Goal: Task Accomplishment & Management: Manage account settings

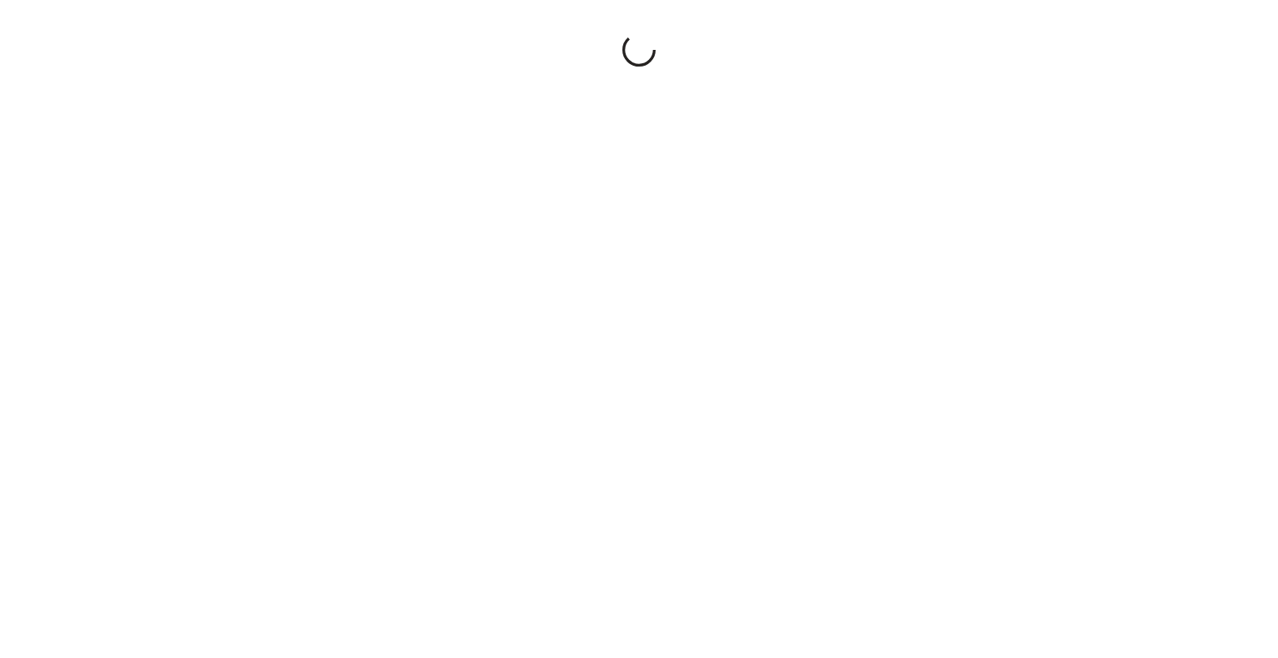
click at [493, 325] on div at bounding box center [639, 329] width 1278 height 658
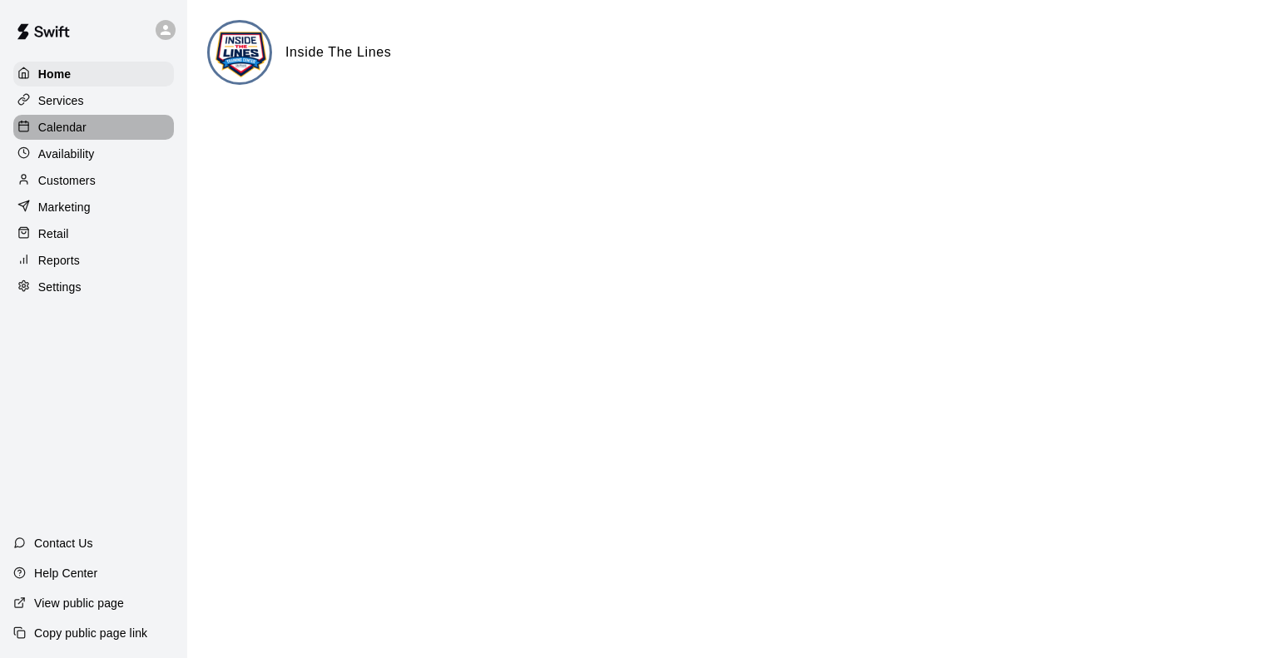
click at [67, 126] on p "Calendar" at bounding box center [62, 127] width 48 height 17
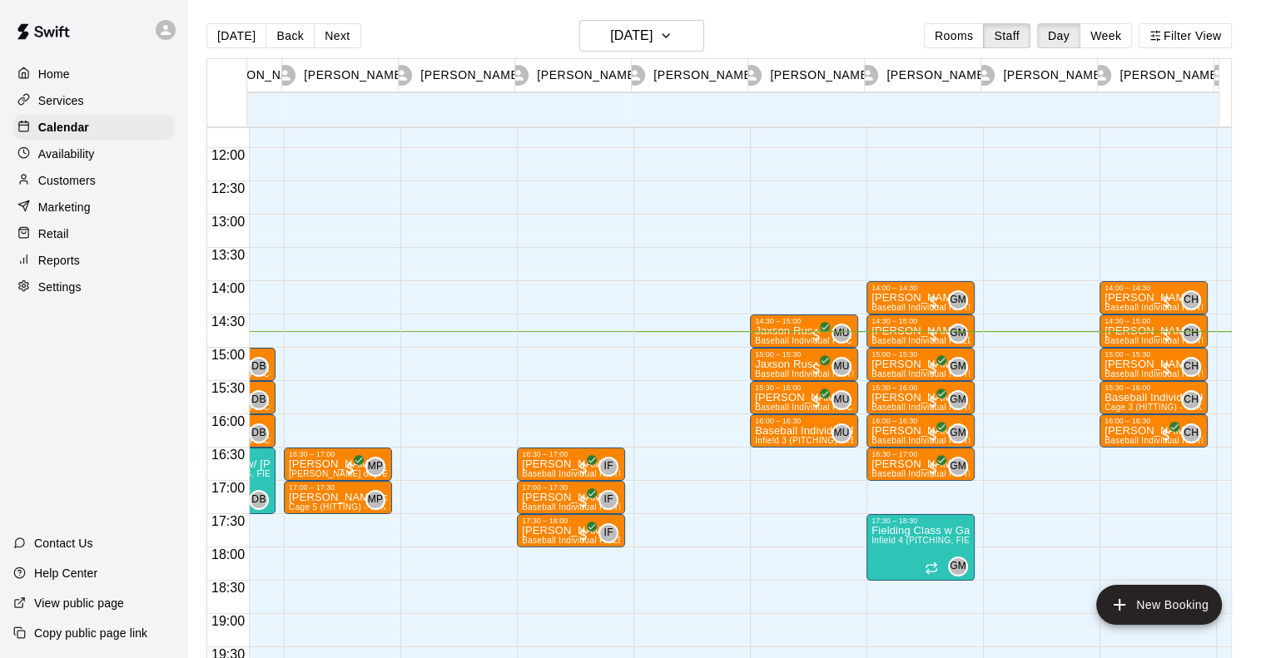
scroll to position [0, 429]
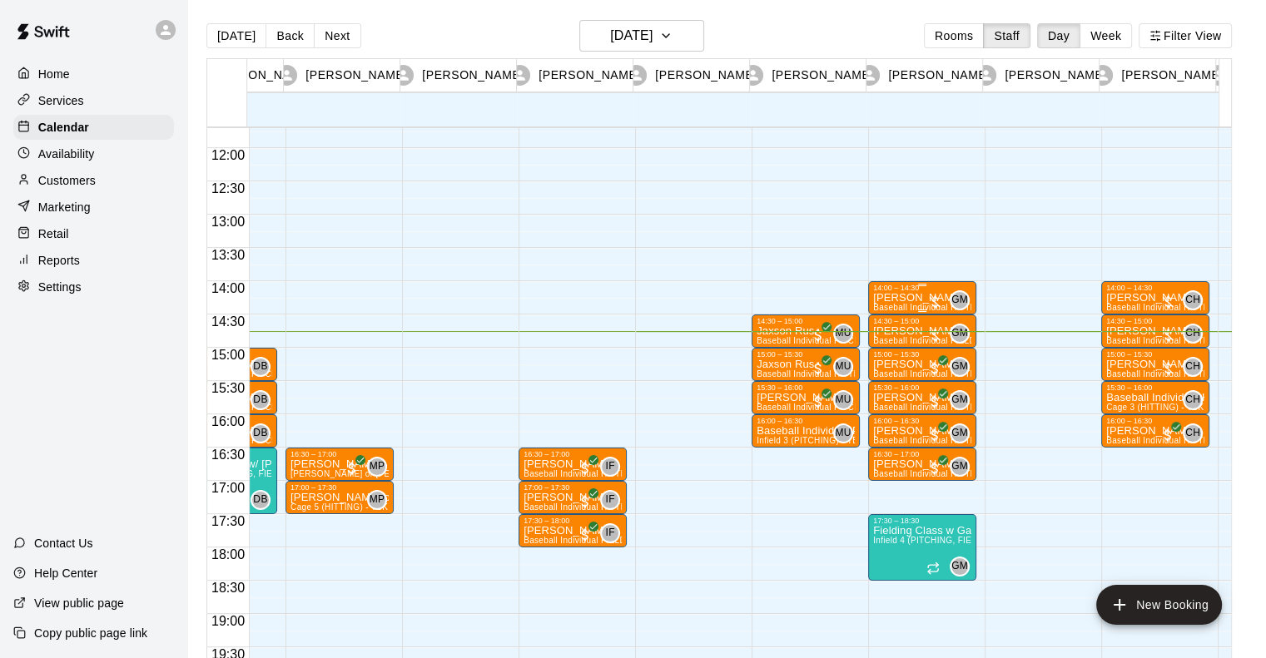
click at [909, 292] on div "14:00 – 14:30" at bounding box center [922, 288] width 98 height 8
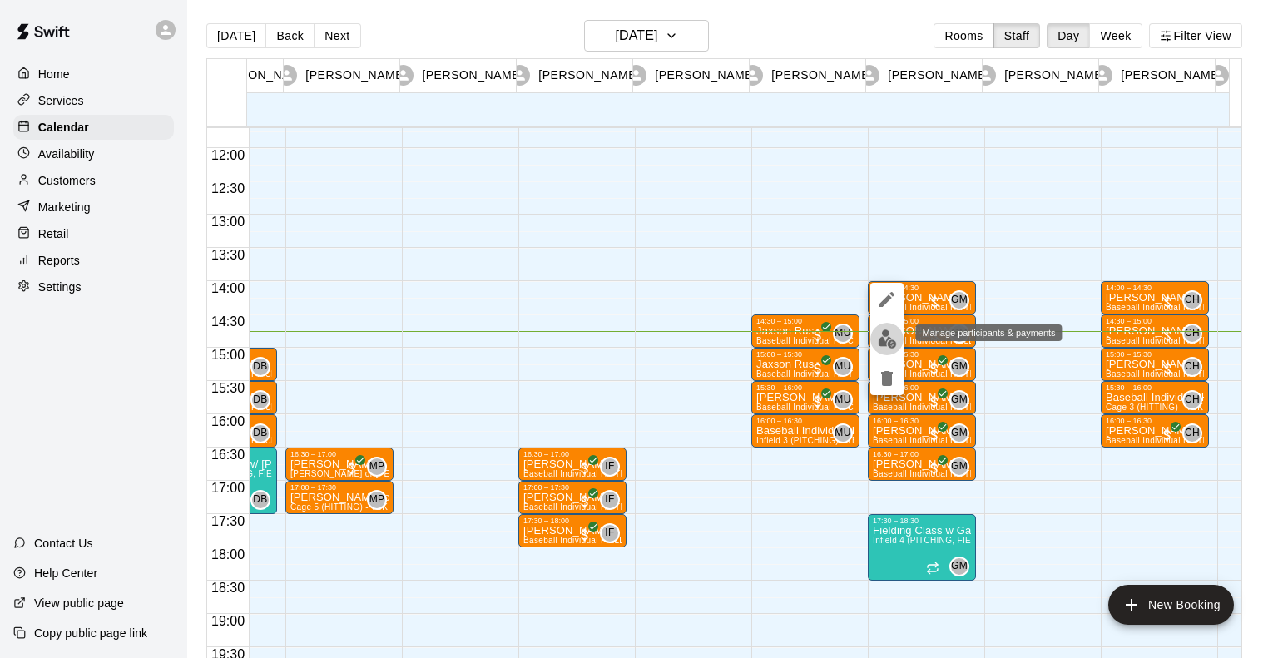
click at [889, 339] on img "edit" at bounding box center [887, 339] width 19 height 19
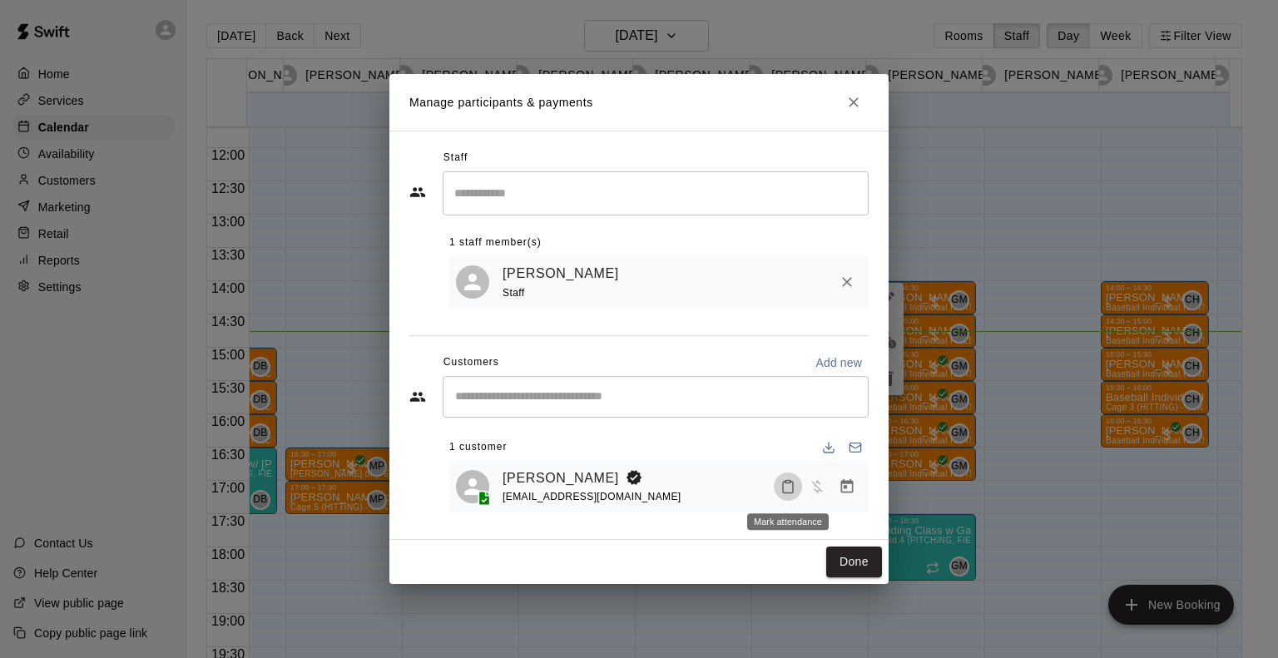
click at [789, 489] on icon "Mark attendance" at bounding box center [788, 486] width 15 height 15
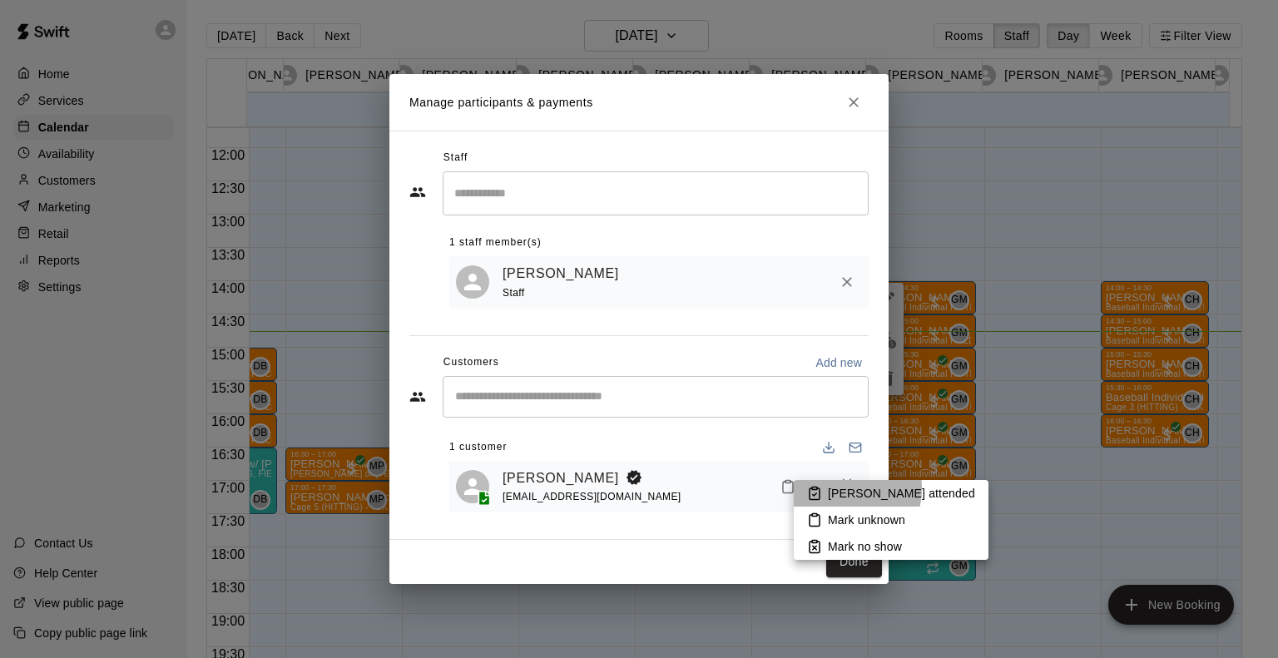
click at [840, 488] on p "Mark attended" at bounding box center [901, 493] width 147 height 17
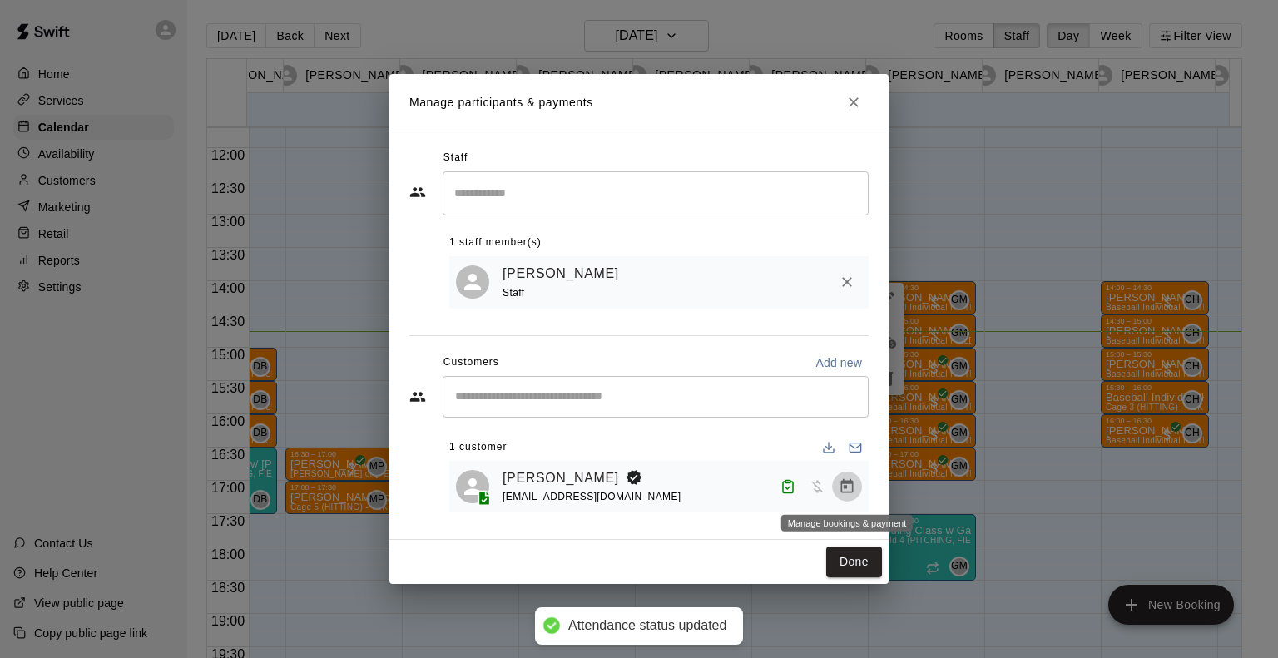
click at [844, 488] on icon "Manage bookings & payment" at bounding box center [847, 486] width 12 height 14
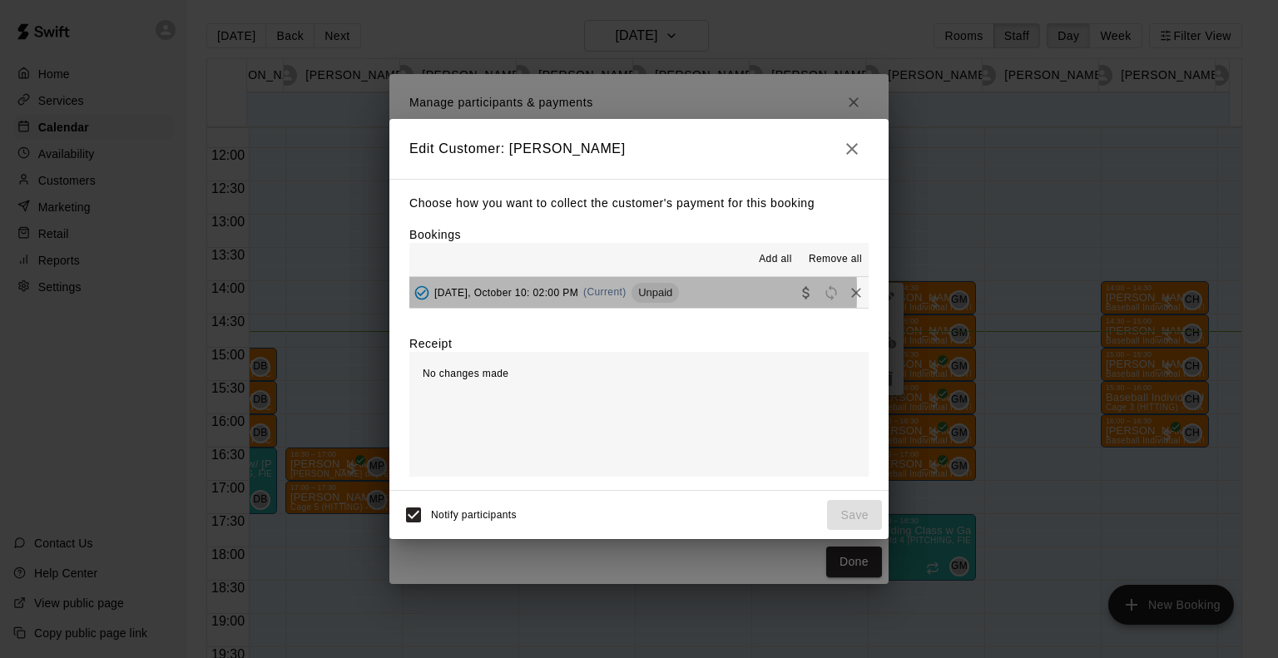
click at [476, 293] on span "Friday, October 10: 02:00 PM" at bounding box center [506, 292] width 144 height 12
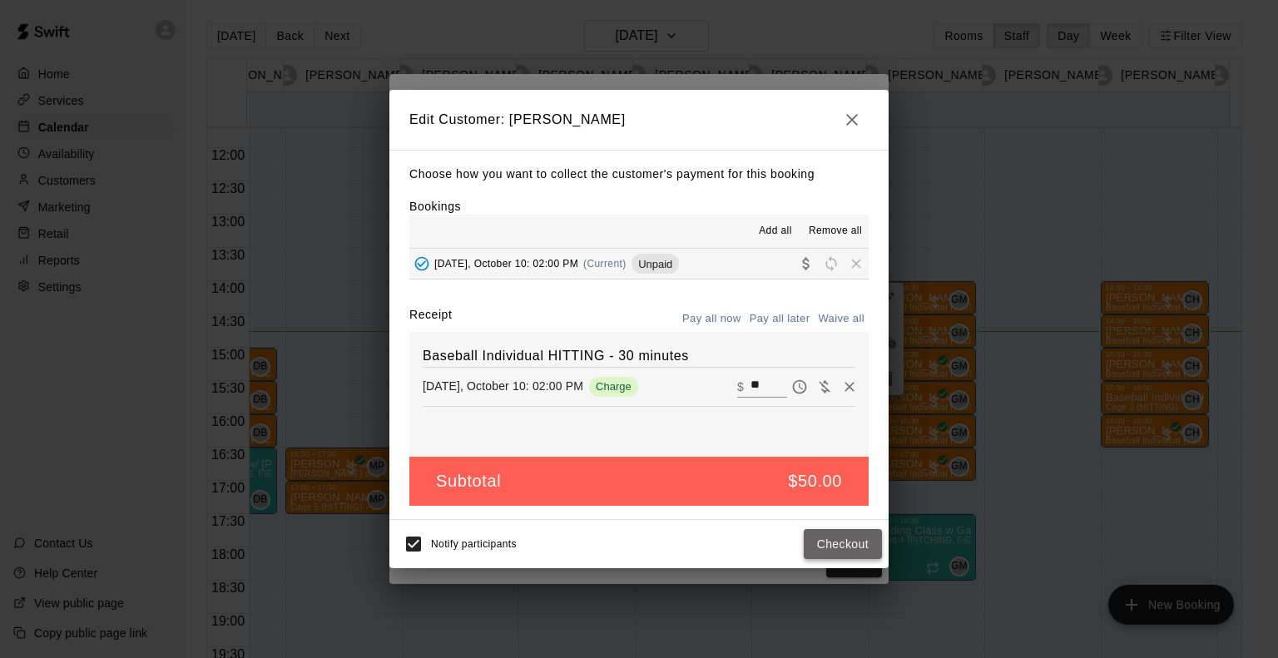
click at [854, 549] on button "Checkout" at bounding box center [843, 544] width 78 height 31
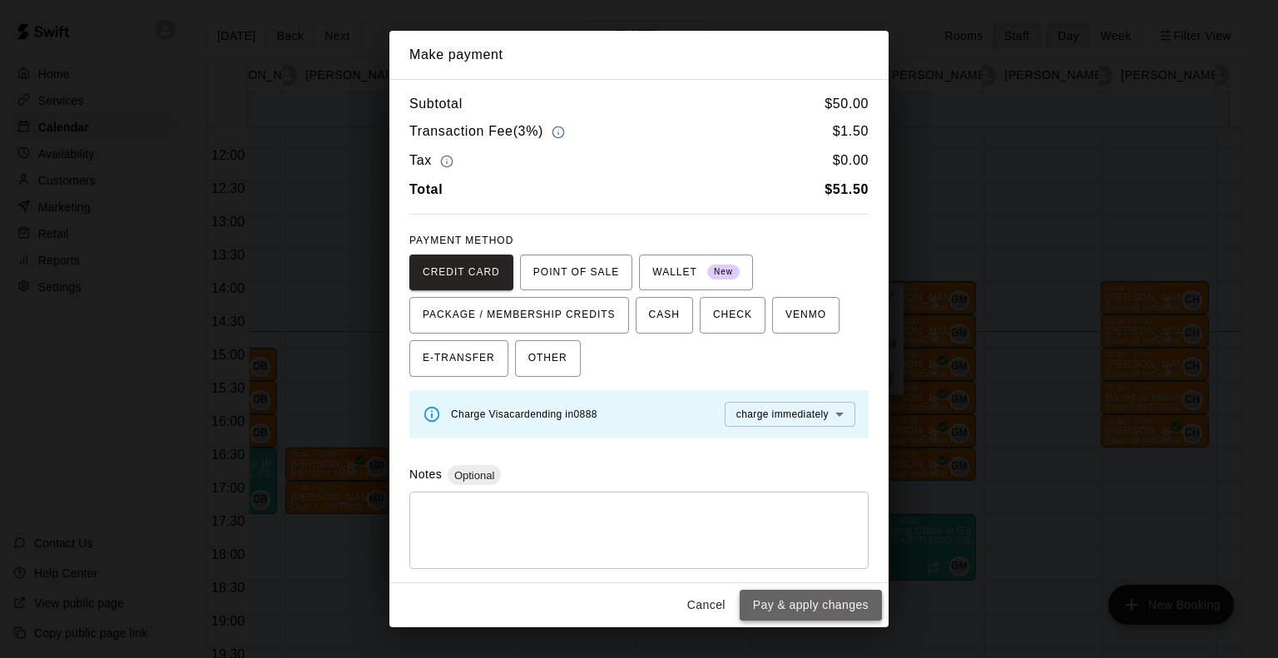
click at [800, 600] on button "Pay & apply changes" at bounding box center [811, 605] width 142 height 31
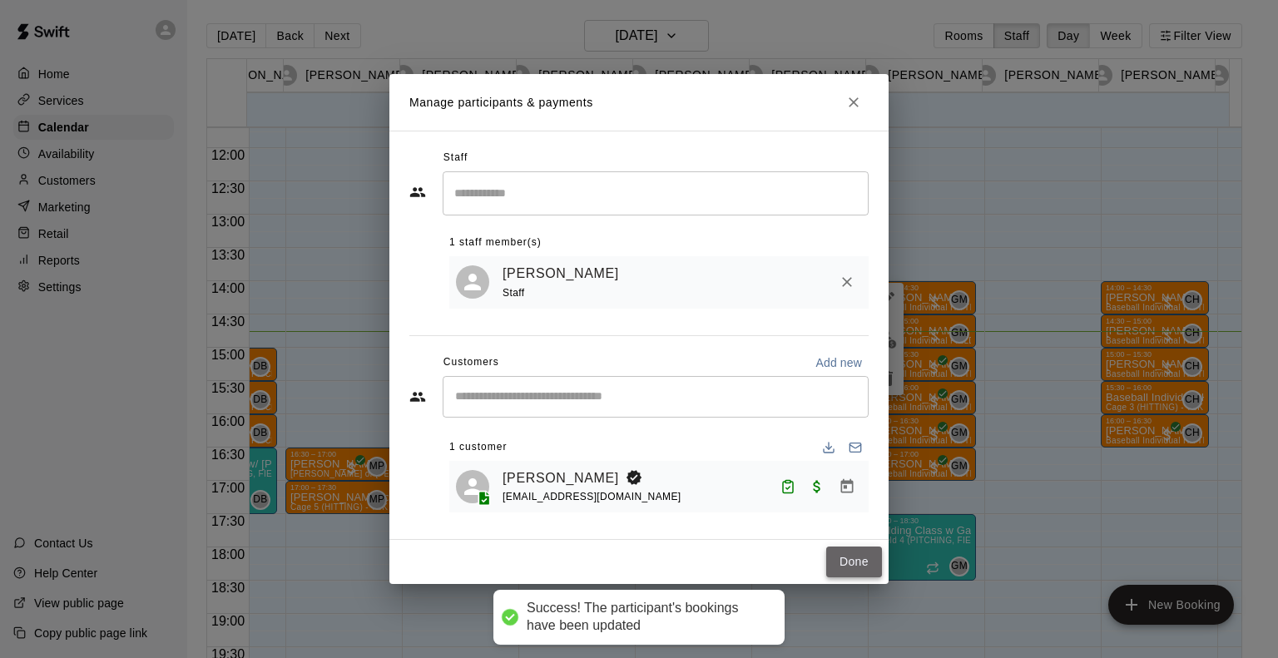
click at [870, 553] on button "Done" at bounding box center [854, 562] width 56 height 31
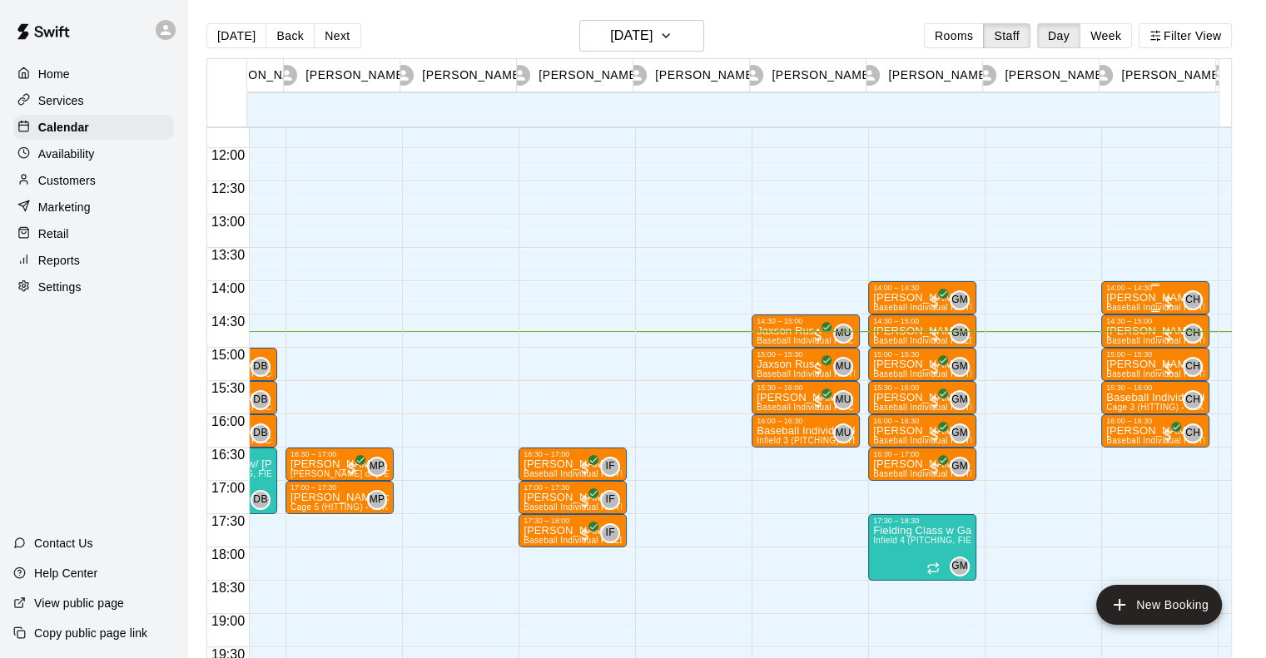
click at [1127, 298] on p "[PERSON_NAME]" at bounding box center [1155, 298] width 98 height 0
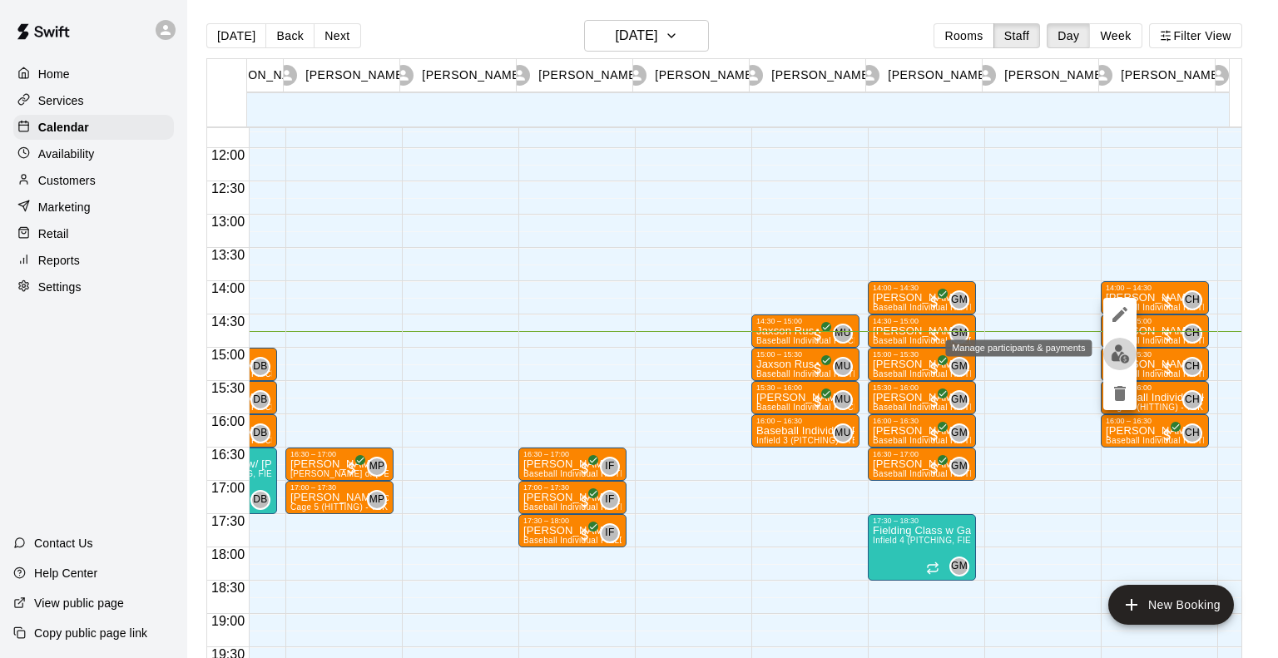
click at [1120, 358] on img "edit" at bounding box center [1120, 354] width 19 height 19
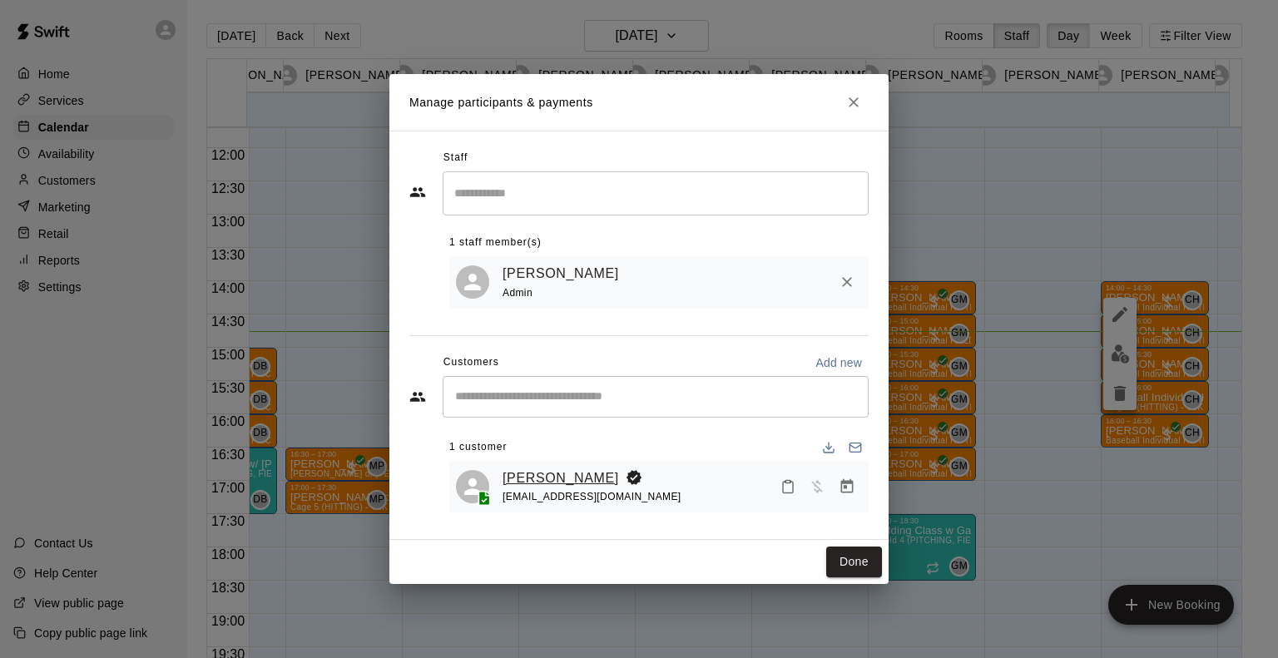
click at [563, 479] on link "[PERSON_NAME]" at bounding box center [561, 479] width 117 height 22
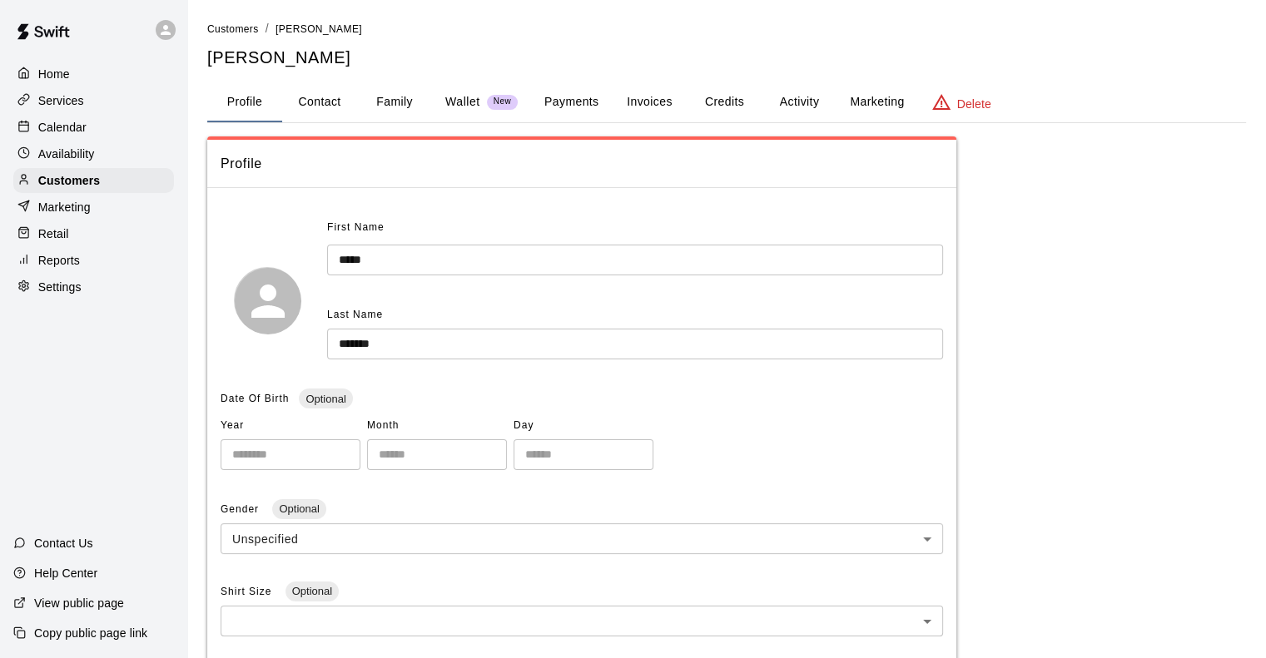
click at [806, 95] on button "Activity" at bounding box center [798, 102] width 75 height 40
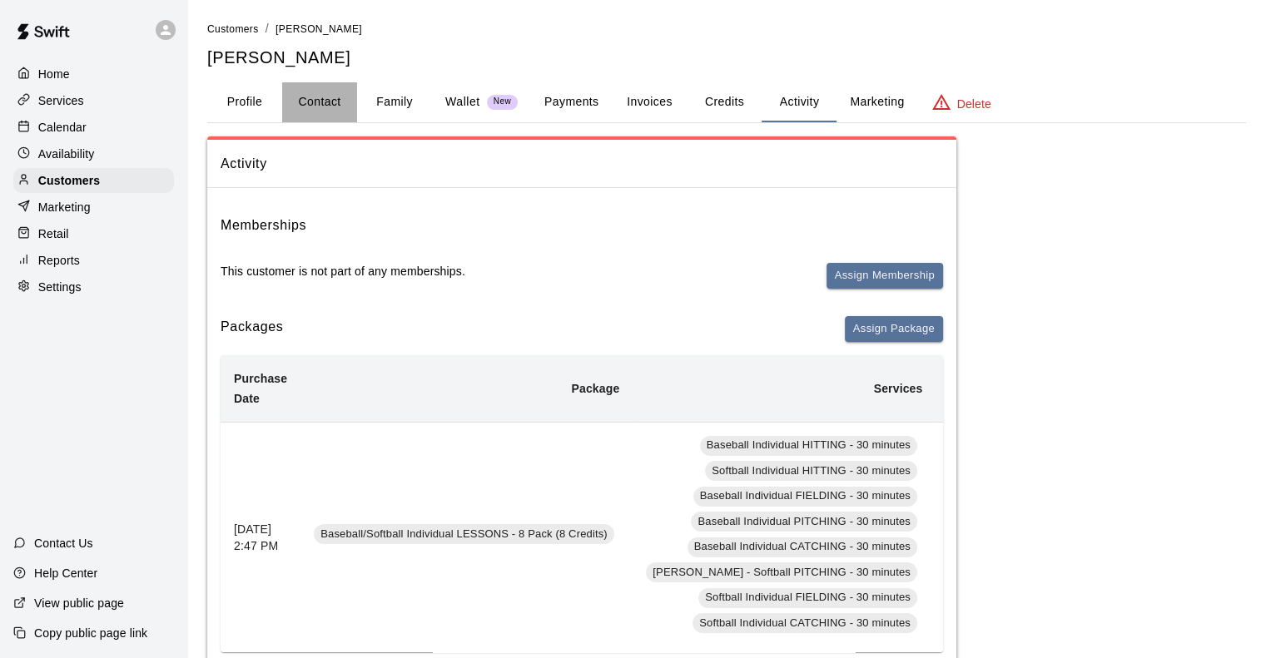
click at [329, 102] on button "Contact" at bounding box center [319, 102] width 75 height 40
select select "**"
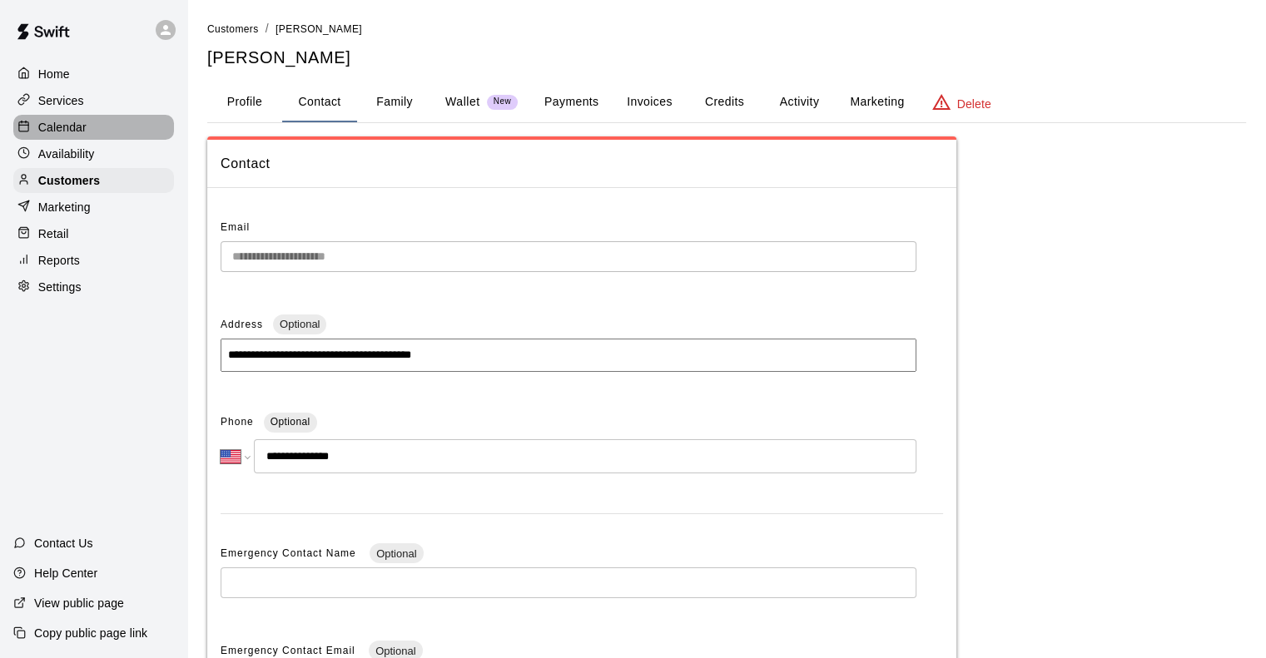
click at [55, 135] on p "Calendar" at bounding box center [62, 127] width 48 height 17
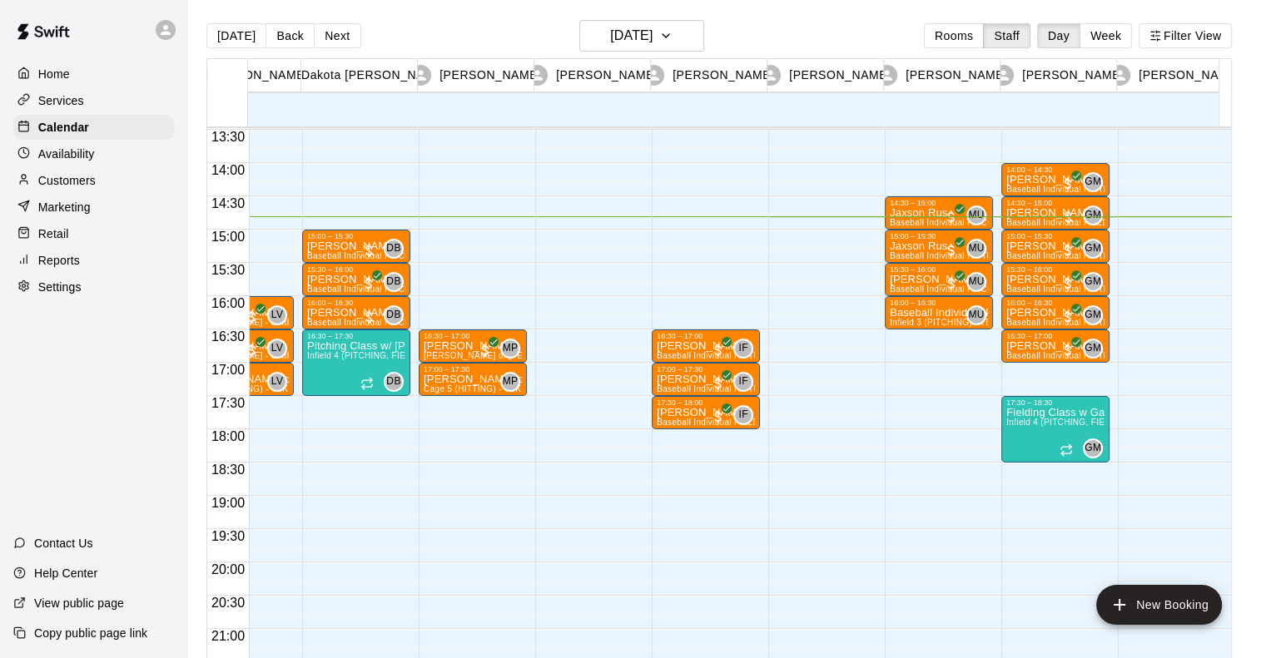
scroll to position [895, 296]
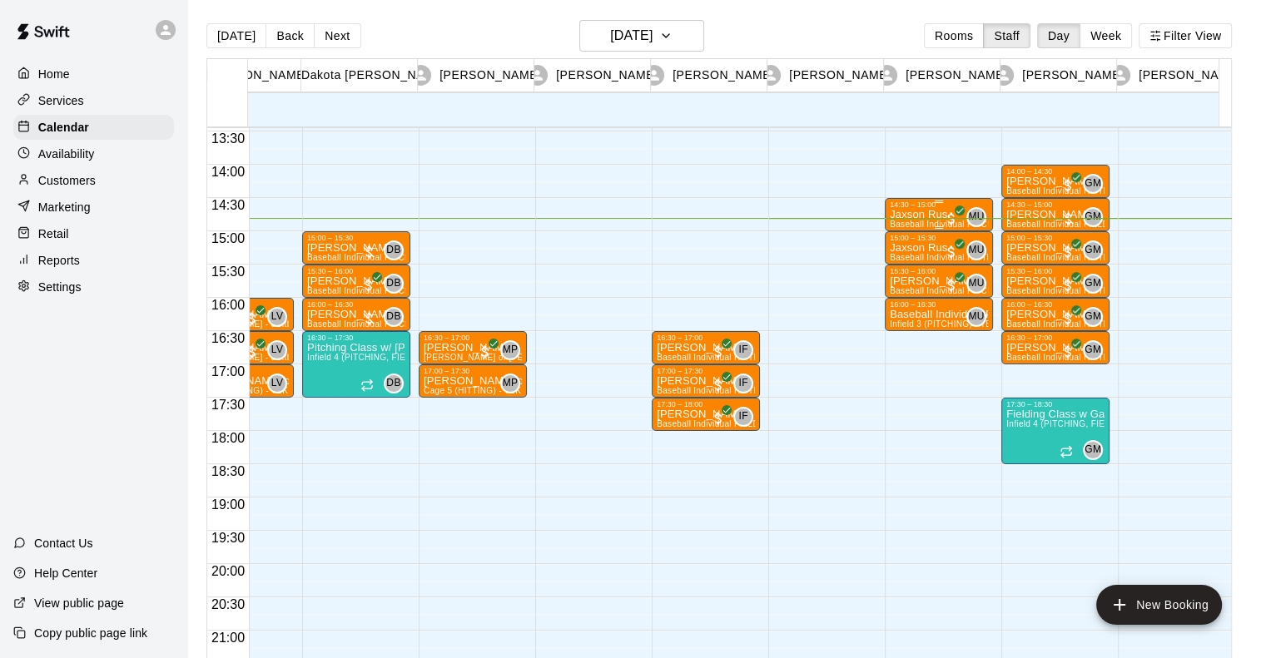
click at [940, 215] on p "Jaxson Rus" at bounding box center [939, 215] width 98 height 0
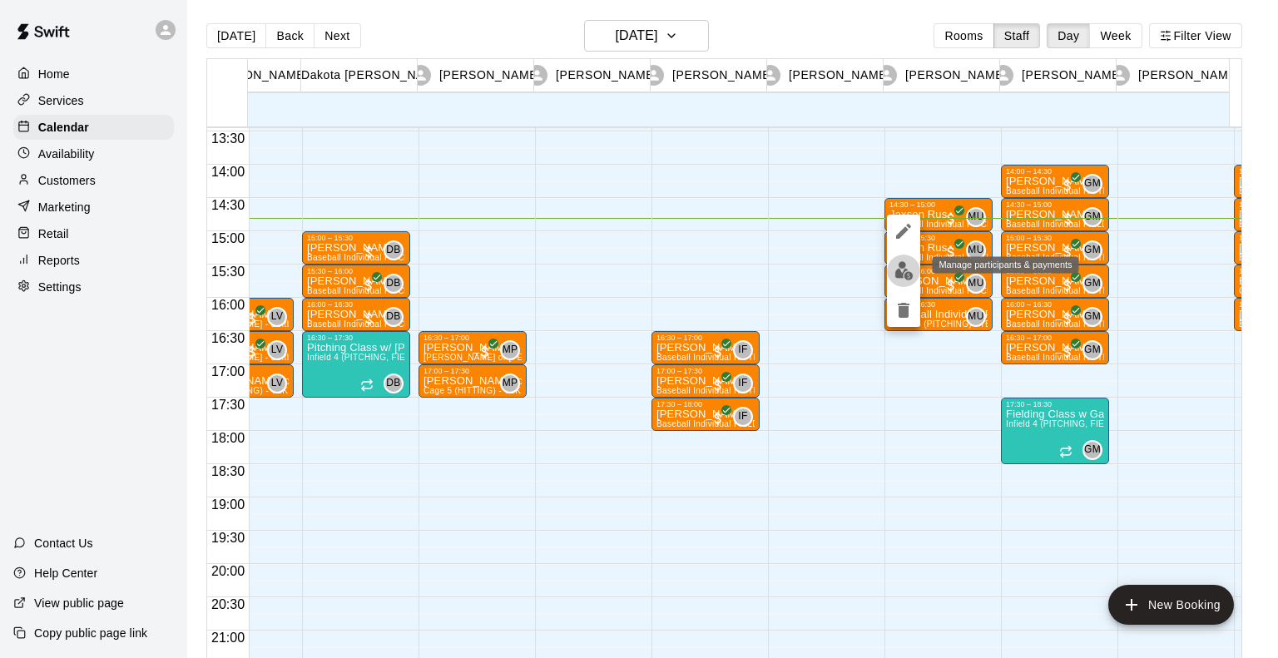
click at [903, 269] on img "edit" at bounding box center [904, 270] width 19 height 19
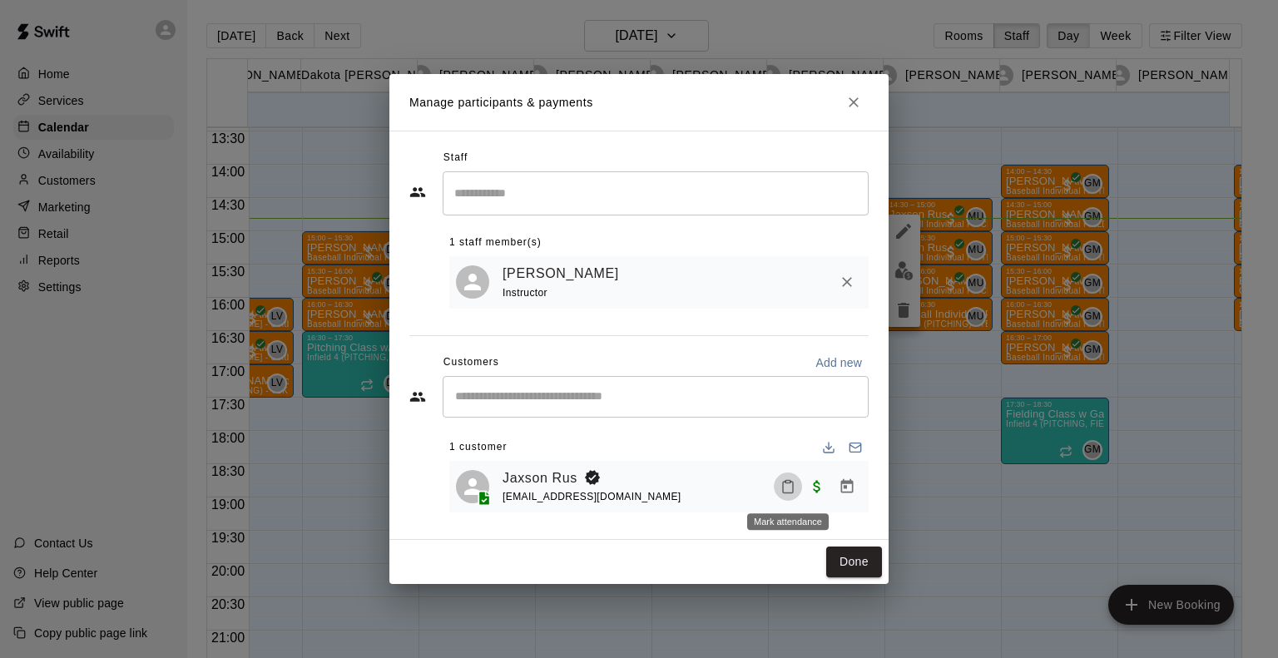
click at [796, 481] on button "Mark attendance" at bounding box center [788, 487] width 28 height 28
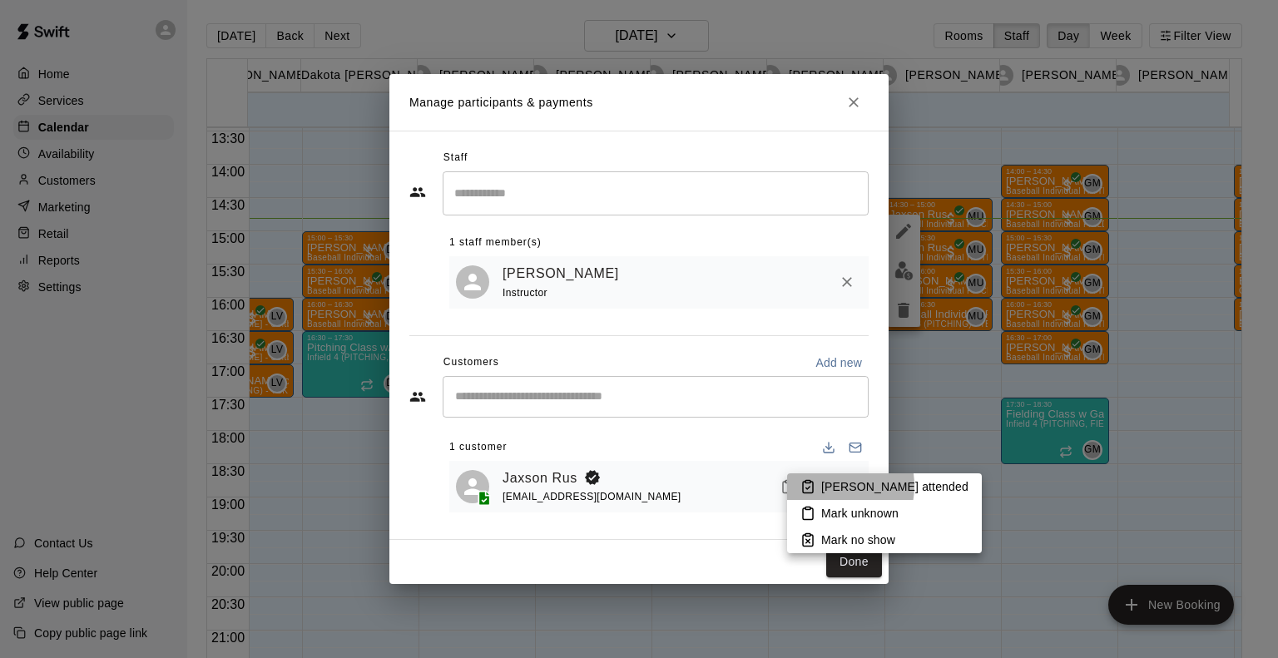
click at [829, 486] on p "Mark attended" at bounding box center [894, 486] width 147 height 17
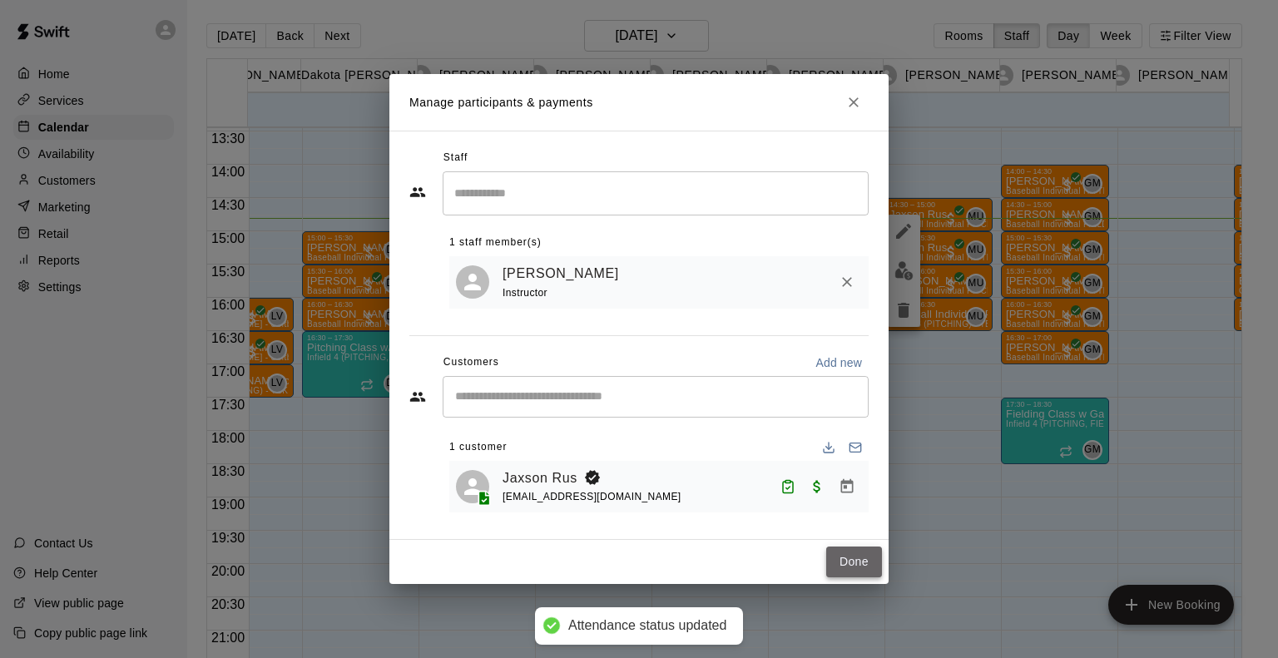
click at [855, 559] on button "Done" at bounding box center [854, 562] width 56 height 31
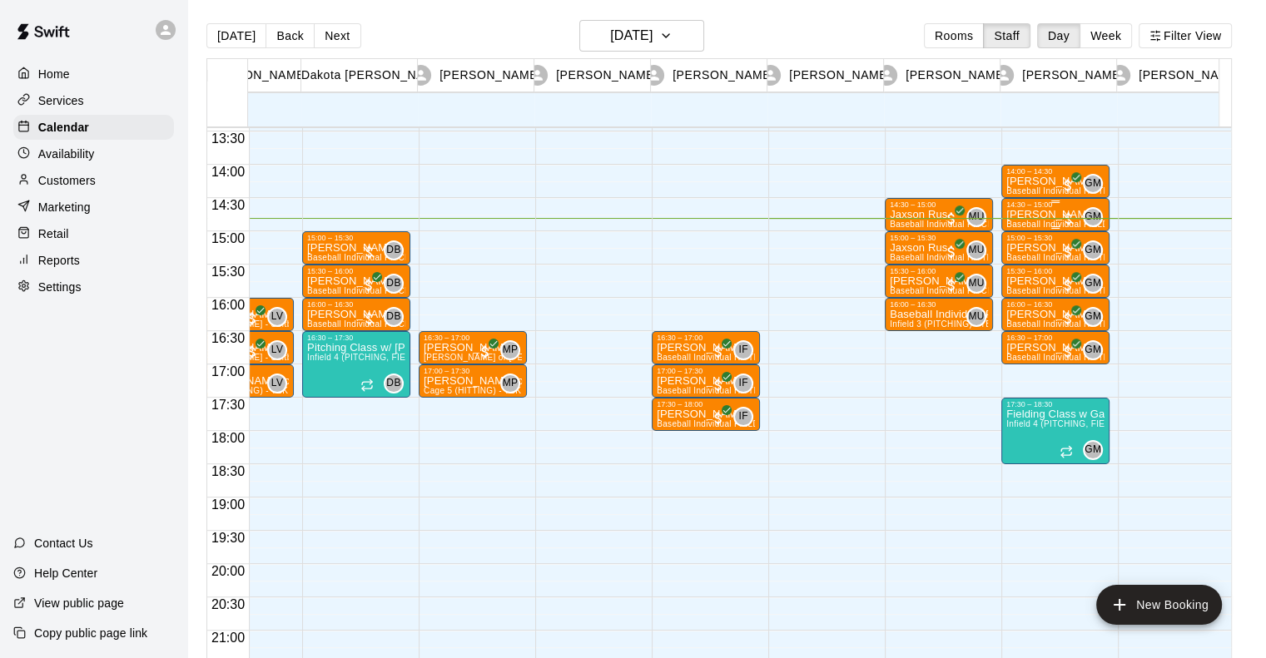
click at [1024, 215] on p "[PERSON_NAME]" at bounding box center [1055, 215] width 98 height 0
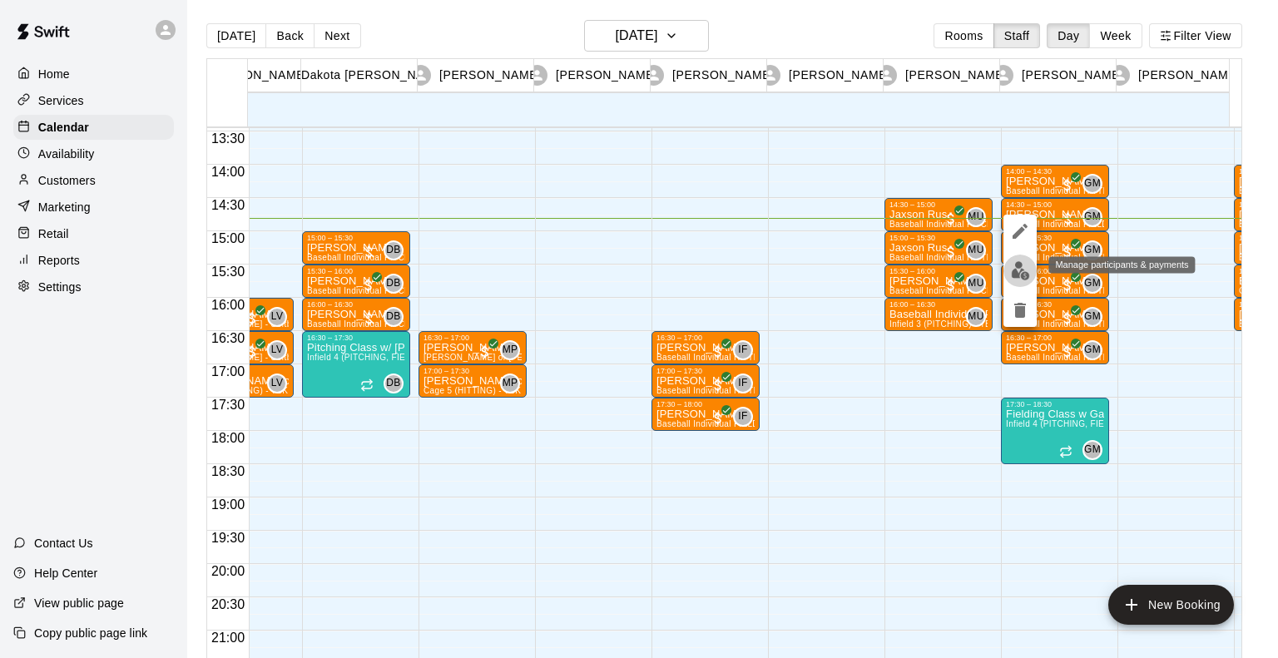
click at [1032, 272] on button "edit" at bounding box center [1020, 271] width 33 height 32
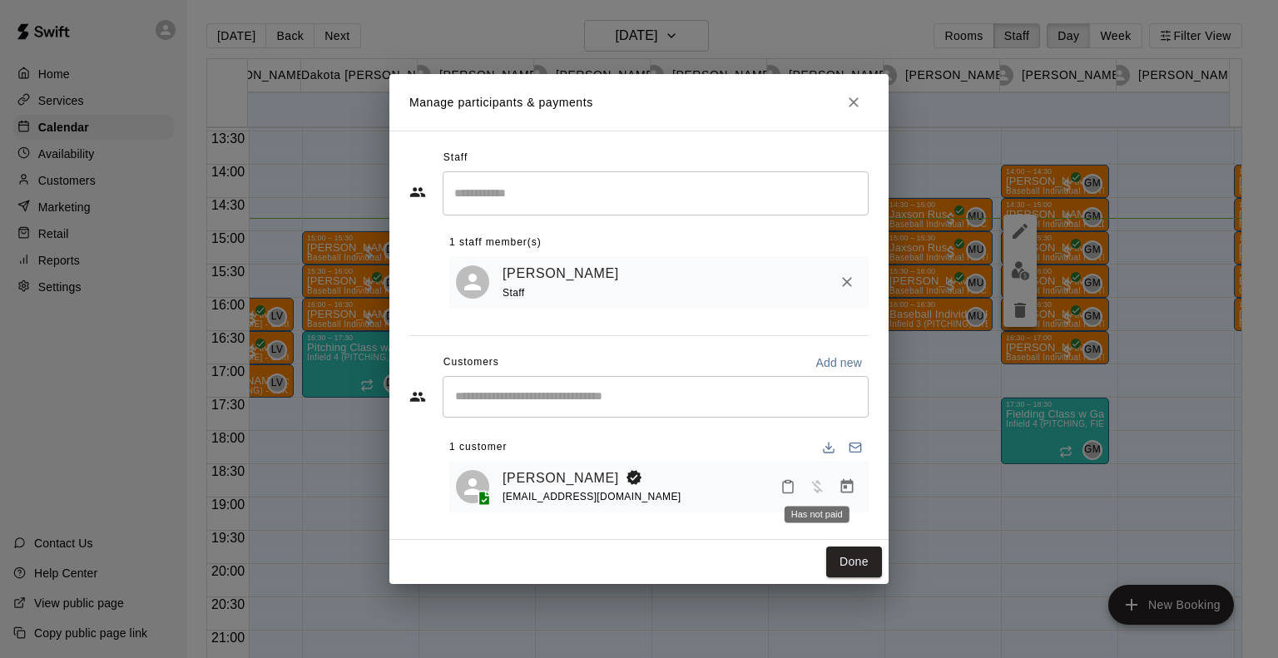
click at [791, 494] on div "Has not paid" at bounding box center [817, 509] width 68 height 30
click at [791, 491] on icon "Mark attendance" at bounding box center [788, 486] width 15 height 15
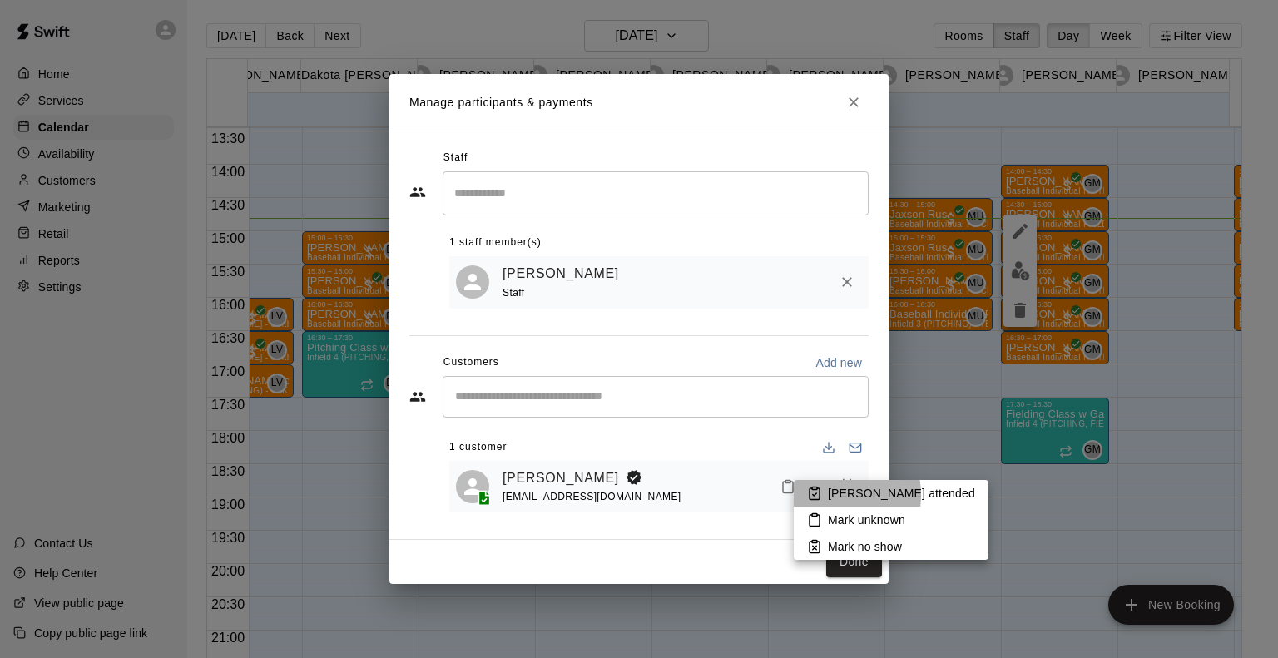
click at [829, 495] on p "Mark attended" at bounding box center [901, 493] width 147 height 17
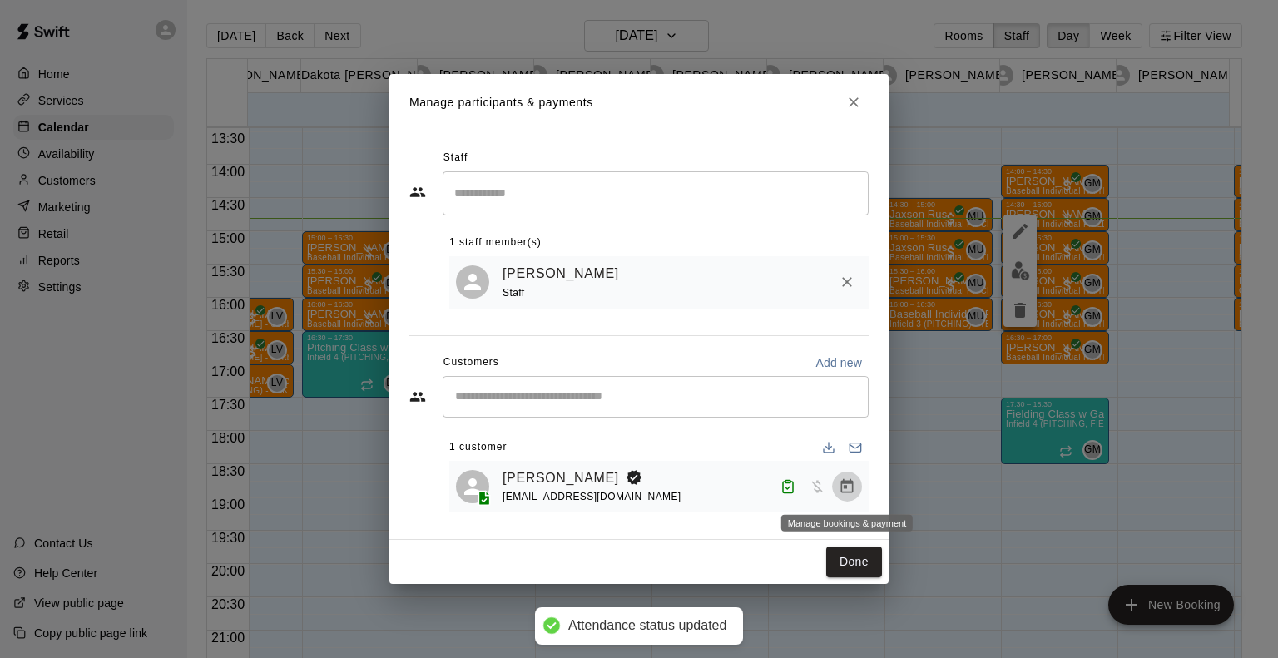
click at [849, 485] on icon "Manage bookings & payment" at bounding box center [847, 486] width 12 height 14
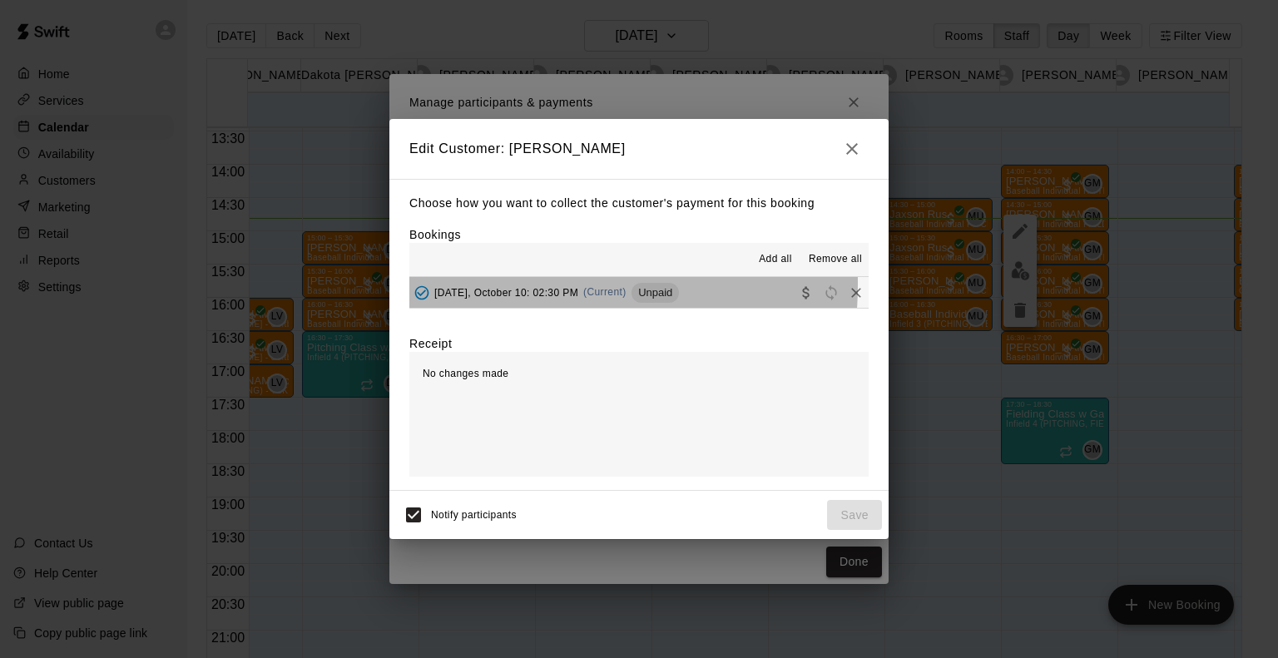
click at [489, 286] on div "Friday, October 10: 02:30 PM (Current) Unpaid" at bounding box center [544, 292] width 270 height 25
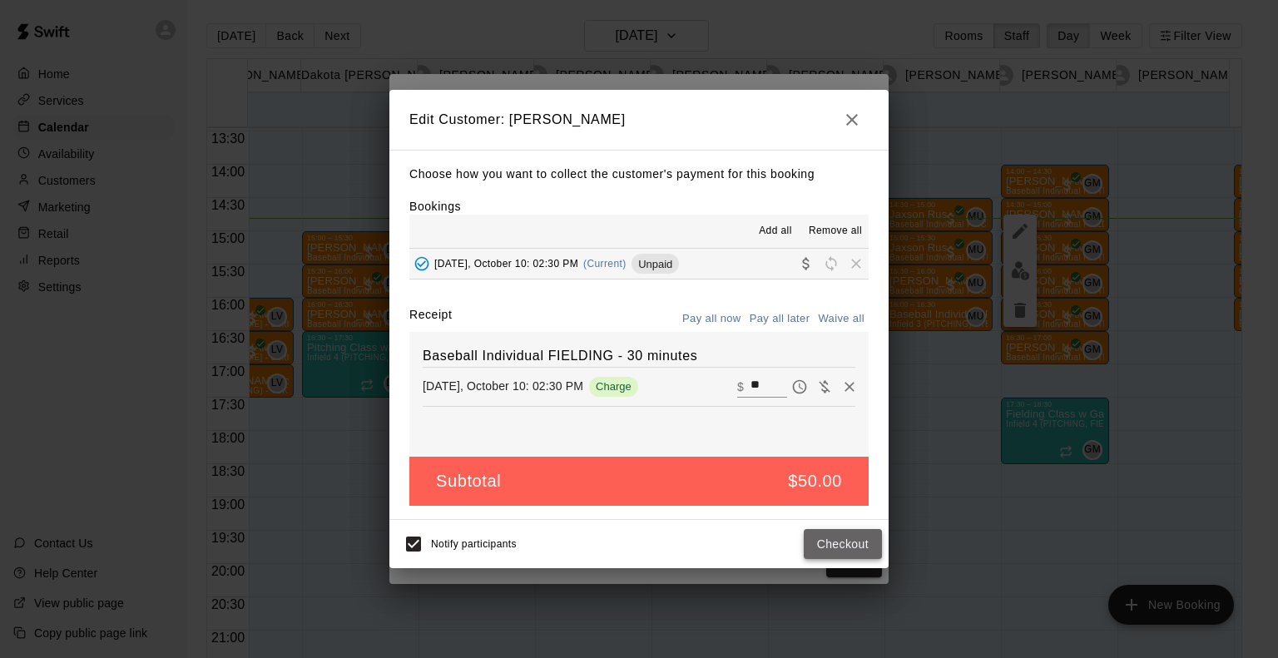
click at [853, 544] on button "Checkout" at bounding box center [843, 544] width 78 height 31
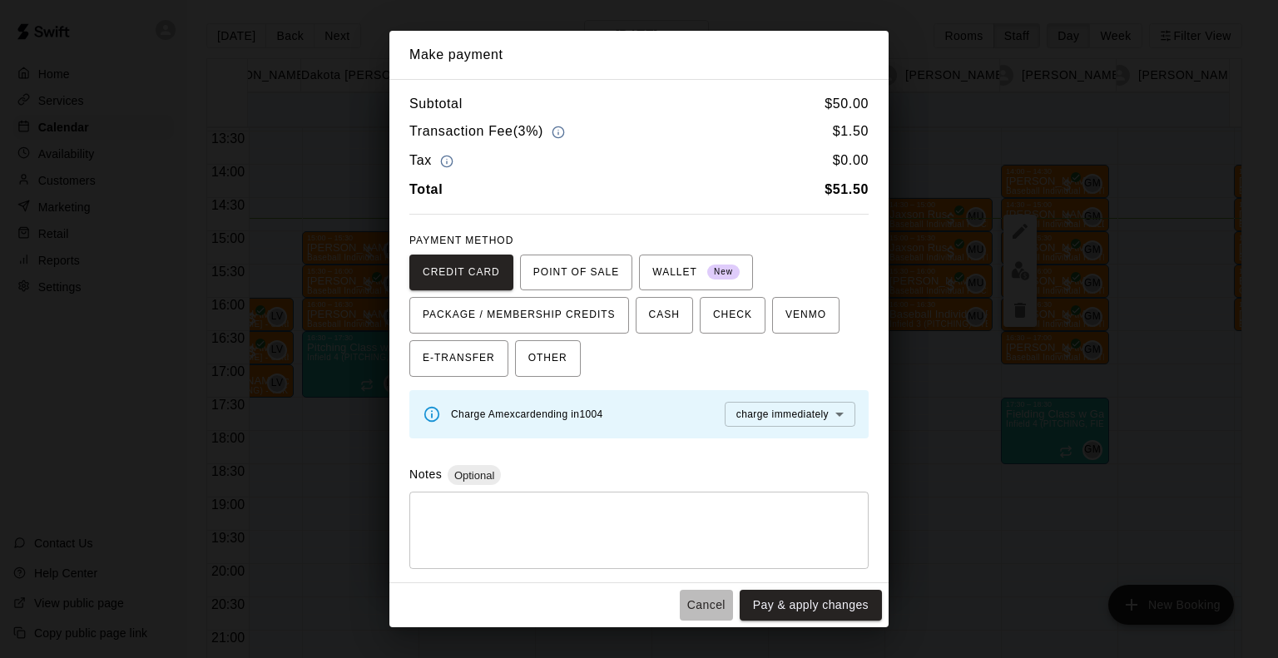
click at [692, 607] on button "Cancel" at bounding box center [706, 605] width 53 height 31
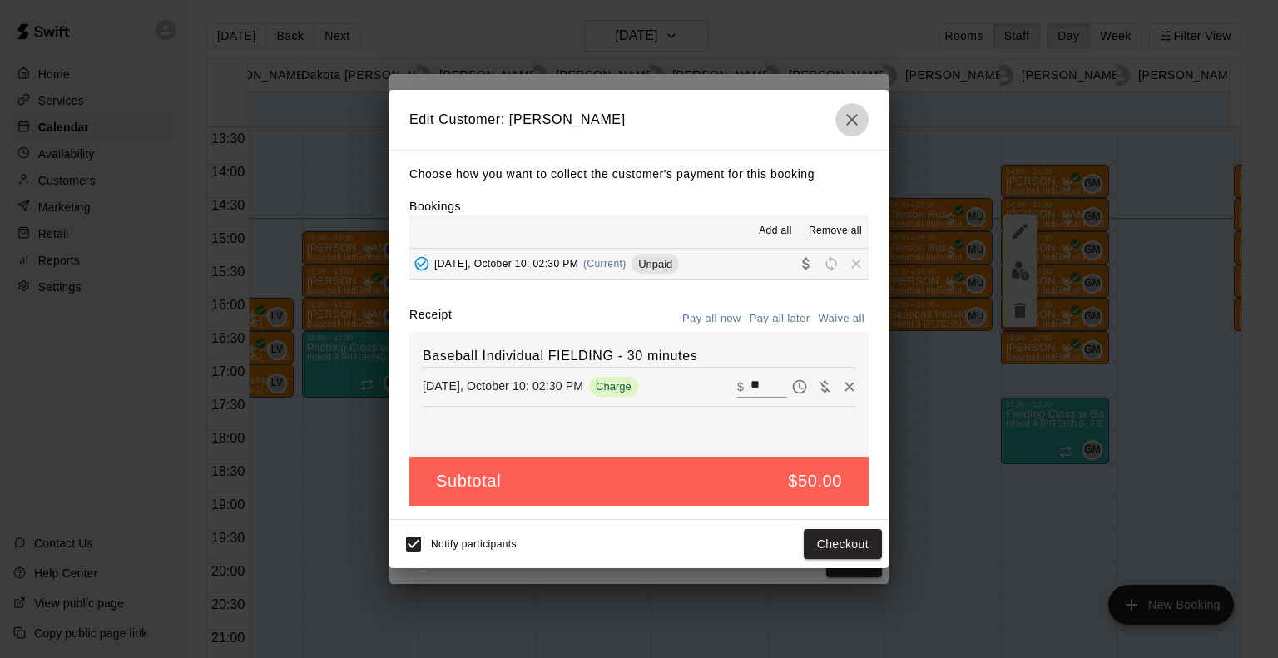
click at [855, 117] on icon "button" at bounding box center [852, 120] width 12 height 12
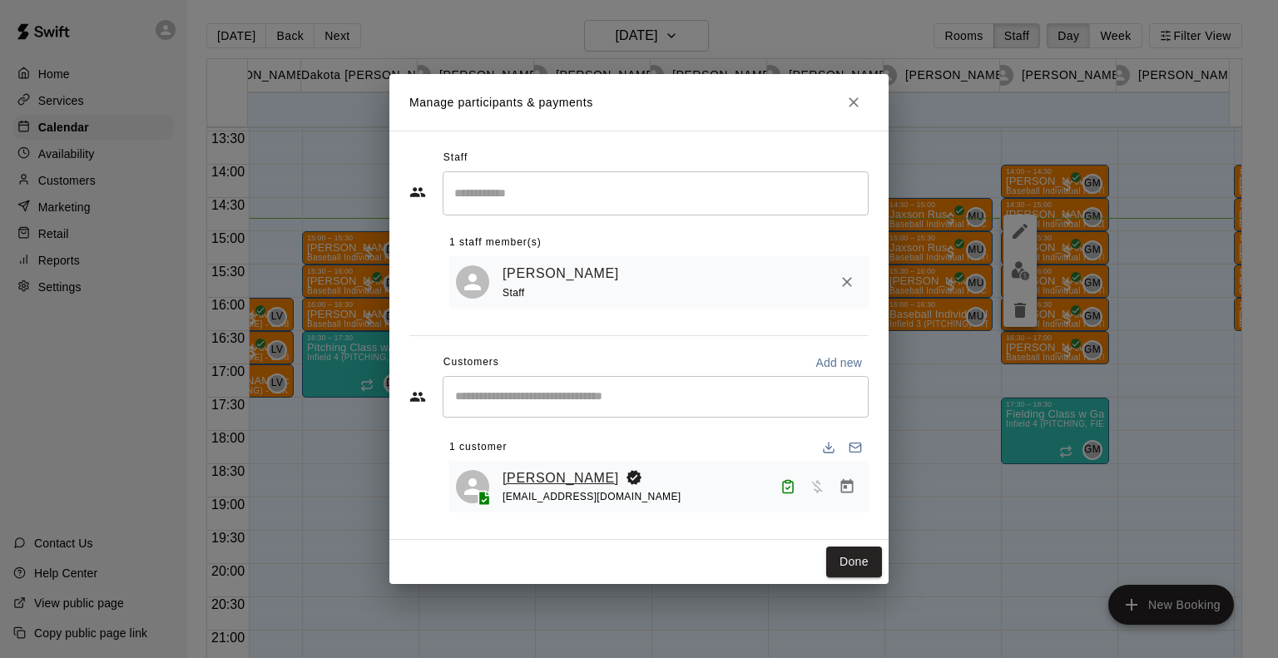
click at [565, 468] on link "[PERSON_NAME]" at bounding box center [561, 479] width 117 height 22
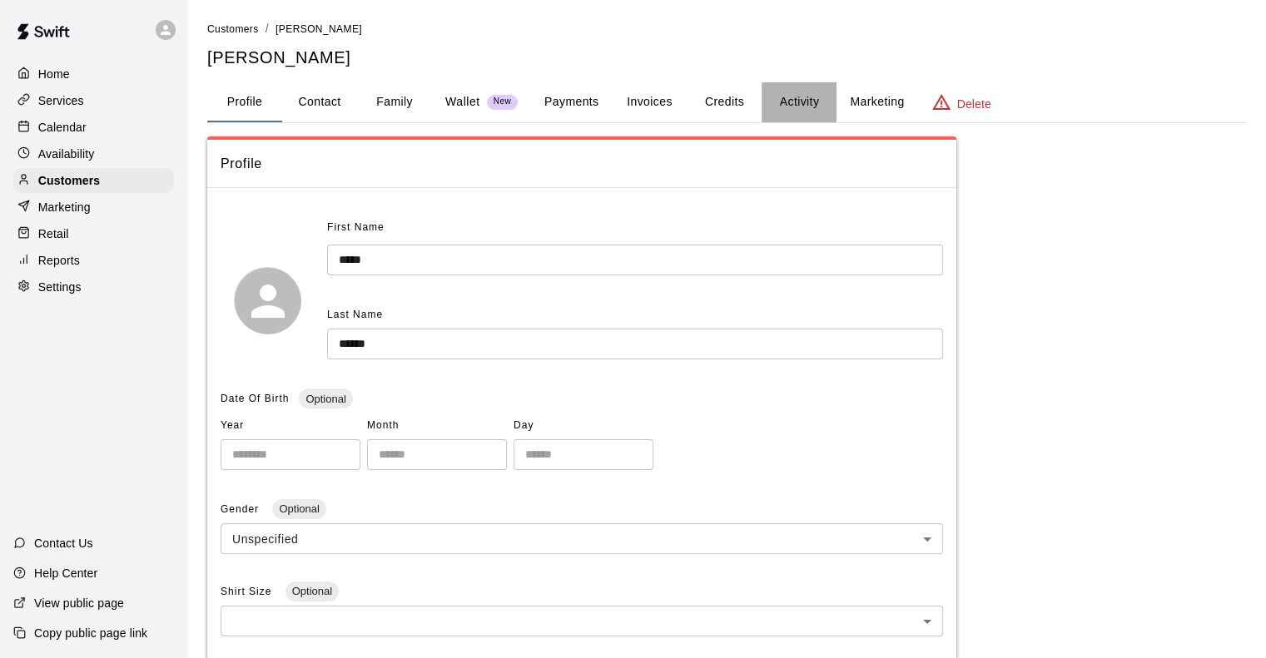
click at [811, 106] on button "Activity" at bounding box center [798, 102] width 75 height 40
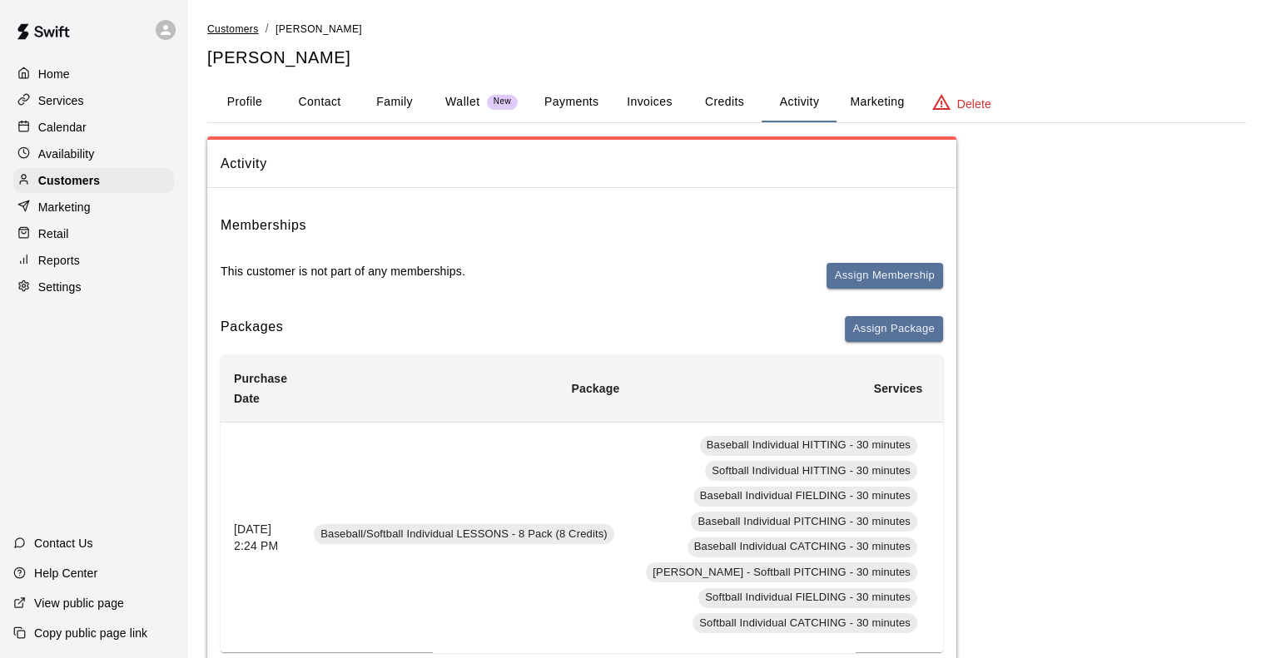
click at [241, 24] on span "Customers" at bounding box center [233, 29] width 52 height 12
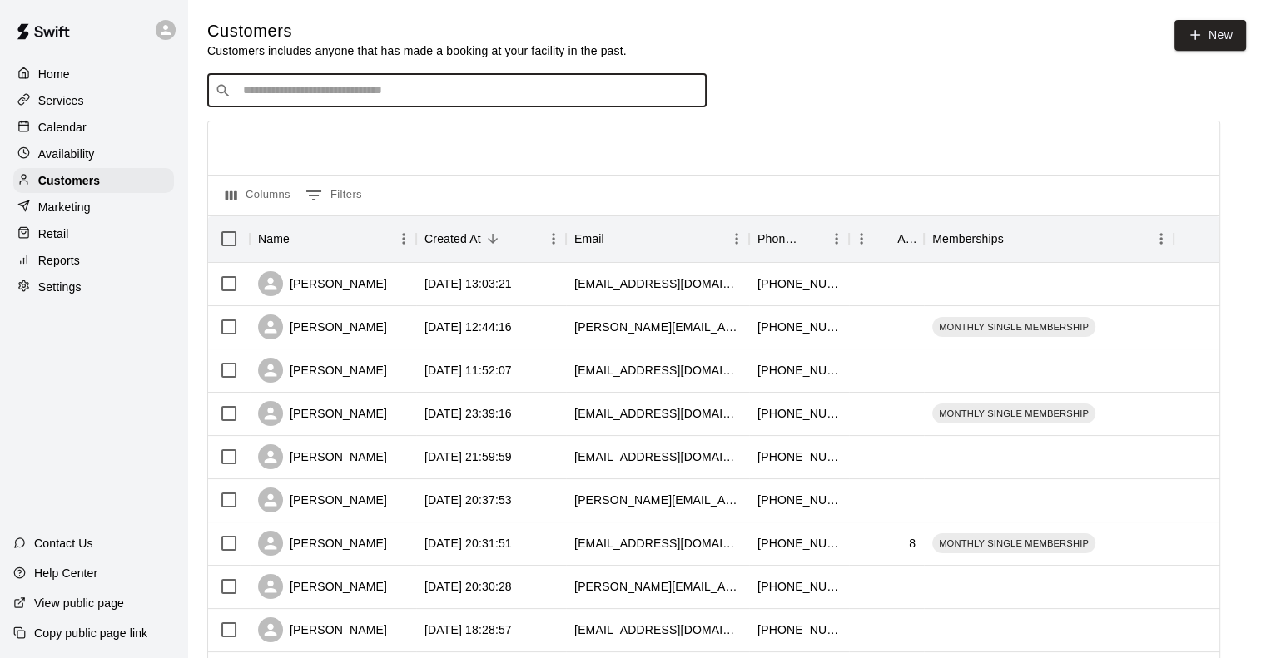
click at [359, 99] on input "Search customers by name or email" at bounding box center [468, 90] width 461 height 17
type input "*****"
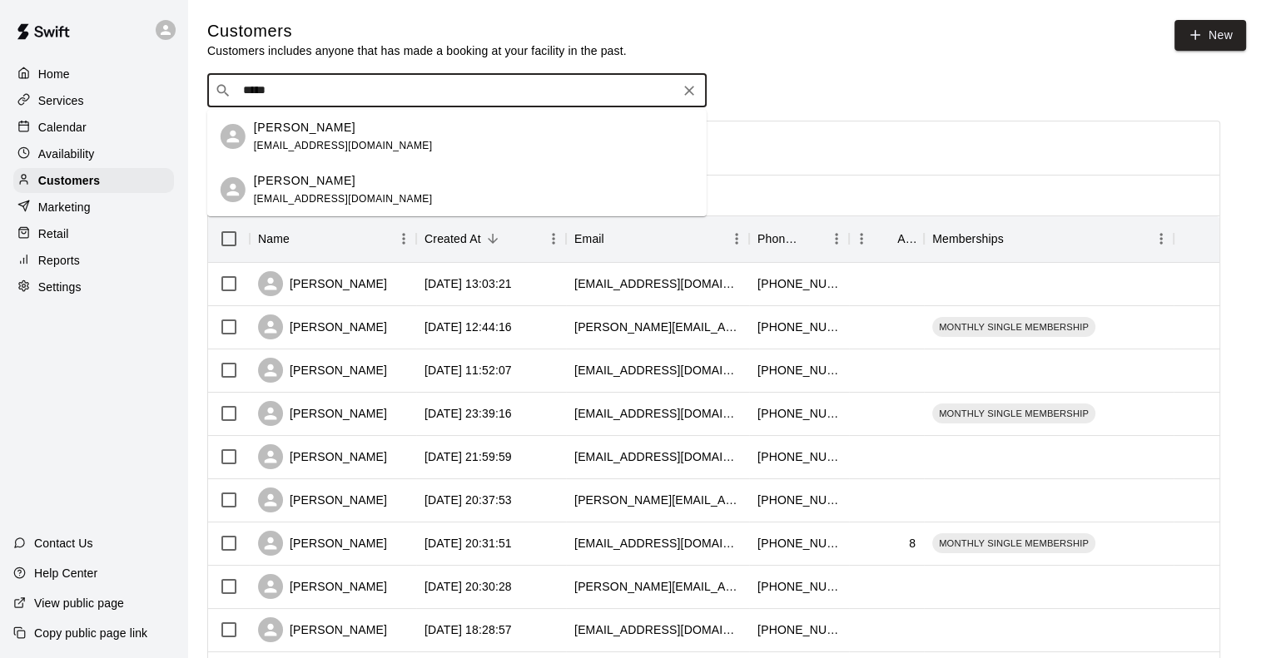
click at [324, 129] on p "Kelly Diercks" at bounding box center [305, 127] width 102 height 17
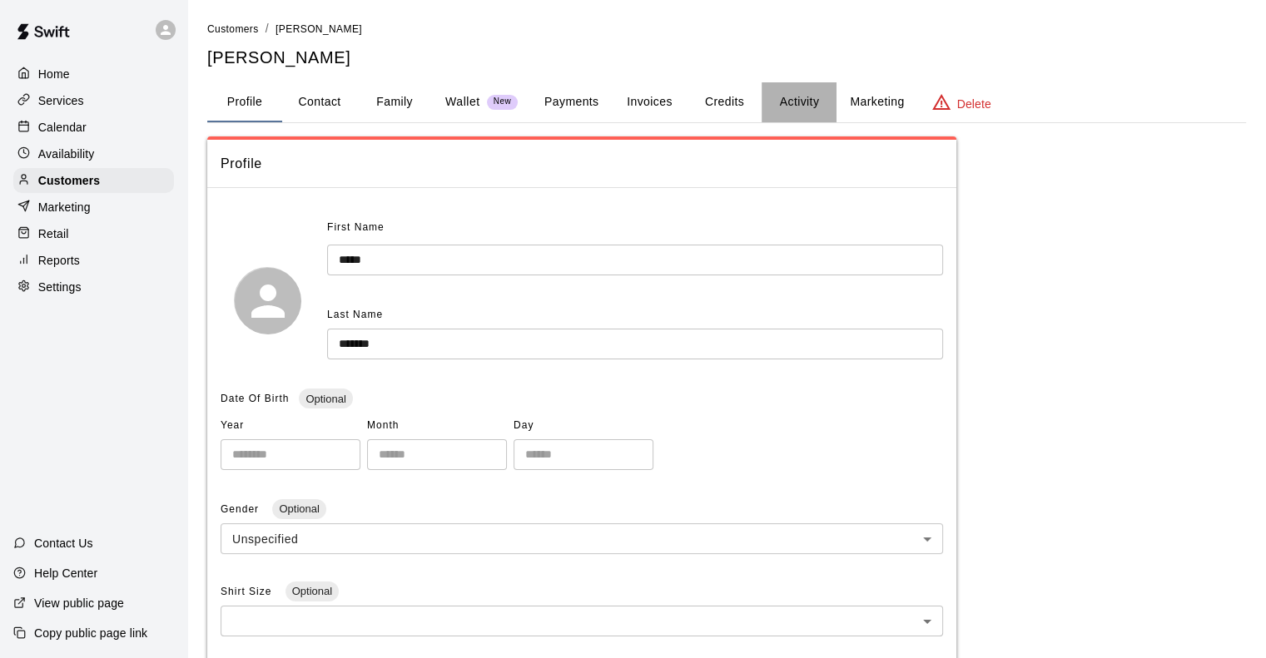
click at [789, 109] on button "Activity" at bounding box center [798, 102] width 75 height 40
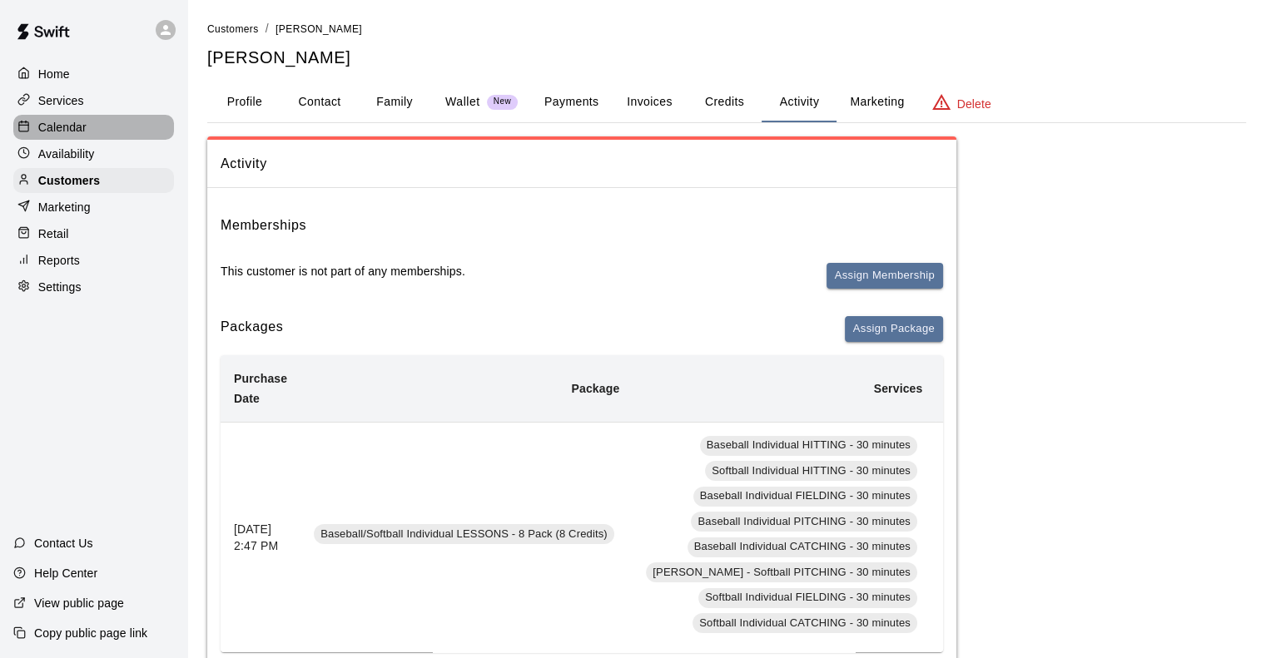
click at [79, 129] on p "Calendar" at bounding box center [62, 127] width 48 height 17
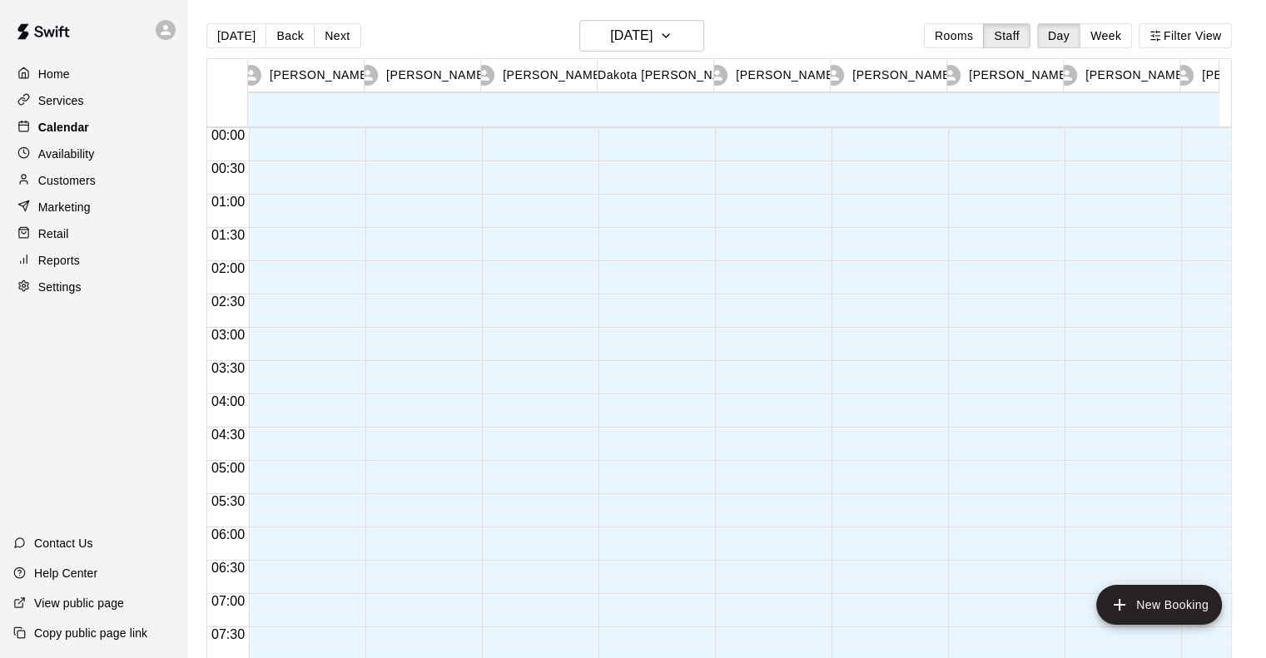
scroll to position [989, 0]
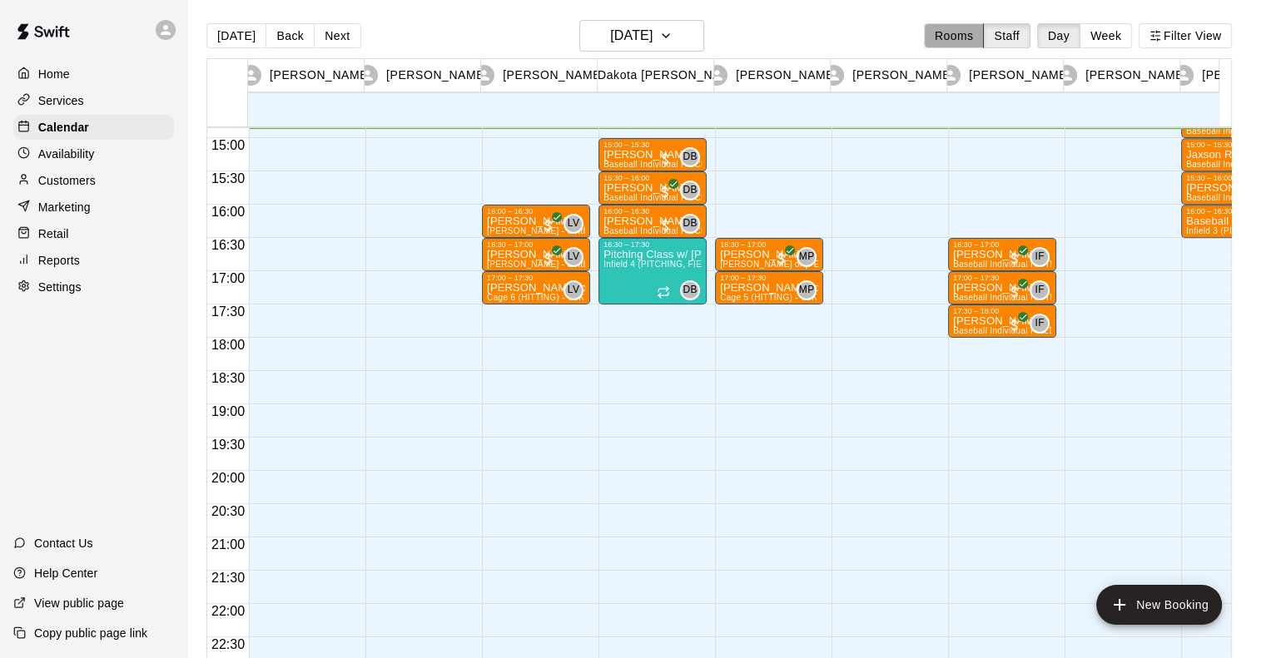
click at [973, 32] on button "Rooms" at bounding box center [954, 35] width 60 height 25
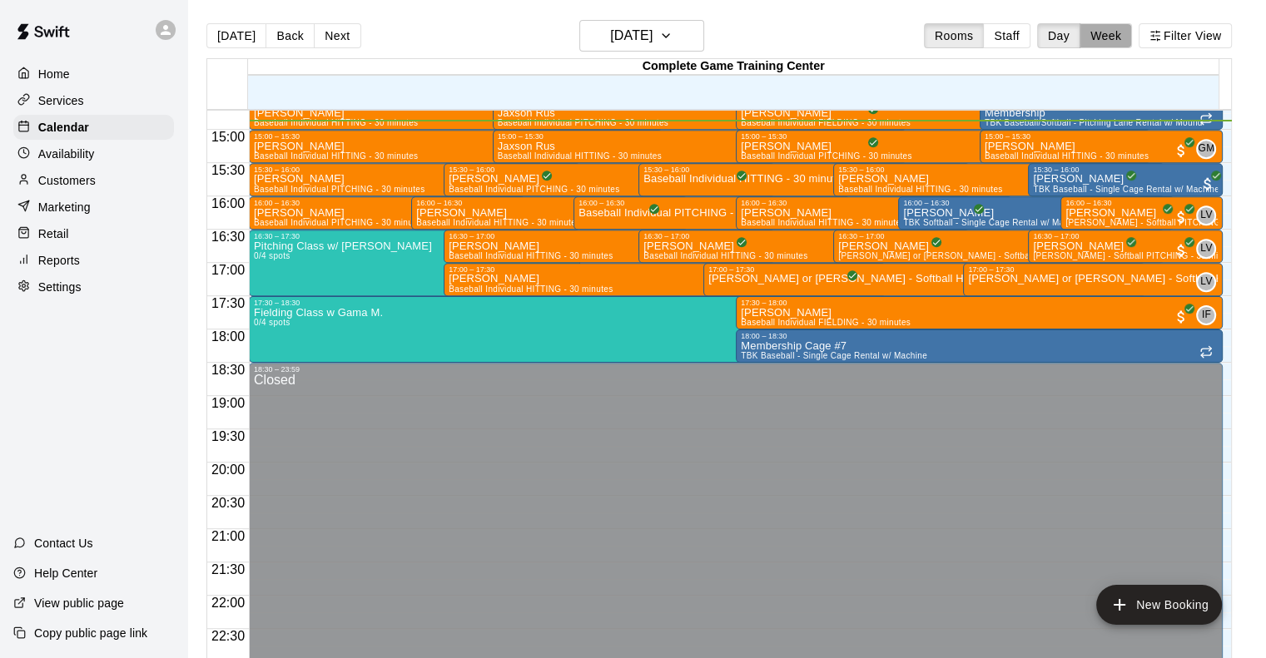
click at [1116, 30] on button "Week" at bounding box center [1105, 35] width 52 height 25
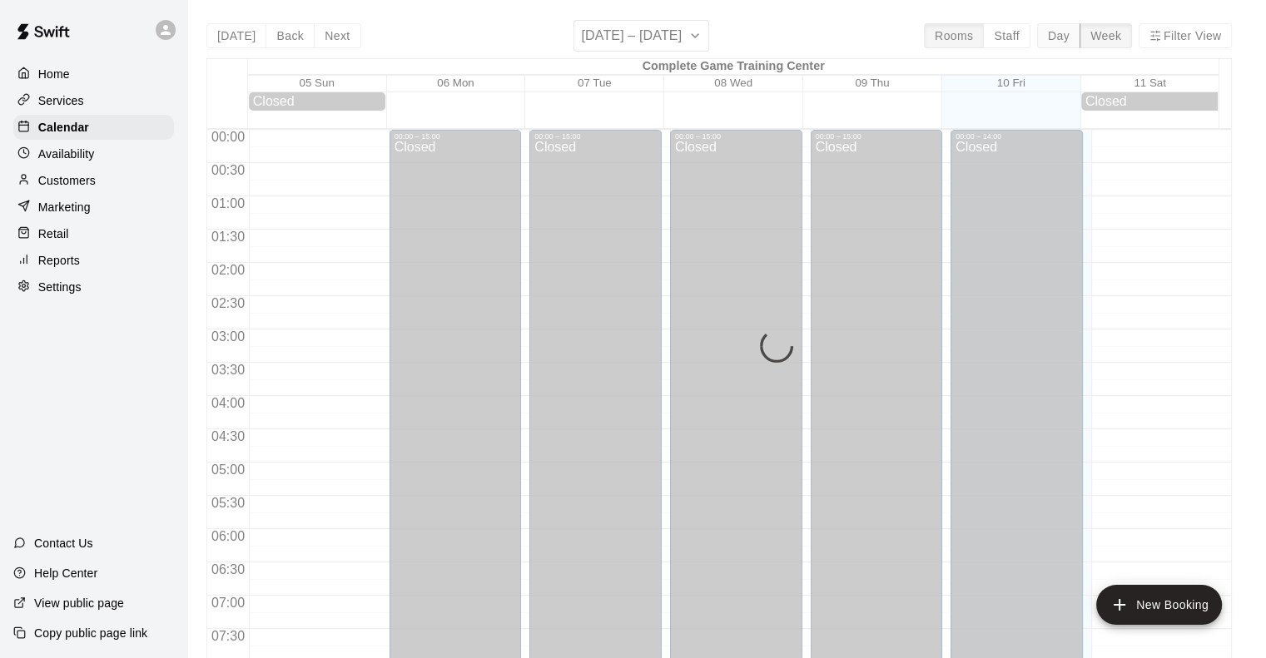
click at [1068, 33] on button "Day" at bounding box center [1058, 35] width 43 height 25
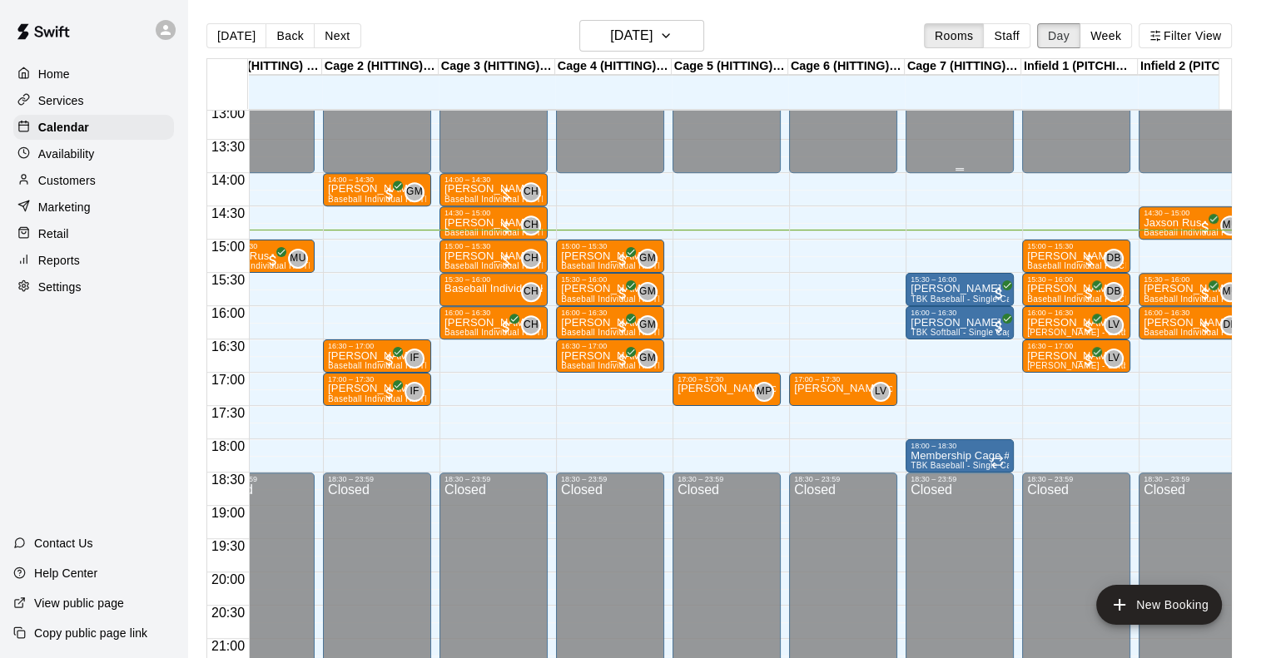
scroll to position [0, 0]
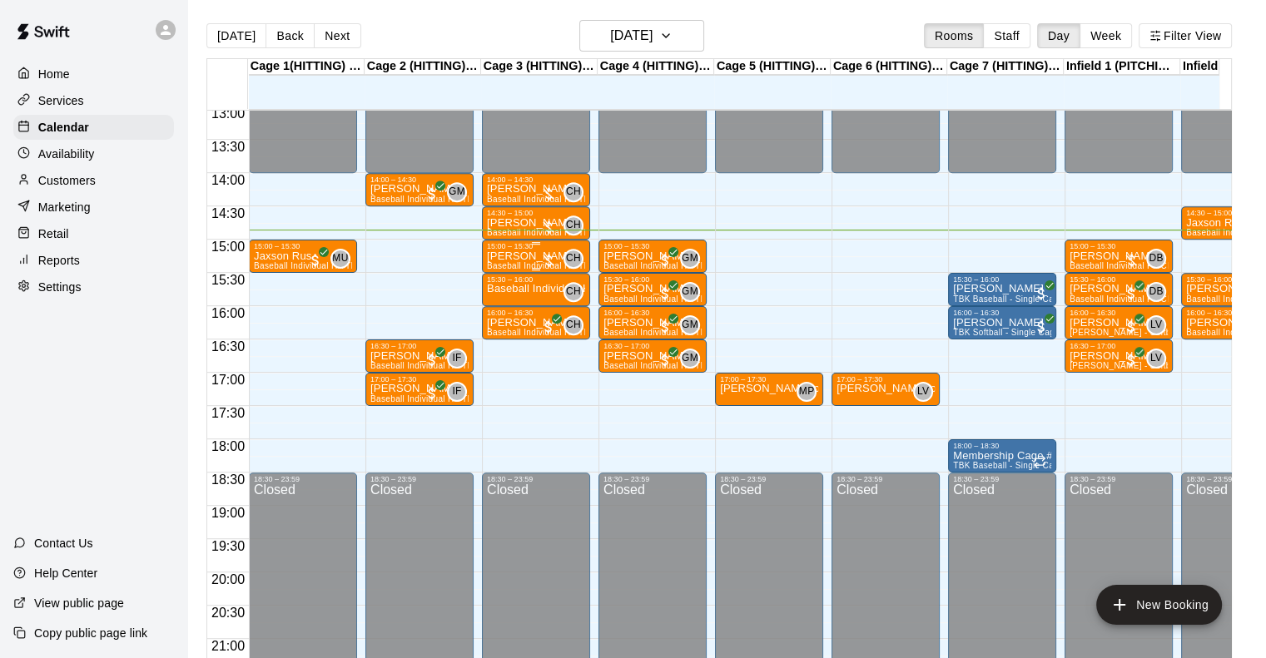
click at [516, 256] on p "[PERSON_NAME]" at bounding box center [536, 256] width 98 height 0
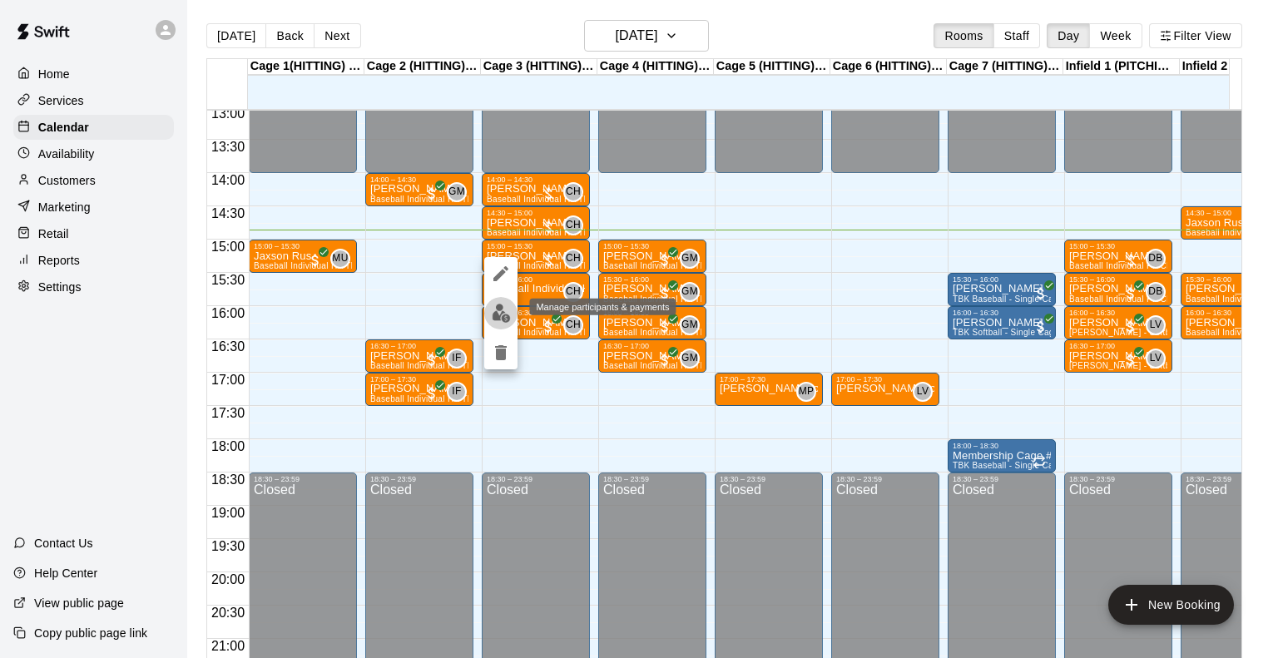
click at [498, 311] on img "edit" at bounding box center [501, 313] width 19 height 19
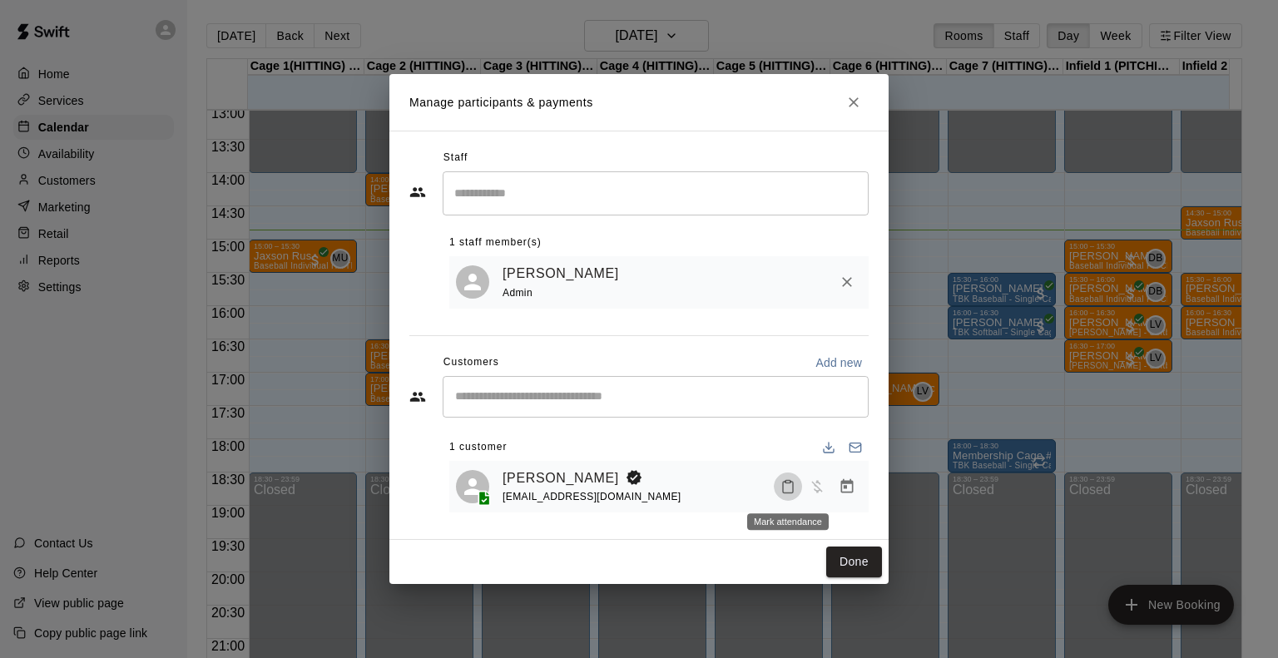
click at [788, 482] on rect "Mark attendance" at bounding box center [788, 481] width 5 height 2
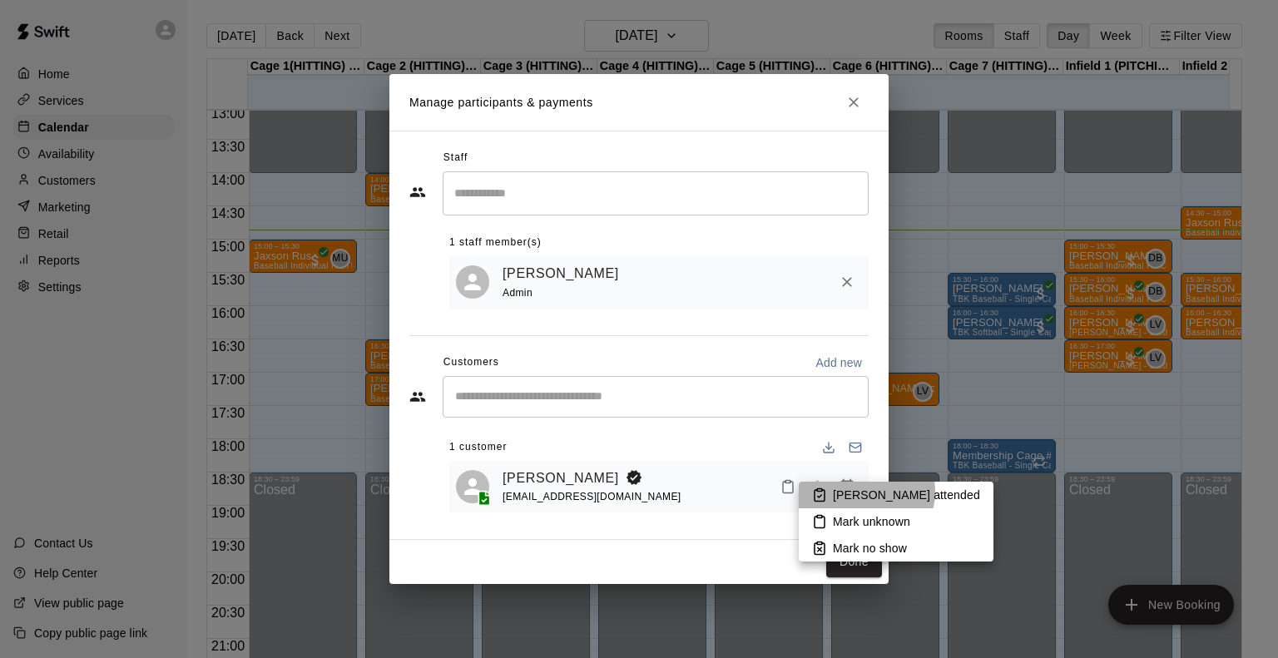
click at [865, 492] on p "Mark attended" at bounding box center [906, 495] width 147 height 17
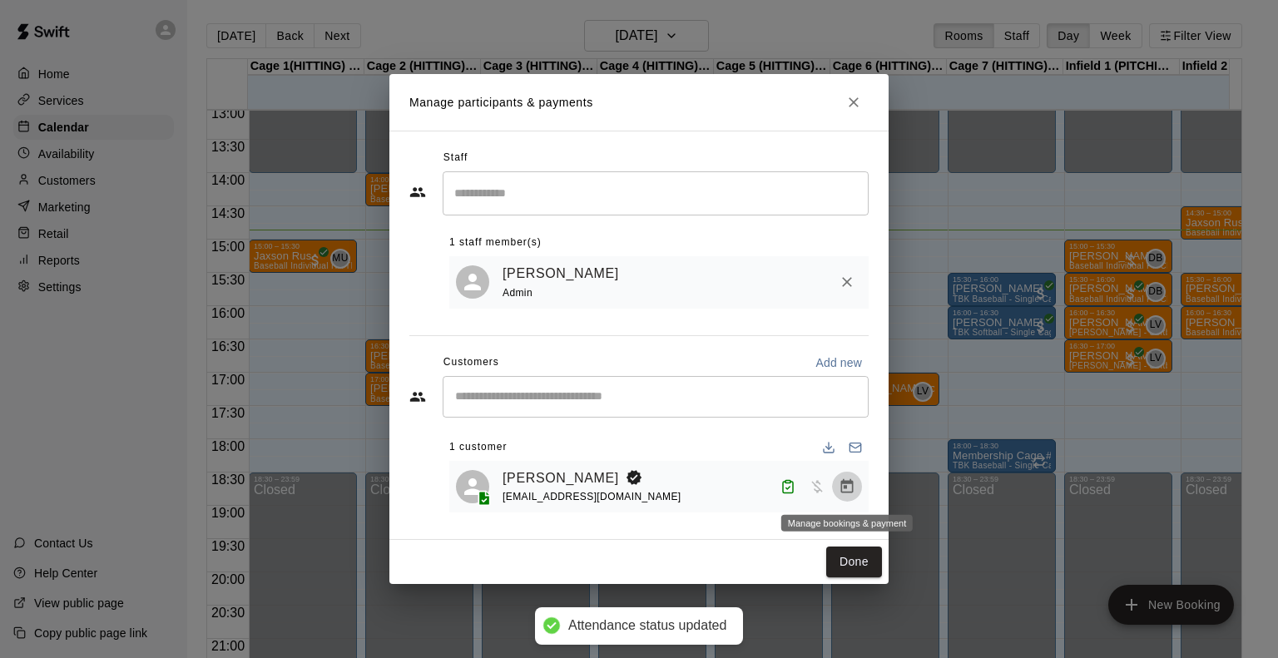
click at [855, 488] on icon "Manage bookings & payment" at bounding box center [847, 486] width 17 height 17
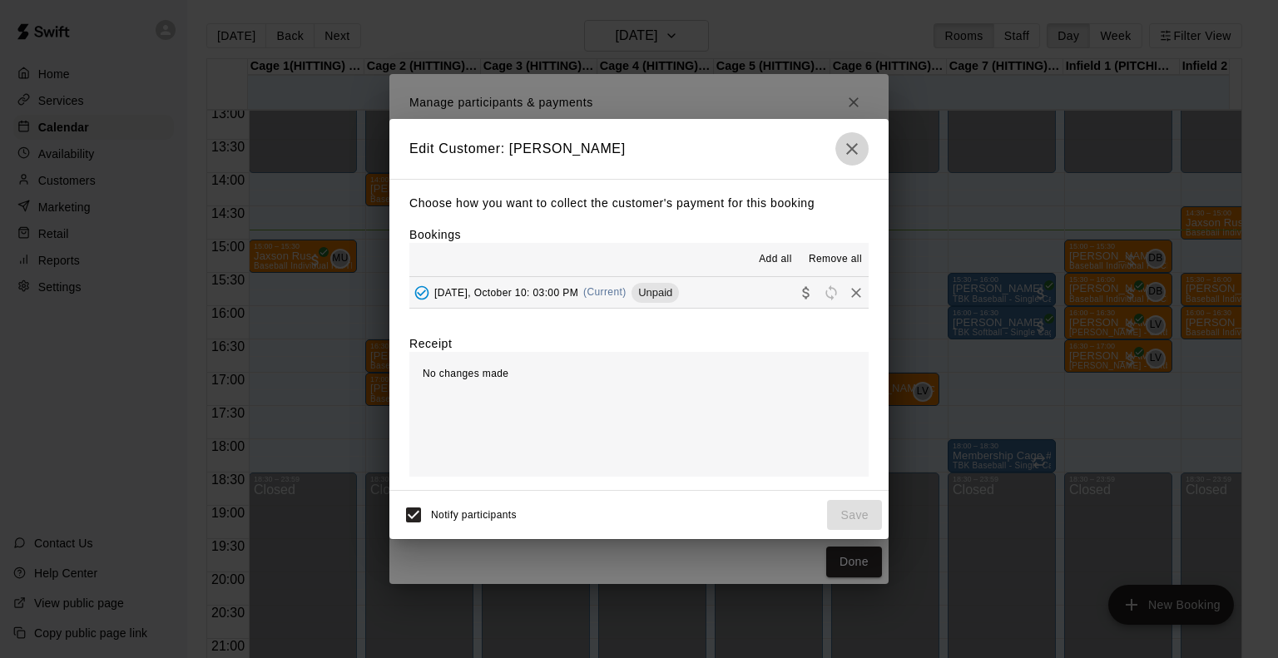
click at [855, 141] on icon "button" at bounding box center [852, 149] width 20 height 20
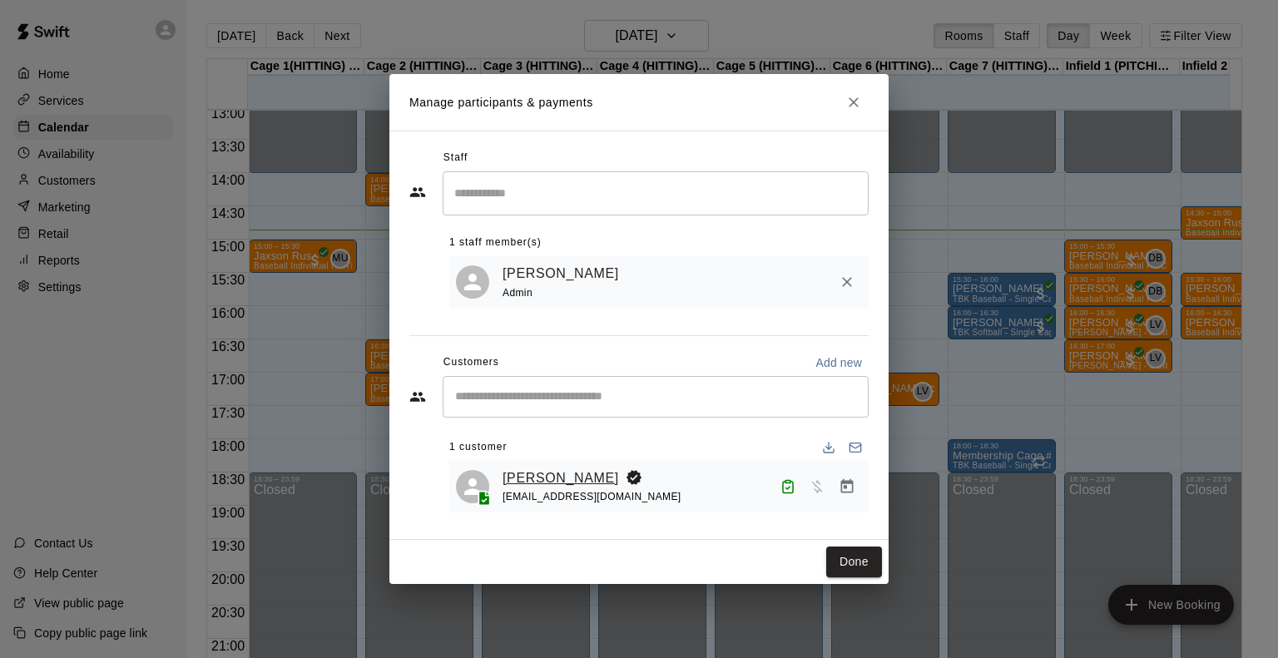
click at [553, 483] on link "[PERSON_NAME]" at bounding box center [561, 479] width 117 height 22
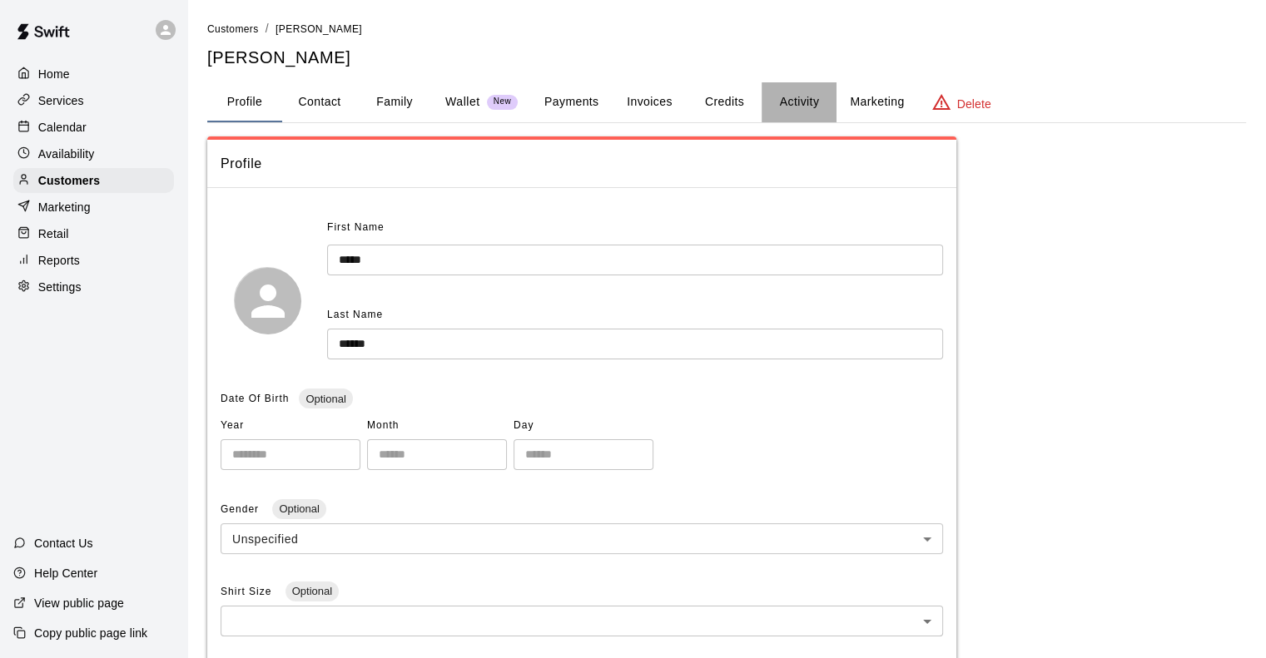
click at [806, 99] on button "Activity" at bounding box center [798, 102] width 75 height 40
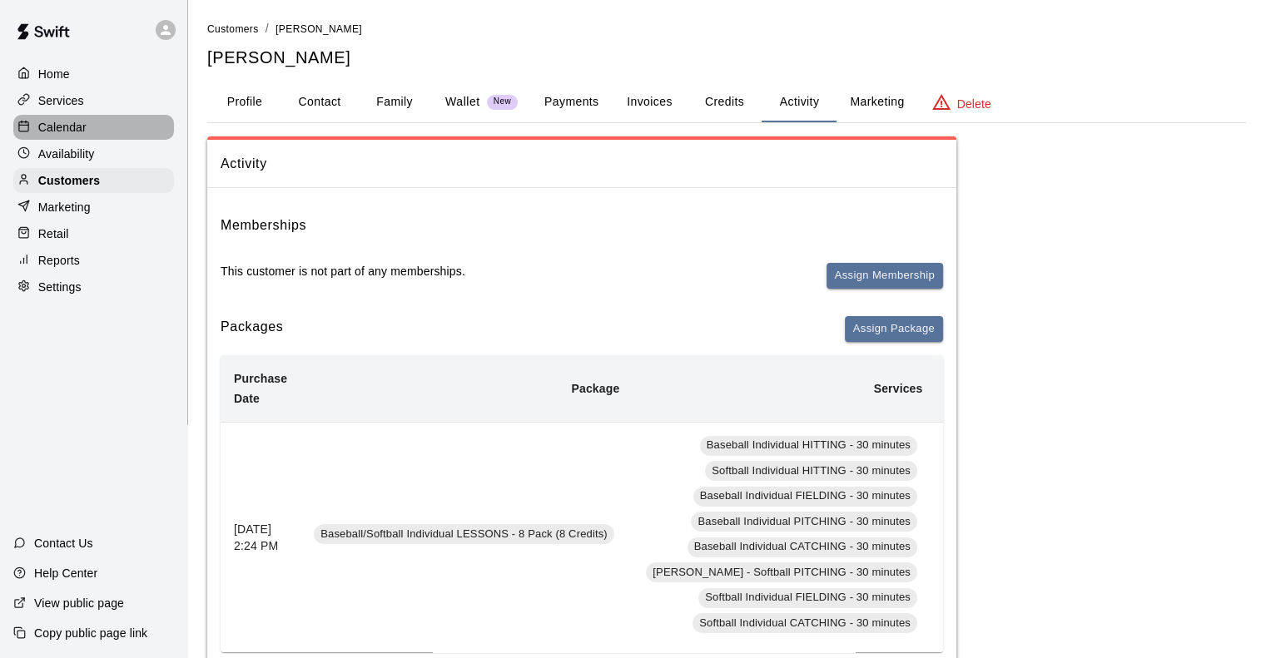
click at [46, 122] on p "Calendar" at bounding box center [62, 127] width 48 height 17
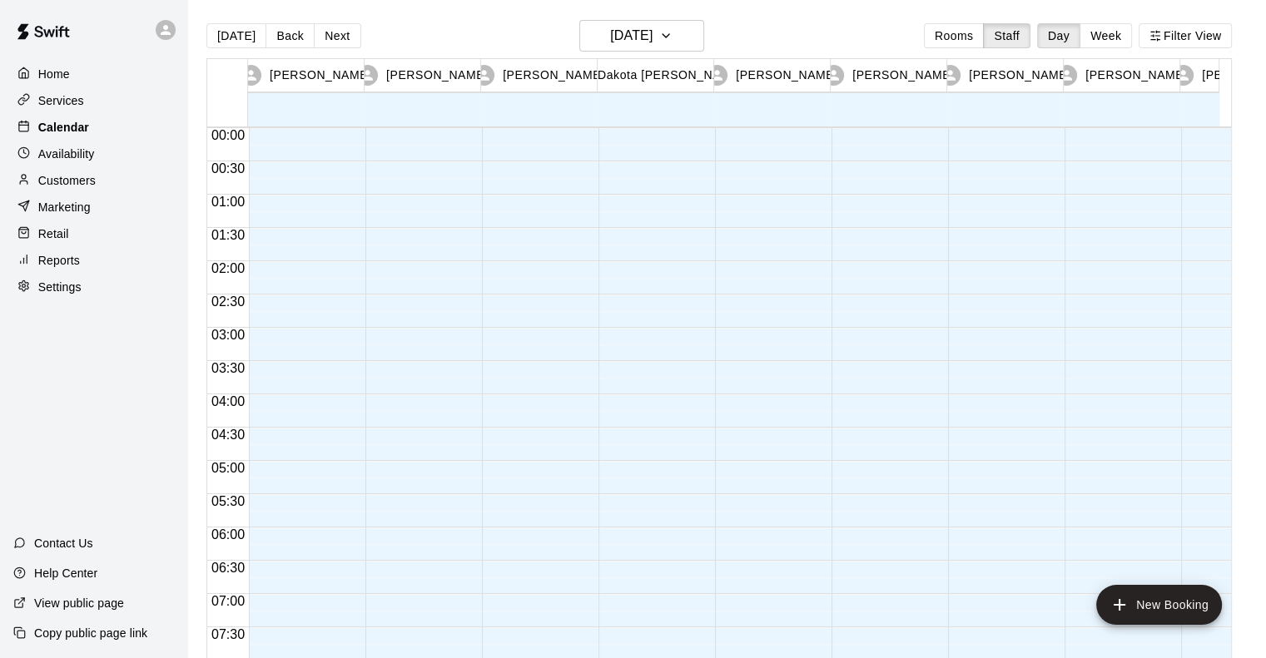
scroll to position [989, 0]
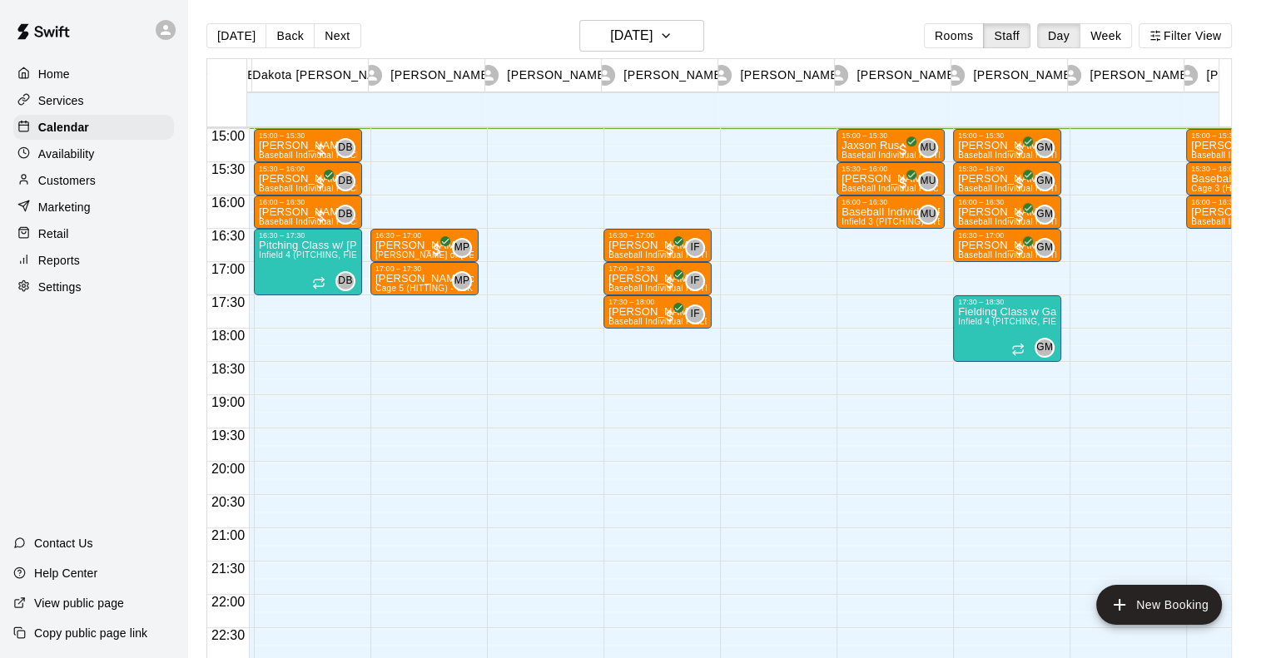
scroll to position [0, 401]
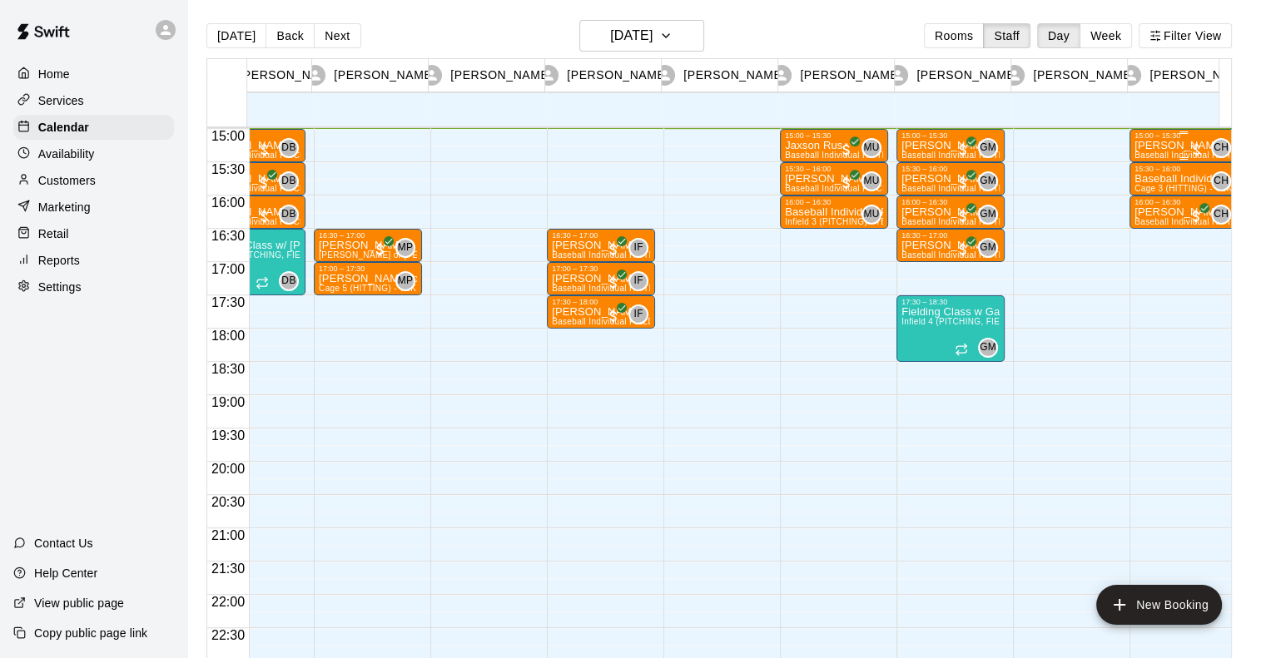
click at [1192, 141] on div at bounding box center [1195, 149] width 17 height 17
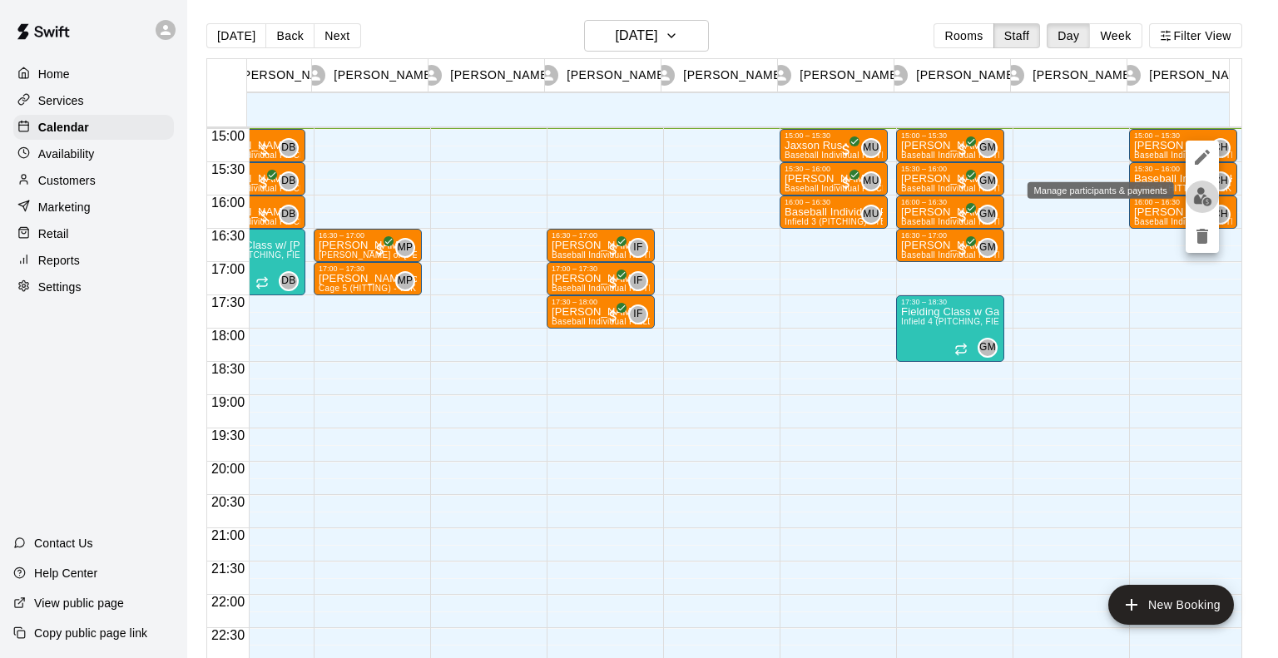
click at [1200, 196] on img "edit" at bounding box center [1202, 196] width 19 height 19
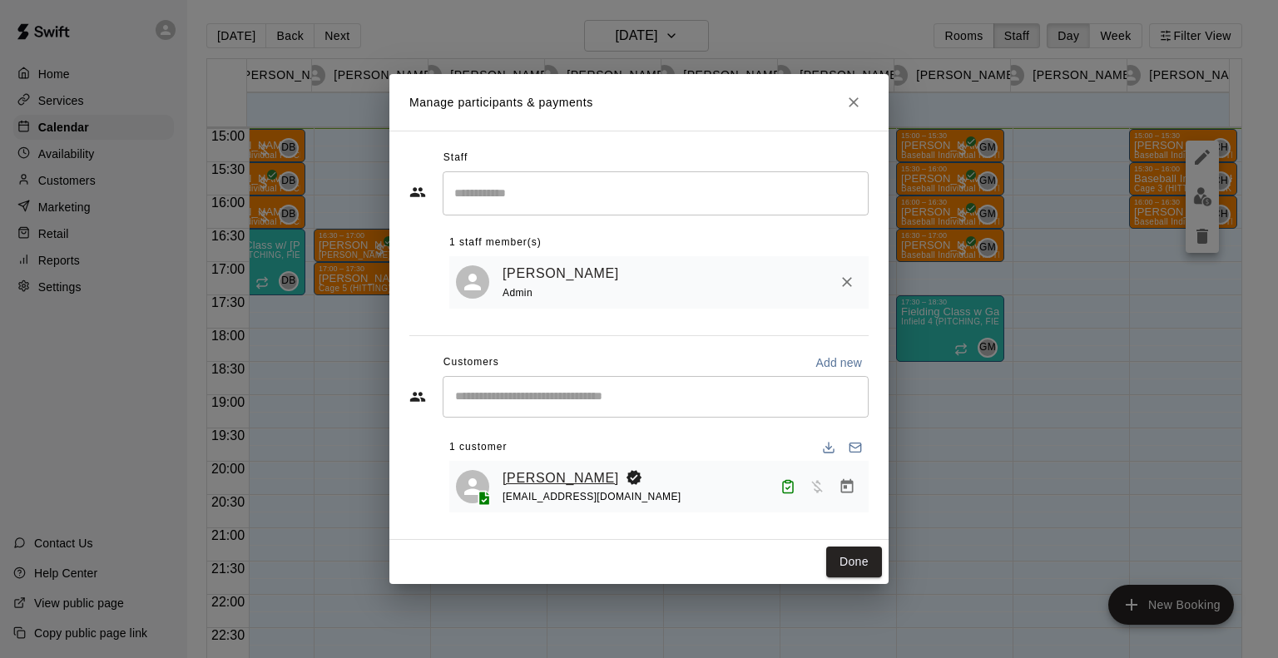
click at [569, 482] on link "[PERSON_NAME]" at bounding box center [561, 479] width 117 height 22
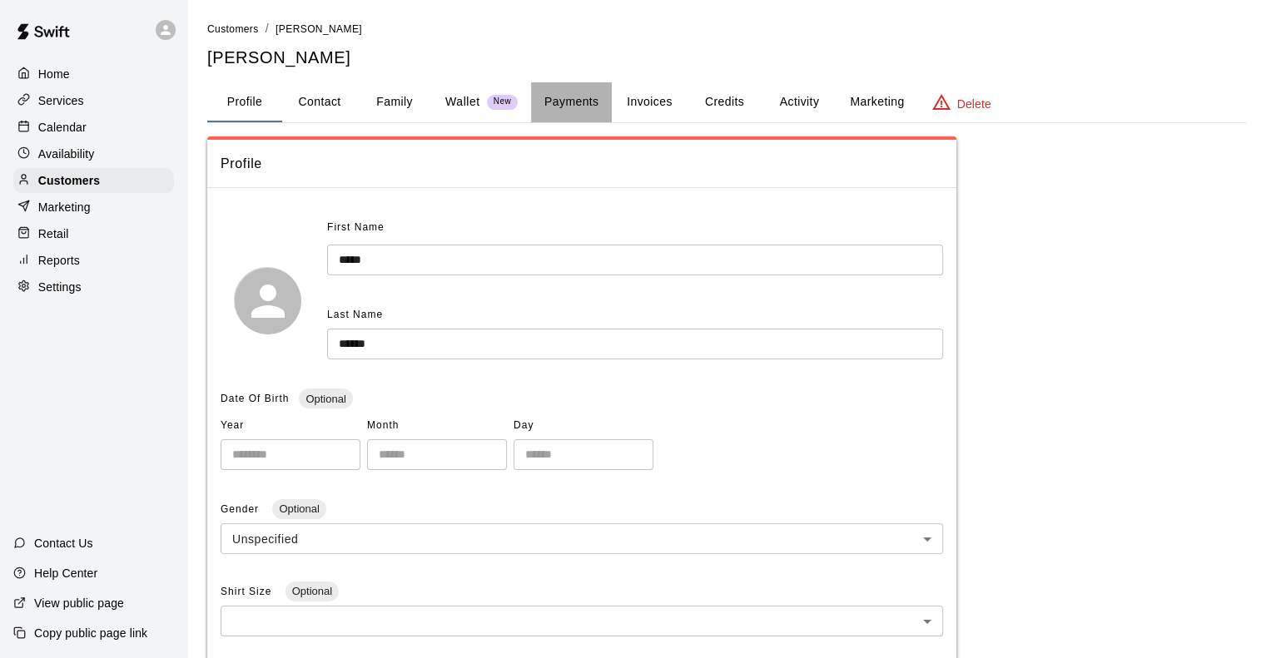
click at [579, 107] on button "Payments" at bounding box center [571, 102] width 81 height 40
click at [73, 125] on p "Calendar" at bounding box center [62, 127] width 48 height 17
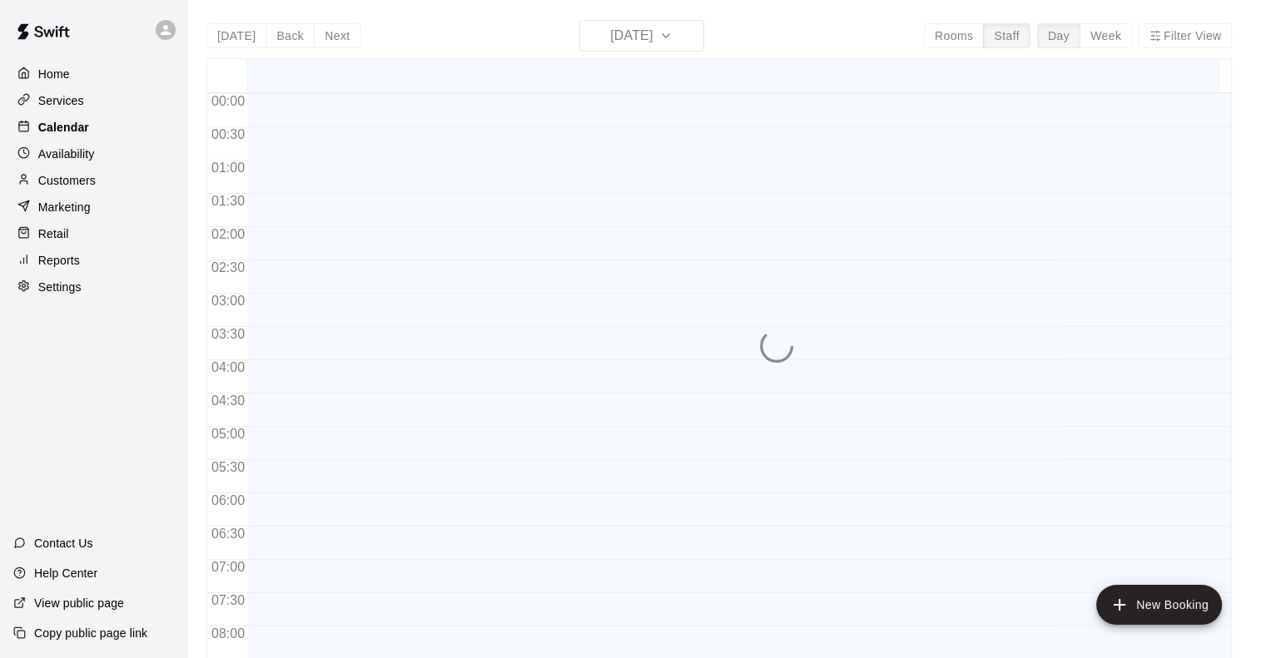
scroll to position [1013, 0]
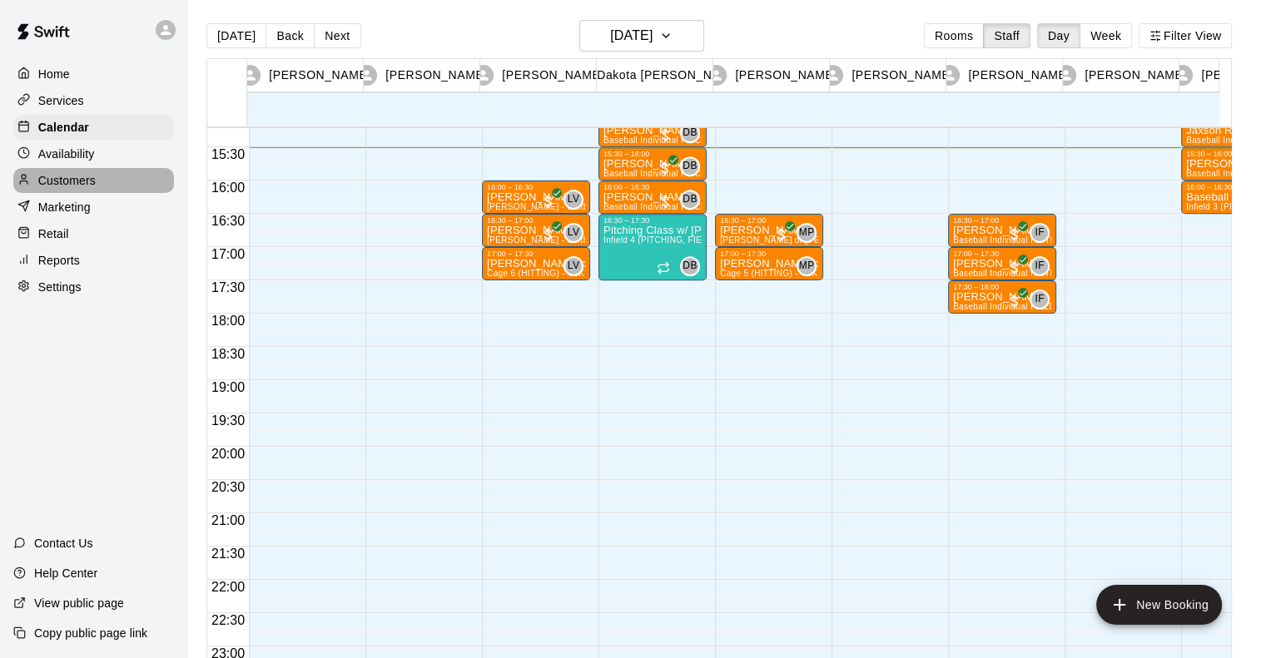
click at [83, 179] on p "Customers" at bounding box center [66, 180] width 57 height 17
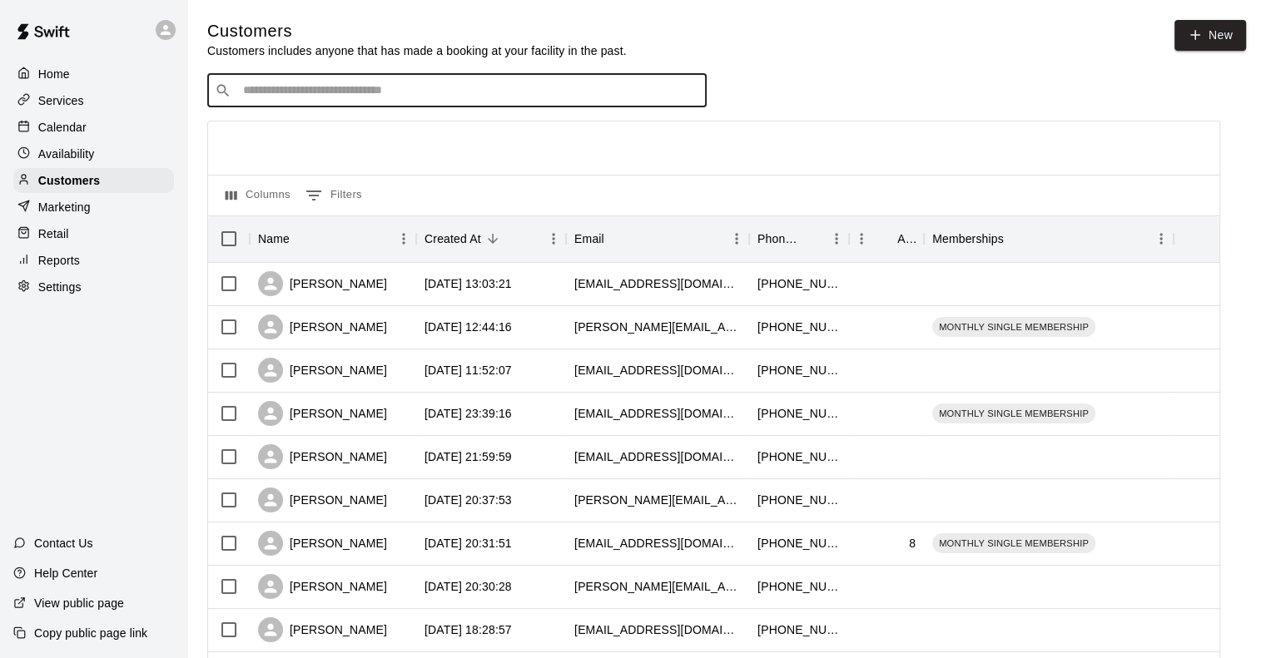
click at [335, 85] on input "Search customers by name or email" at bounding box center [468, 90] width 461 height 17
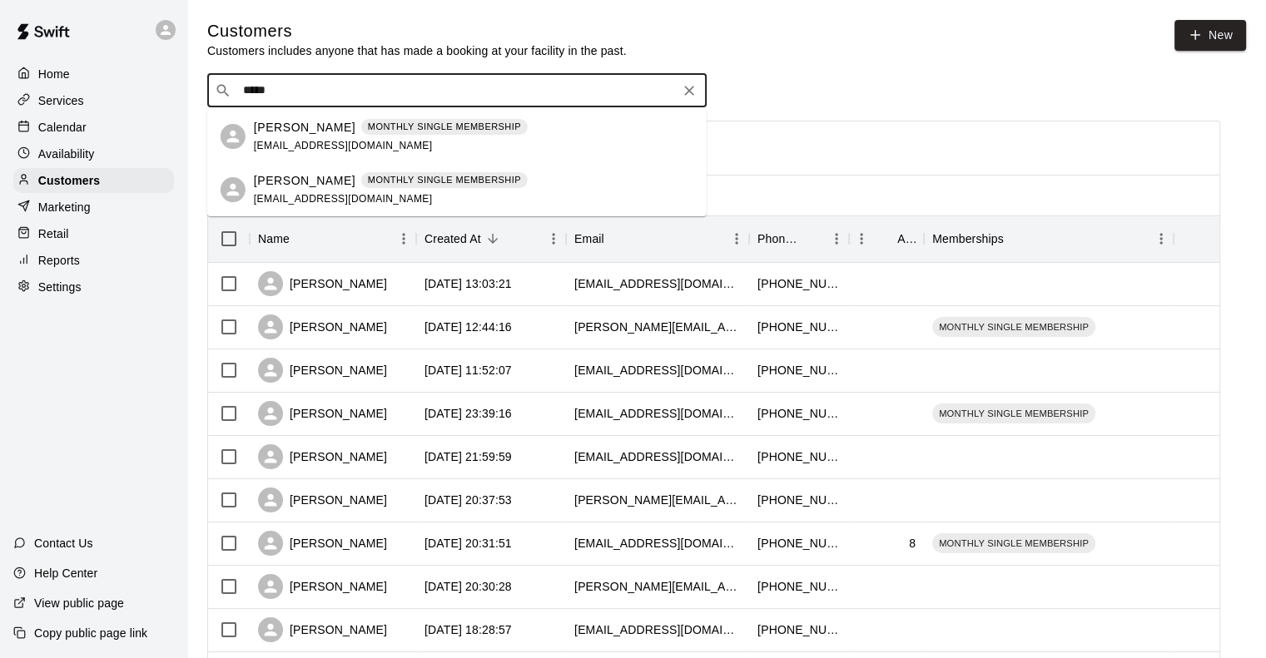
type input "*****"
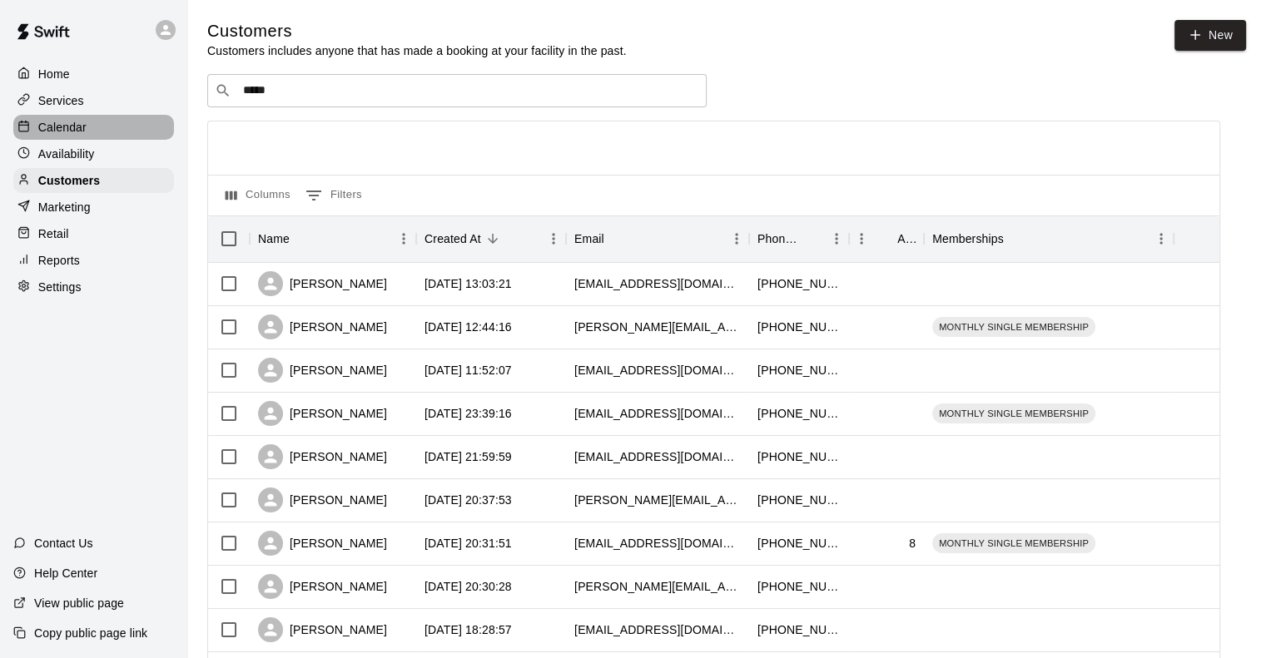
click at [62, 126] on p "Calendar" at bounding box center [62, 127] width 48 height 17
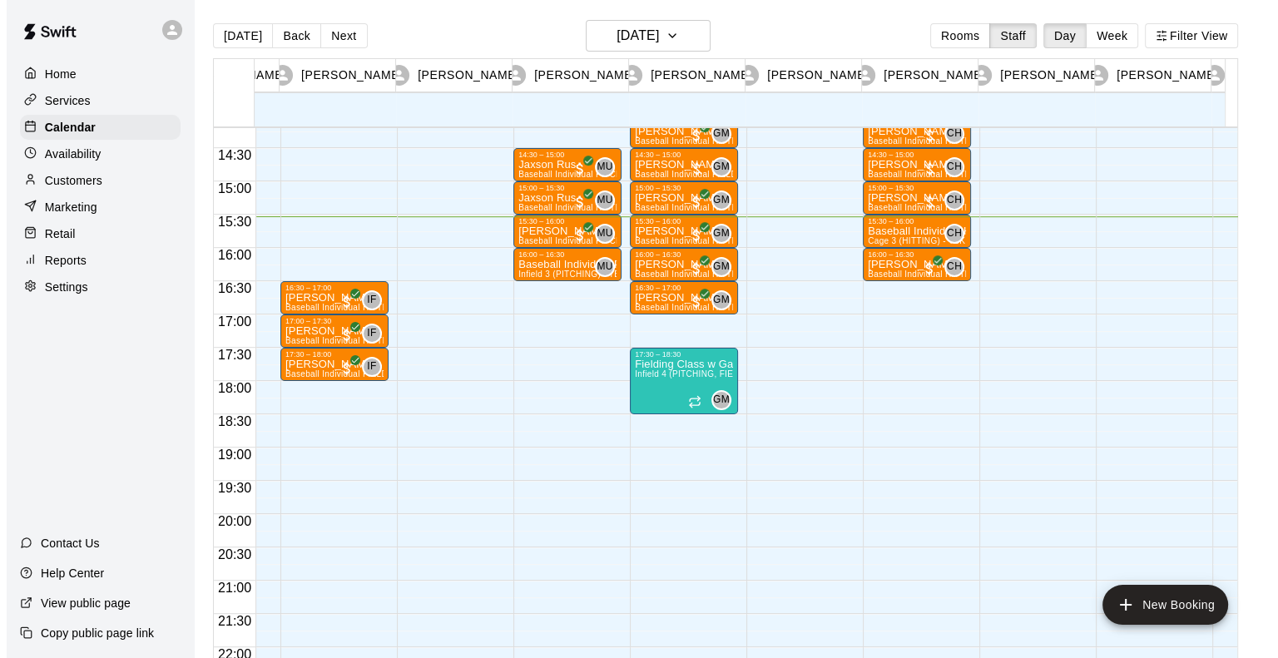
scroll to position [944, 674]
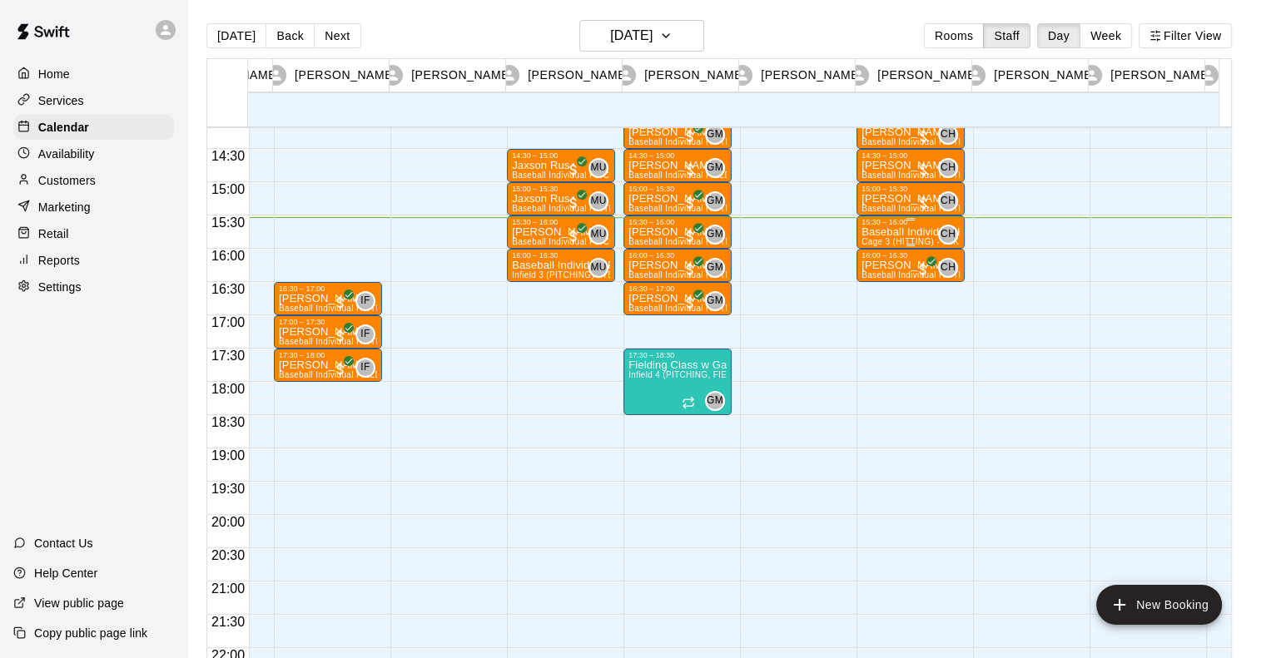
click at [905, 221] on div "15:30 – 16:00" at bounding box center [910, 222] width 98 height 8
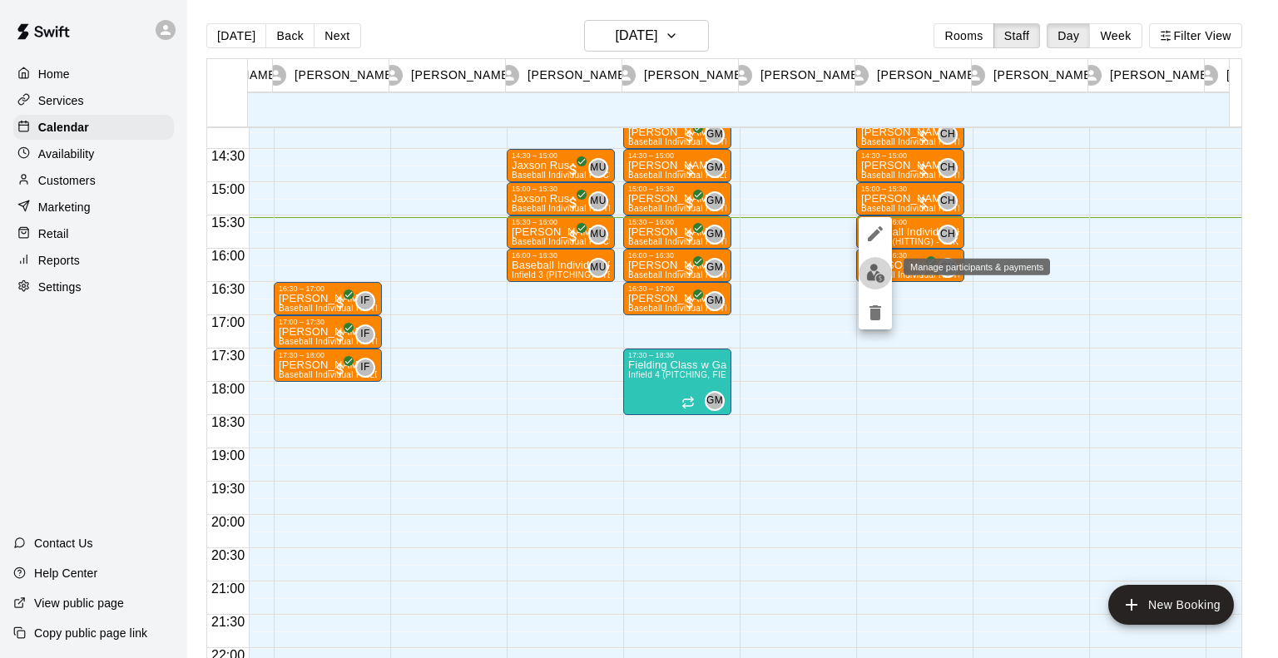
click at [876, 260] on button "edit" at bounding box center [875, 273] width 33 height 32
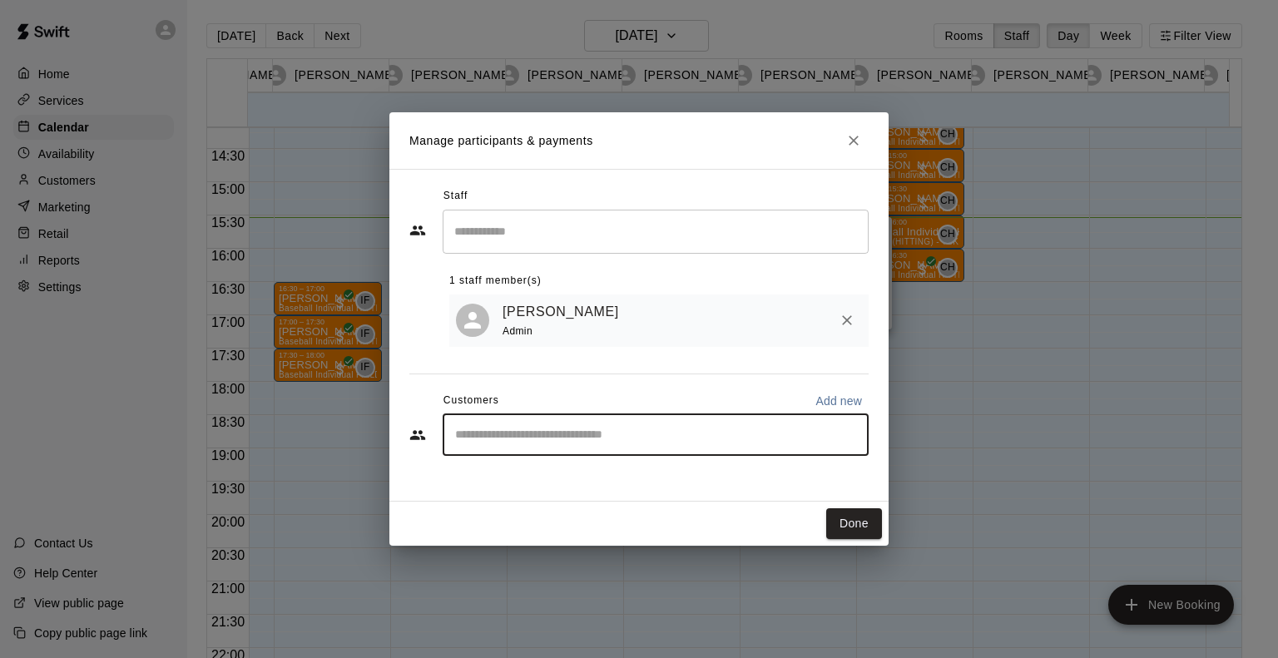
click at [512, 444] on input "Start typing to search customers..." at bounding box center [655, 435] width 411 height 17
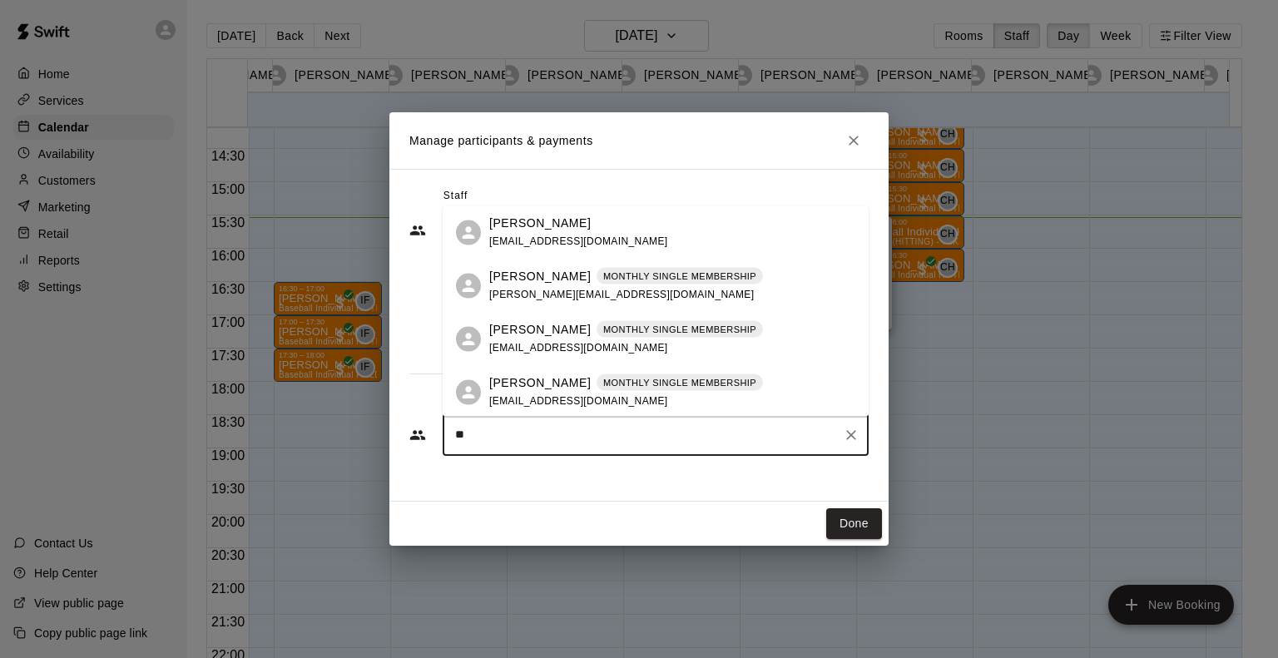
type input "***"
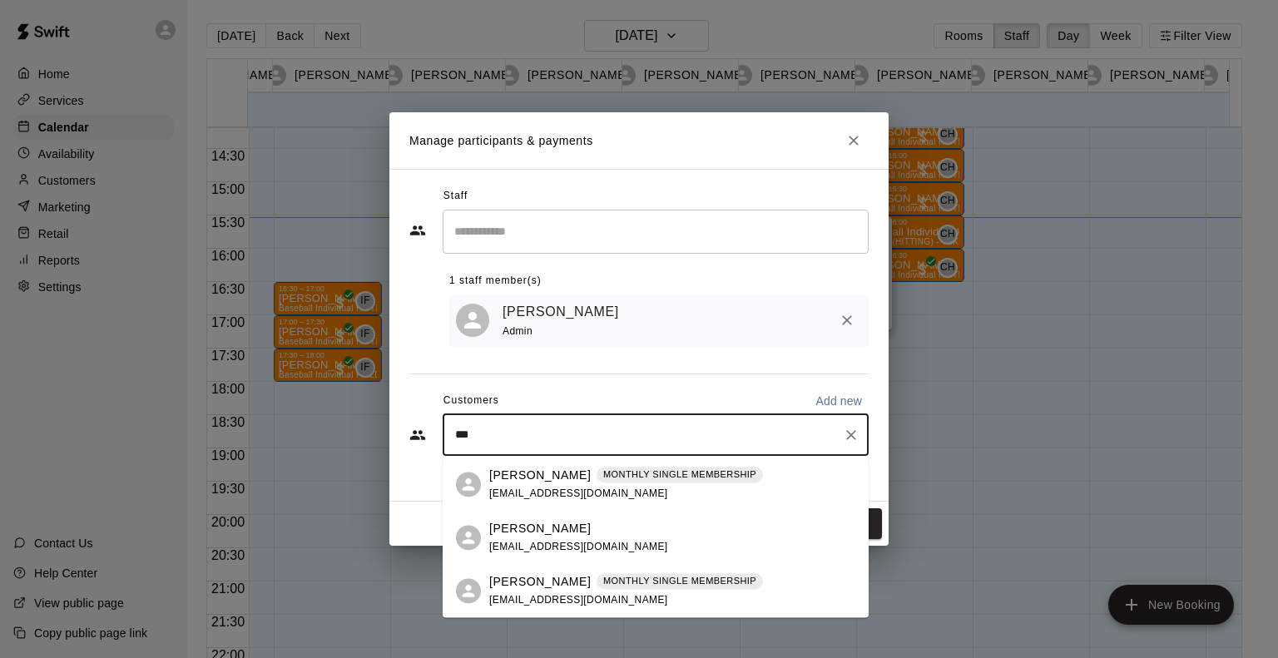
click at [553, 580] on p "[PERSON_NAME]" at bounding box center [540, 581] width 102 height 17
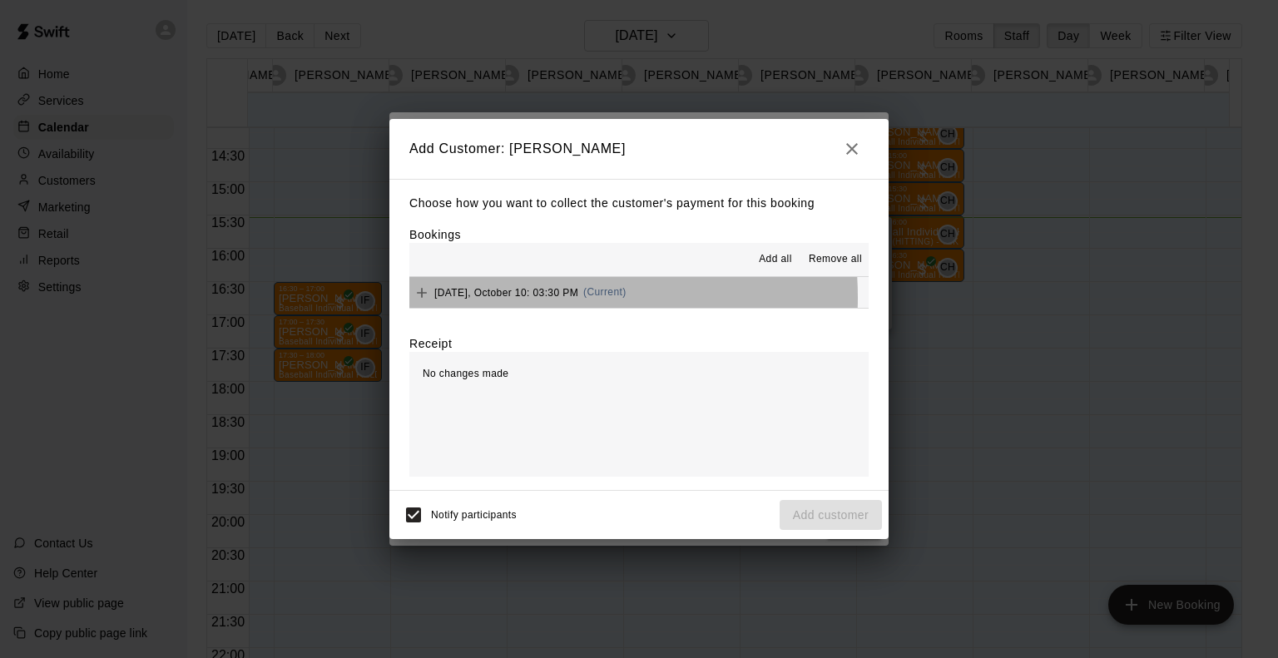
click at [527, 299] on div "[DATE], October 10: 03:30 PM (Current)" at bounding box center [517, 292] width 217 height 25
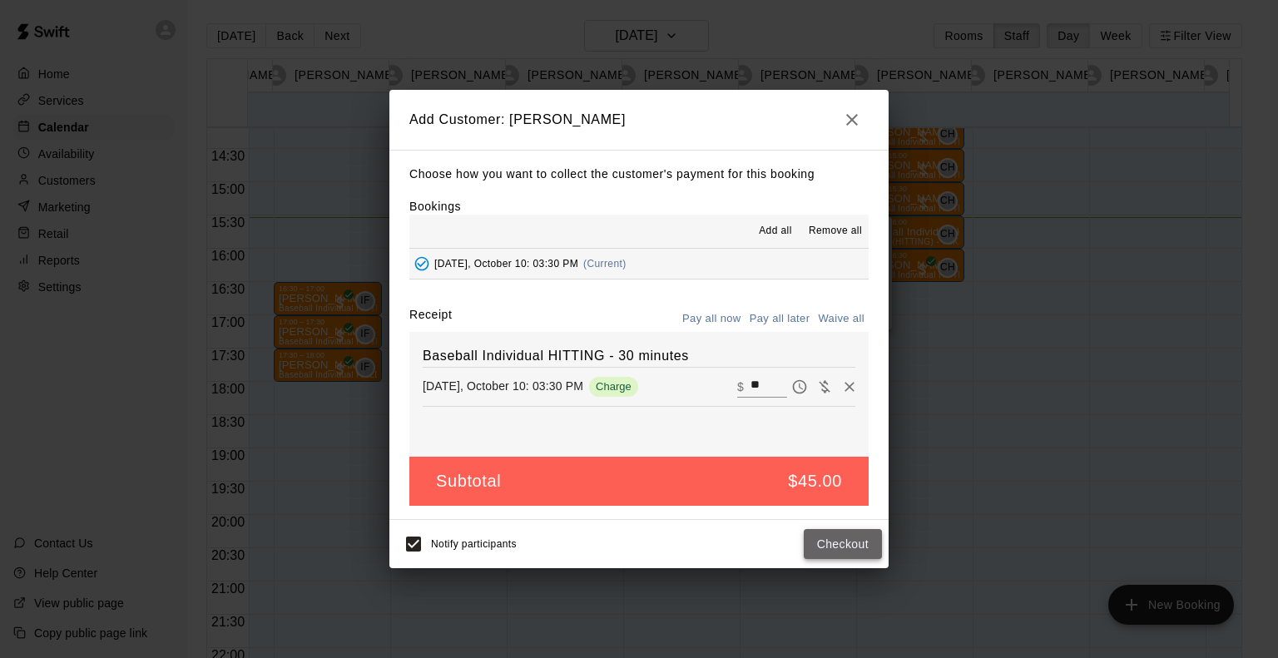
click at [854, 553] on button "Checkout" at bounding box center [843, 544] width 78 height 31
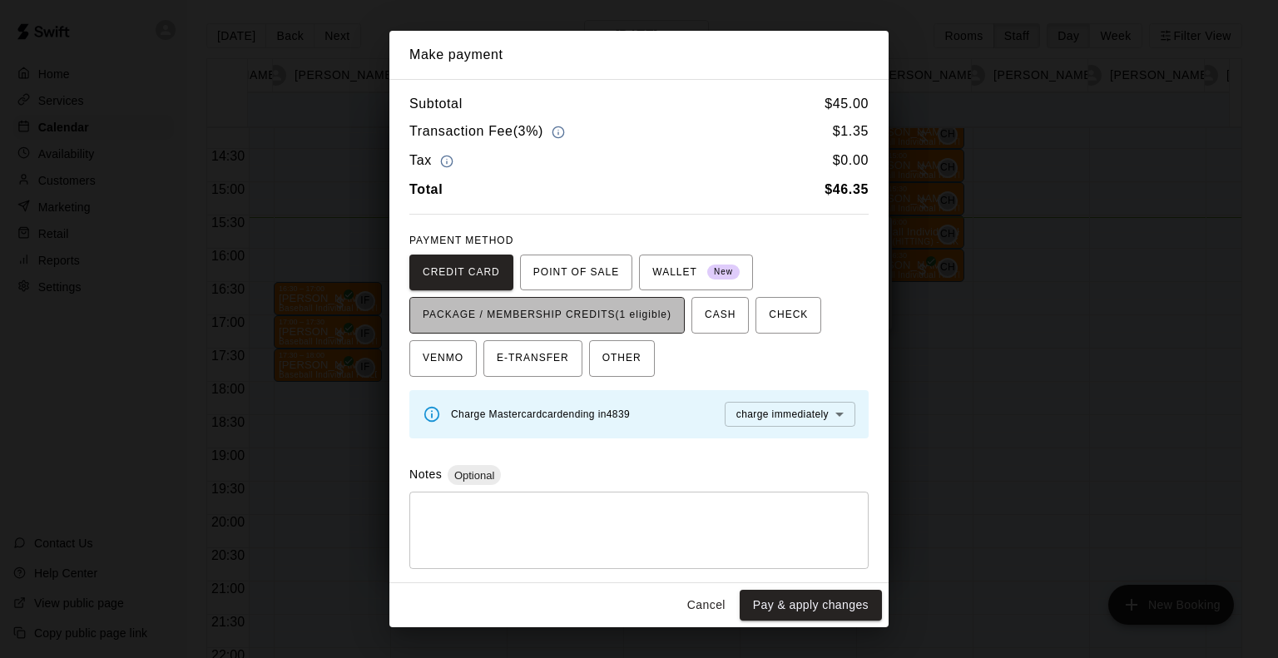
click at [553, 303] on span "PACKAGE / MEMBERSHIP CREDITS (1 eligible)" at bounding box center [547, 315] width 249 height 27
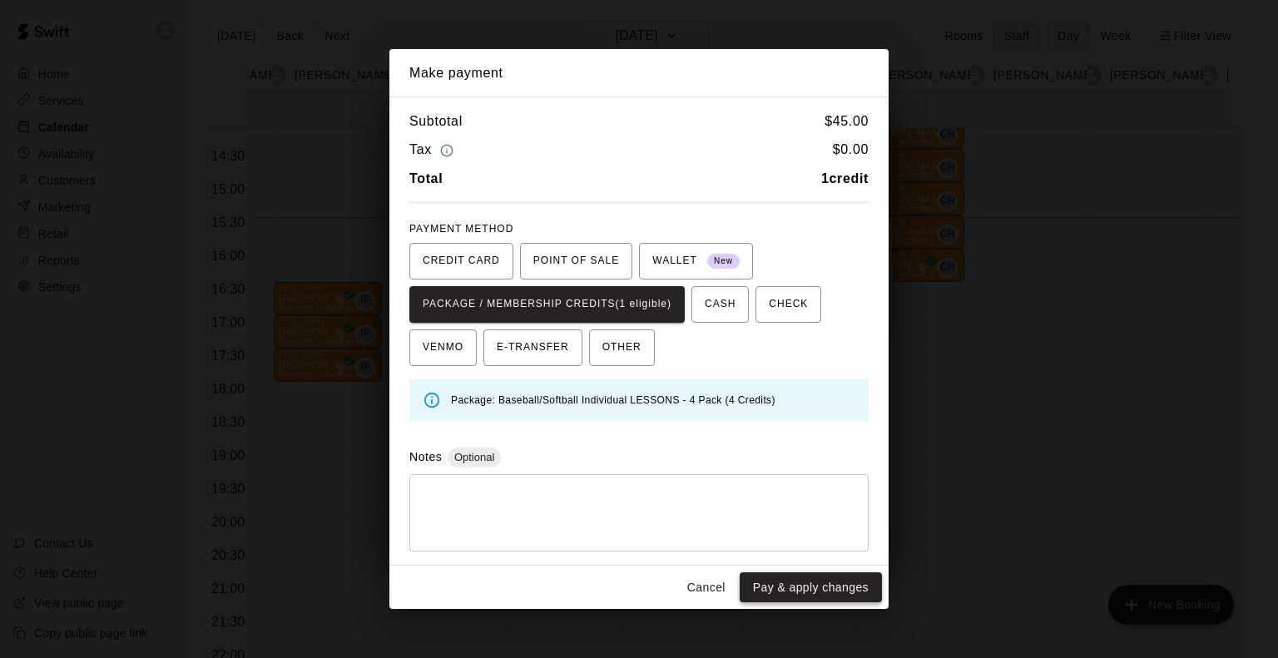
click at [819, 592] on button "Pay & apply changes" at bounding box center [811, 588] width 142 height 31
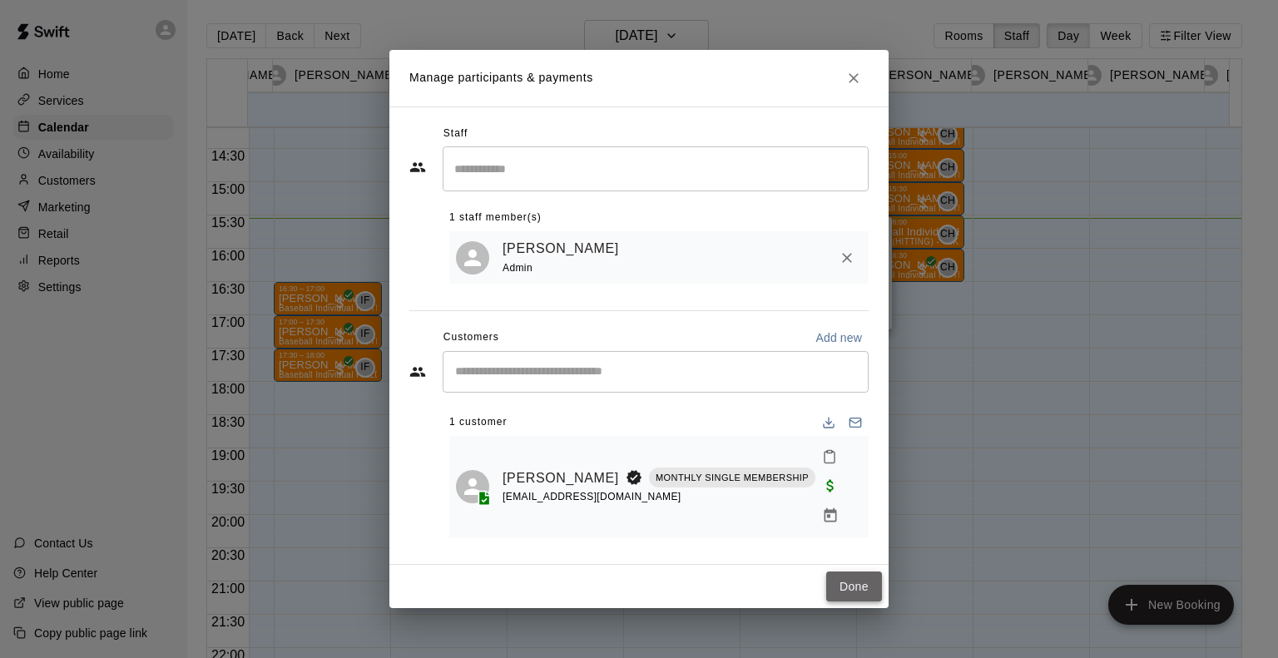
click at [862, 572] on button "Done" at bounding box center [854, 587] width 56 height 31
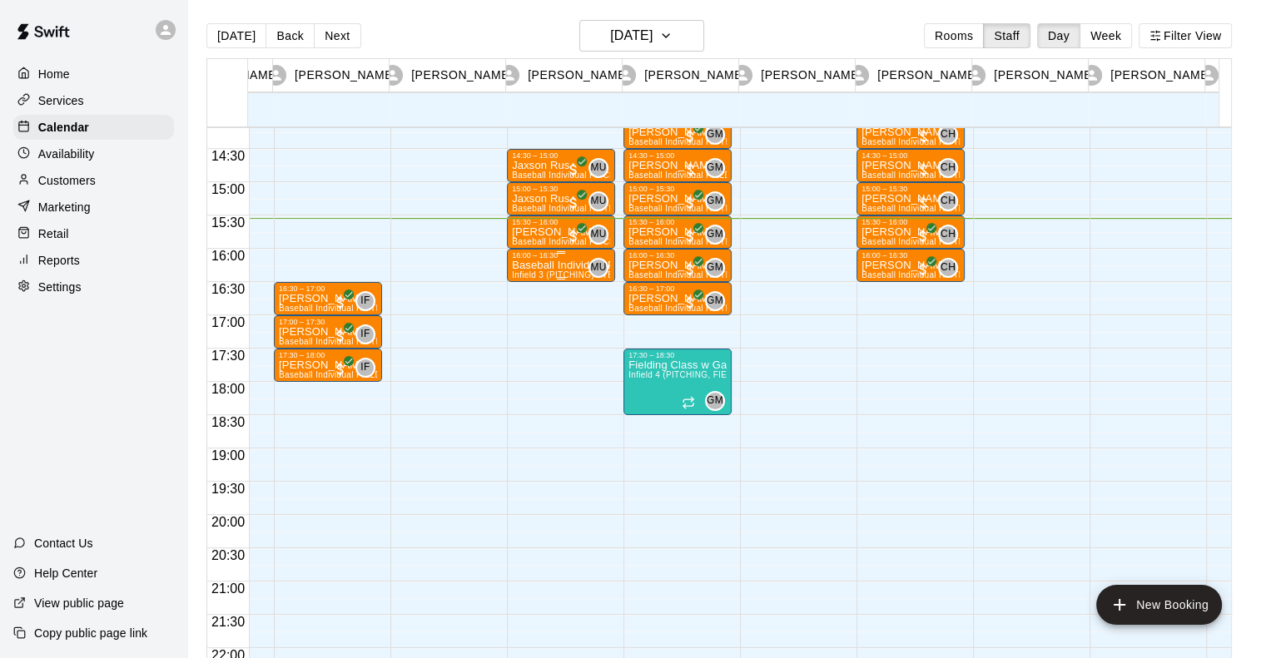
click at [563, 257] on div "16:00 – 16:30" at bounding box center [561, 255] width 98 height 8
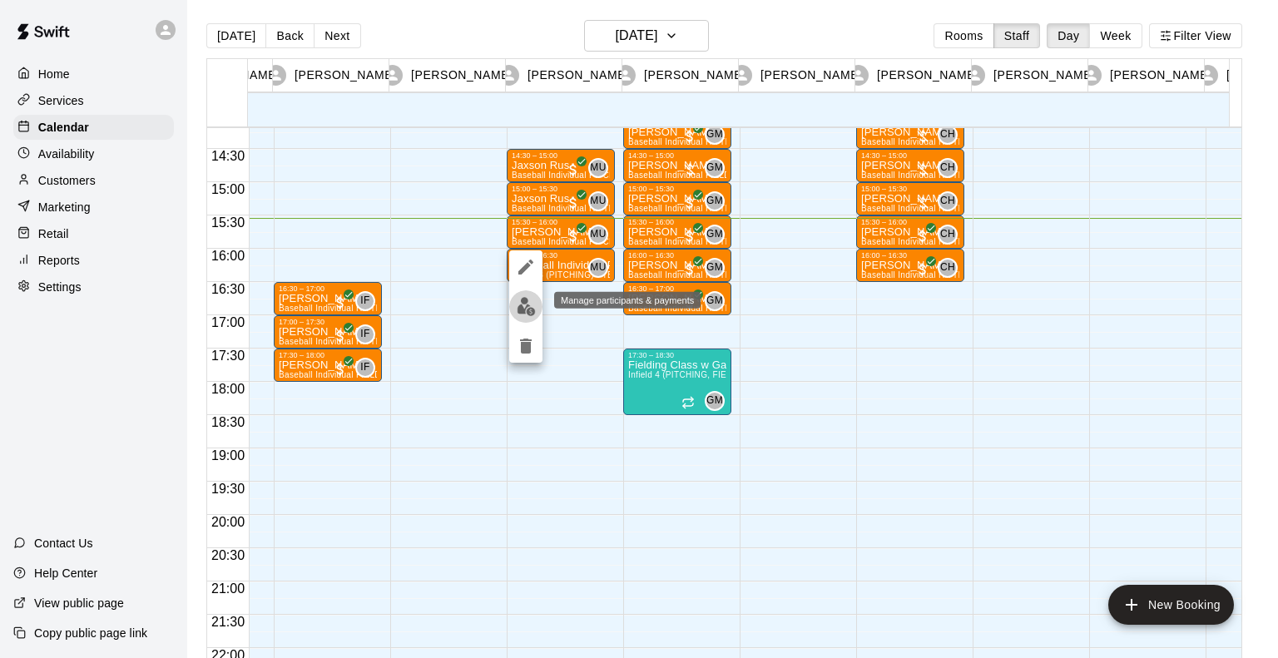
click at [526, 310] on img "edit" at bounding box center [526, 306] width 19 height 19
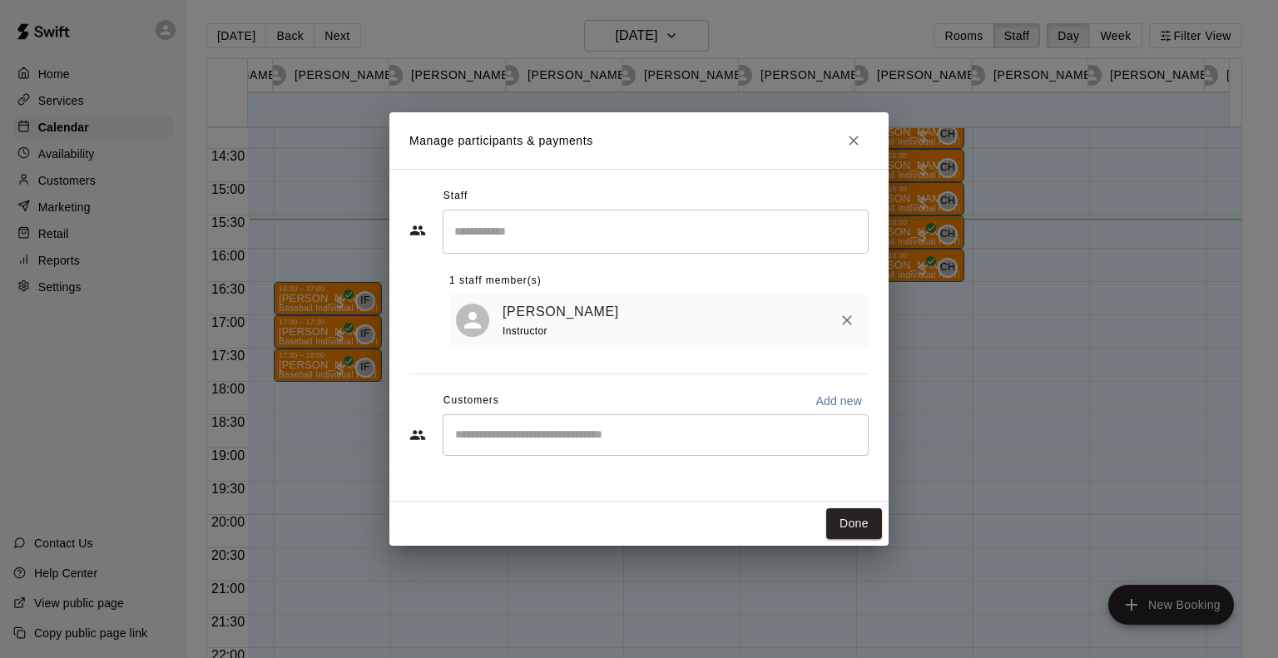
click at [512, 449] on div "​" at bounding box center [656, 435] width 426 height 42
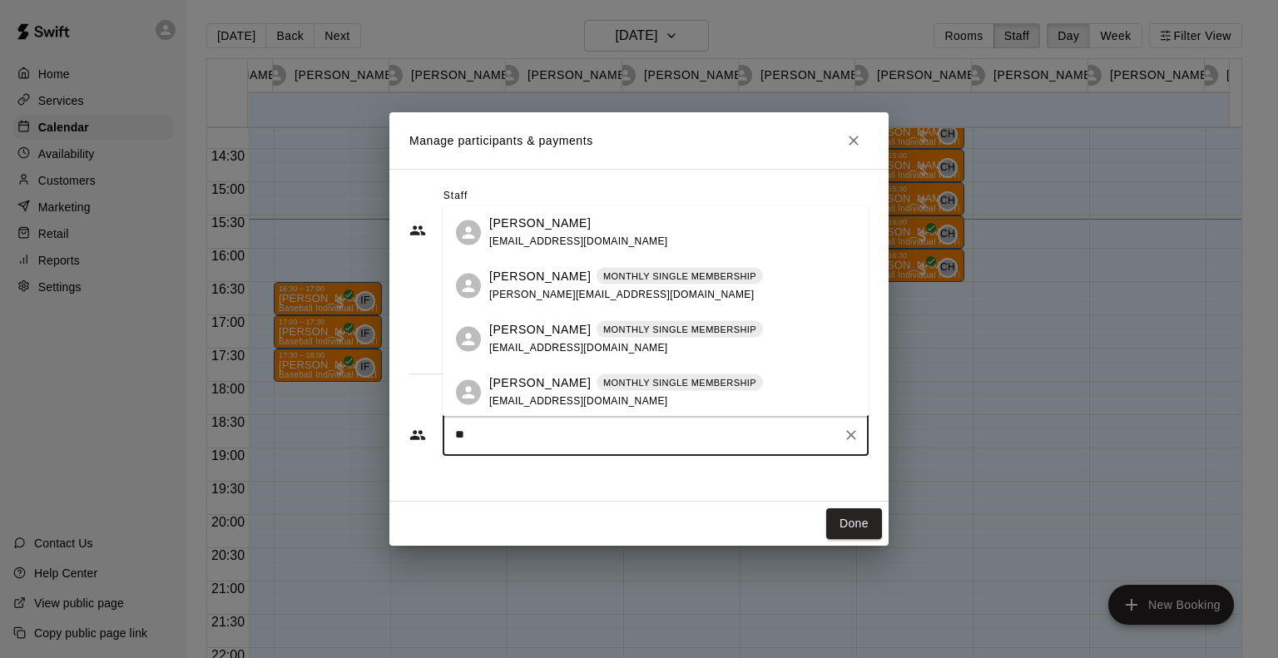
click at [469, 439] on input "**" at bounding box center [643, 435] width 386 height 17
type input "***"
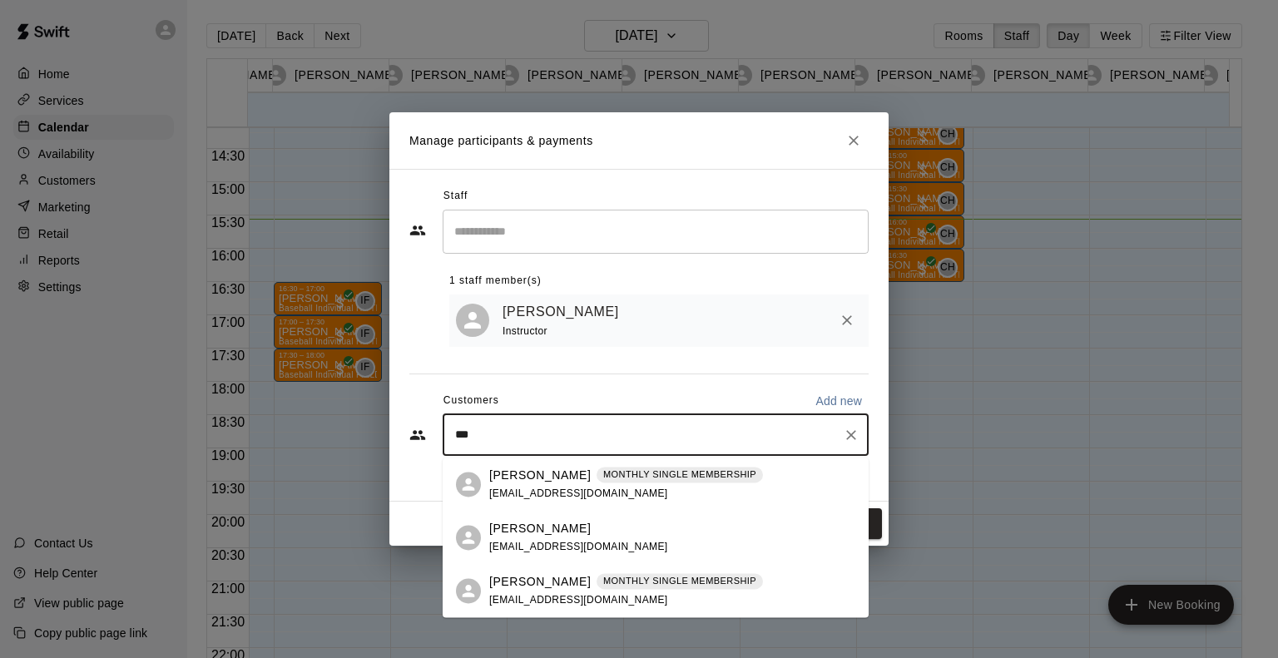
click at [575, 592] on div "[PERSON_NAME] MONTHLY SINGLE MEMBERSHIP [EMAIL_ADDRESS][DOMAIN_NAME]" at bounding box center [626, 591] width 274 height 36
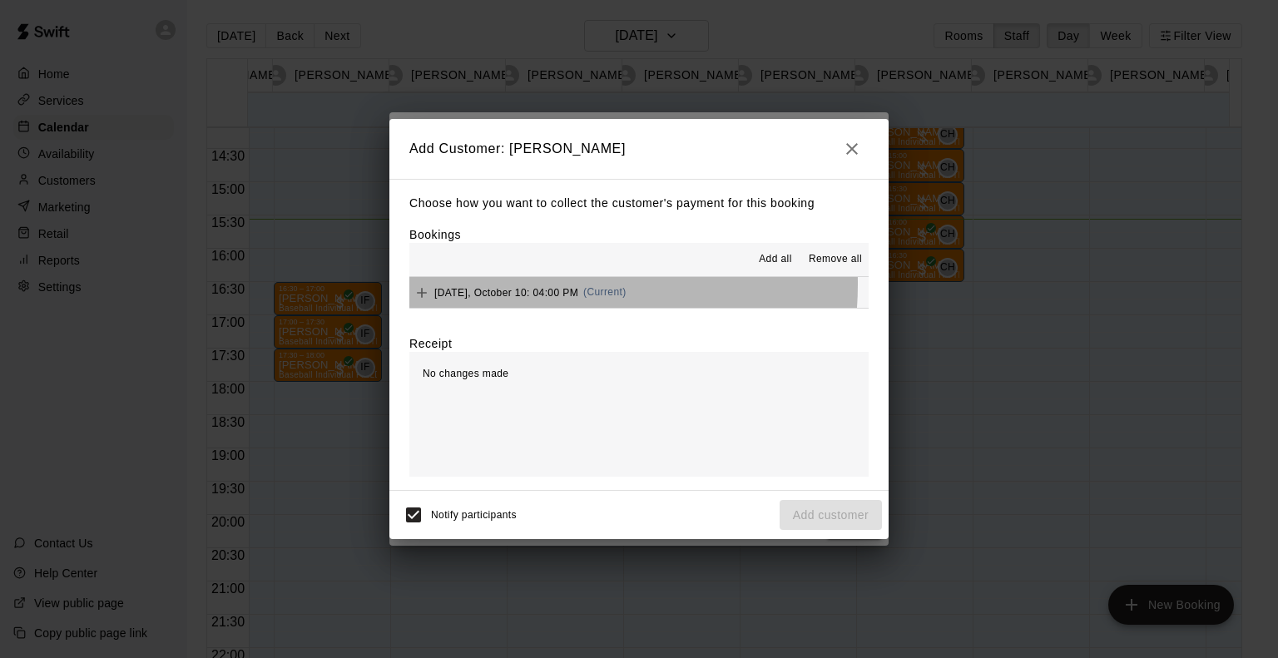
click at [533, 285] on div "[DATE], October 10: 04:00 PM (Current)" at bounding box center [517, 292] width 217 height 25
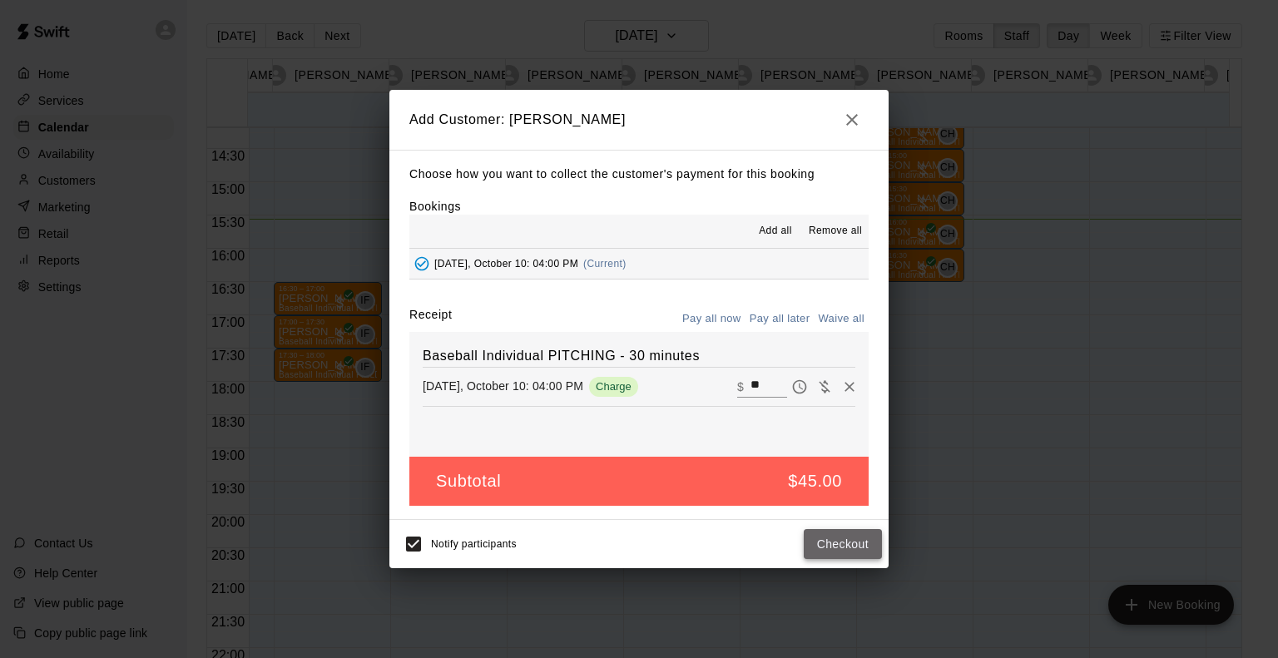
click at [871, 554] on button "Checkout" at bounding box center [843, 544] width 78 height 31
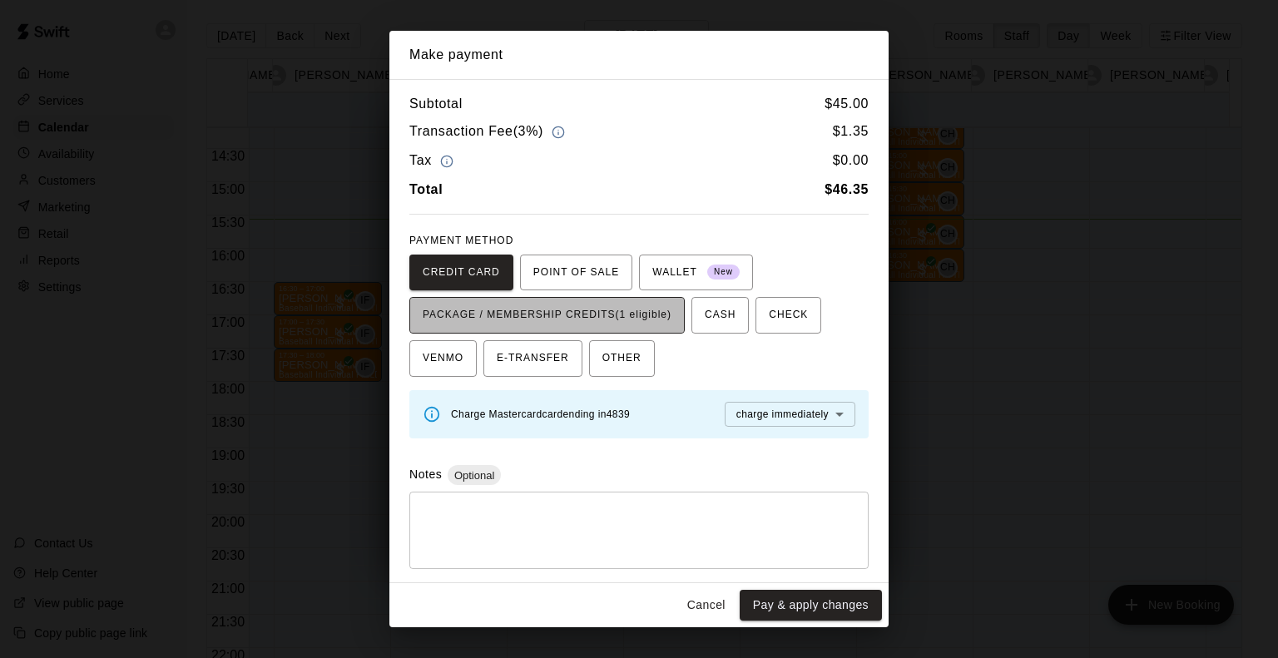
click at [583, 329] on button "PACKAGE / MEMBERSHIP CREDITS (1 eligible)" at bounding box center [546, 315] width 275 height 37
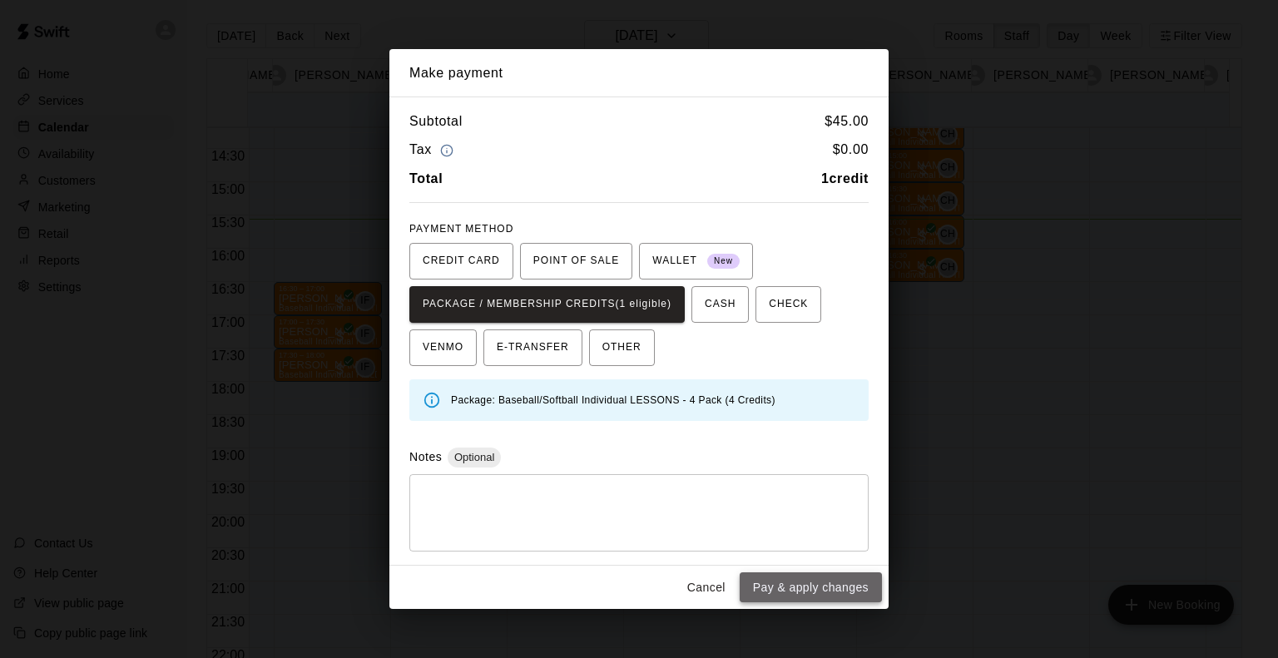
click at [796, 588] on button "Pay & apply changes" at bounding box center [811, 588] width 142 height 31
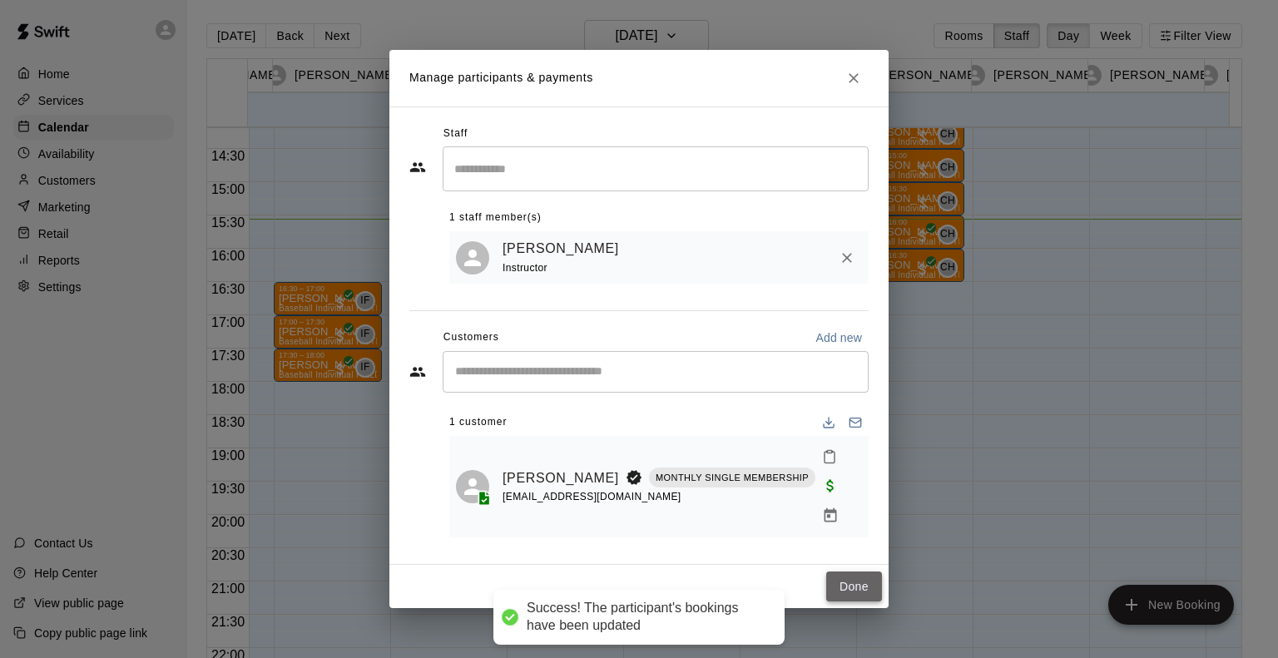
click at [855, 572] on button "Done" at bounding box center [854, 587] width 56 height 31
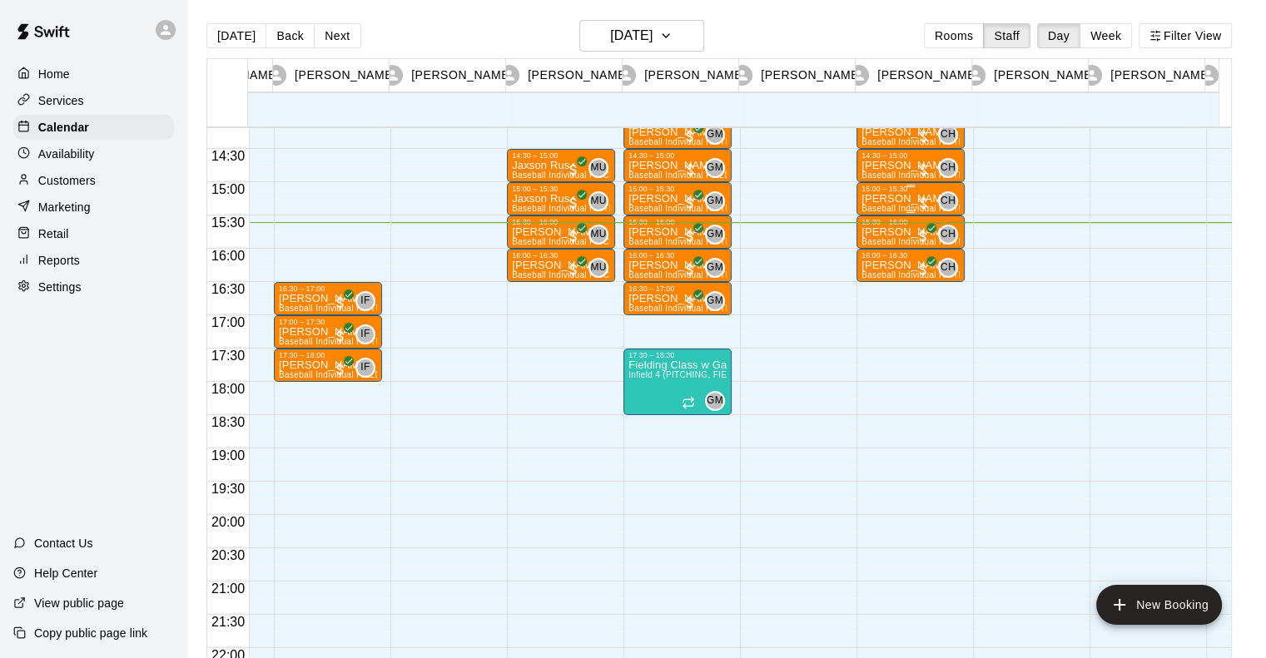
click at [902, 199] on p "[PERSON_NAME]" at bounding box center [910, 199] width 98 height 0
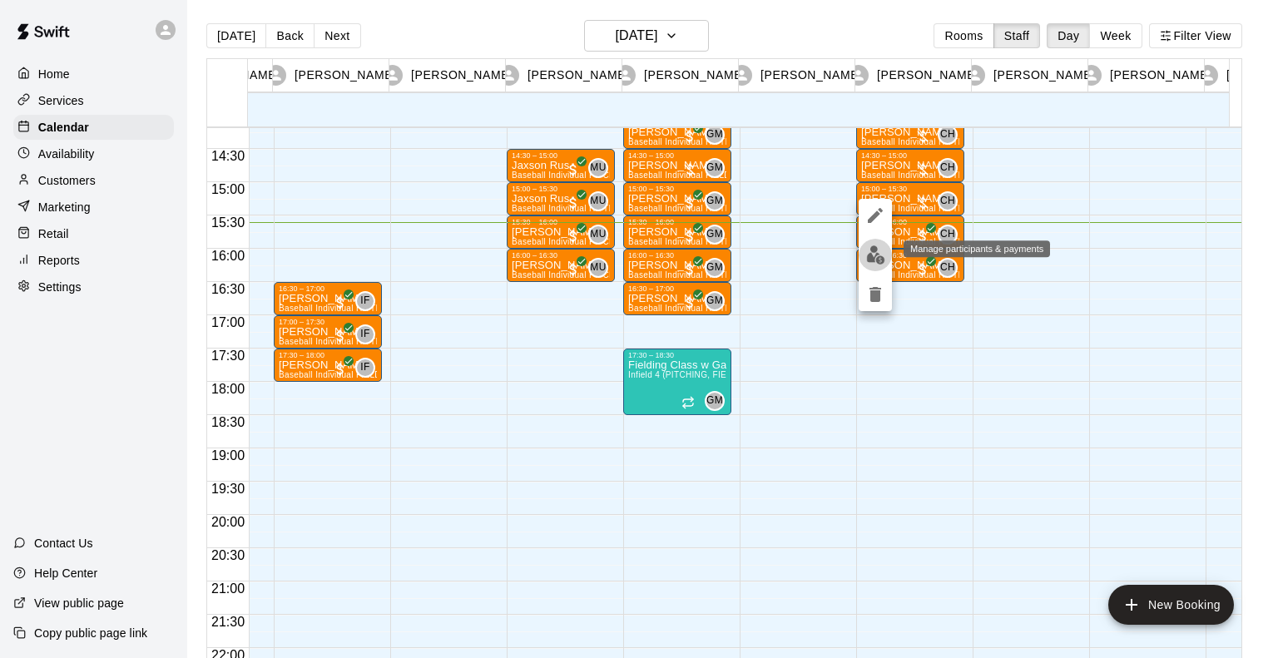
click at [875, 259] on img "edit" at bounding box center [875, 254] width 19 height 19
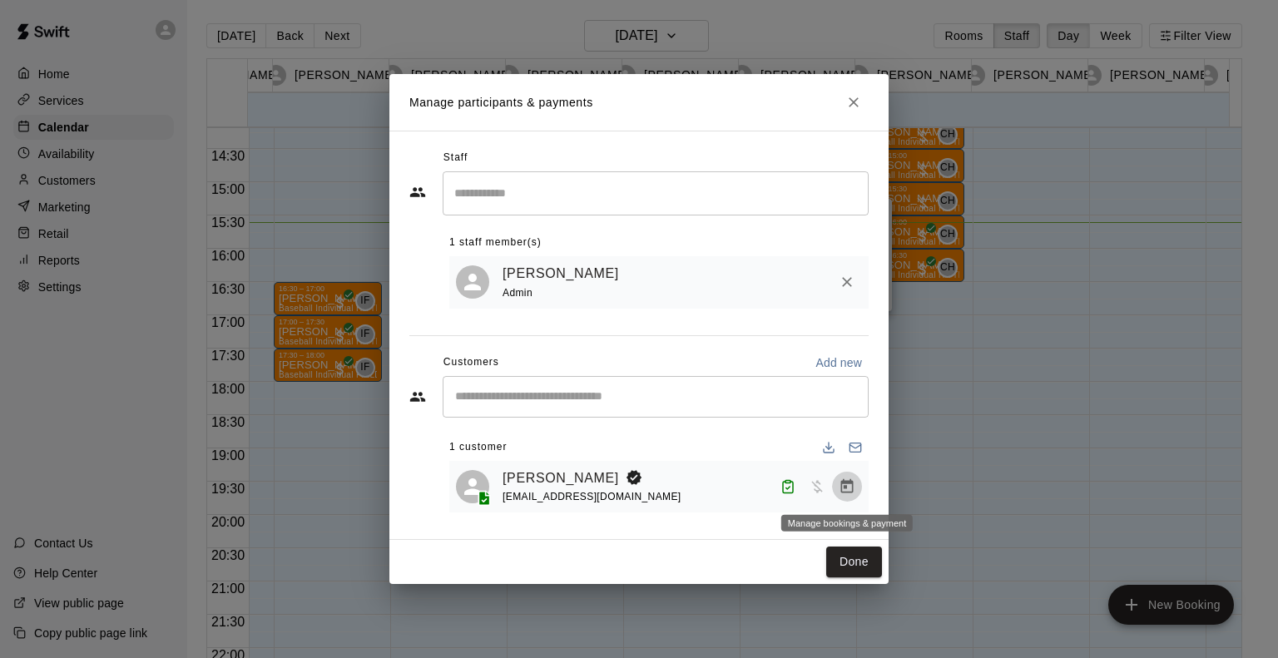
click at [840, 487] on icon "Manage bookings & payment" at bounding box center [847, 486] width 17 height 17
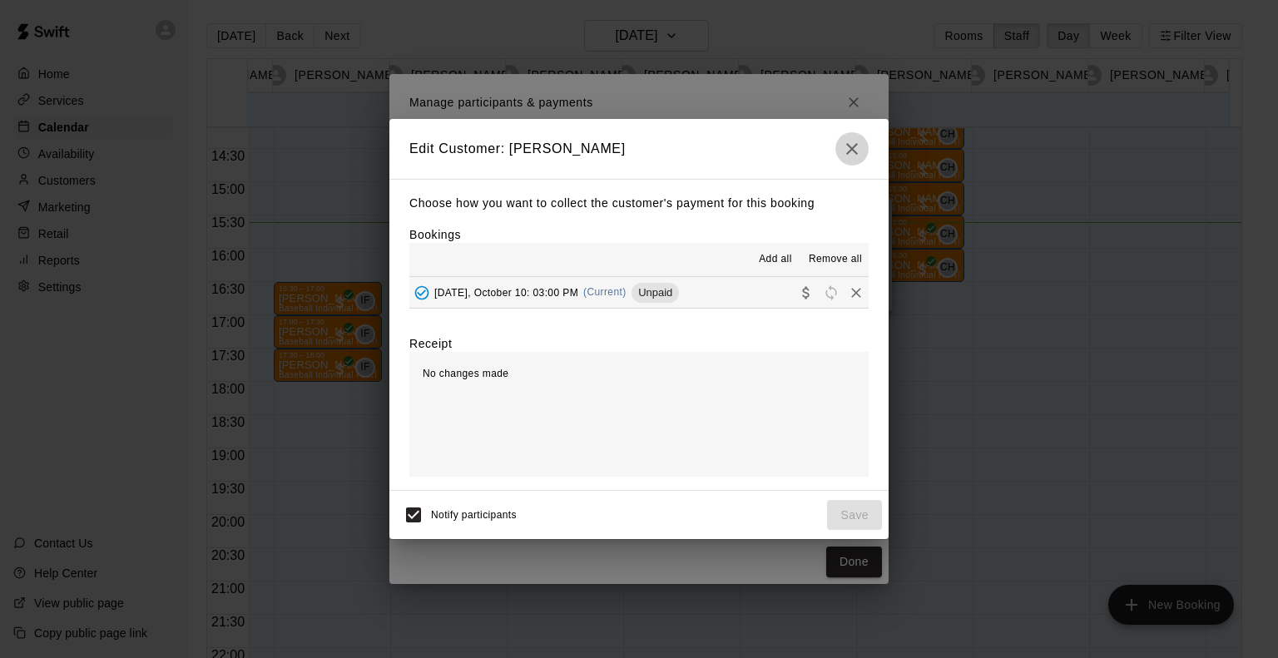
click at [853, 151] on icon "button" at bounding box center [852, 149] width 20 height 20
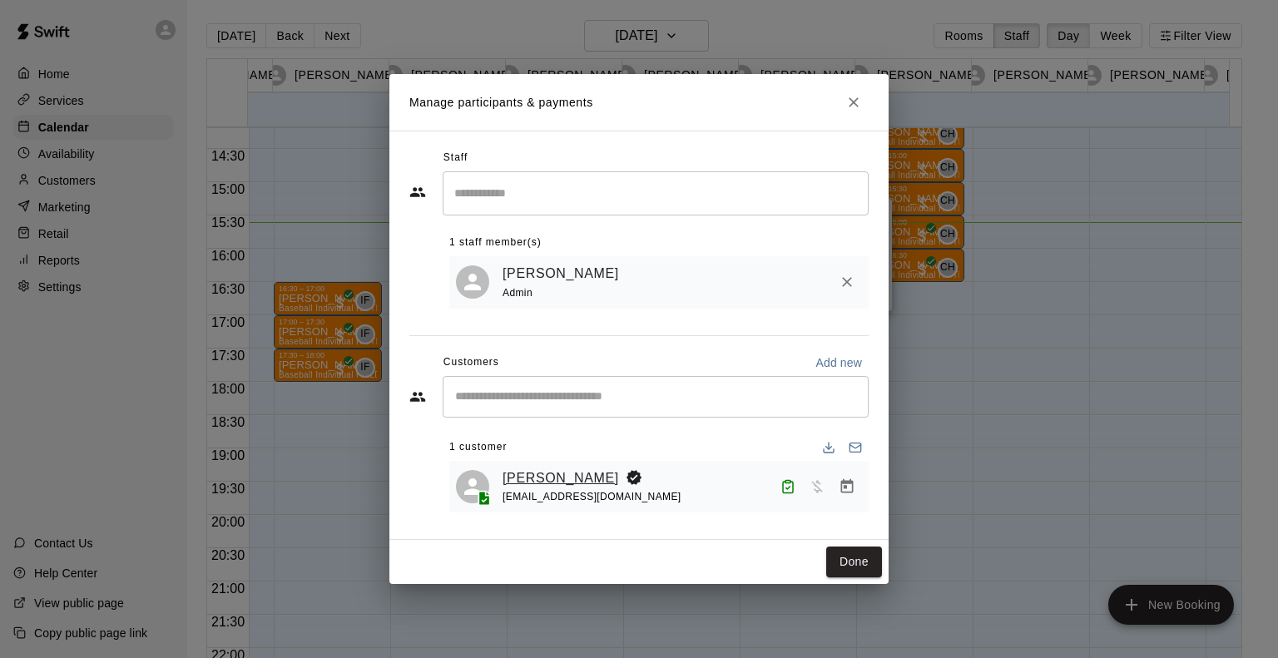
click at [559, 477] on link "[PERSON_NAME]" at bounding box center [561, 479] width 117 height 22
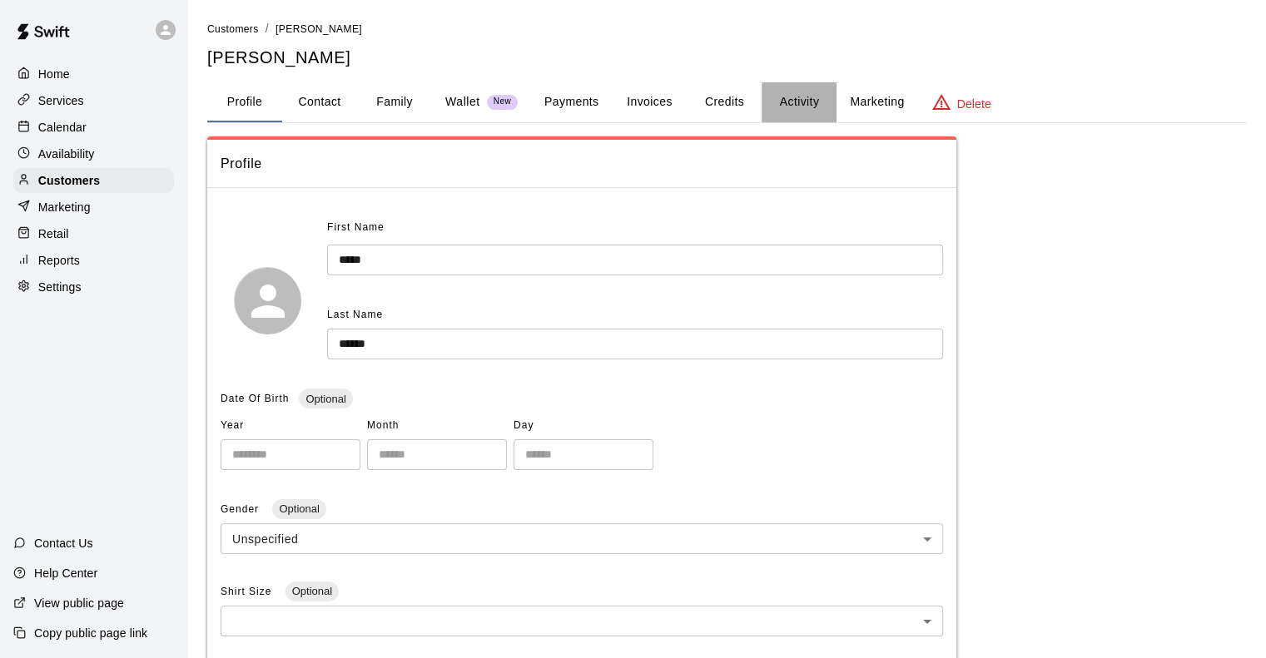
click at [802, 106] on button "Activity" at bounding box center [798, 102] width 75 height 40
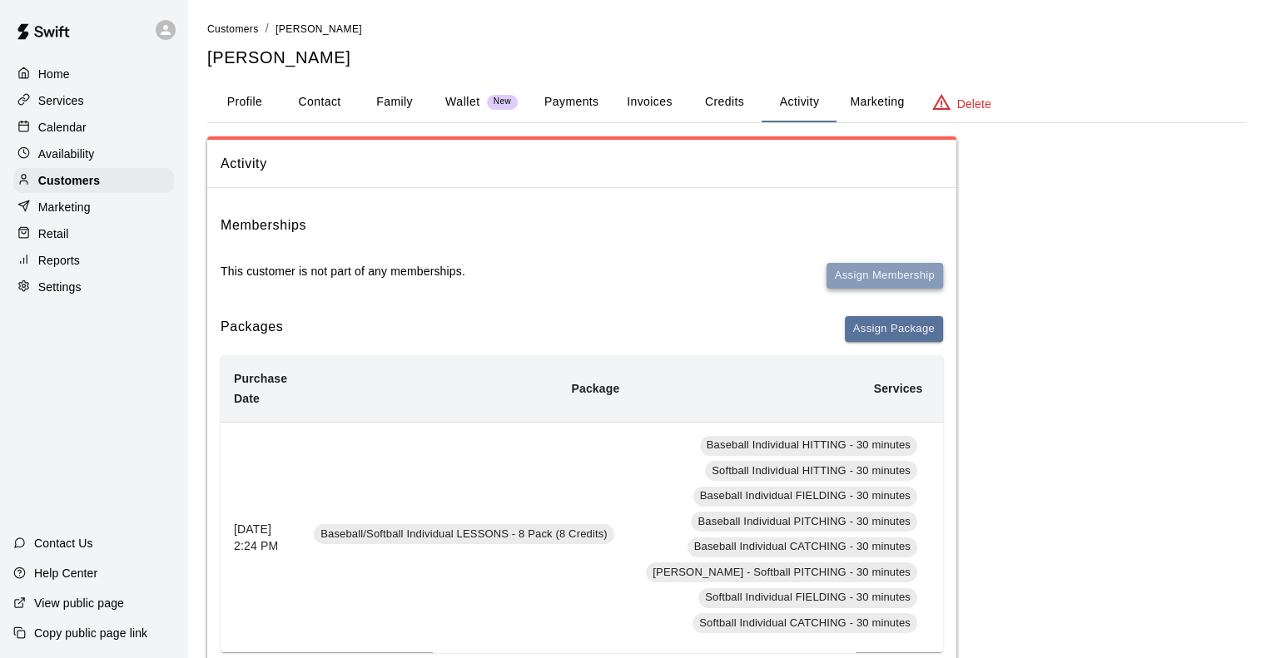
click at [870, 272] on button "Assign Membership" at bounding box center [884, 276] width 117 height 26
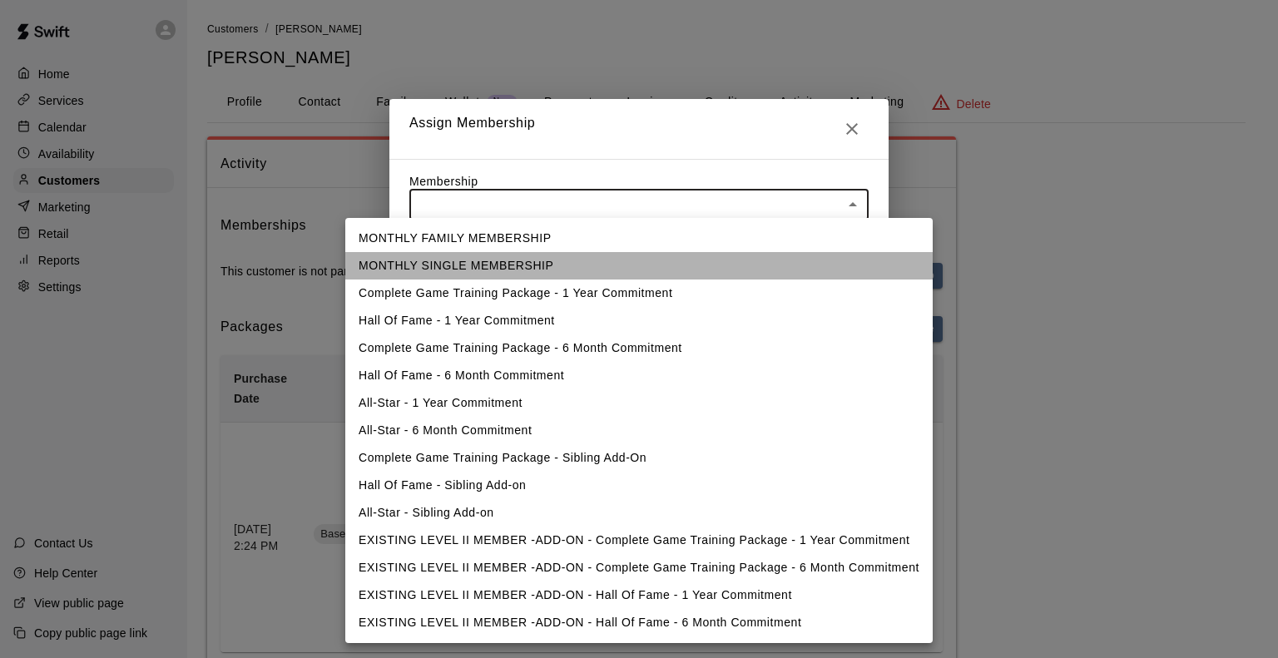
click at [439, 265] on li "MONTHLY SINGLE MEMBERSHIP" at bounding box center [638, 265] width 587 height 27
type input "**********"
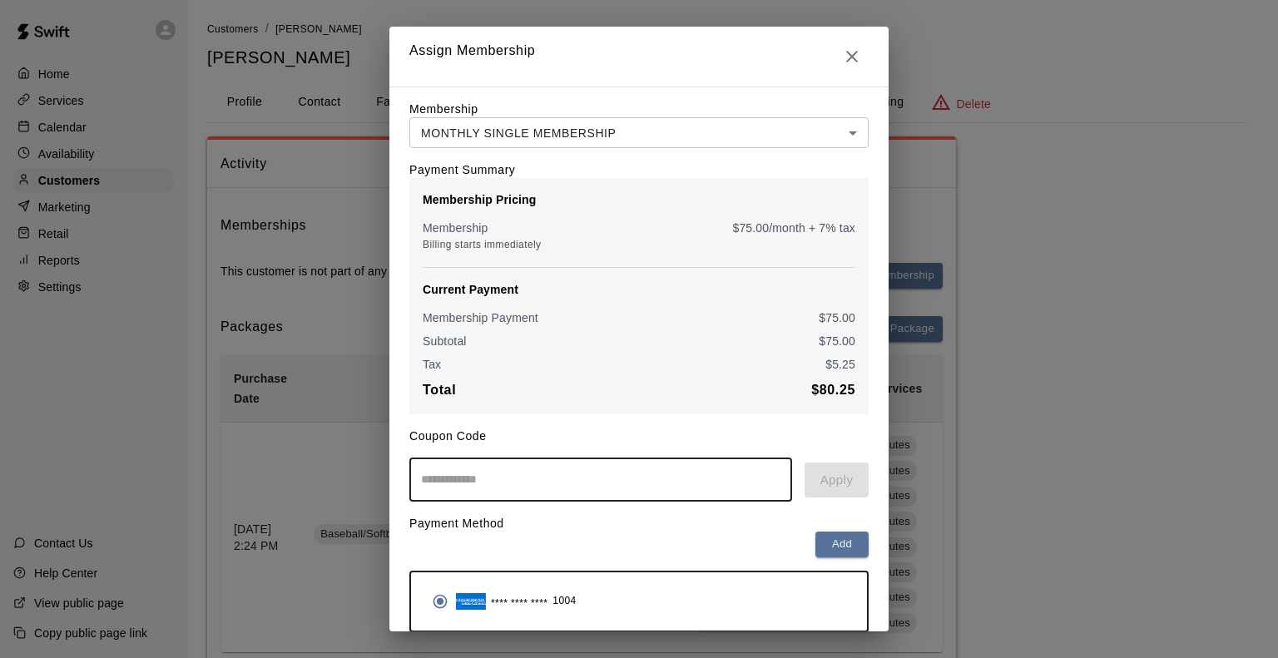
click at [493, 478] on input "text" at bounding box center [600, 480] width 383 height 44
type input "******"
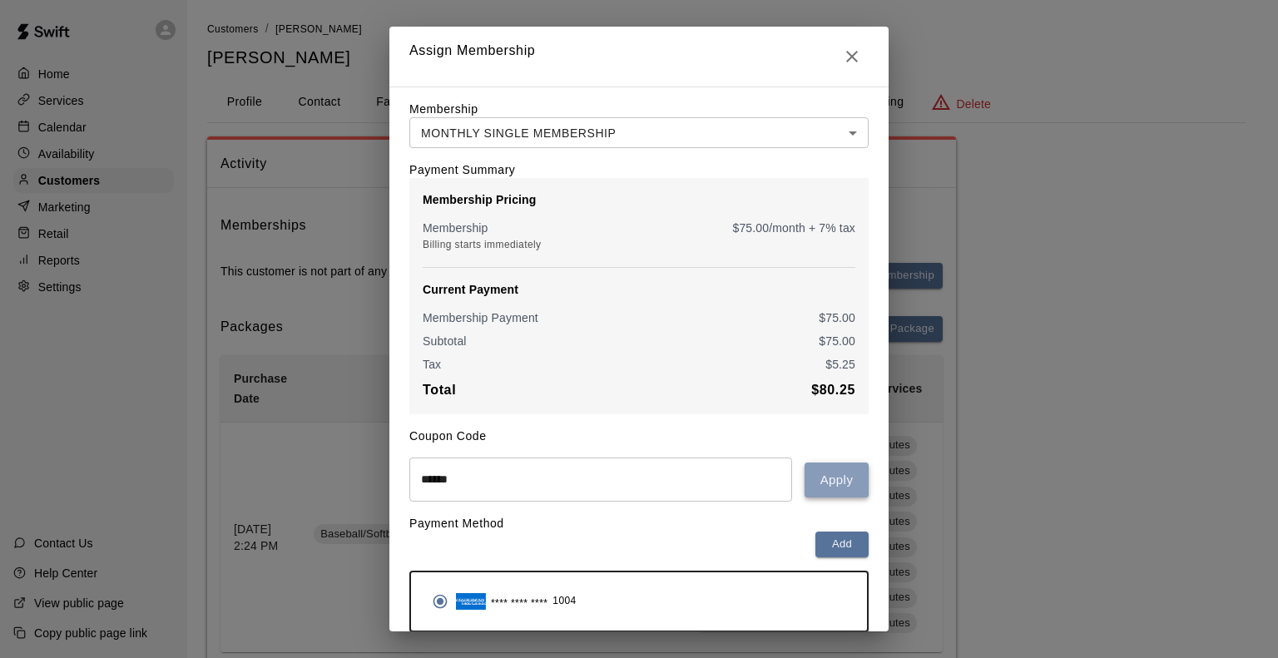
click at [848, 489] on button "Apply" at bounding box center [837, 480] width 64 height 35
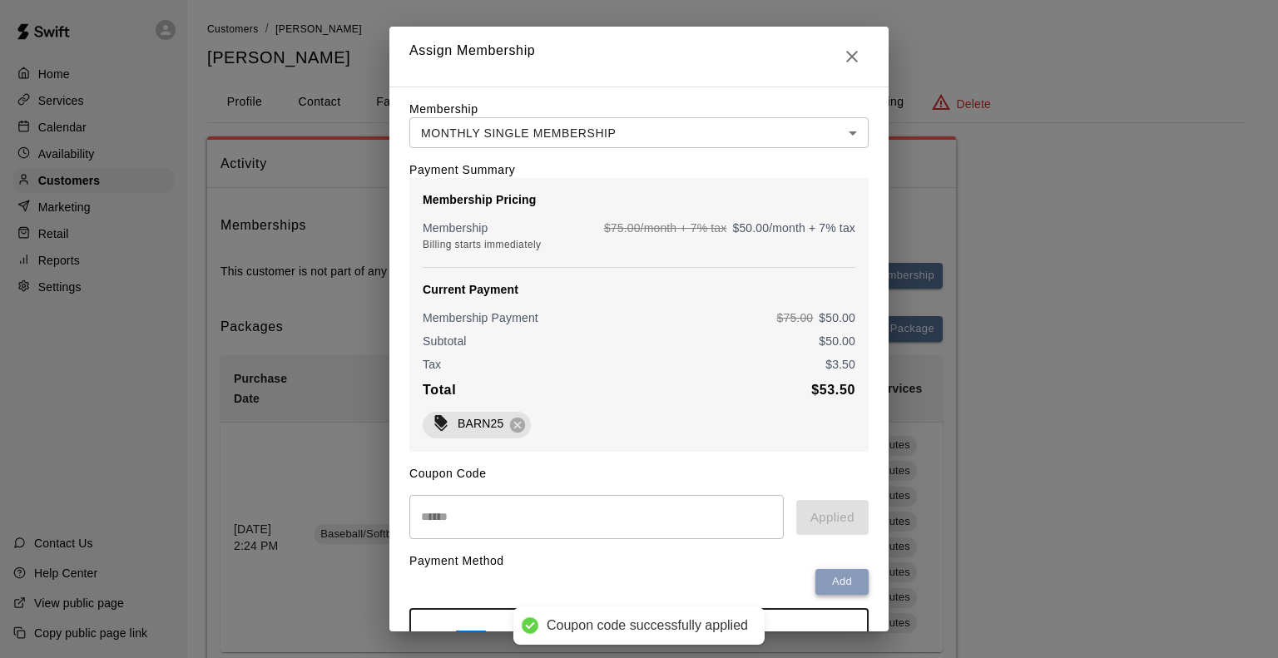
click at [833, 592] on button "Add" at bounding box center [842, 582] width 53 height 26
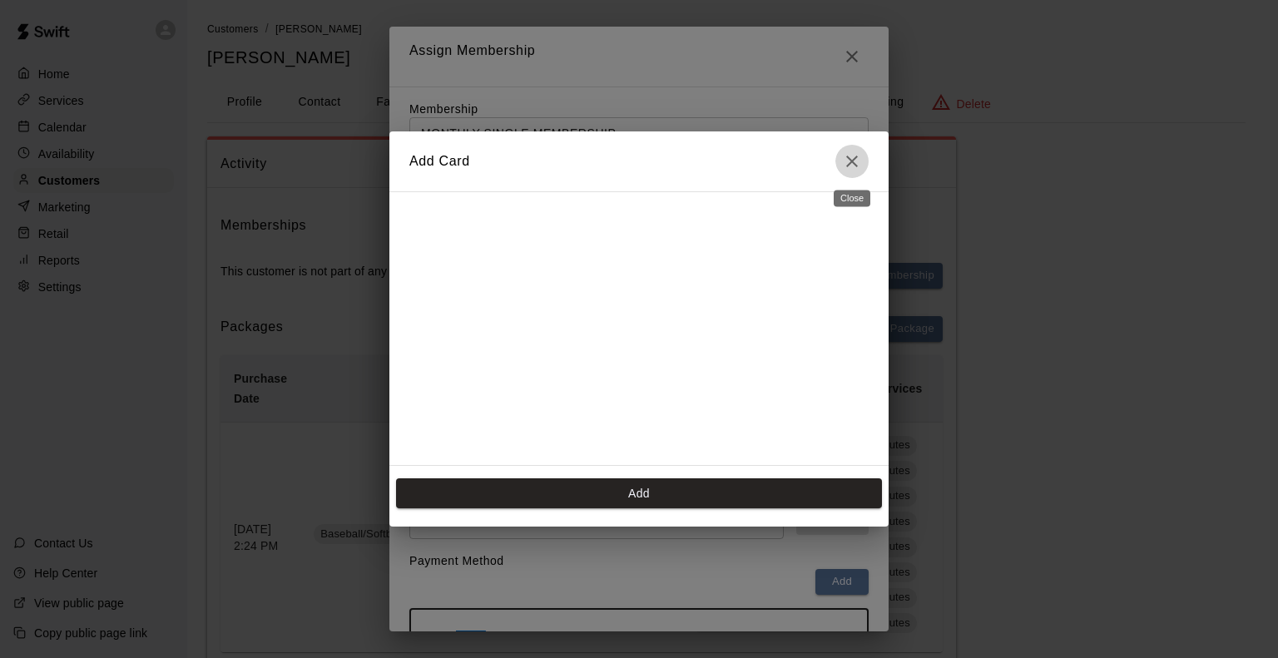
click at [857, 161] on icon "Close" at bounding box center [852, 161] width 20 height 20
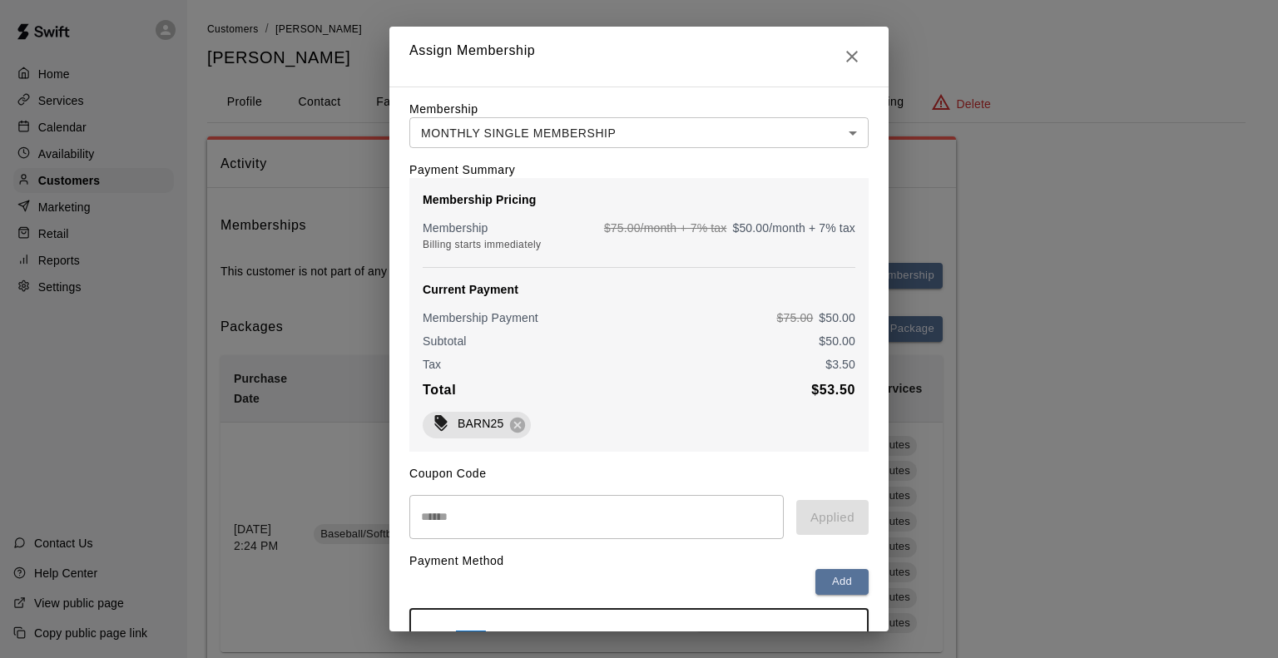
scroll to position [114, 0]
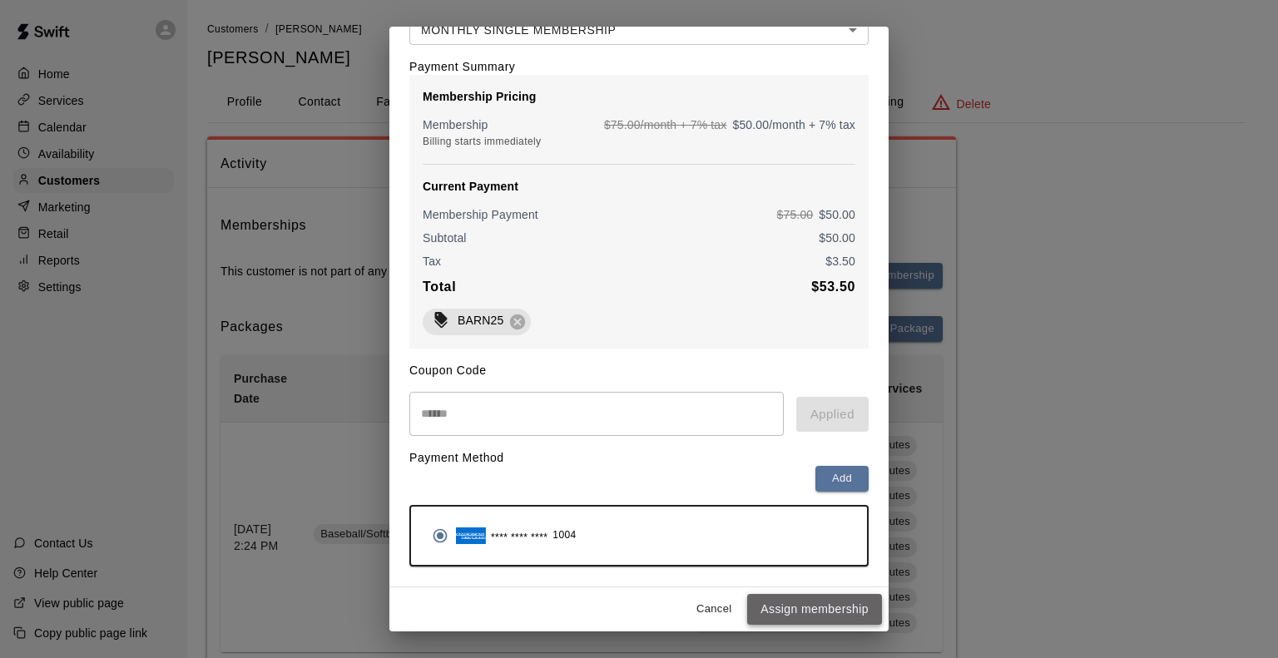
click at [766, 615] on button "Assign membership" at bounding box center [814, 609] width 135 height 31
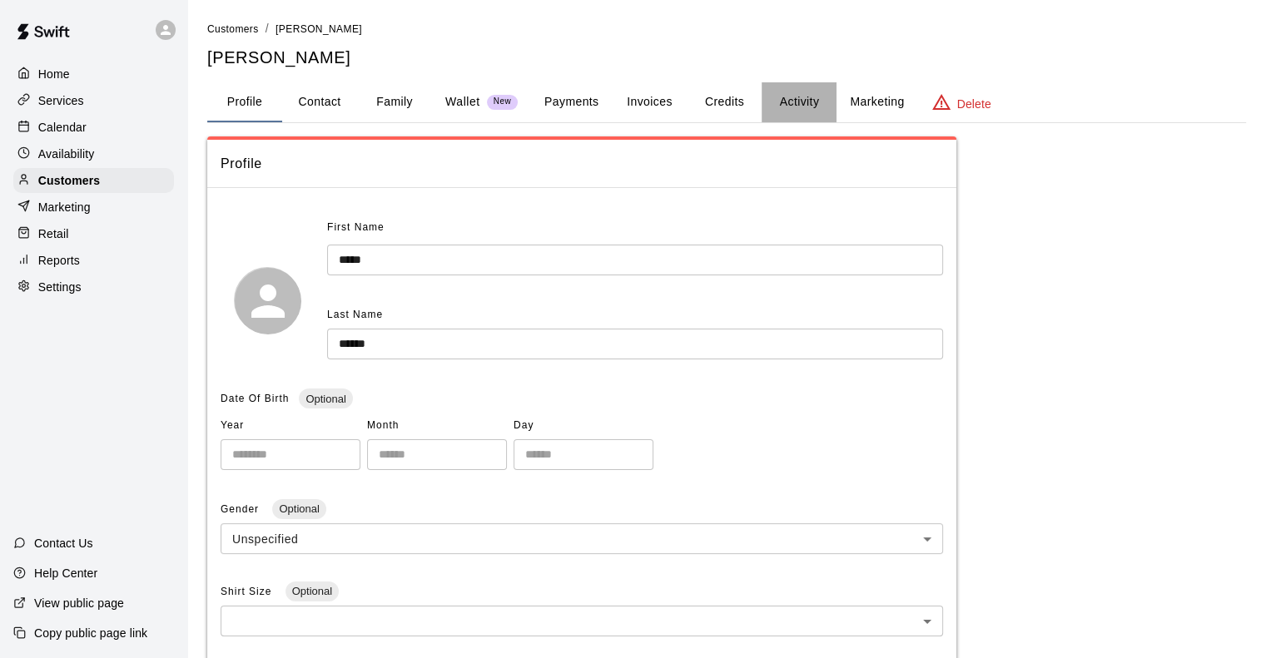
click at [799, 98] on button "Activity" at bounding box center [798, 102] width 75 height 40
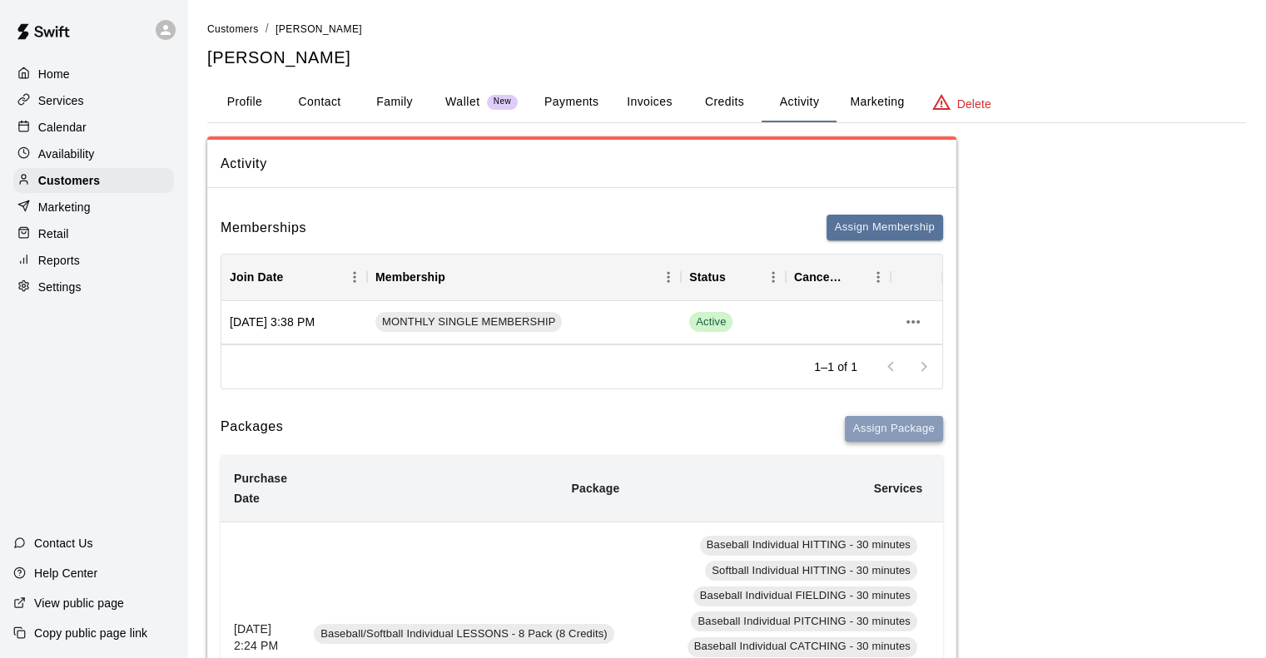
click at [865, 428] on button "Assign Package" at bounding box center [894, 429] width 98 height 26
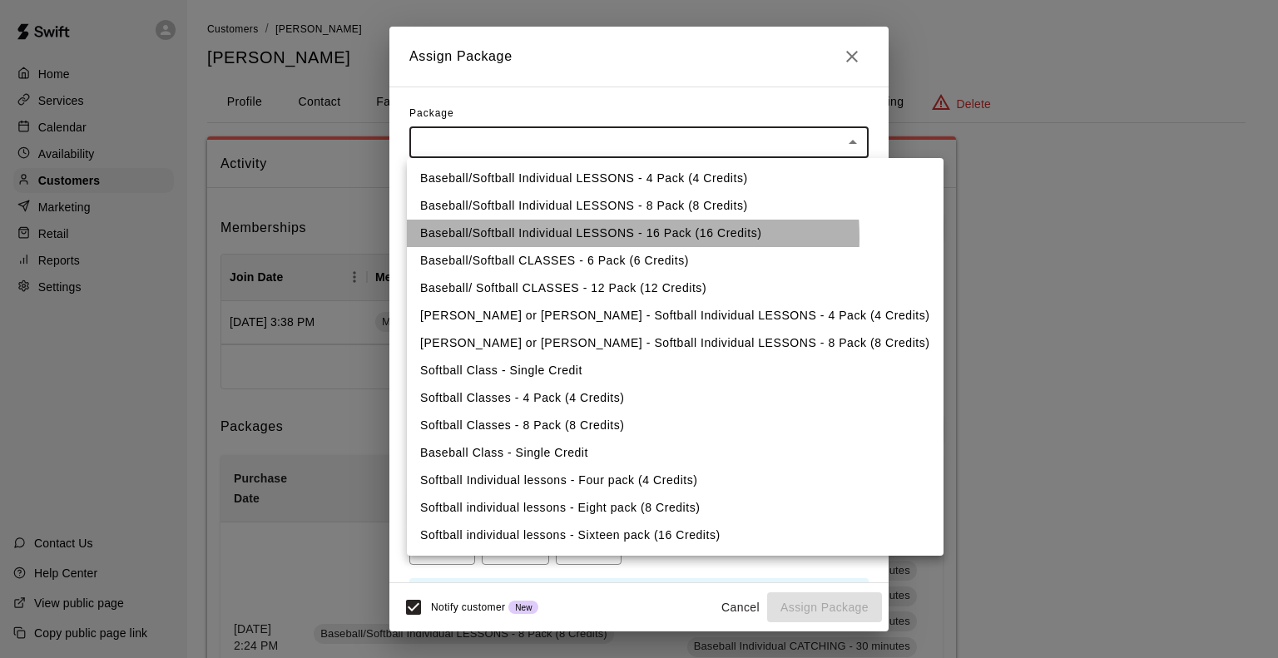
click at [561, 238] on li "Baseball/Softball Individual LESSONS - 16 Pack (16 Credits)" at bounding box center [675, 233] width 537 height 27
type input "**********"
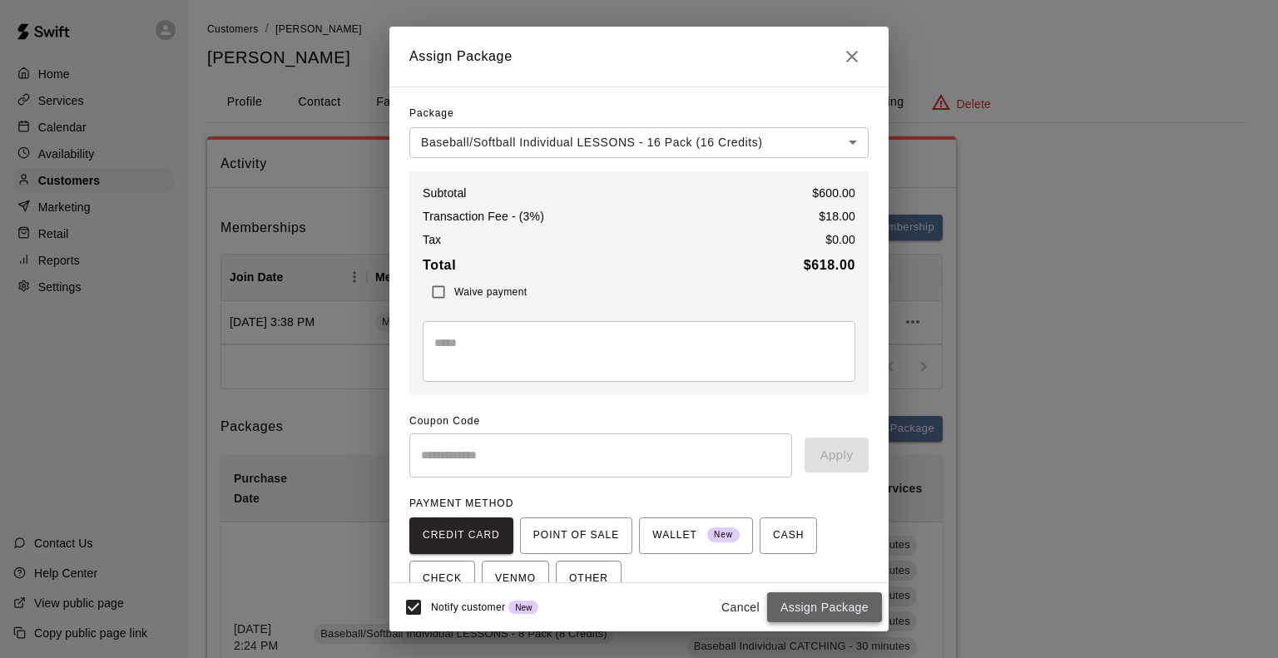
click at [865, 612] on button "Assign Package" at bounding box center [824, 607] width 115 height 31
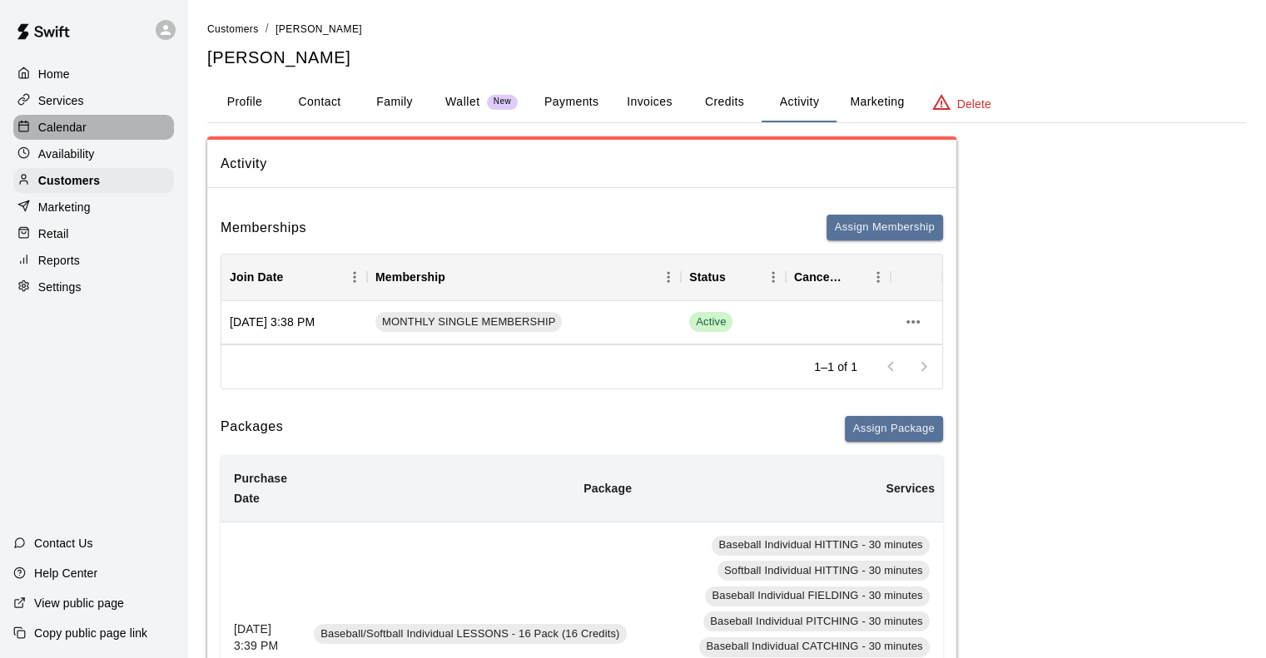
click at [63, 126] on p "Calendar" at bounding box center [62, 127] width 48 height 17
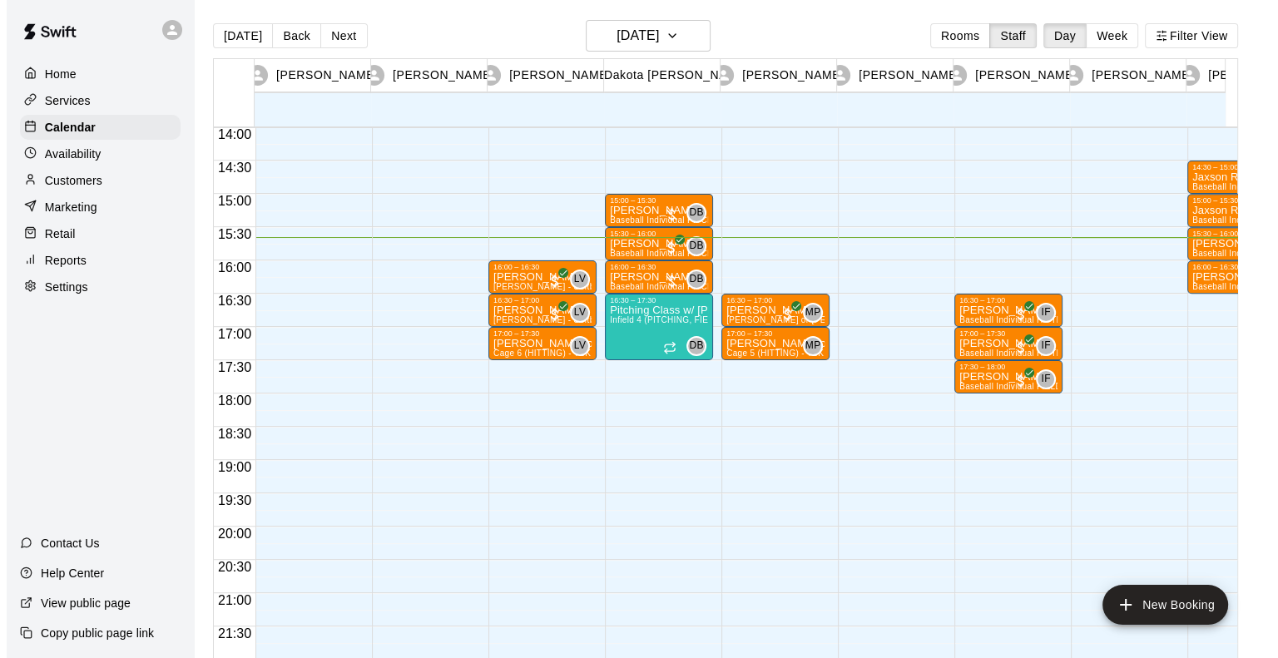
scroll to position [931, 0]
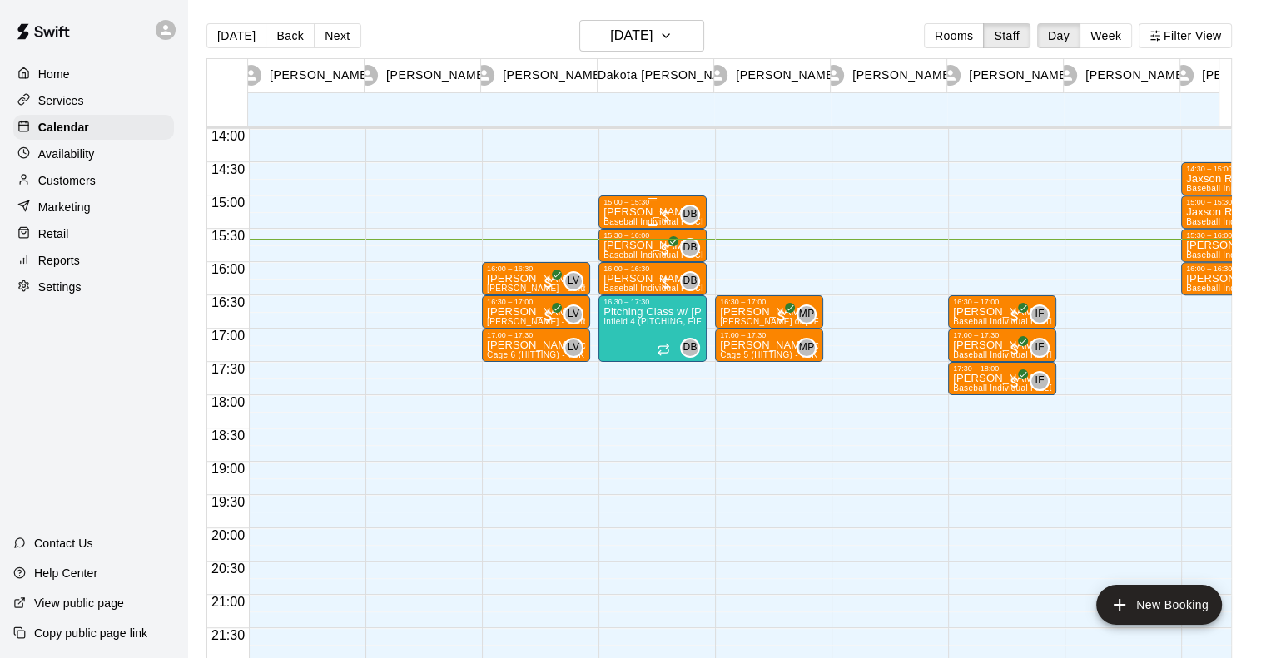
click at [637, 204] on div "15:00 – 15:30" at bounding box center [652, 202] width 98 height 8
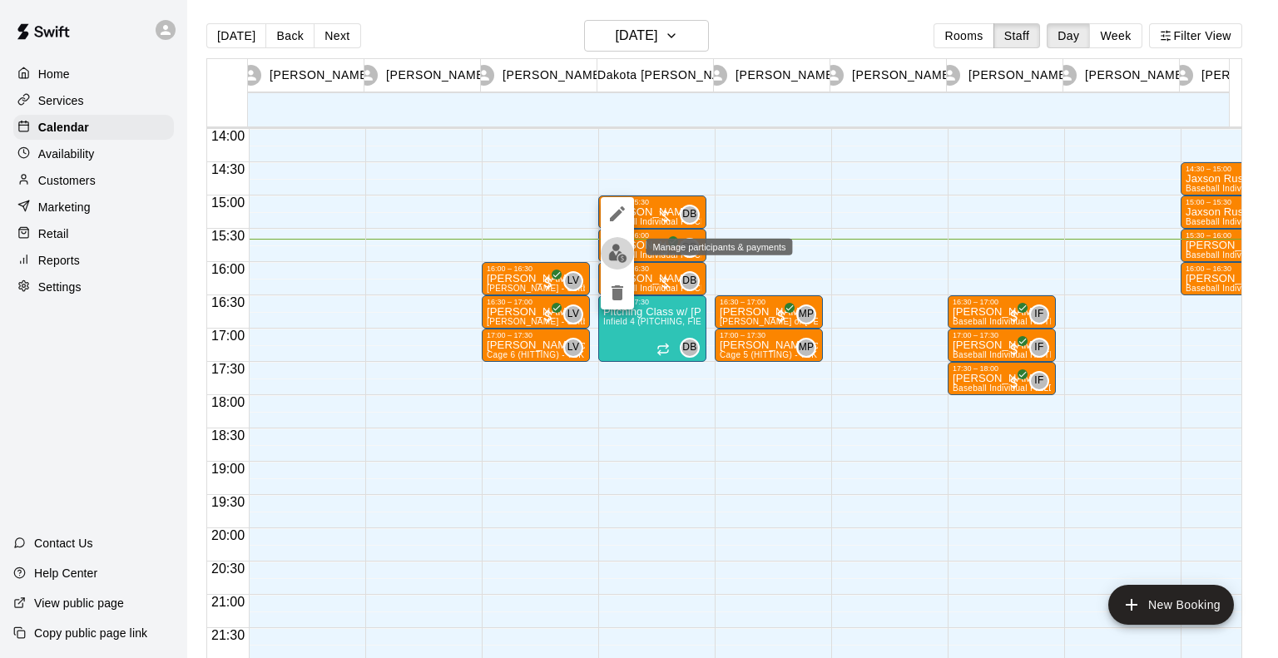
click at [618, 256] on img "edit" at bounding box center [617, 253] width 19 height 19
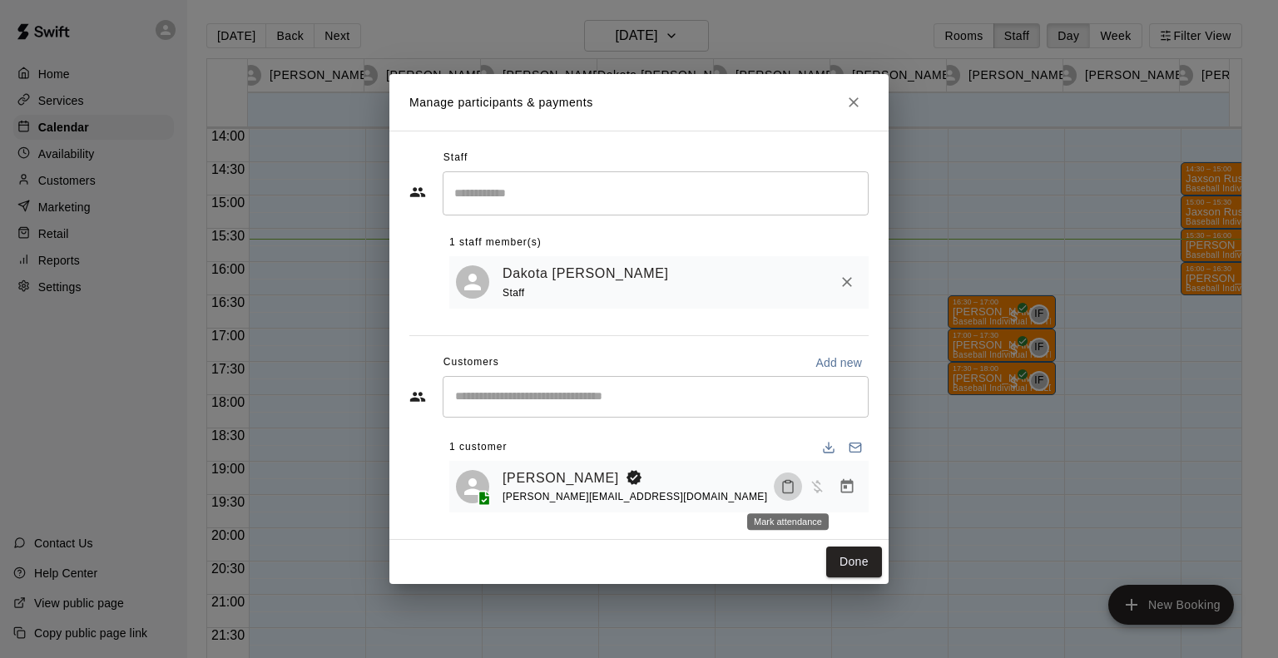
click at [793, 496] on button "Mark attendance" at bounding box center [788, 487] width 28 height 28
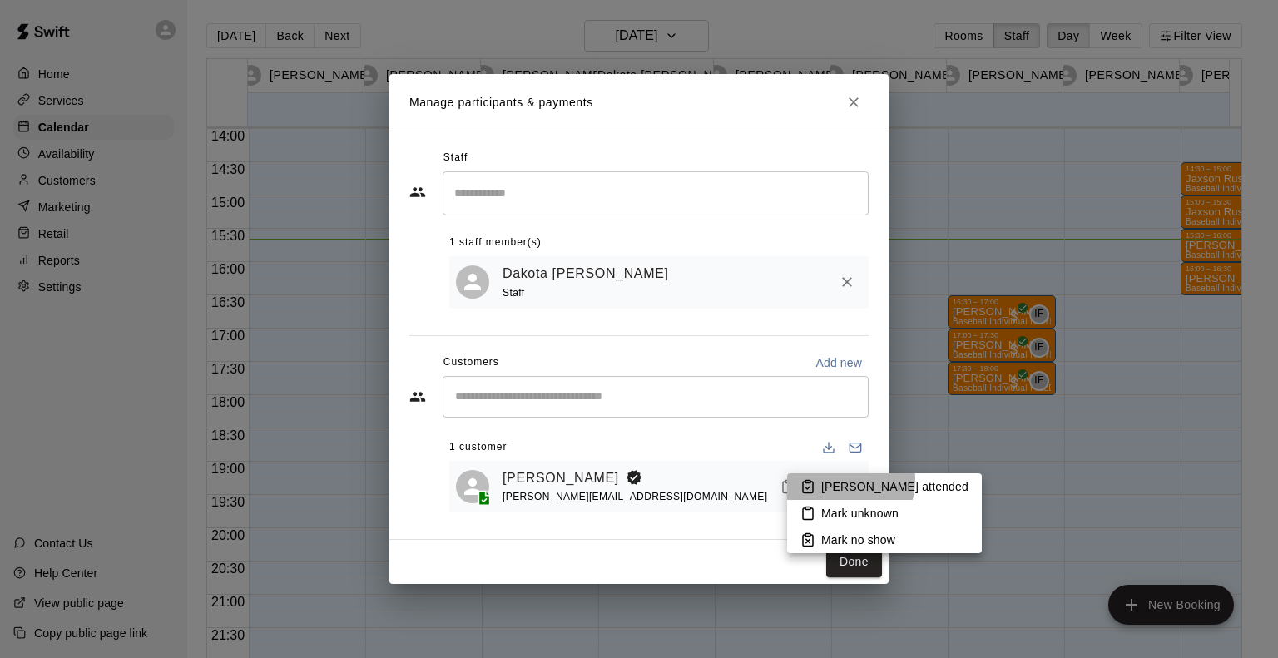
click at [832, 479] on p "Mark attended" at bounding box center [894, 486] width 147 height 17
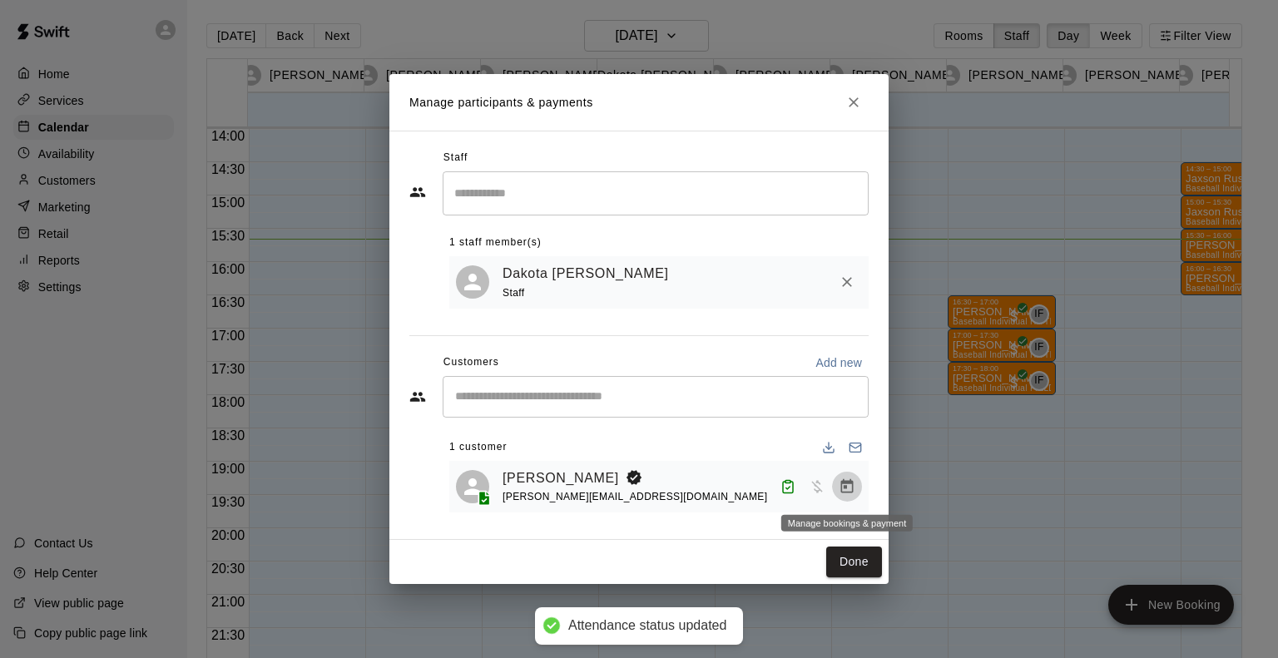
click at [857, 483] on button "Manage bookings & payment" at bounding box center [847, 487] width 30 height 30
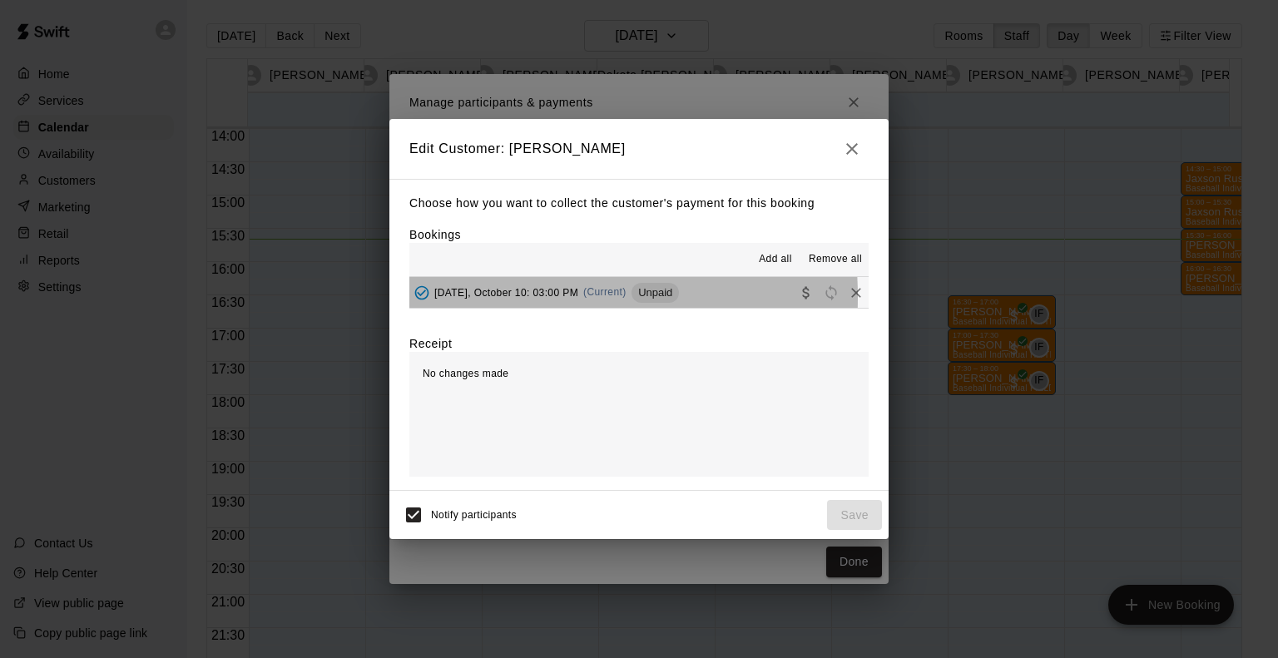
click at [455, 299] on div "Friday, October 10: 03:00 PM (Current) Unpaid" at bounding box center [544, 292] width 270 height 25
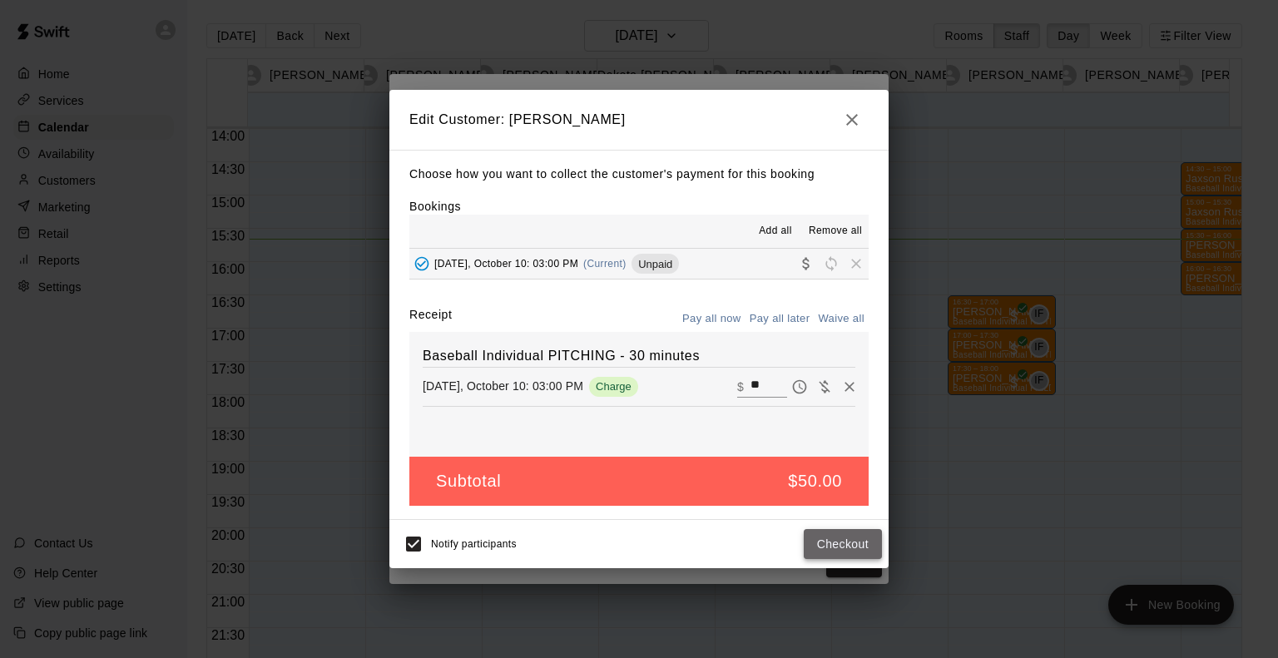
click at [848, 534] on button "Checkout" at bounding box center [843, 544] width 78 height 31
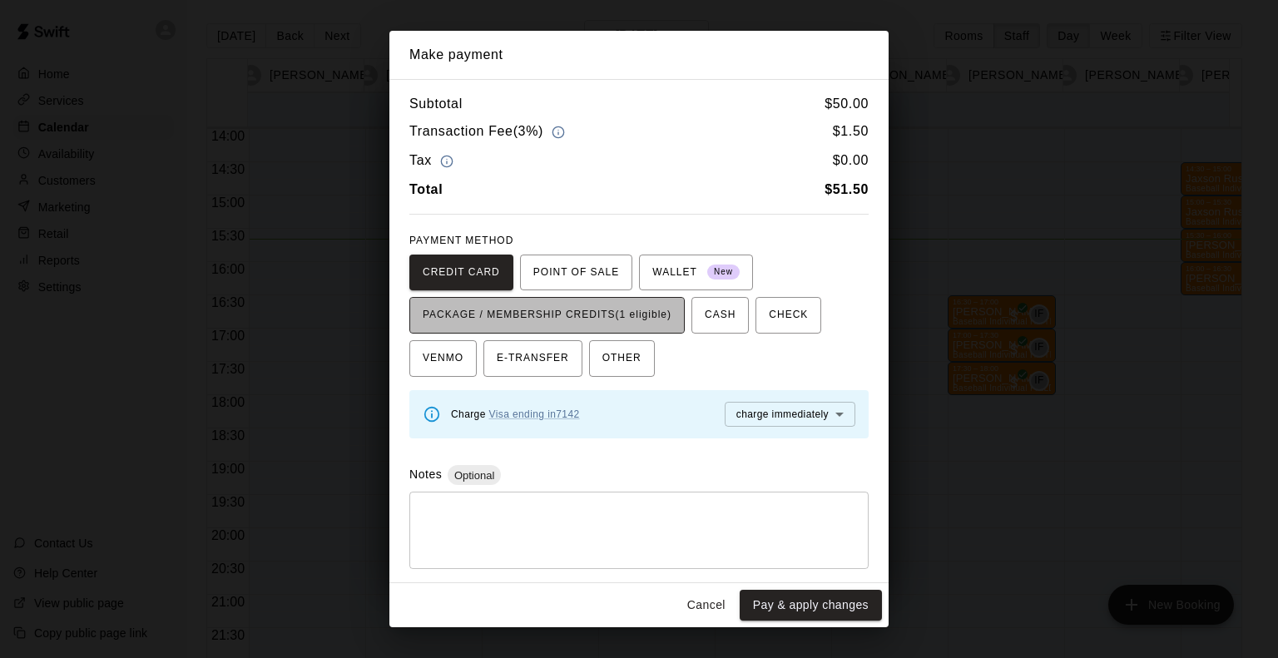
click at [666, 320] on span "PACKAGE / MEMBERSHIP CREDITS (1 eligible)" at bounding box center [547, 315] width 249 height 27
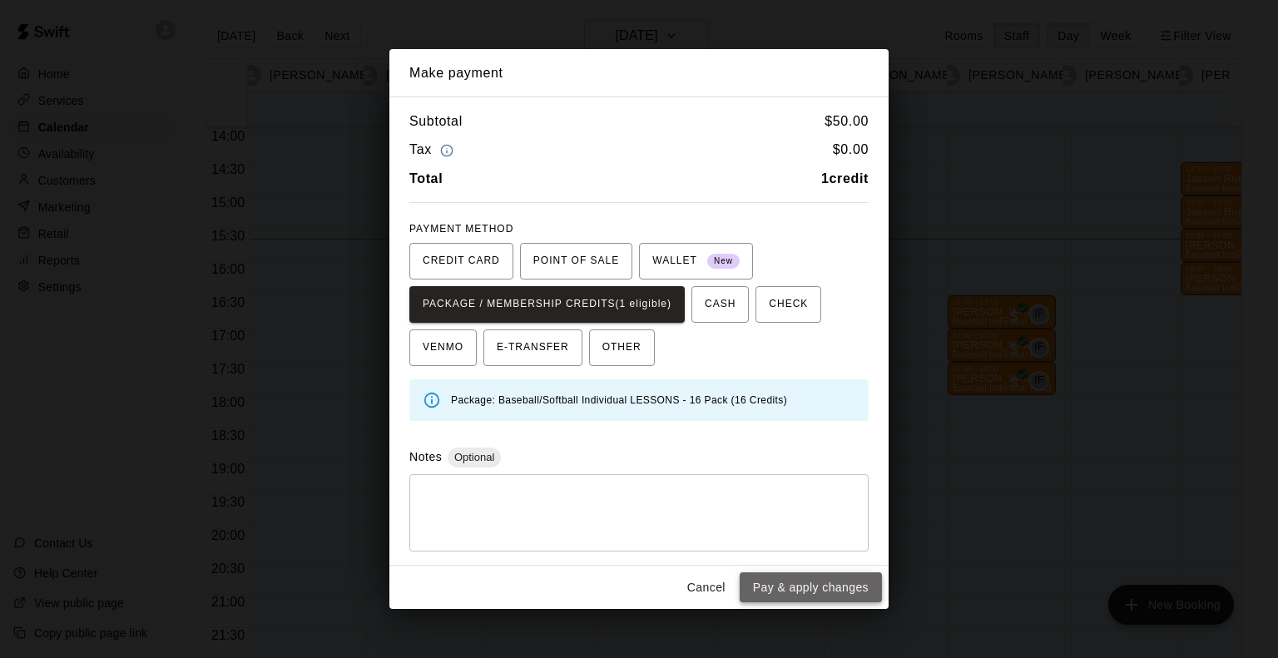
click at [832, 588] on button "Pay & apply changes" at bounding box center [811, 588] width 142 height 31
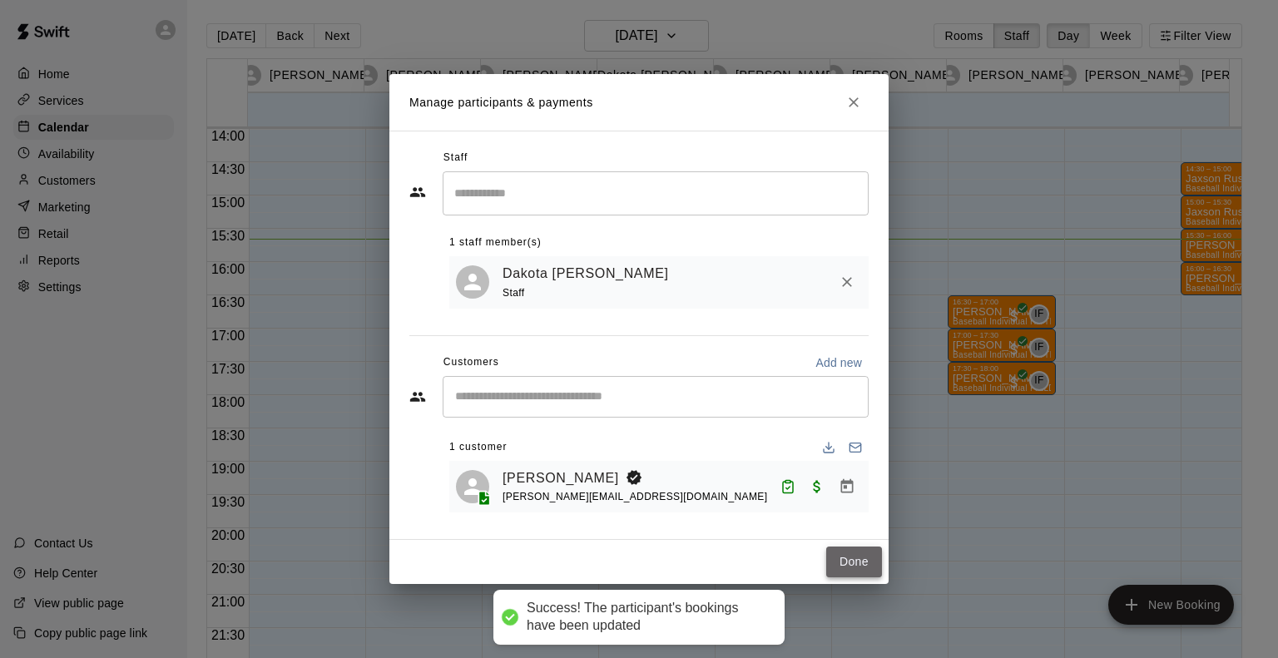
click at [851, 573] on button "Done" at bounding box center [854, 562] width 56 height 31
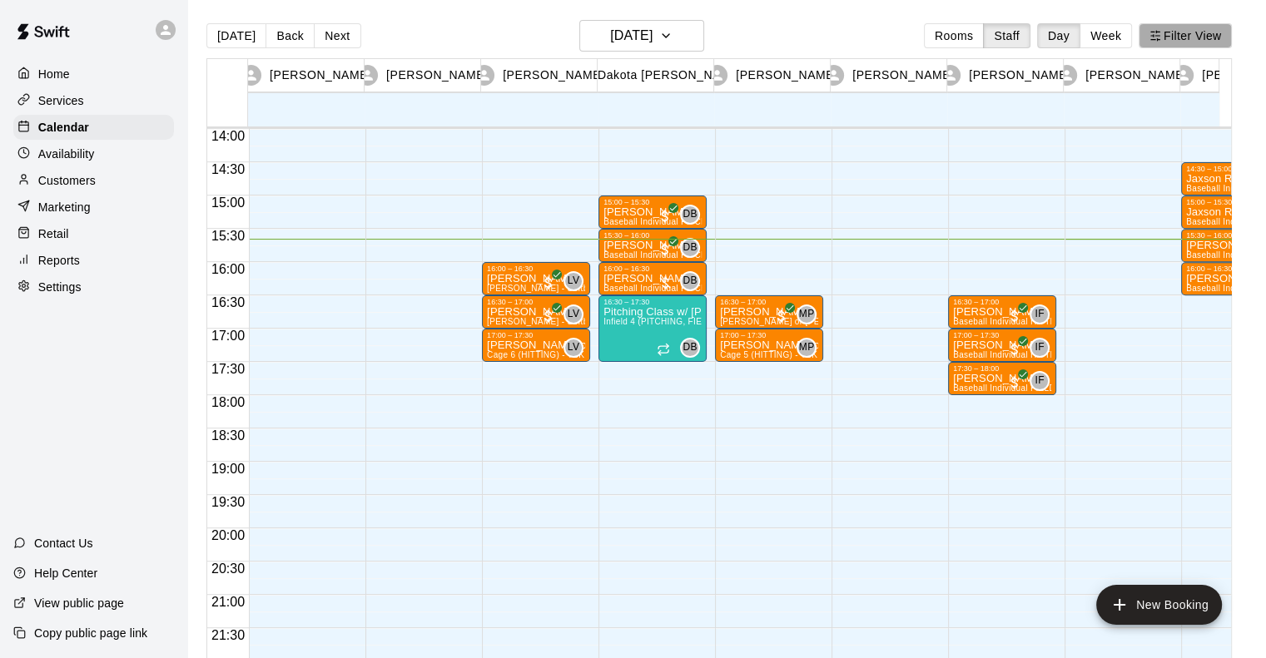
click at [1191, 29] on button "Filter View" at bounding box center [1184, 35] width 93 height 25
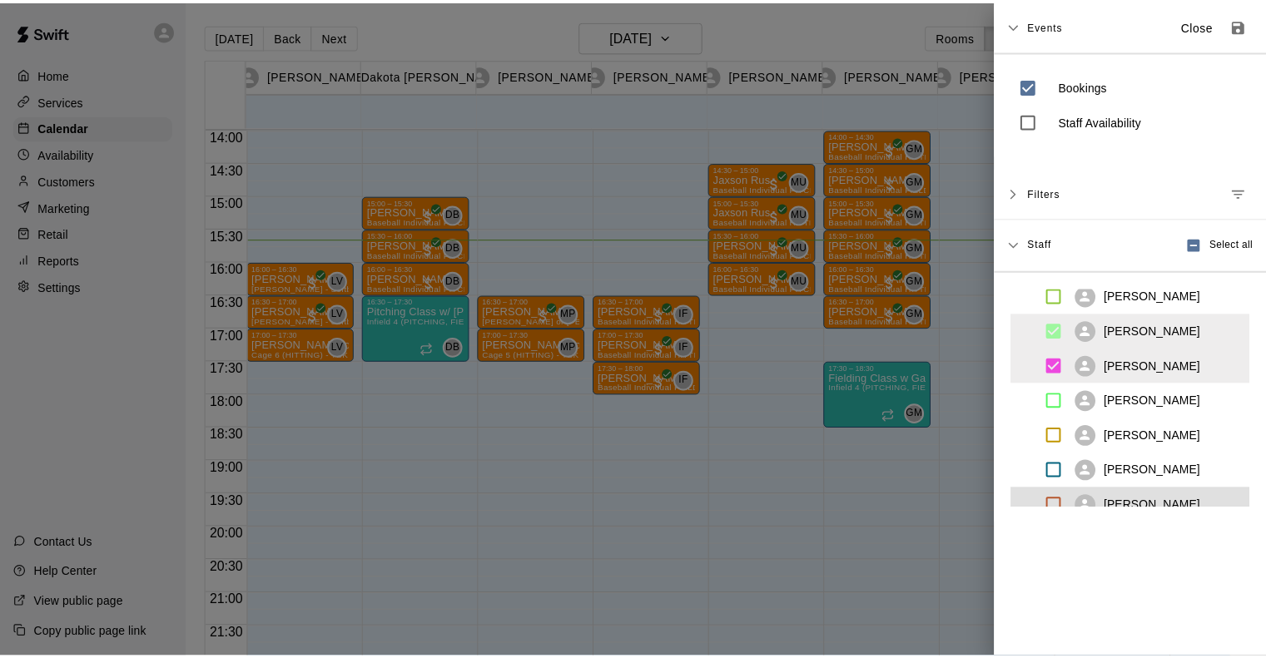
scroll to position [340, 0]
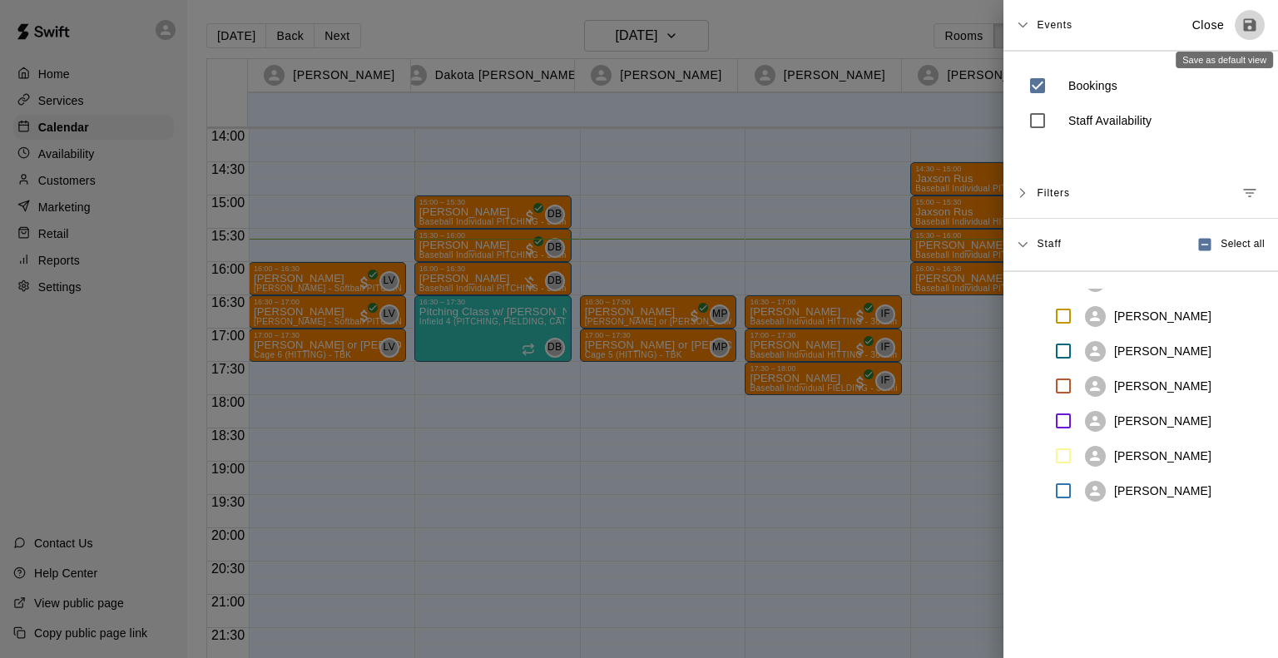
click at [1244, 26] on icon "Save as default view" at bounding box center [1250, 25] width 12 height 12
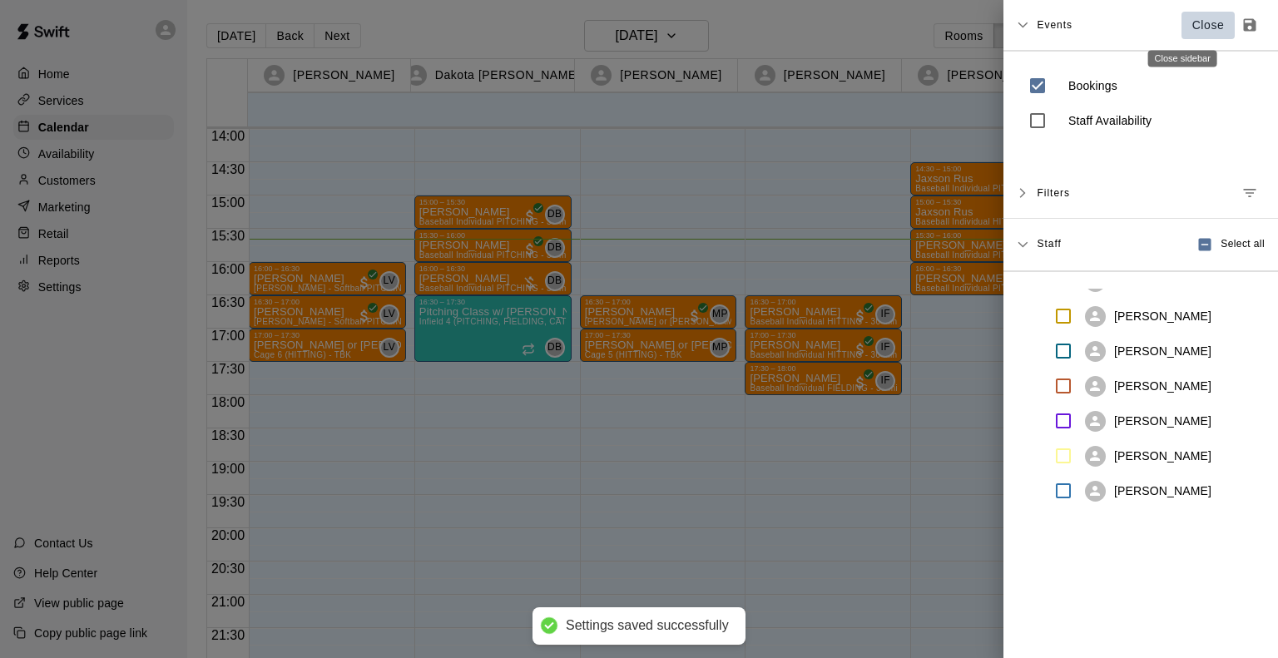
click at [1192, 28] on p "Close" at bounding box center [1208, 25] width 32 height 17
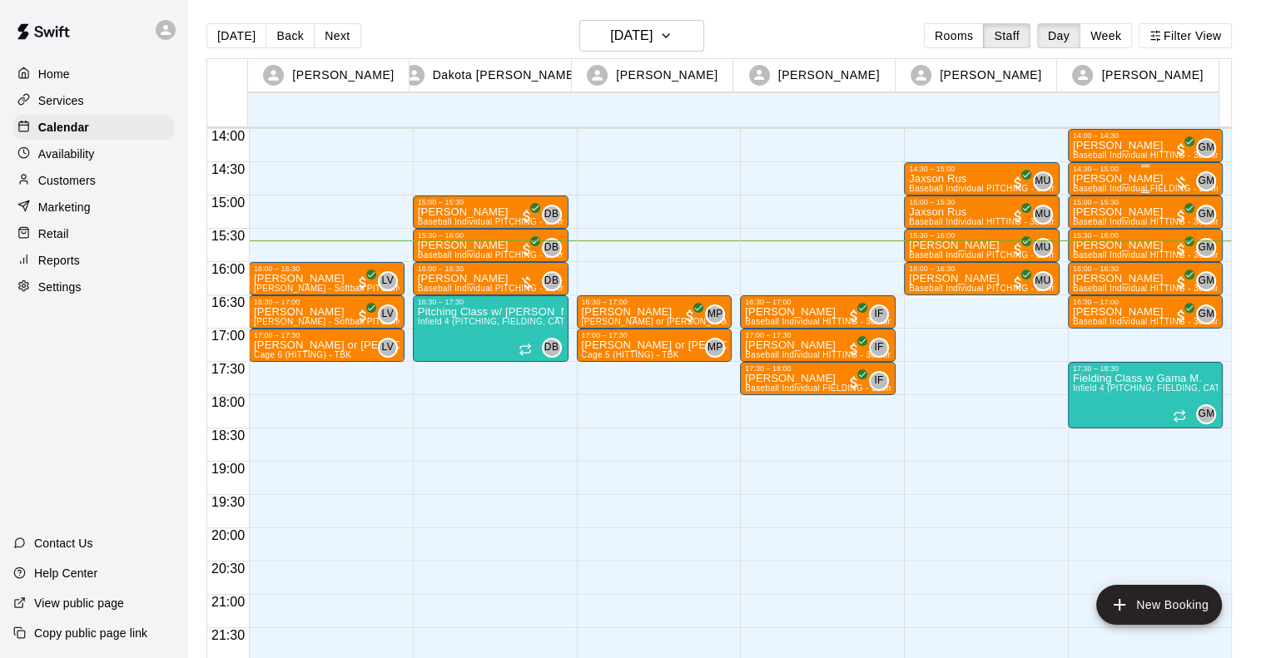
click at [1122, 167] on div "14:30 – 15:00" at bounding box center [1146, 169] width 146 height 8
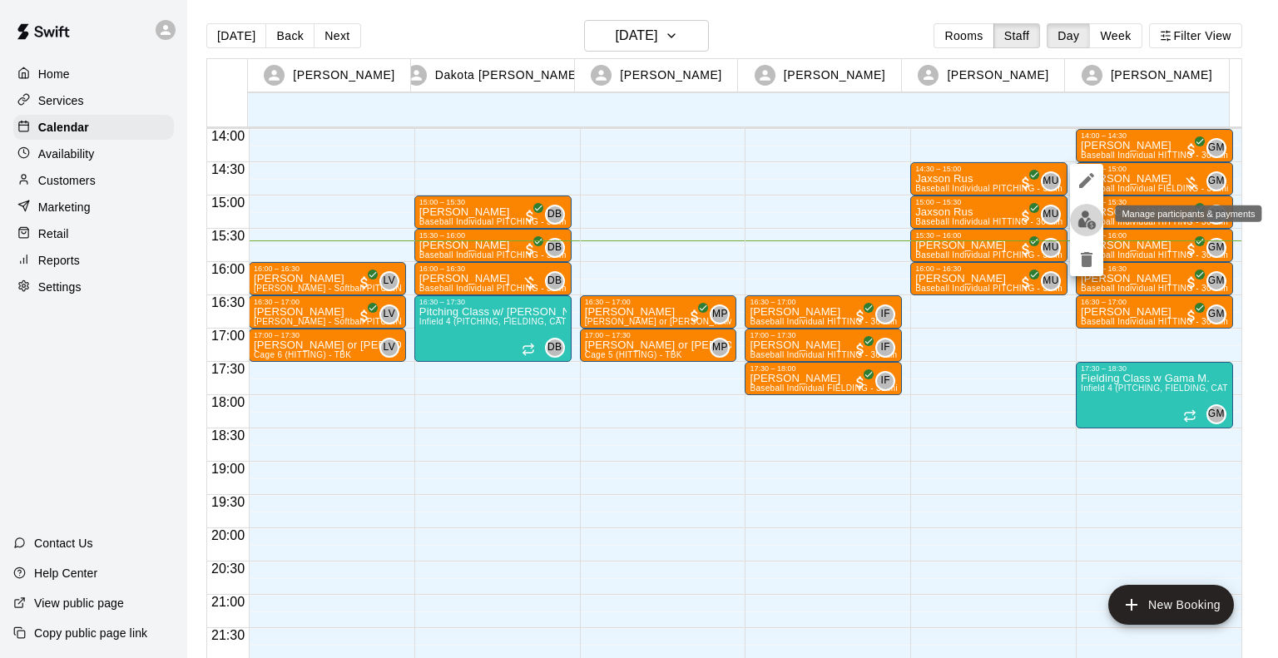
click at [1083, 219] on img "edit" at bounding box center [1087, 220] width 19 height 19
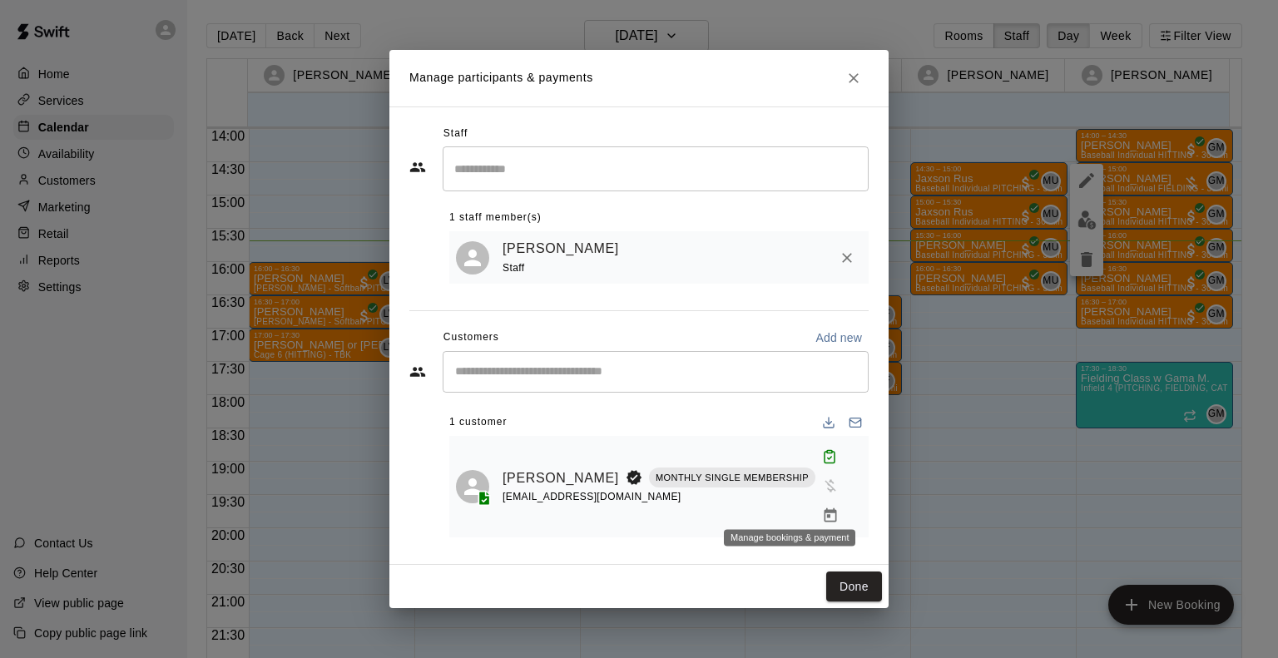
click at [825, 508] on icon "Manage bookings & payment" at bounding box center [831, 515] width 12 height 14
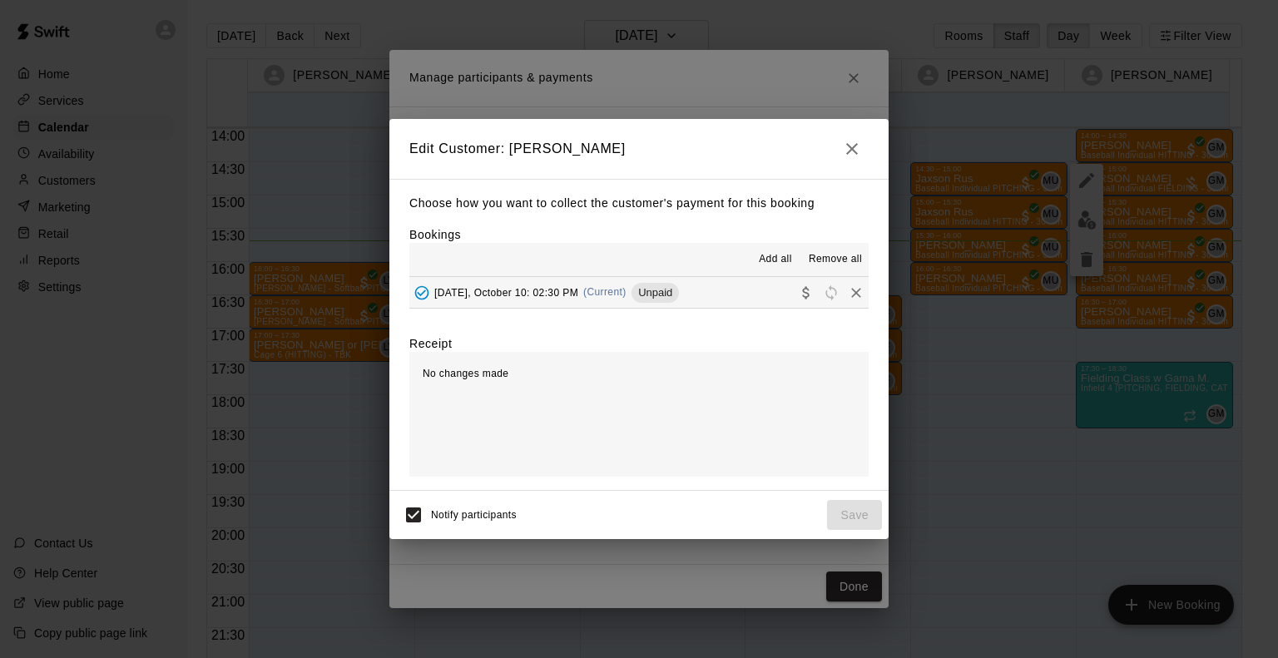
click at [523, 287] on span "Friday, October 10: 02:30 PM" at bounding box center [506, 292] width 144 height 12
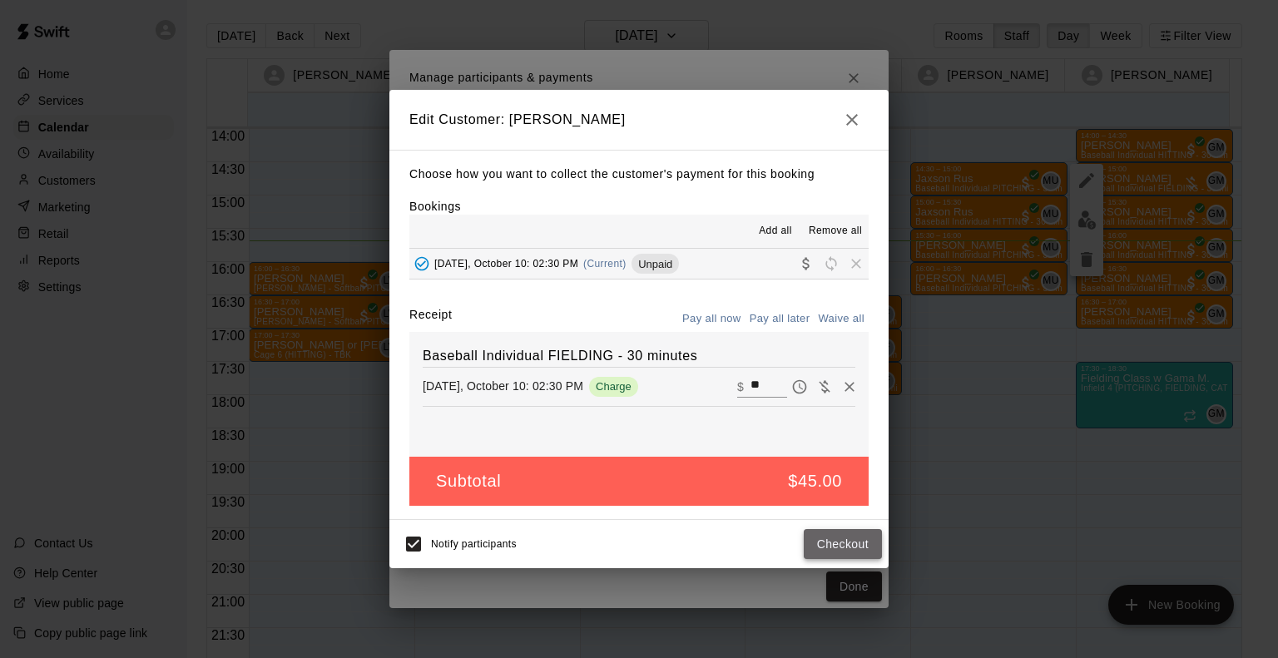
click at [840, 551] on button "Checkout" at bounding box center [843, 544] width 78 height 31
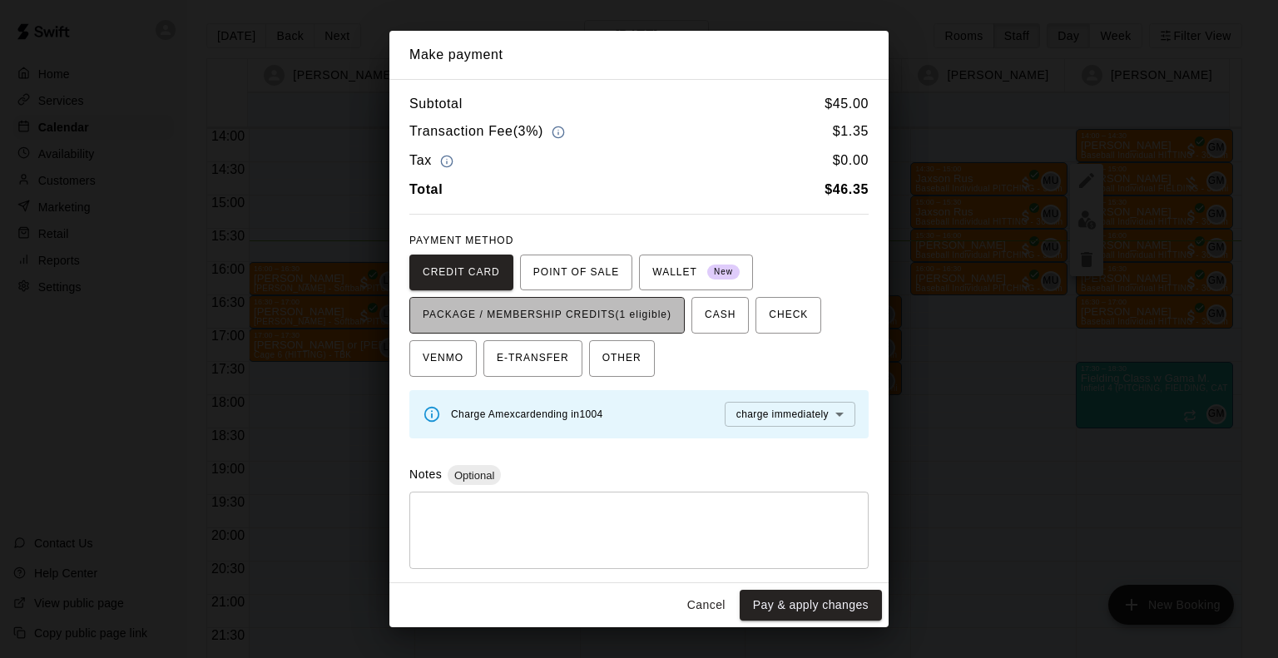
click at [645, 307] on span "PACKAGE / MEMBERSHIP CREDITS (1 eligible)" at bounding box center [547, 315] width 249 height 27
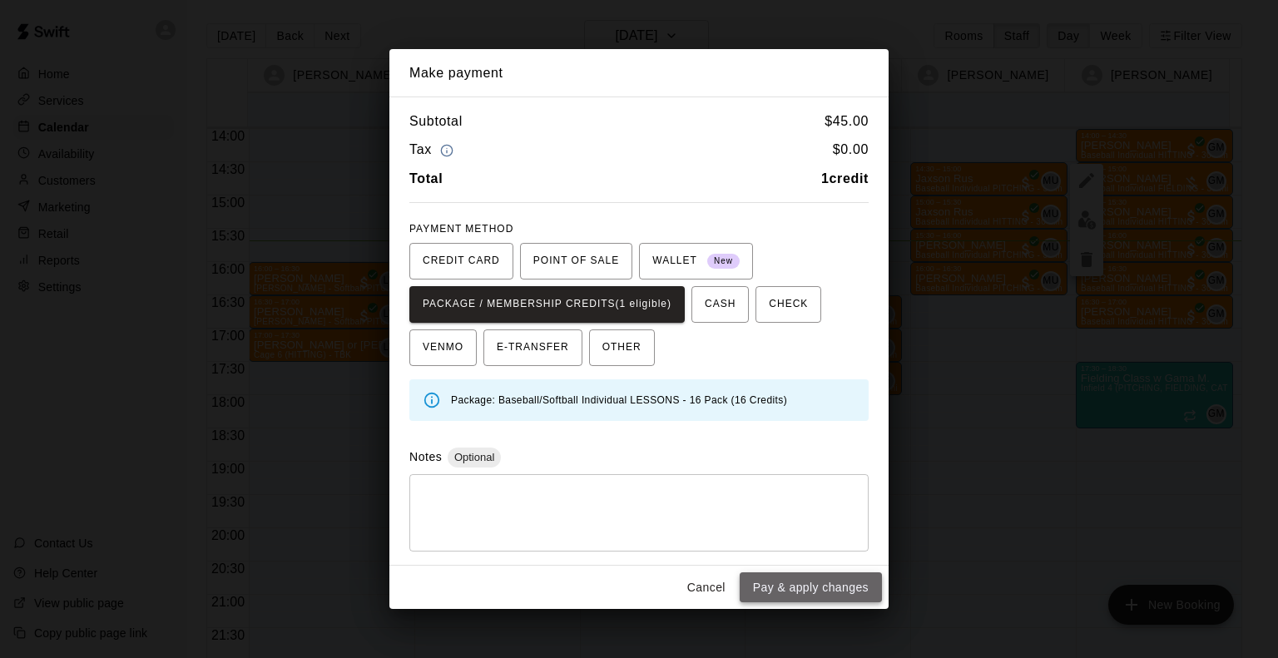
click at [797, 582] on button "Pay & apply changes" at bounding box center [811, 588] width 142 height 31
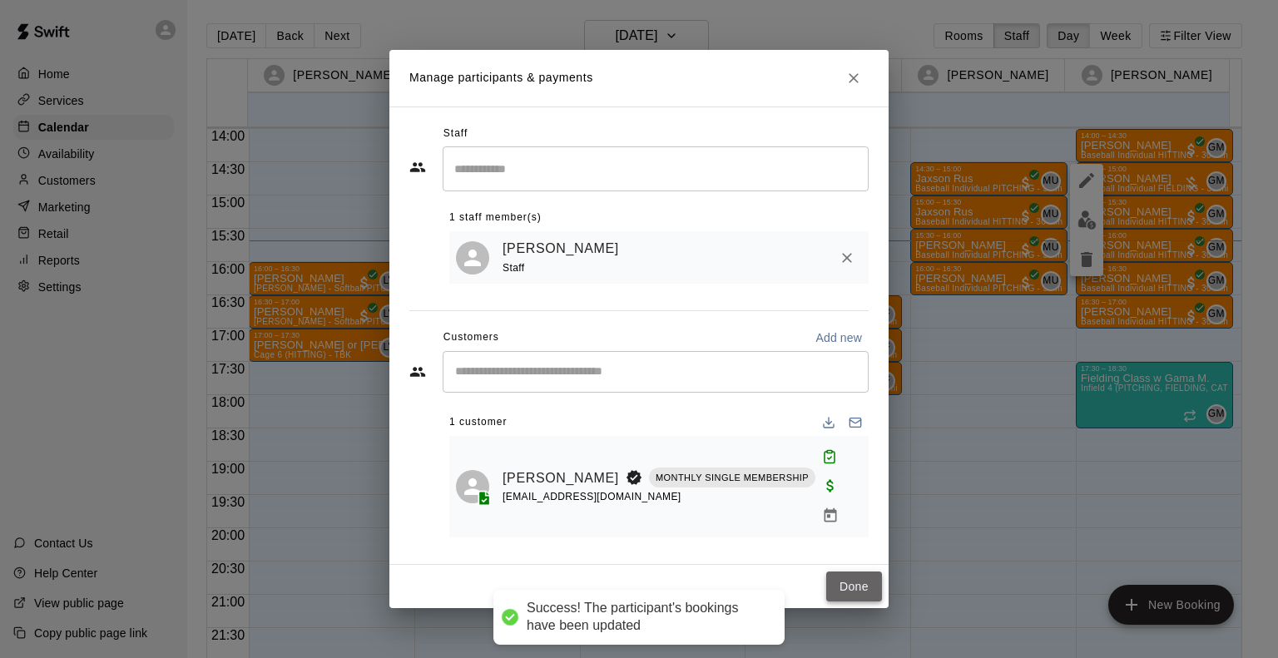
click at [859, 572] on button "Done" at bounding box center [854, 587] width 56 height 31
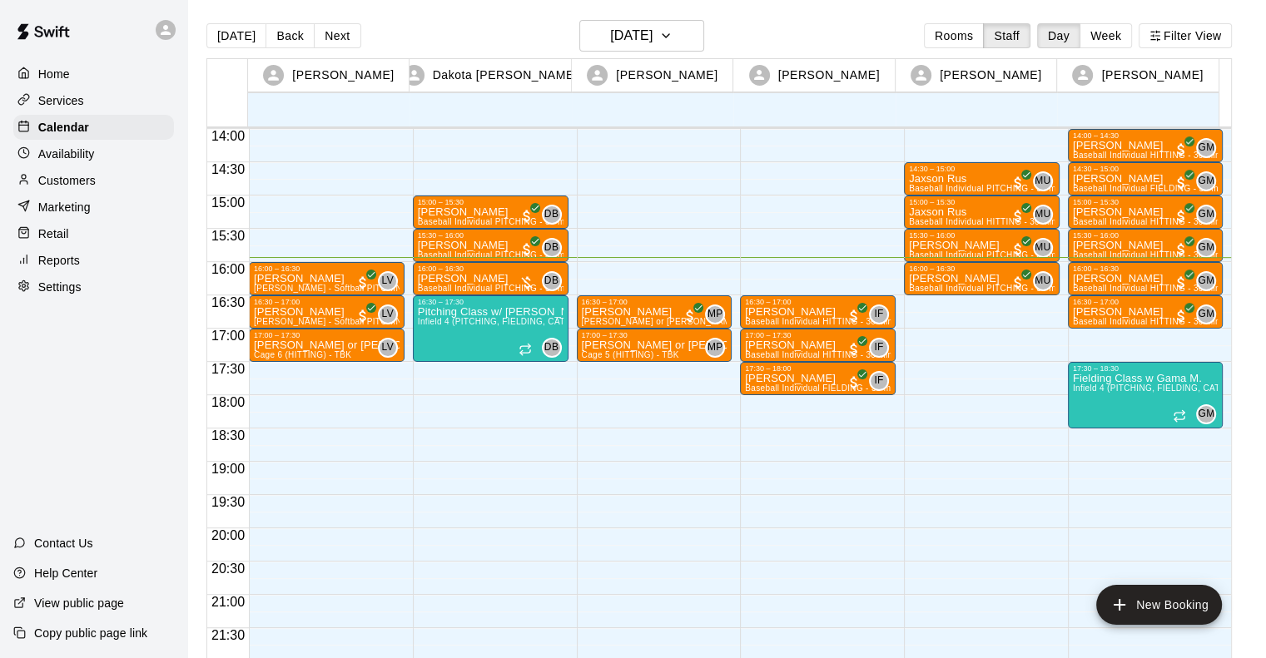
click at [56, 100] on p "Services" at bounding box center [61, 100] width 46 height 17
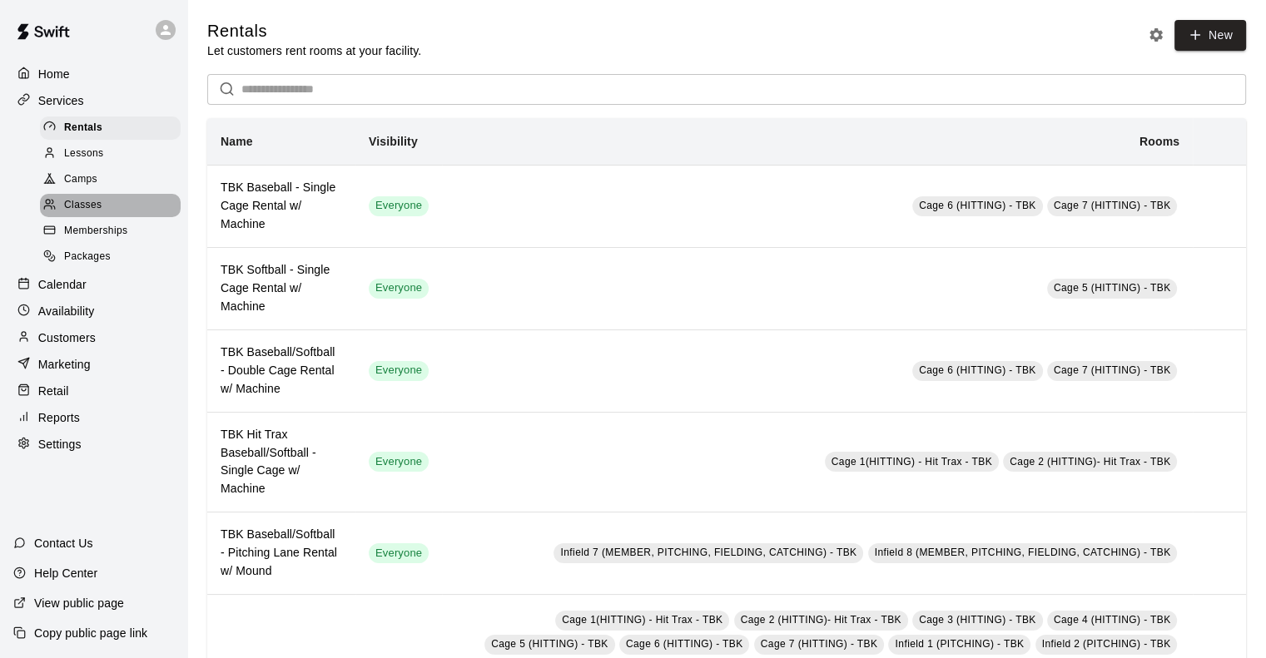
click at [86, 209] on span "Classes" at bounding box center [82, 205] width 37 height 17
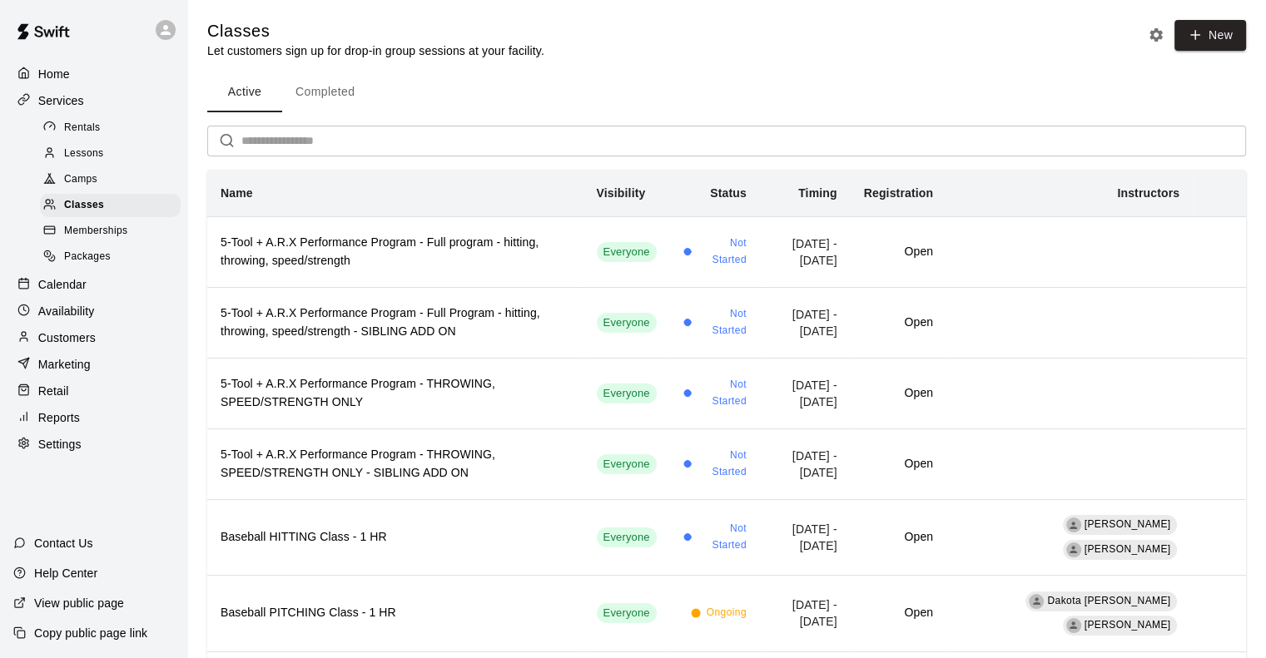
click at [86, 178] on span "Camps" at bounding box center [80, 179] width 33 height 17
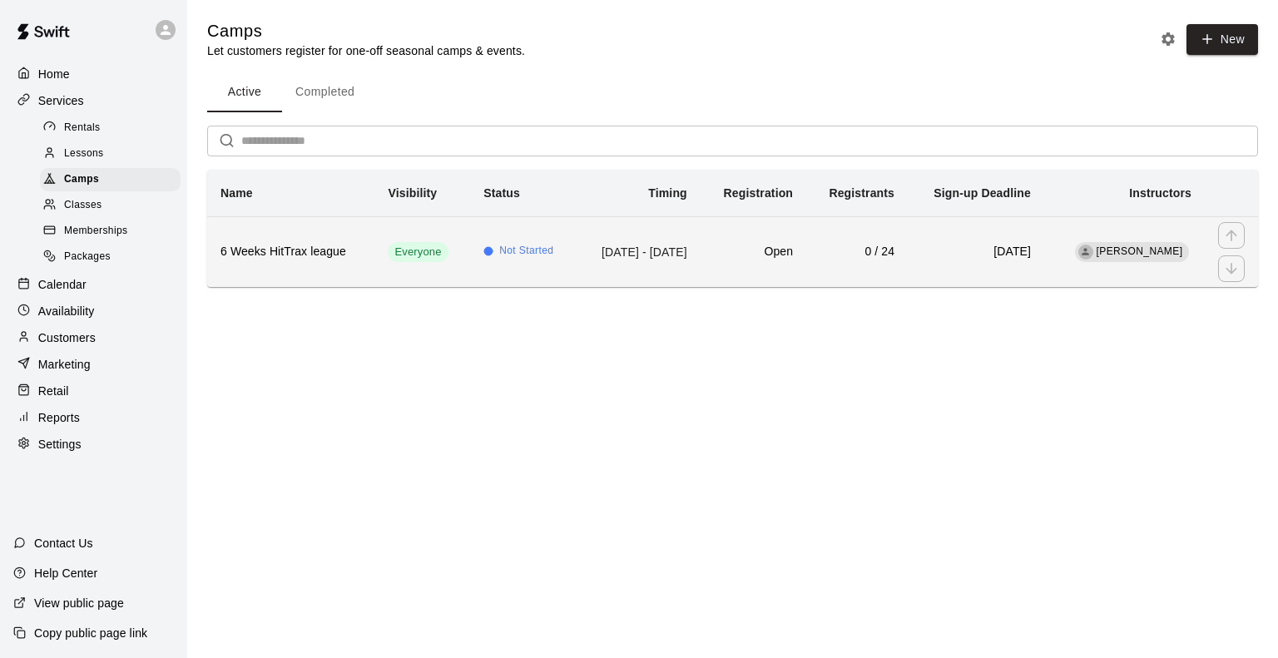
click at [251, 261] on h6 "6 Weeks HitTrax league" at bounding box center [291, 252] width 141 height 18
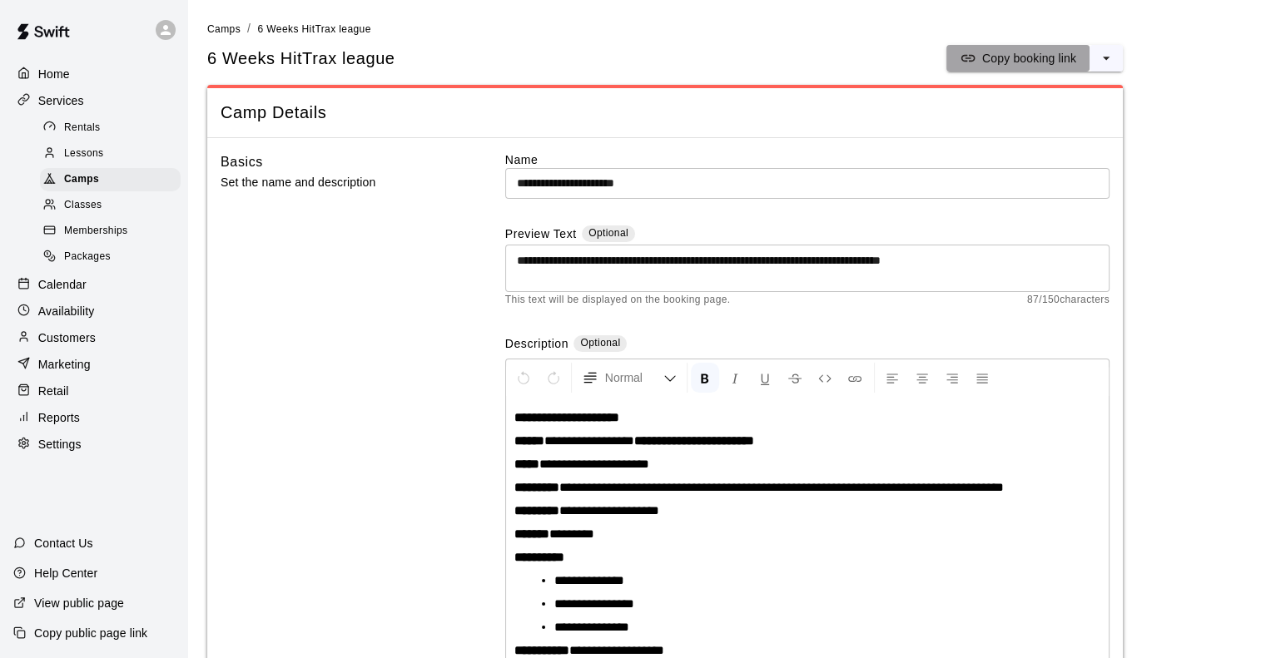
click at [1022, 58] on p "Copy booking link" at bounding box center [1029, 58] width 94 height 17
click at [1042, 51] on p "Copy booking link" at bounding box center [1029, 58] width 94 height 17
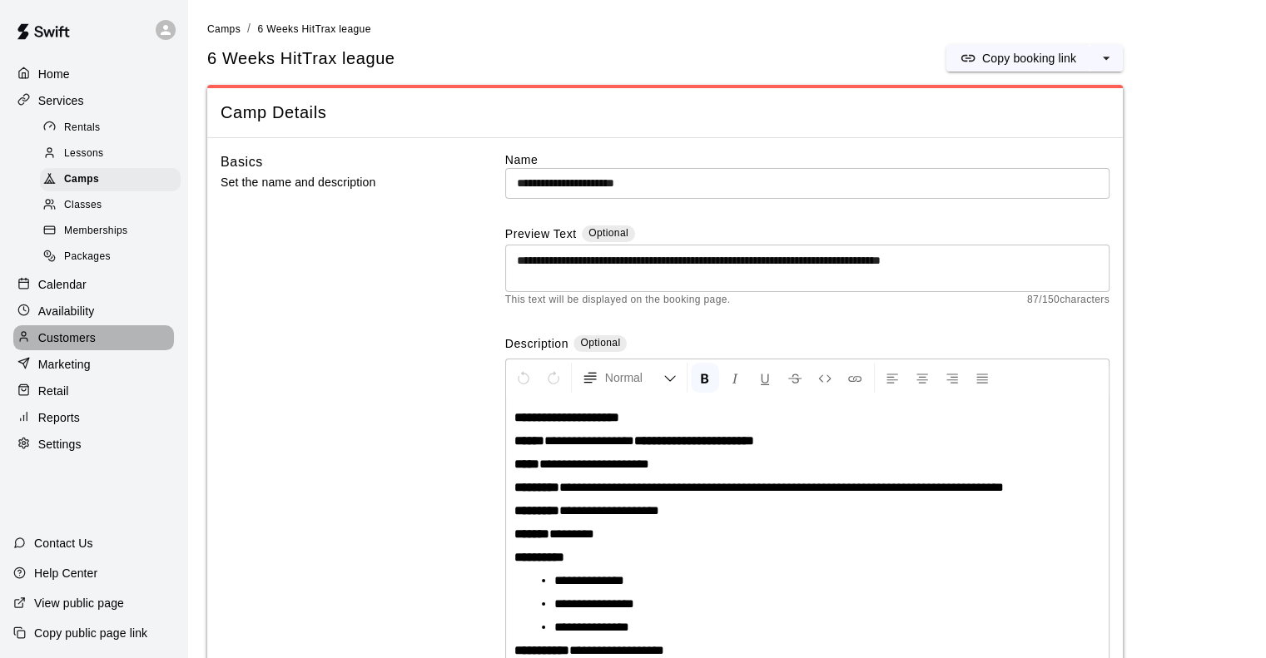
click at [71, 346] on p "Customers" at bounding box center [66, 338] width 57 height 17
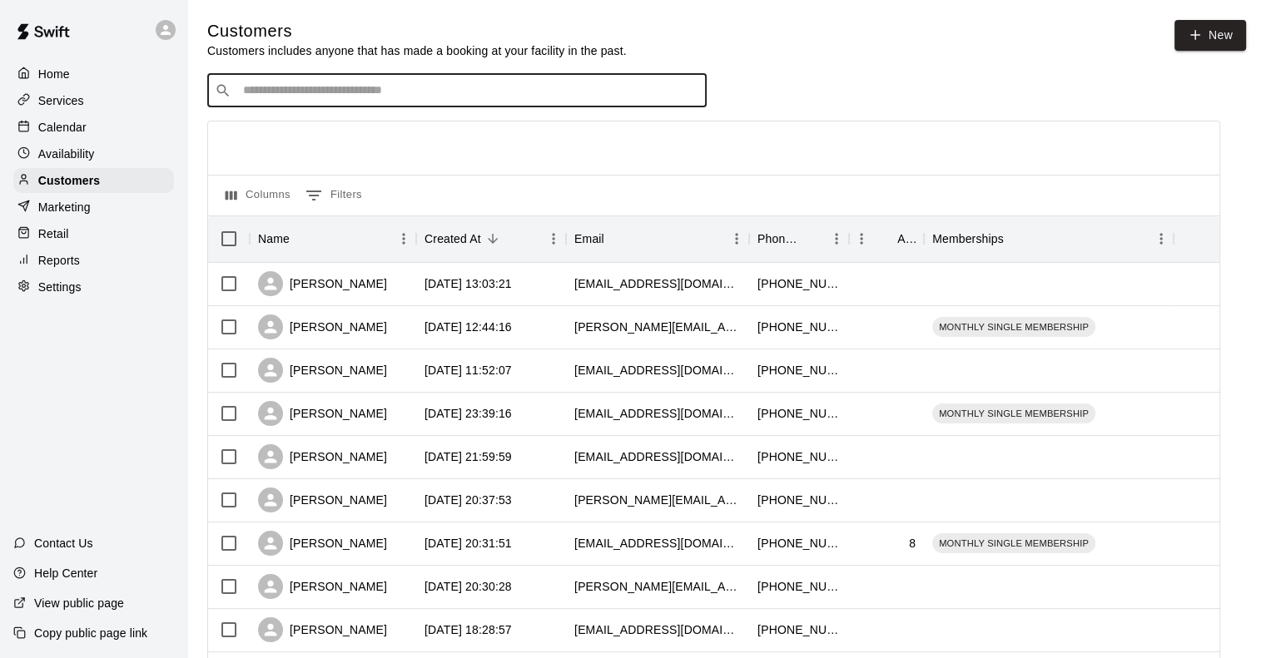
click at [274, 86] on input "Search customers by name or email" at bounding box center [468, 90] width 461 height 17
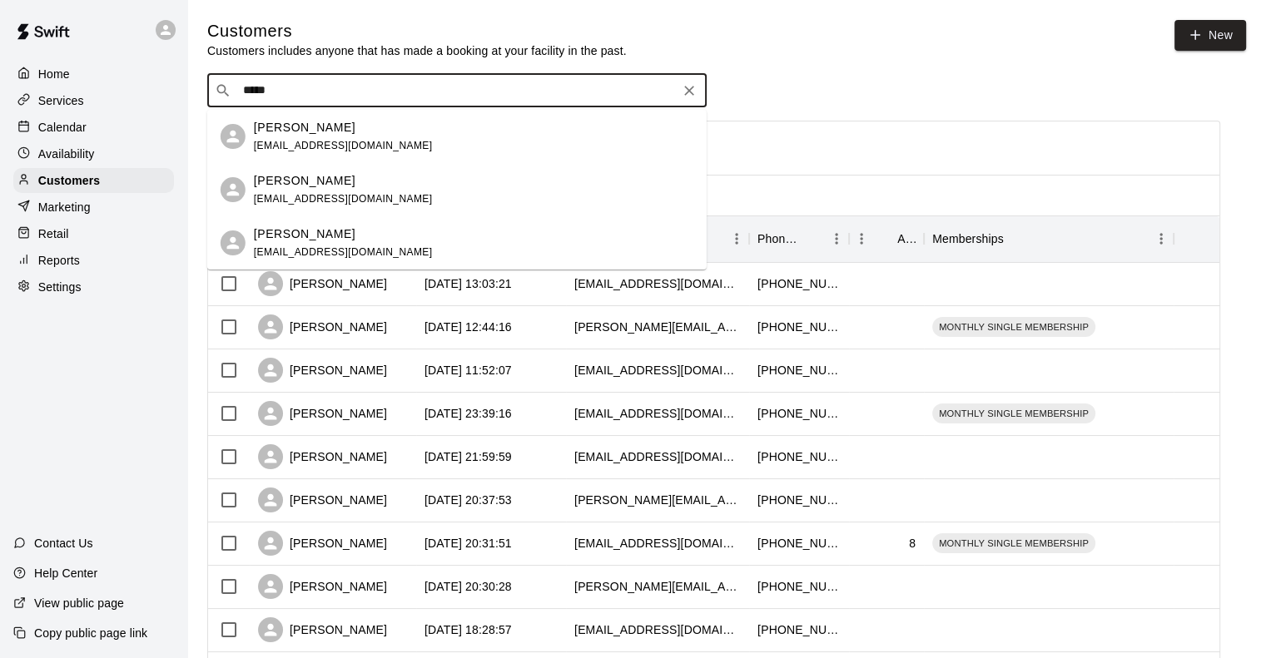
type input "*****"
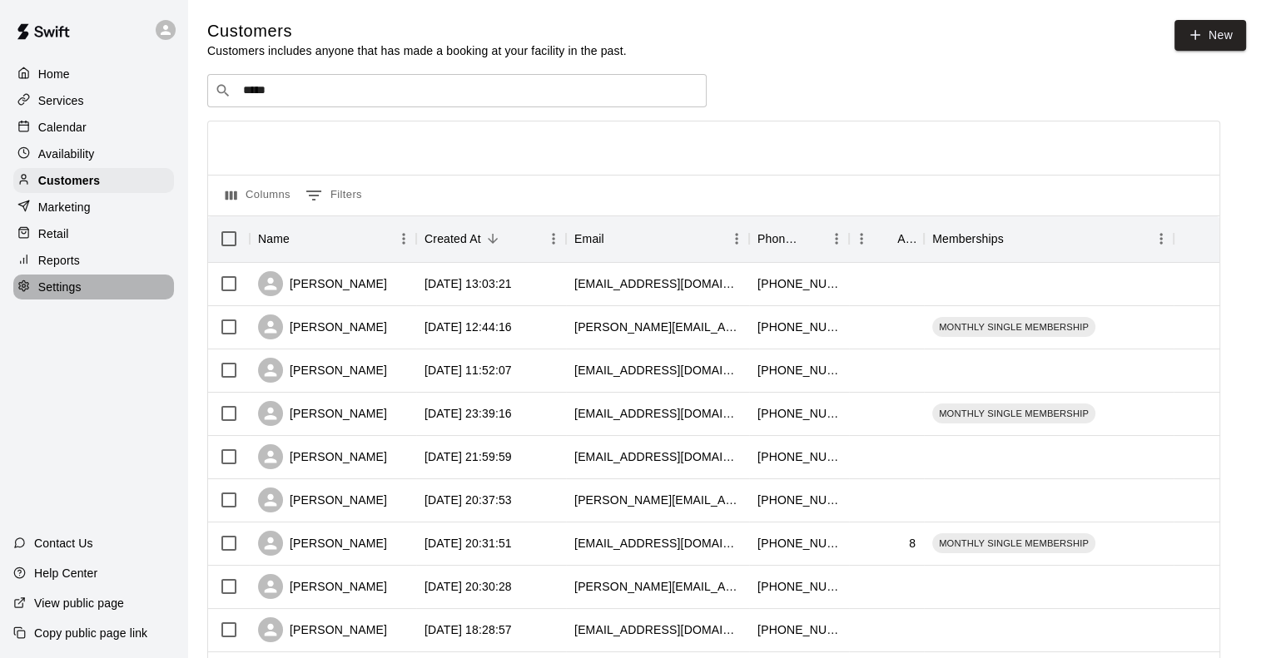
click at [62, 295] on p "Settings" at bounding box center [59, 287] width 43 height 17
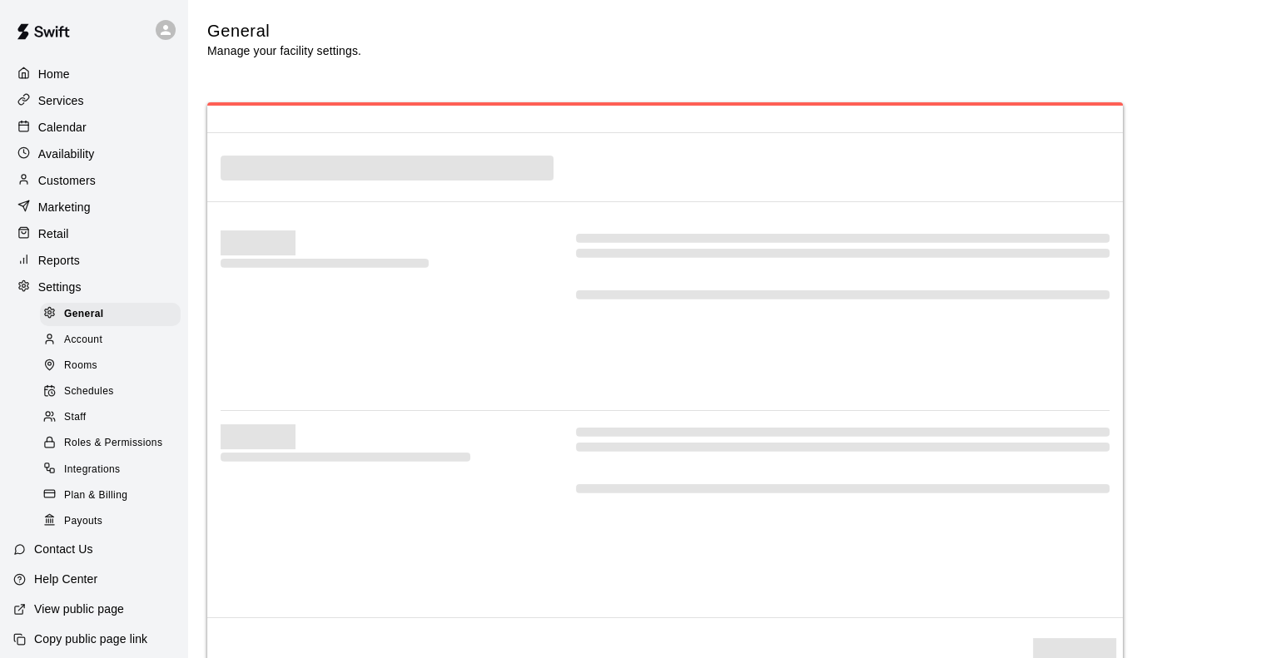
select select "**"
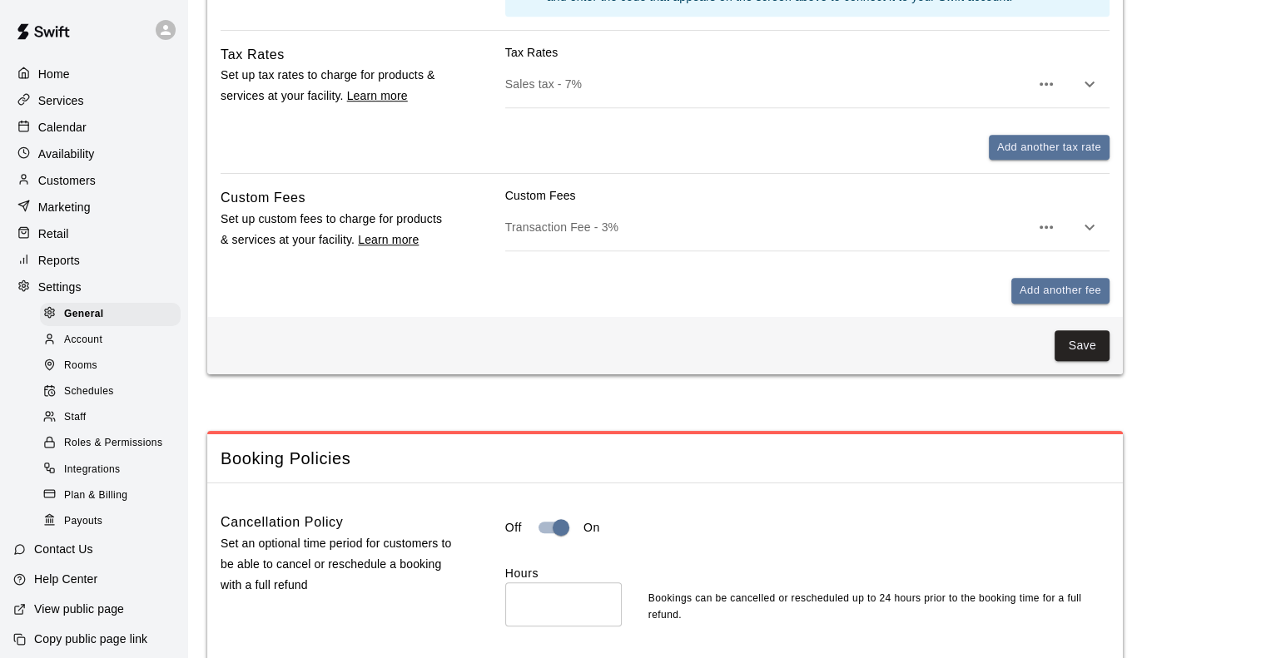
scroll to position [1102, 0]
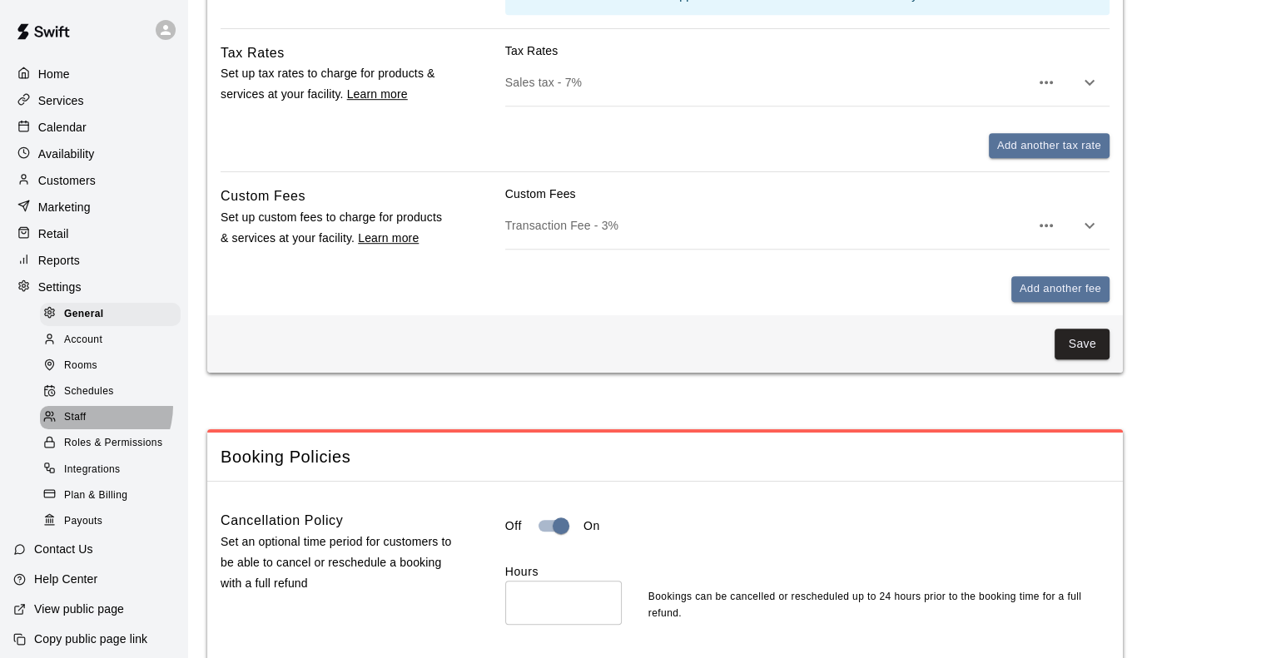
click at [83, 424] on div "Staff" at bounding box center [110, 417] width 141 height 23
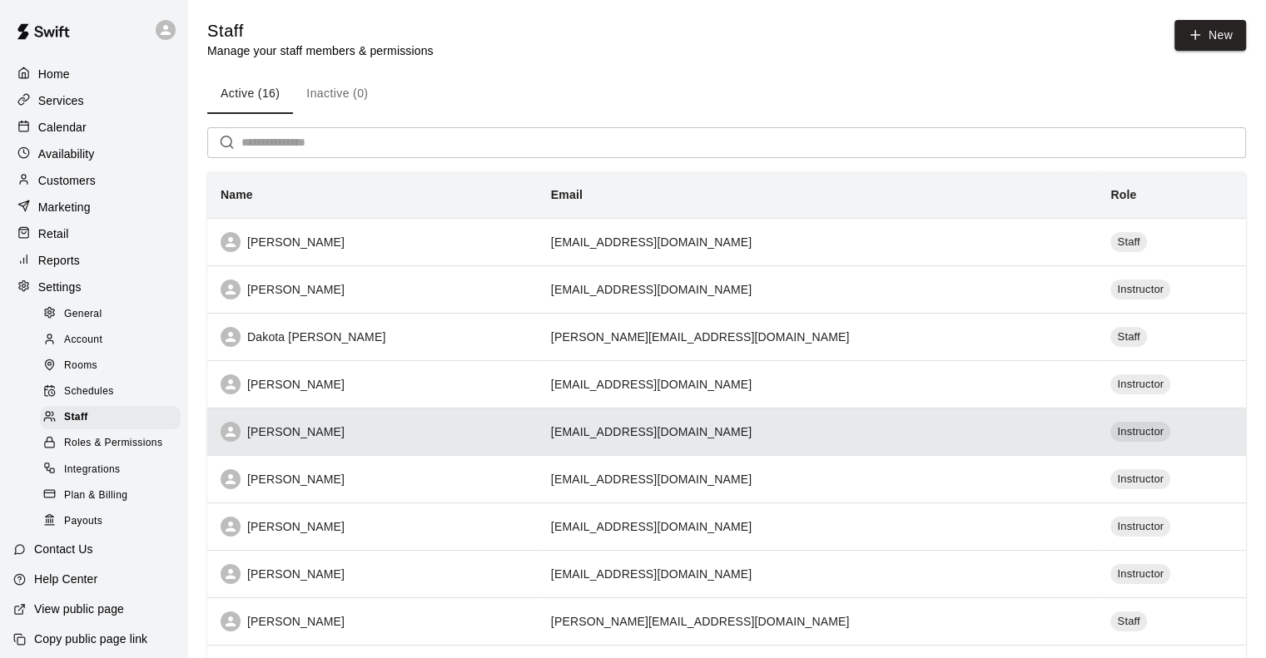
scroll to position [253, 0]
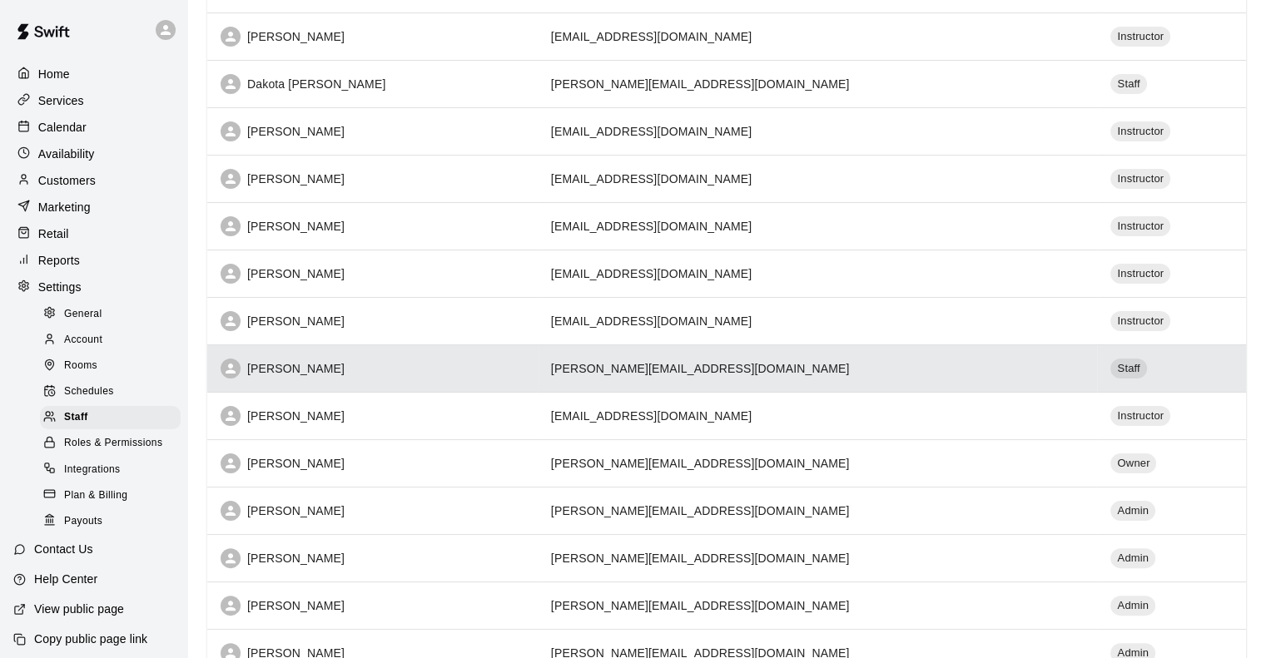
click at [612, 367] on td "g.martinez@tbkbanksportscomplex.com" at bounding box center [818, 368] width 560 height 47
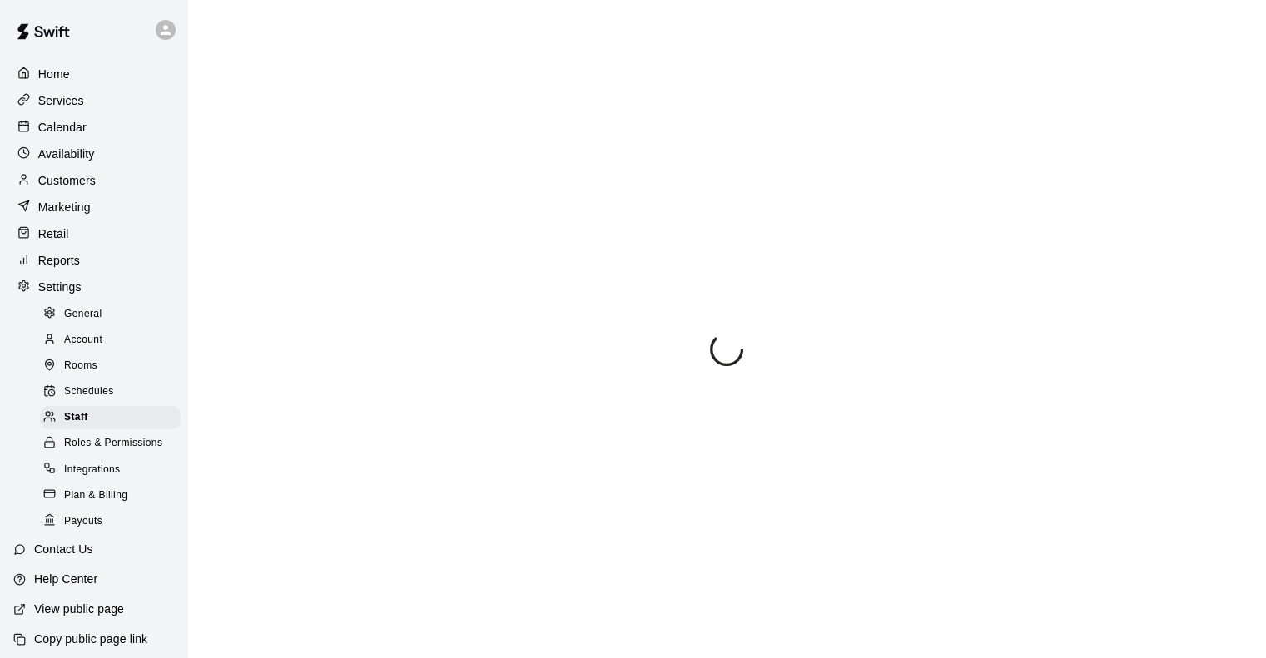
scroll to position [99, 0]
select select "**"
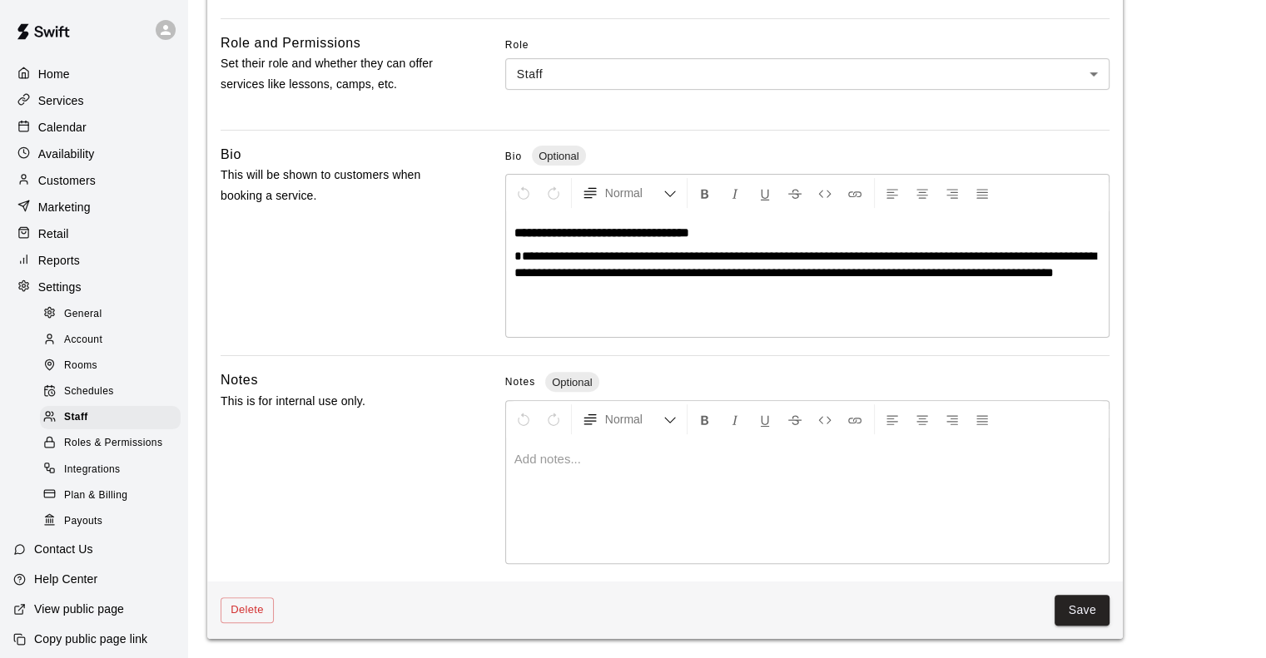
scroll to position [0, 0]
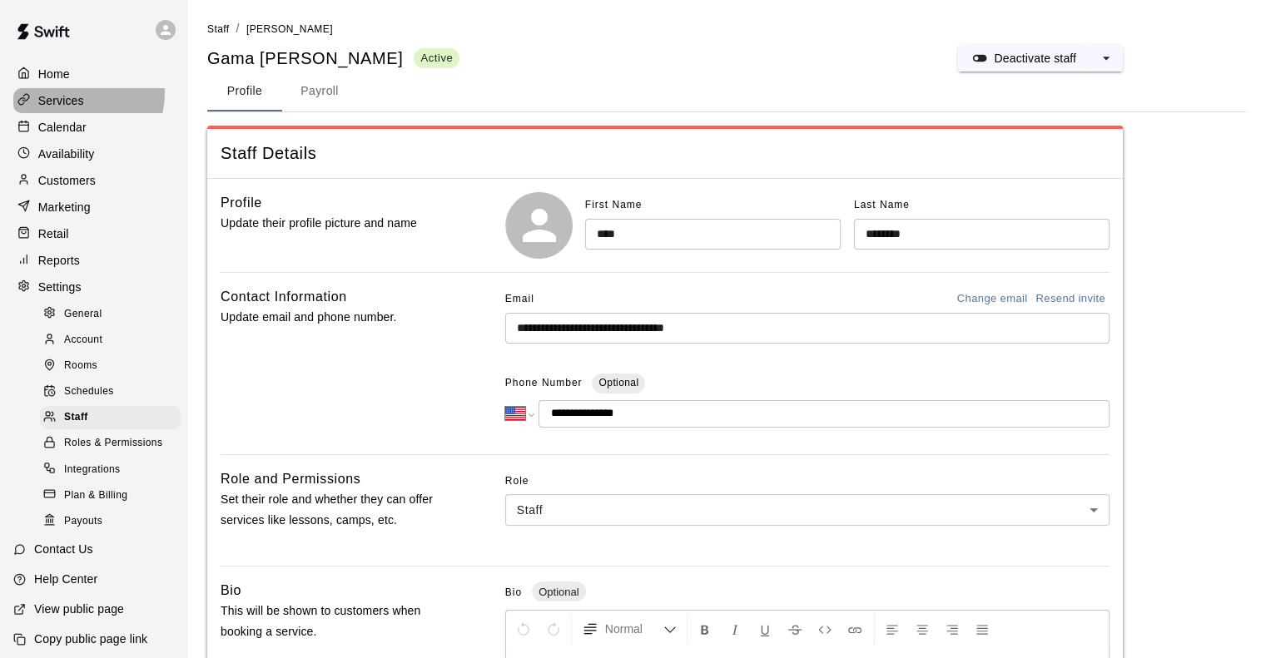
click at [66, 94] on p "Services" at bounding box center [61, 100] width 46 height 17
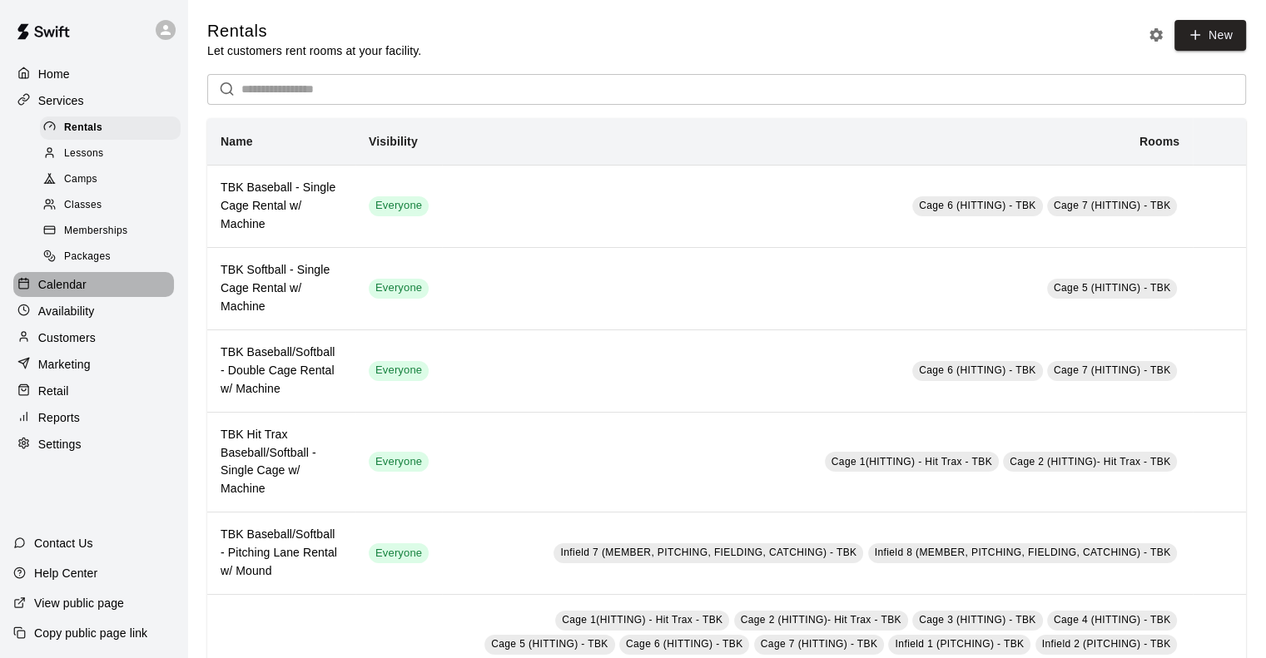
click at [60, 293] on p "Calendar" at bounding box center [62, 284] width 48 height 17
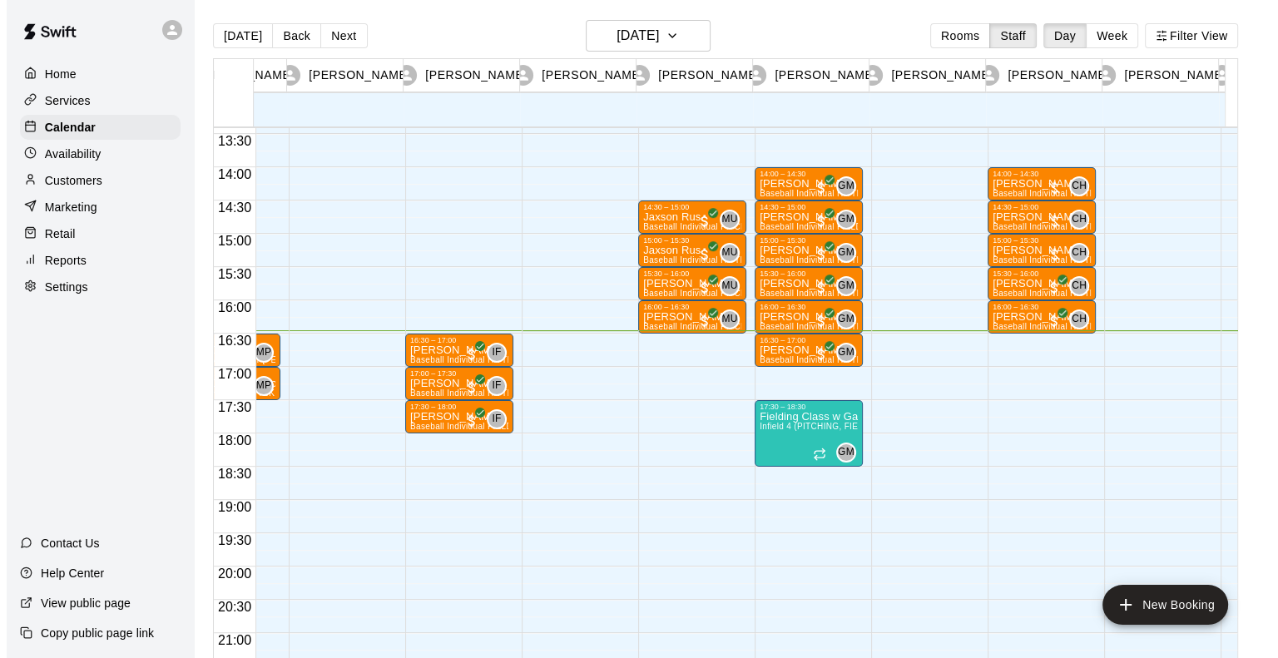
scroll to position [0, 355]
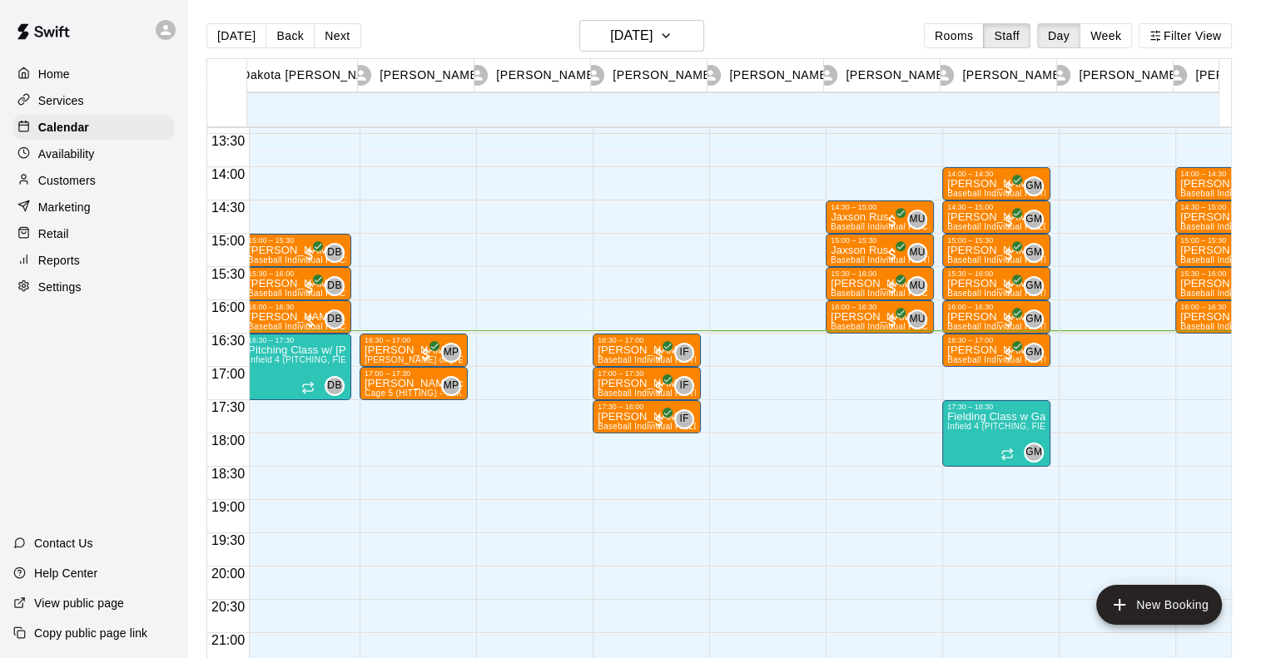
click at [58, 101] on p "Services" at bounding box center [61, 100] width 46 height 17
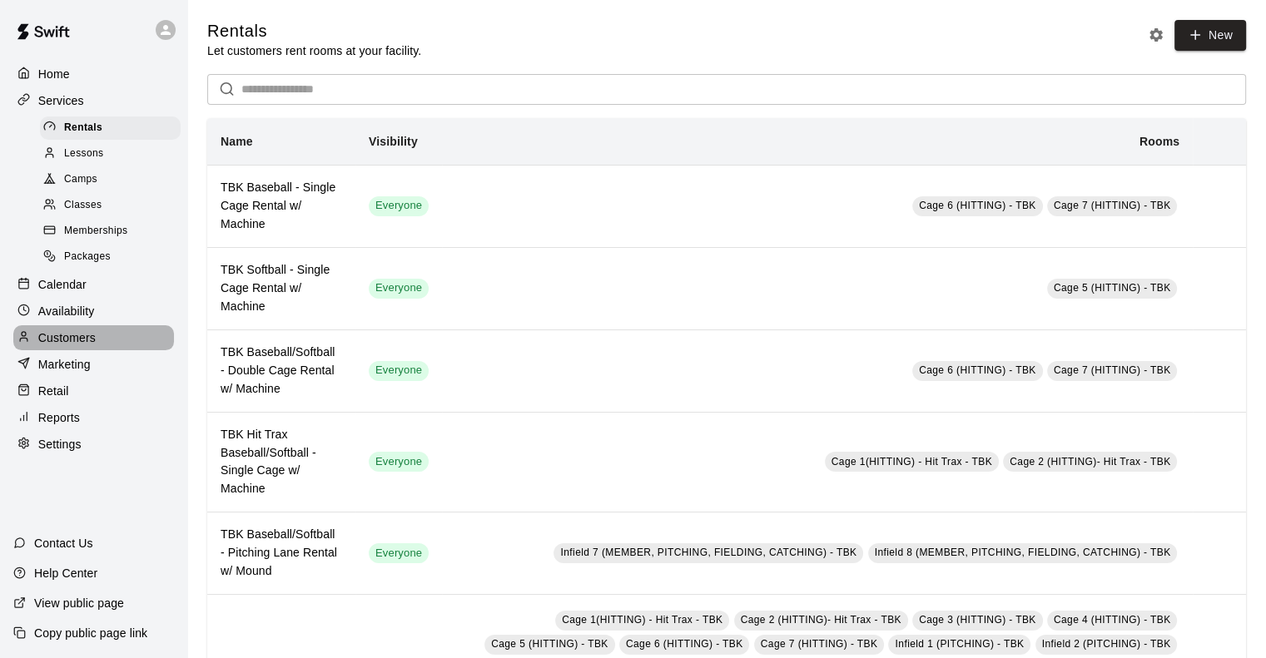
click at [70, 346] on p "Customers" at bounding box center [66, 338] width 57 height 17
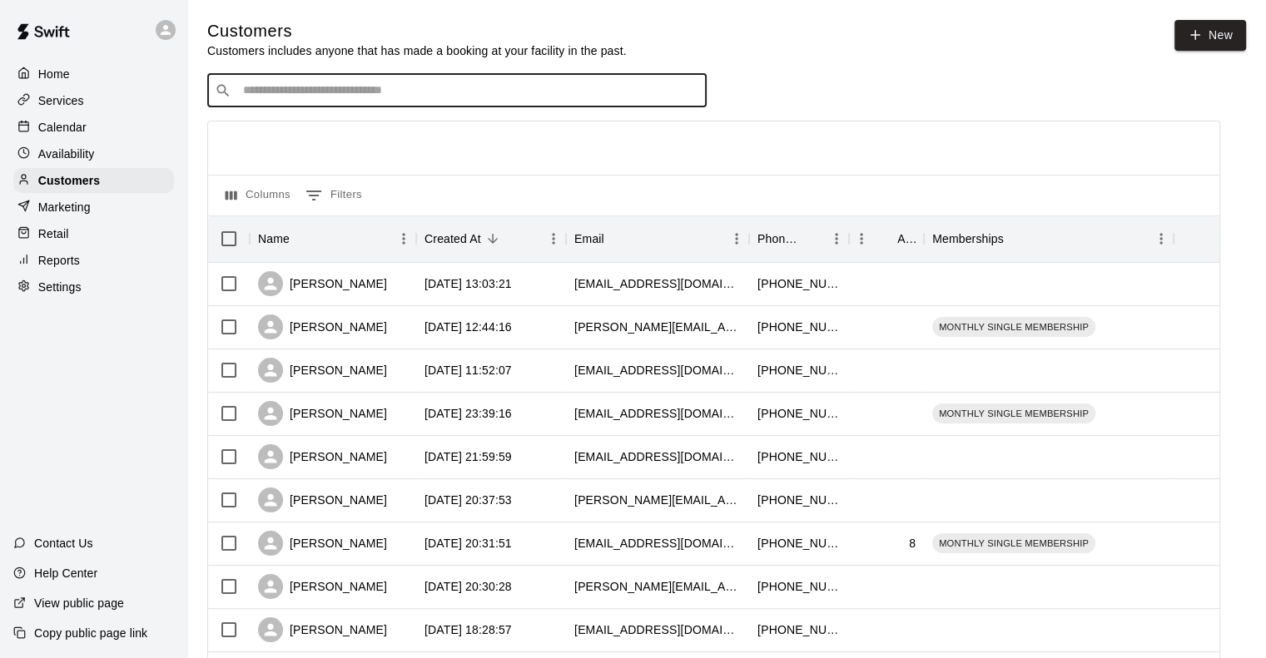
click at [335, 94] on input "Search customers by name or email" at bounding box center [468, 90] width 461 height 17
type input "*****"
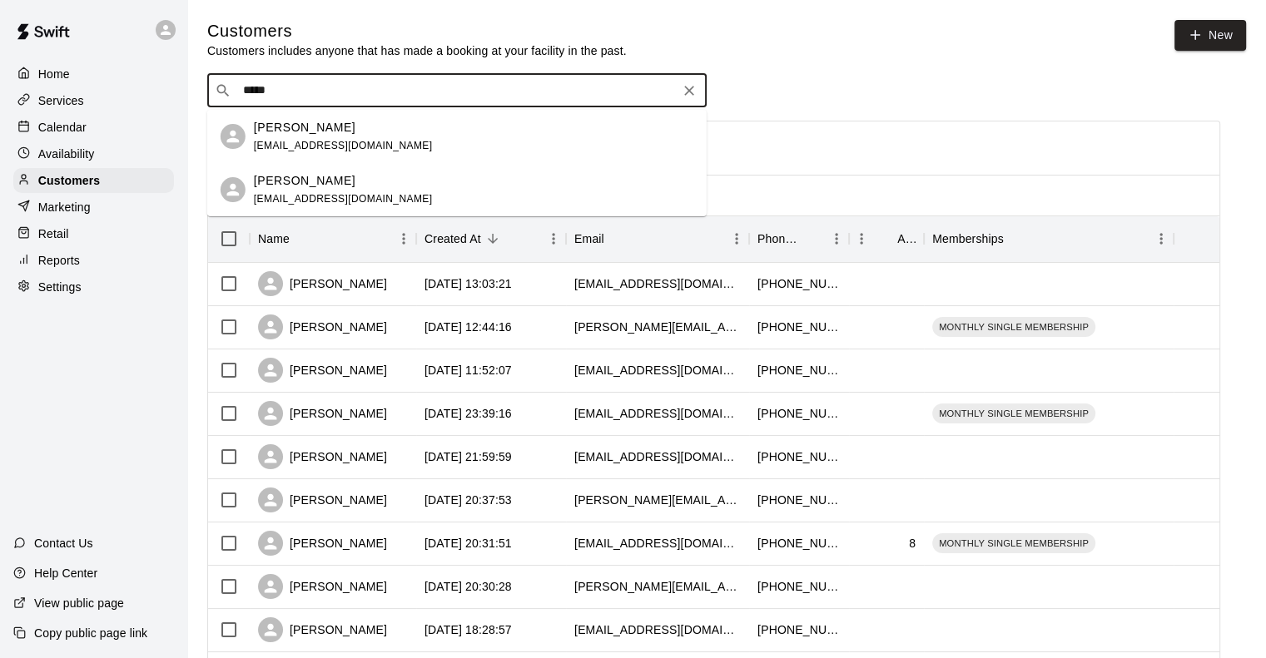
click at [308, 137] on div "Jordan Pulliam jordanmpulliam@gmail.com" at bounding box center [343, 137] width 179 height 36
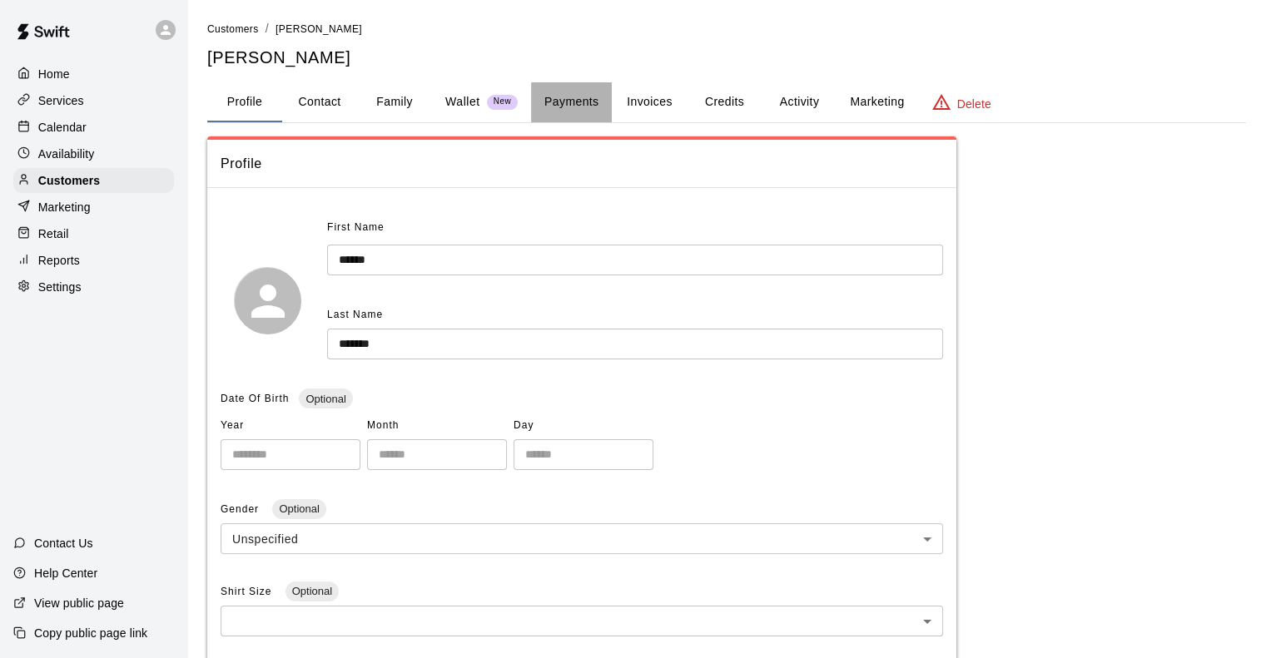
click at [556, 102] on button "Payments" at bounding box center [571, 102] width 81 height 40
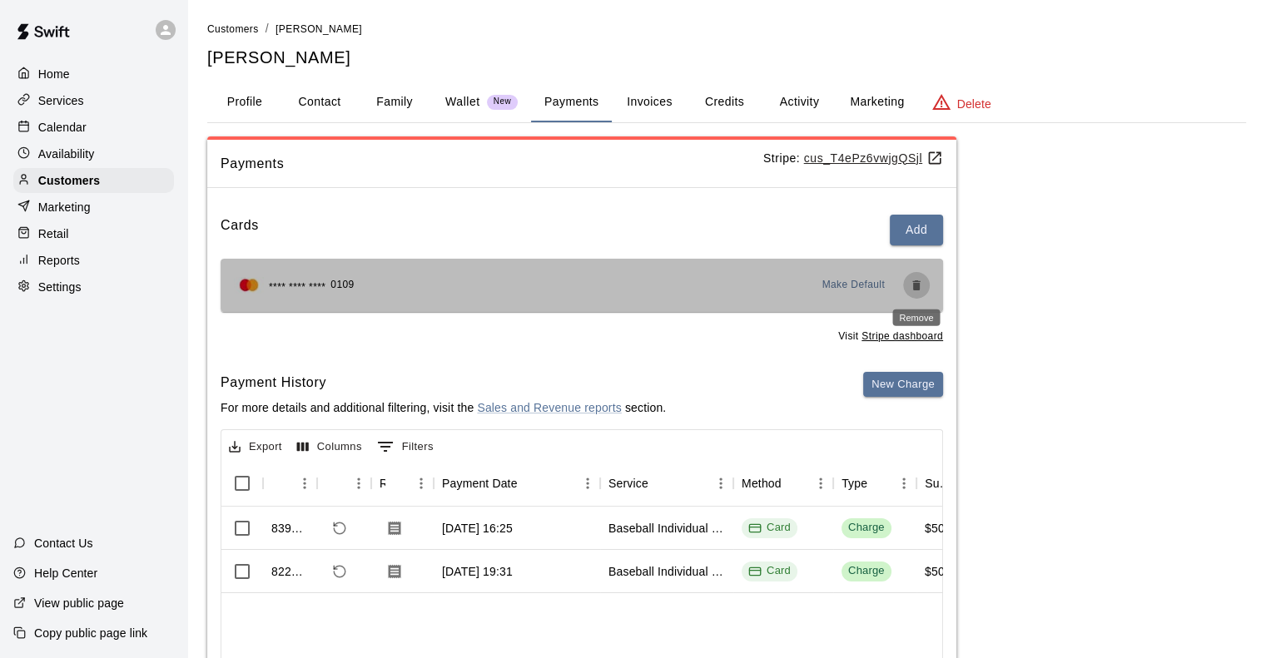
click at [915, 286] on icon "Remove" at bounding box center [915, 285] width 7 height 10
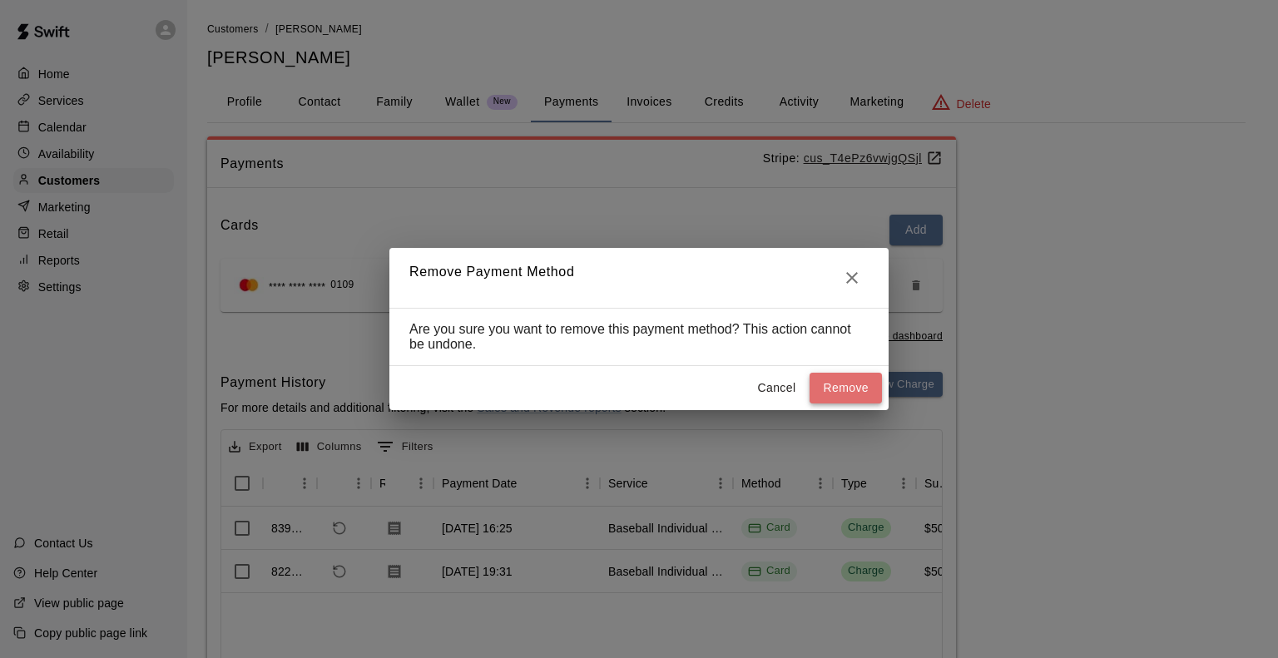
click at [842, 393] on button "Remove" at bounding box center [846, 388] width 72 height 31
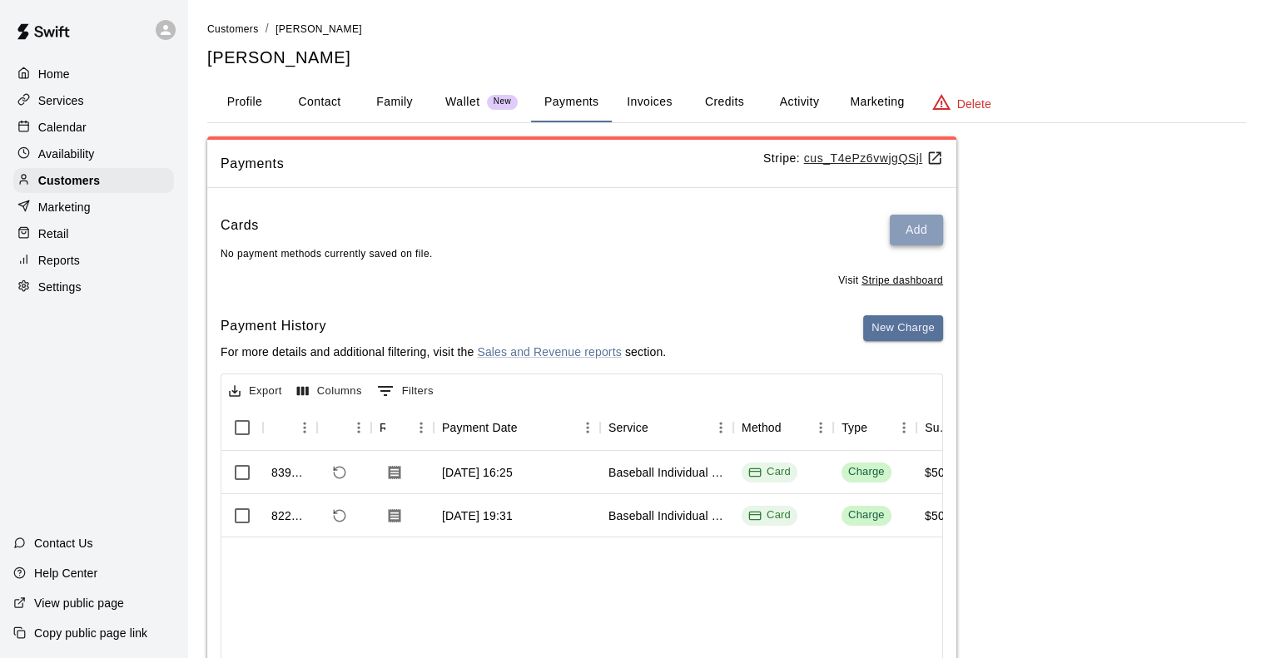
click at [916, 233] on button "Add" at bounding box center [916, 230] width 53 height 31
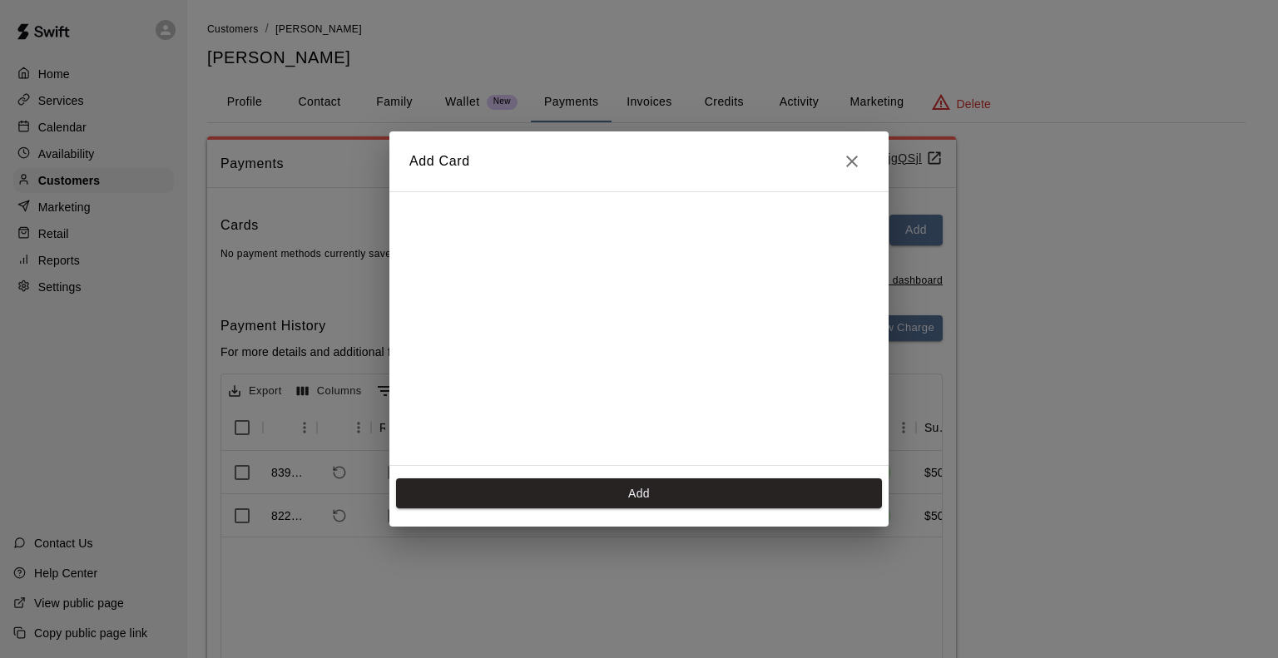
scroll to position [330, 0]
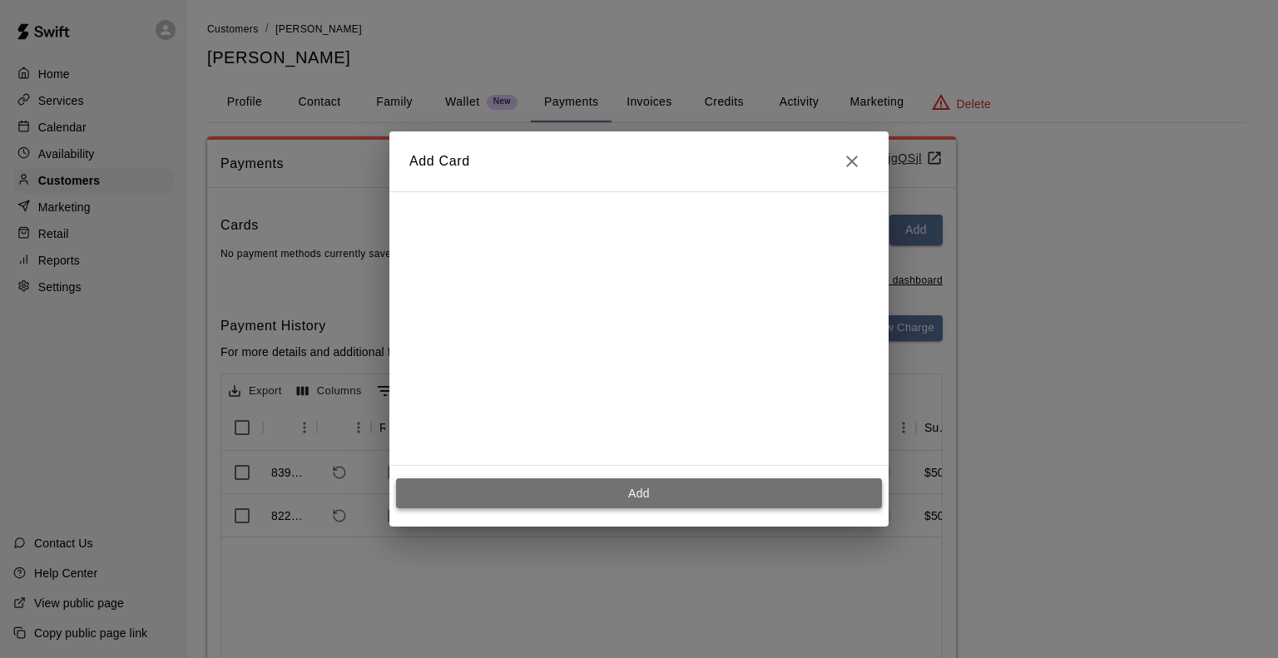
click at [647, 498] on button "Add" at bounding box center [639, 493] width 486 height 31
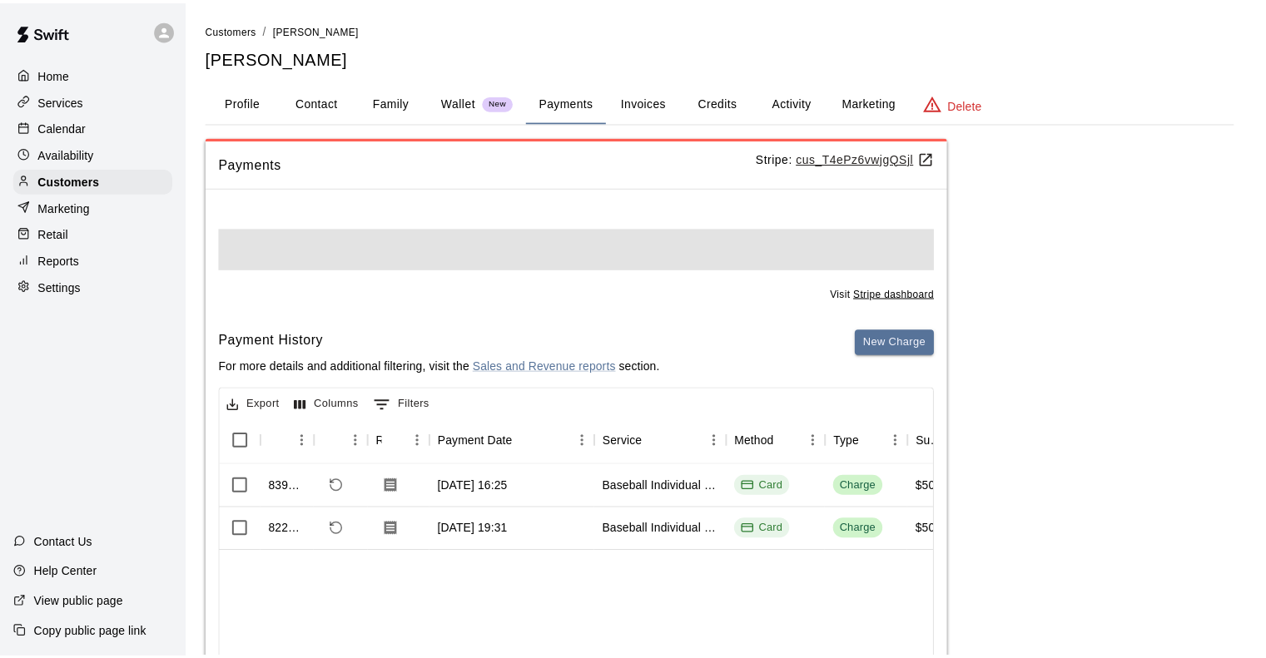
scroll to position [0, 0]
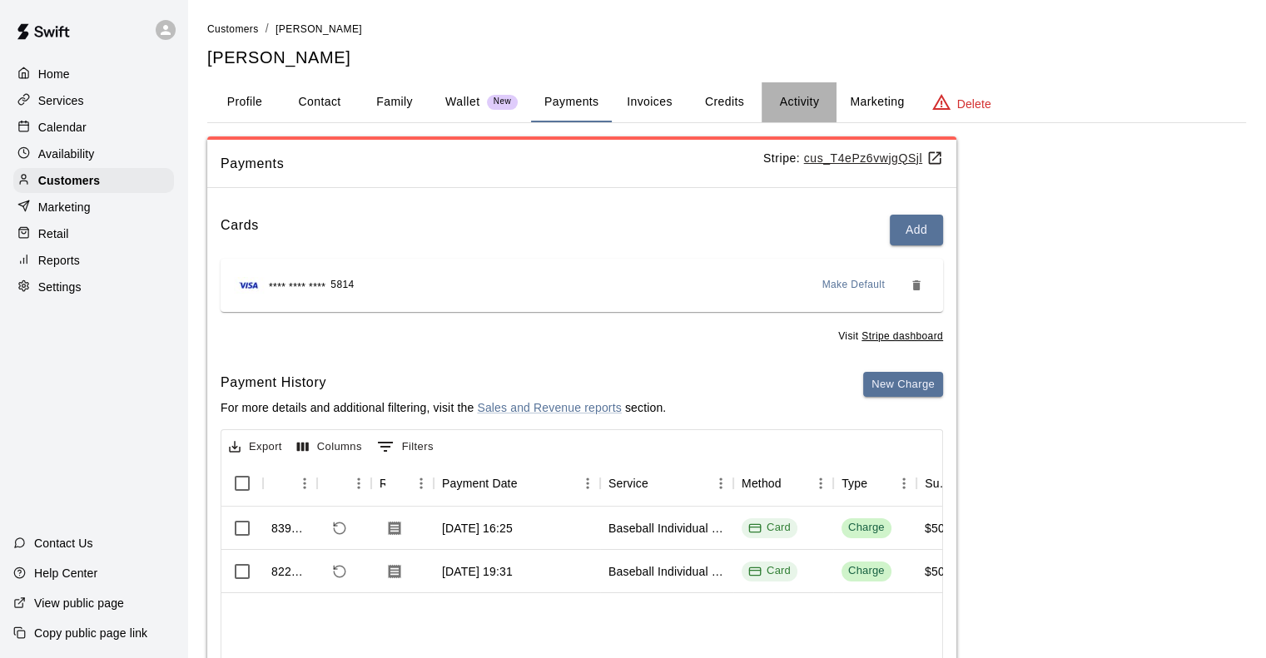
click at [783, 98] on button "Activity" at bounding box center [798, 102] width 75 height 40
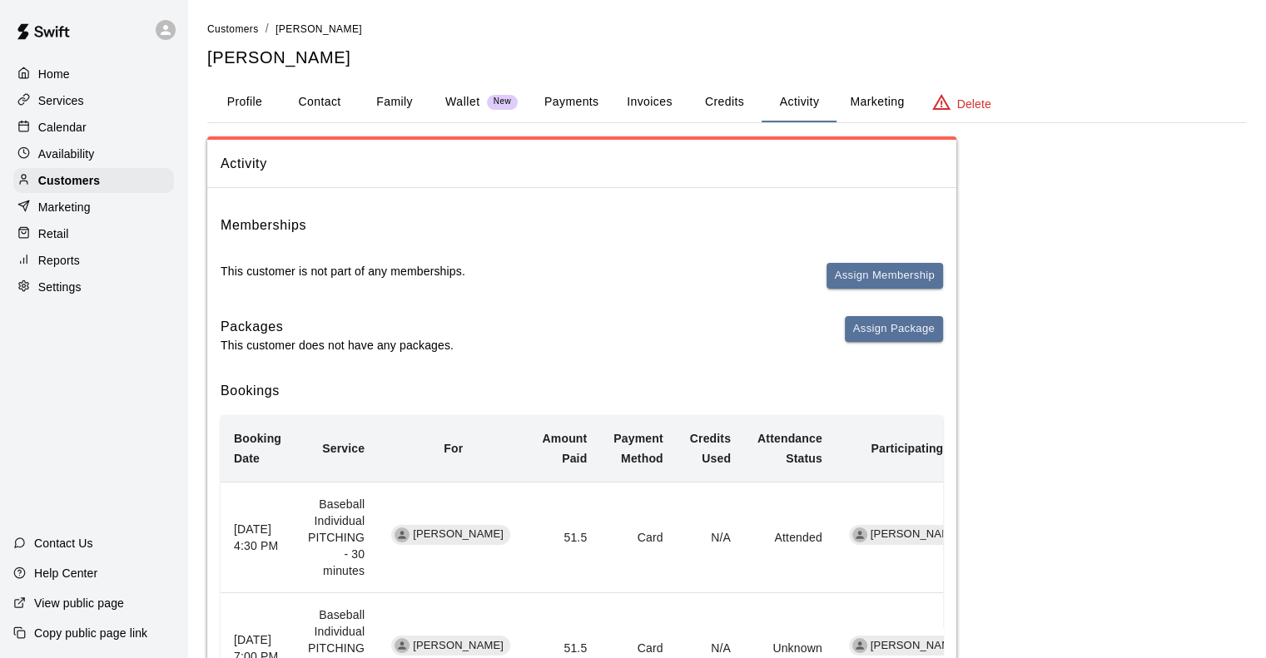
scroll to position [153, 0]
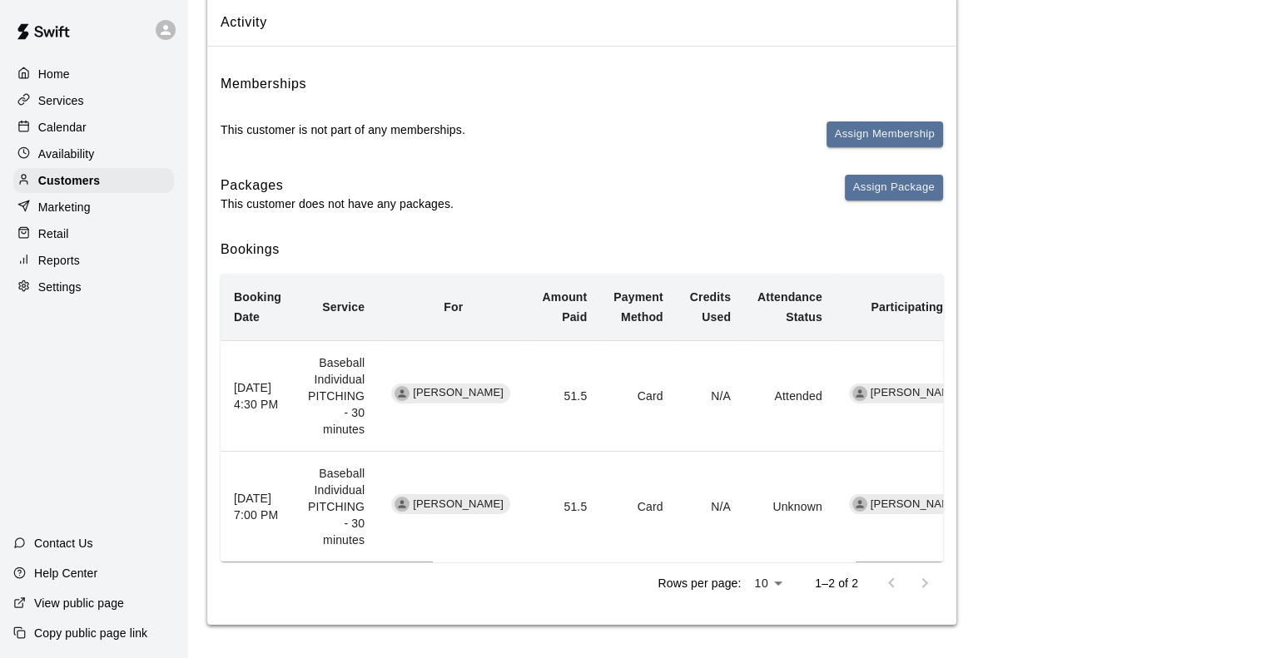
click at [54, 125] on p "Calendar" at bounding box center [62, 127] width 48 height 17
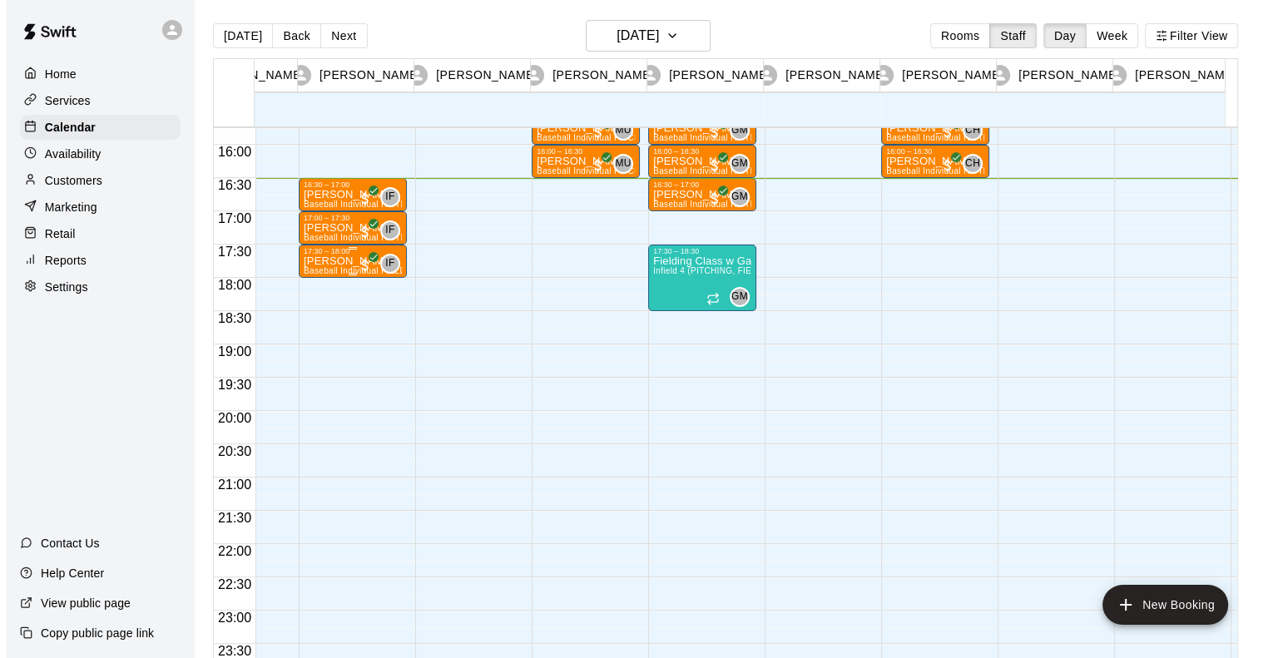
scroll to position [0, 657]
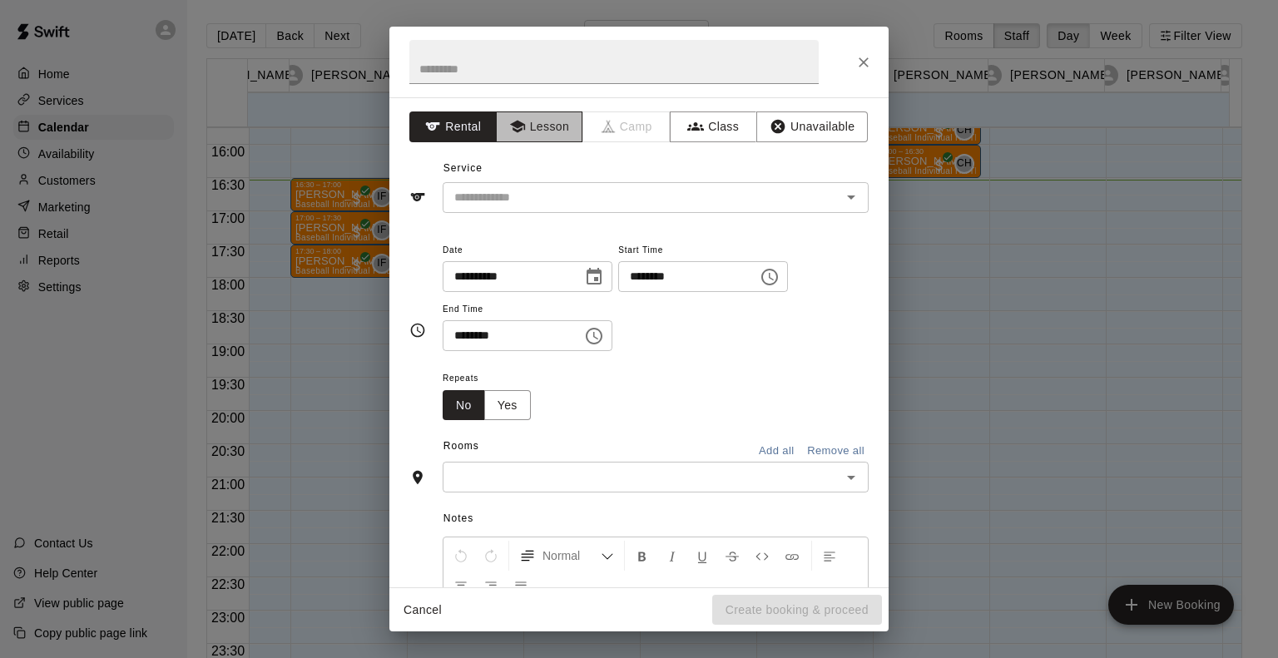
click at [548, 112] on button "Lesson" at bounding box center [539, 127] width 87 height 31
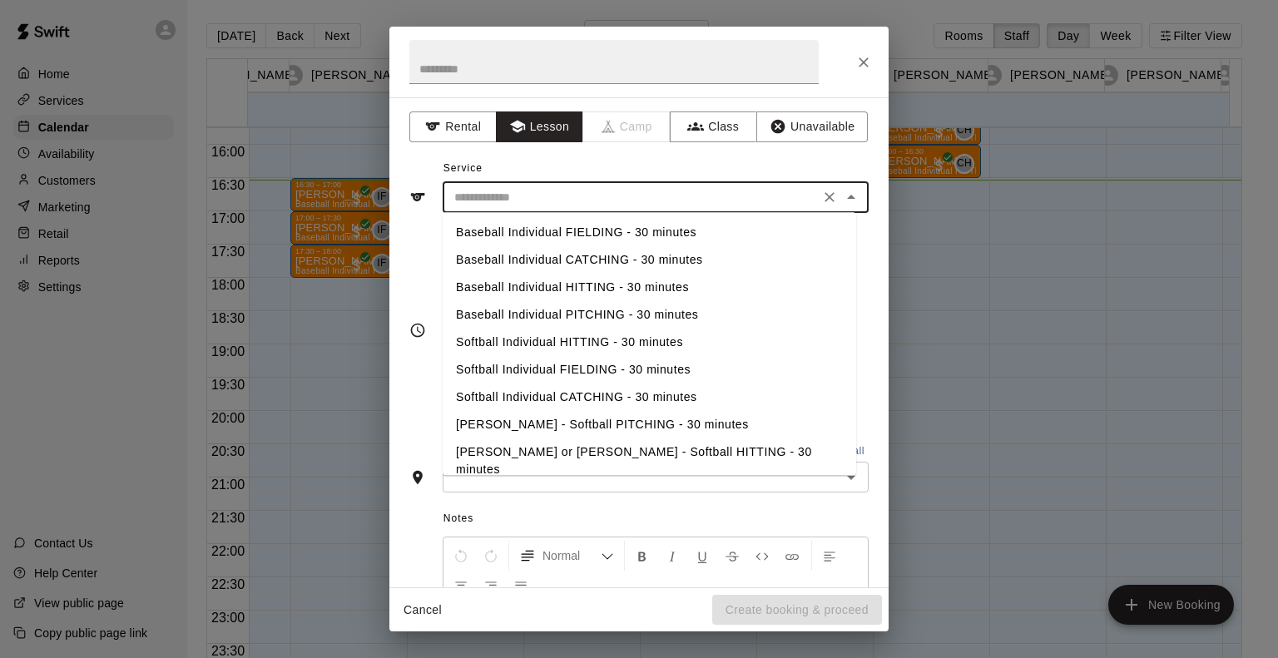
click at [523, 194] on input "text" at bounding box center [631, 197] width 367 height 21
click at [509, 312] on li "Baseball Individual PITCHING - 30 minutes" at bounding box center [650, 314] width 414 height 27
type input "**********"
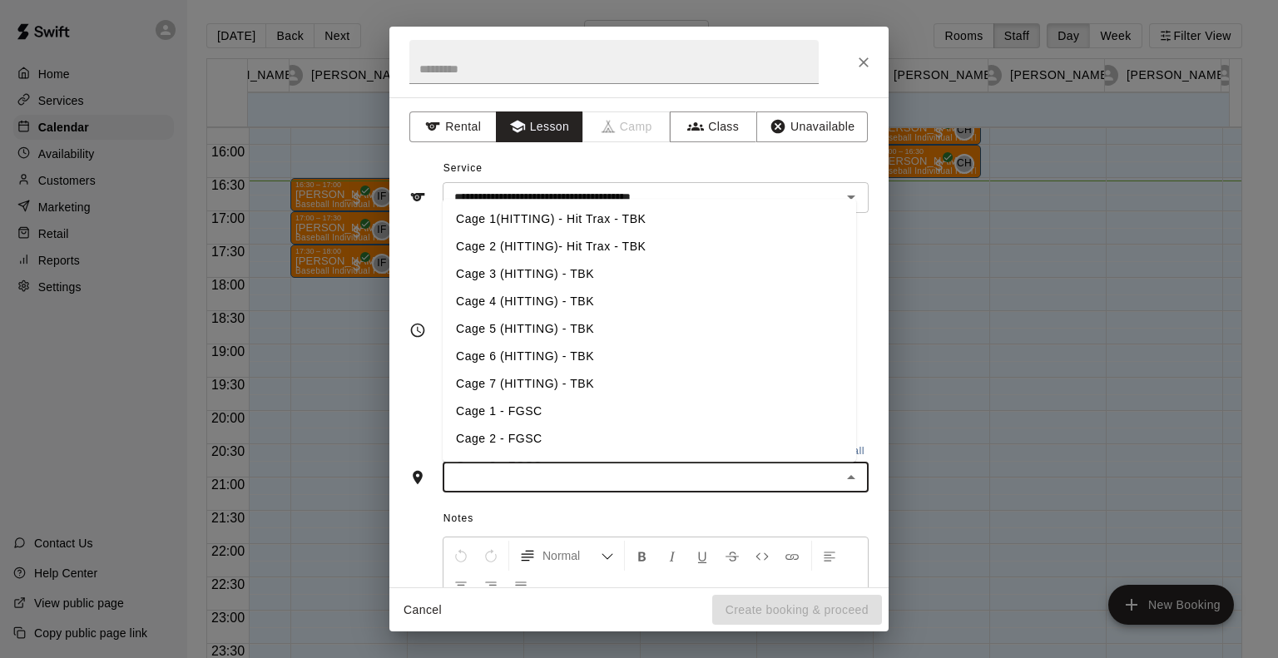
click at [555, 483] on input "text" at bounding box center [642, 477] width 389 height 21
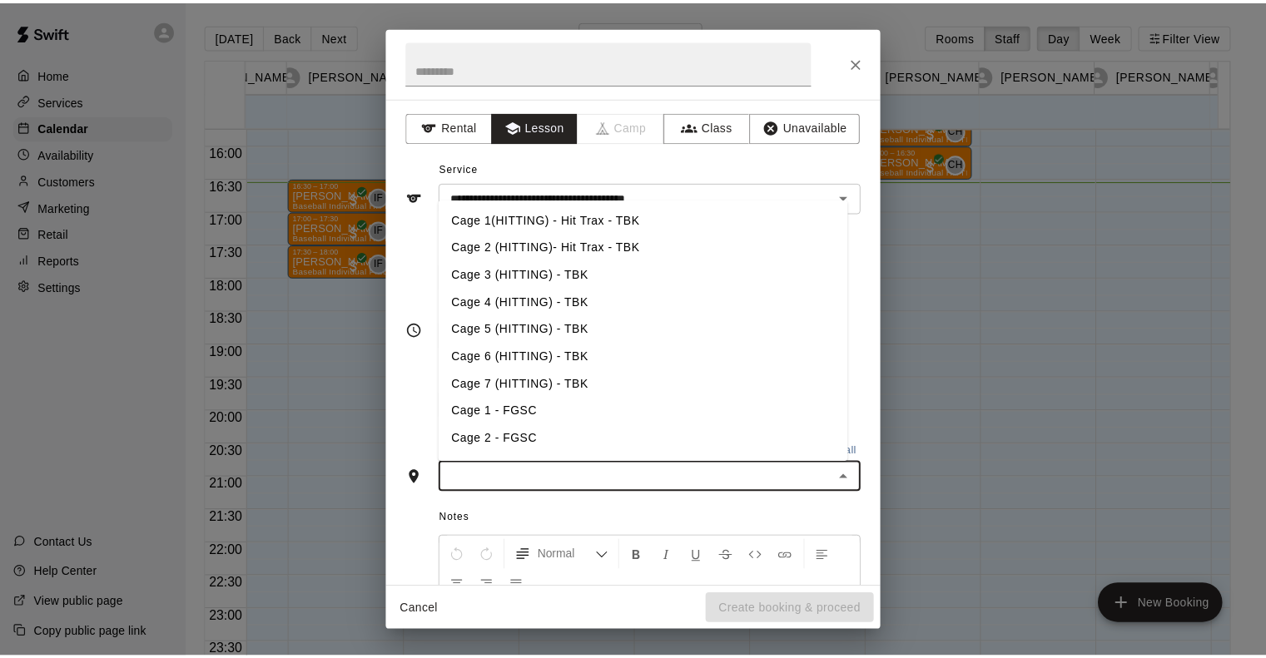
scroll to position [120, 0]
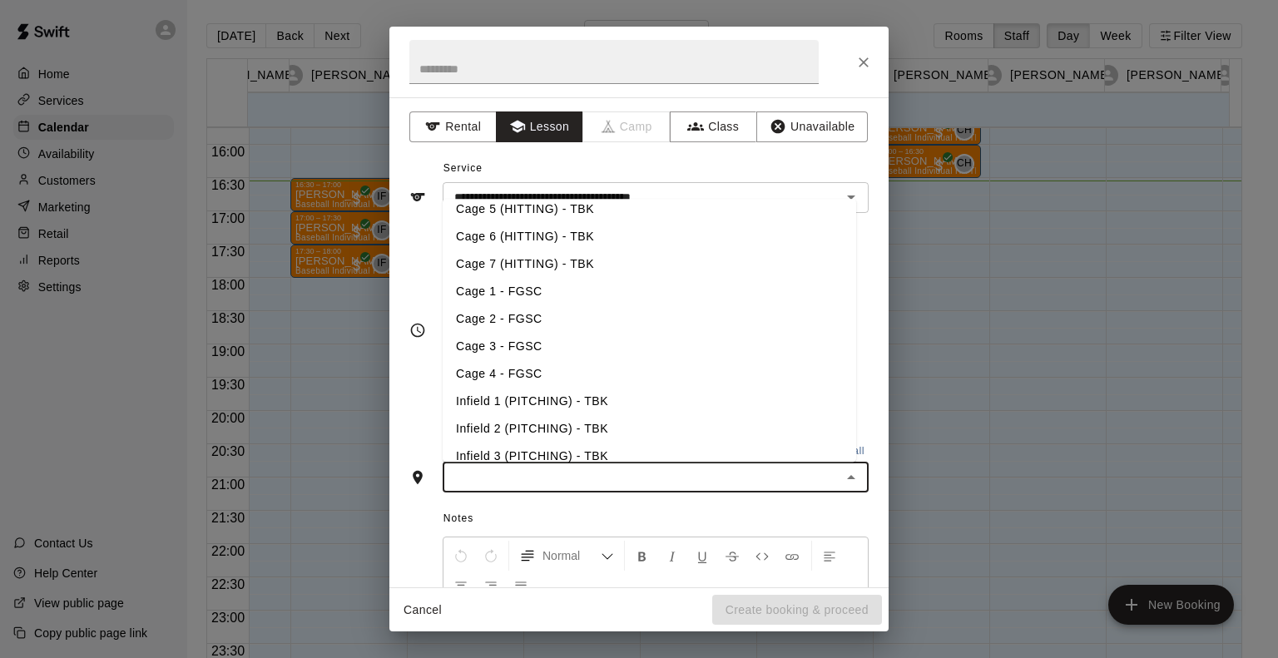
click at [549, 424] on li "Infield 2 (PITCHING) - TBK" at bounding box center [650, 428] width 414 height 27
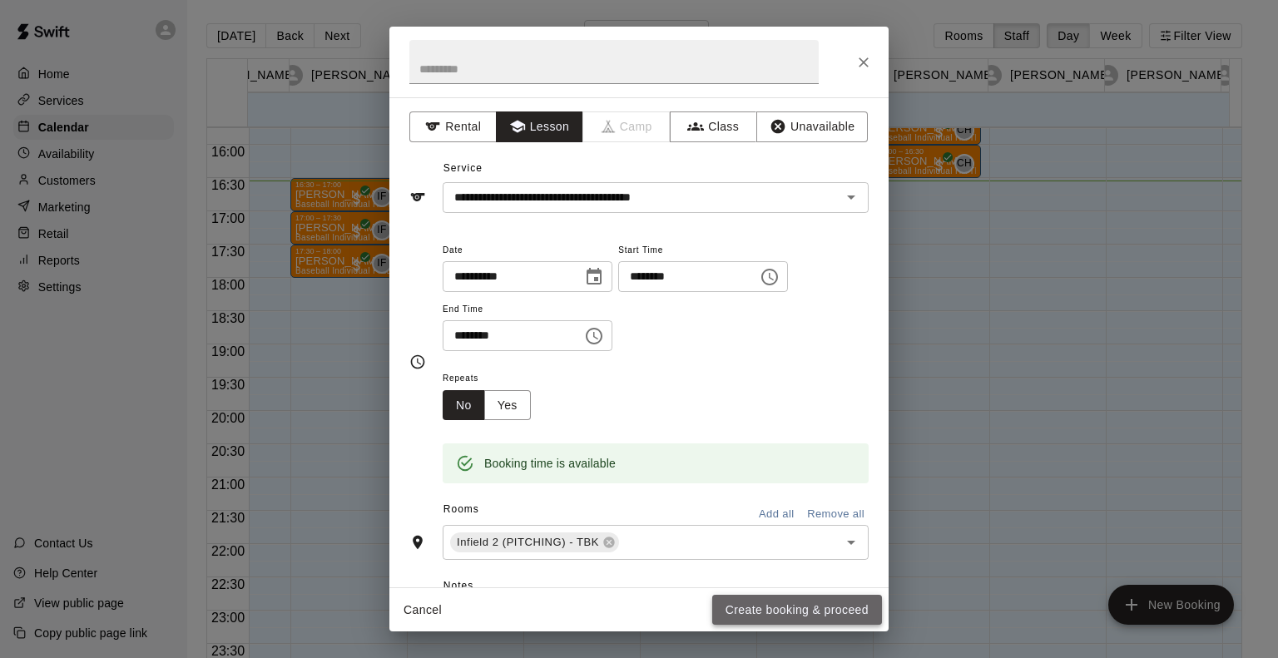
click at [758, 611] on button "Create booking & proceed" at bounding box center [797, 610] width 170 height 31
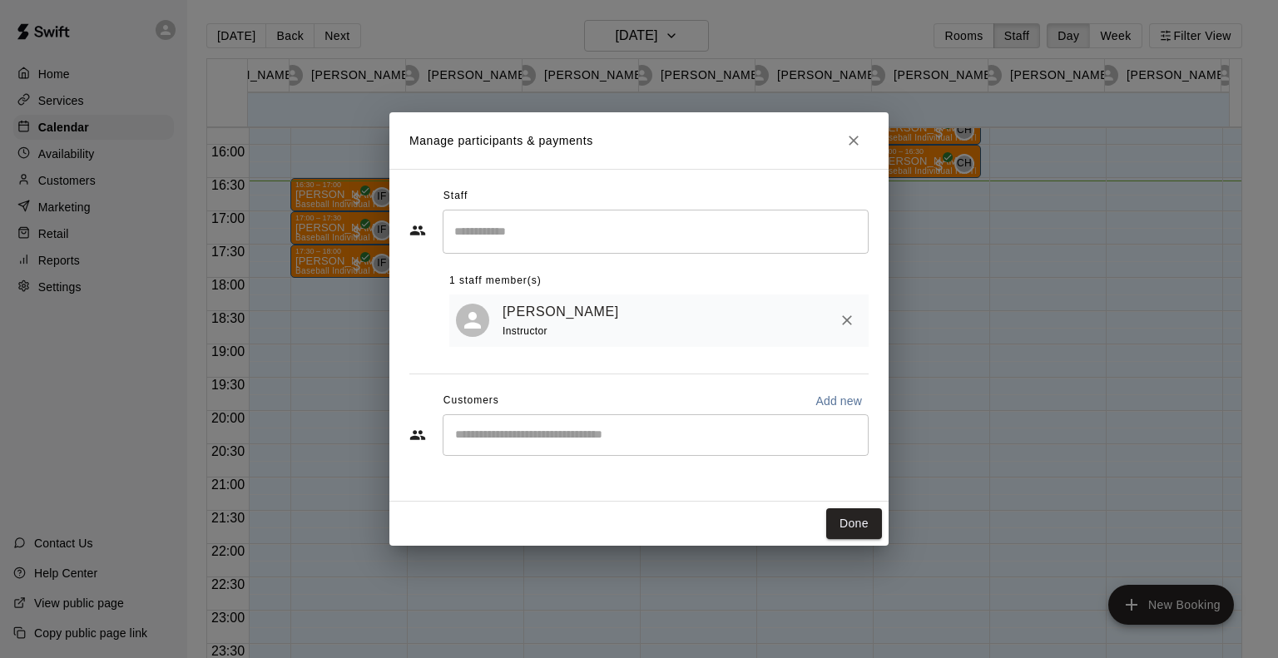
click at [741, 439] on input "Start typing to search customers..." at bounding box center [655, 435] width 411 height 17
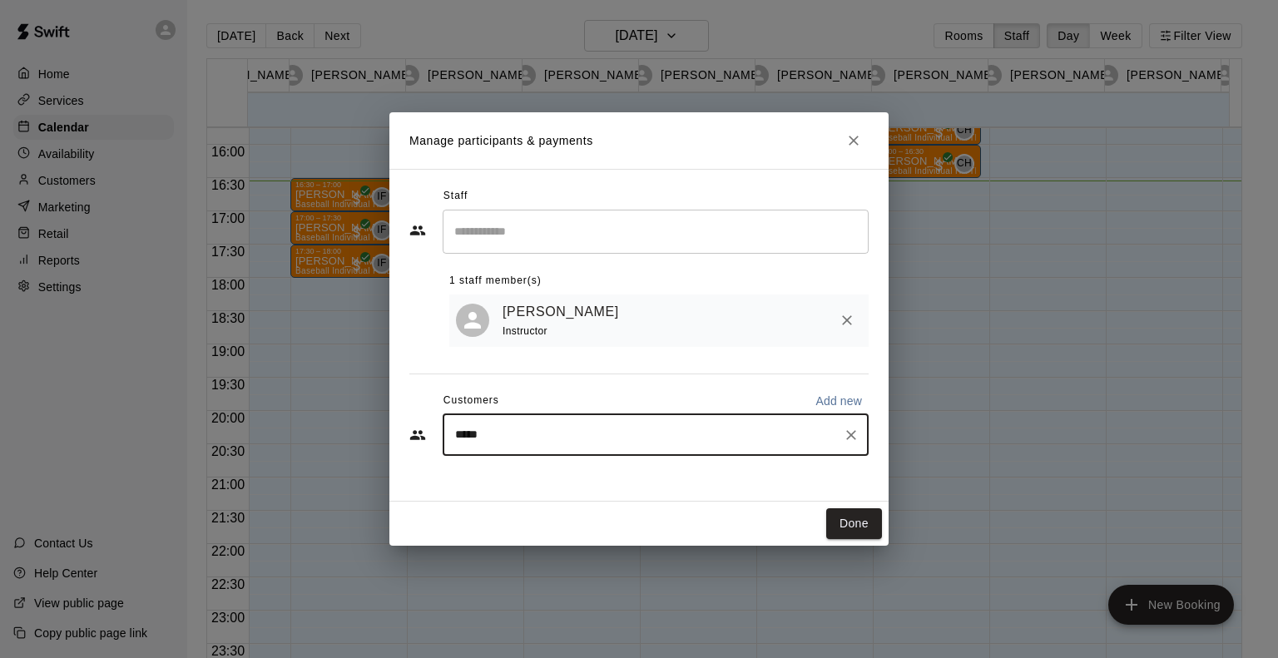
type input "******"
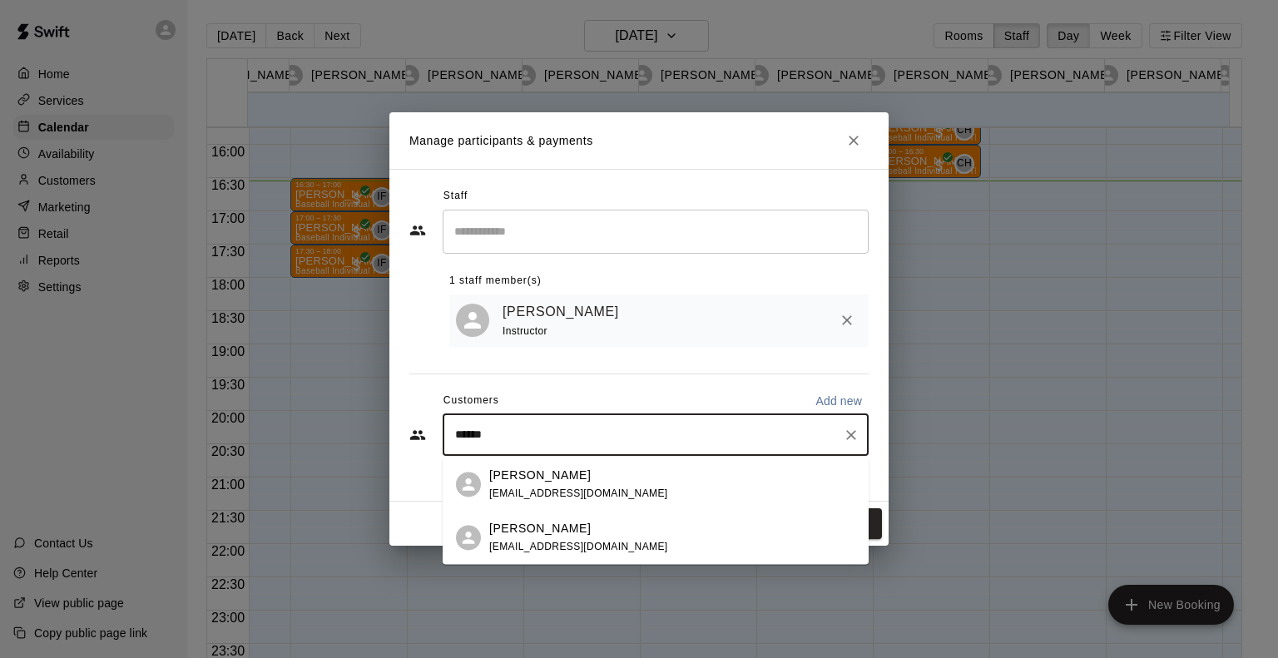
click at [581, 533] on div "Theo Pulliam" at bounding box center [578, 528] width 179 height 17
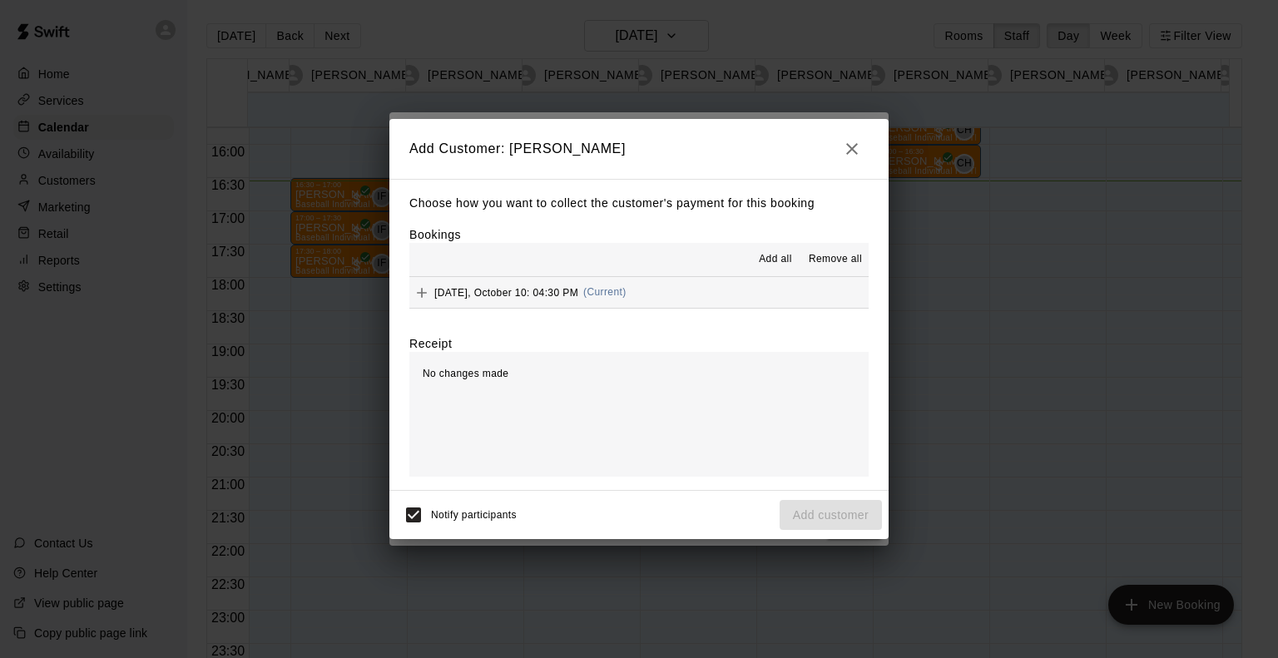
click at [487, 300] on div "Friday, October 10: 04:30 PM (Current)" at bounding box center [517, 292] width 217 height 25
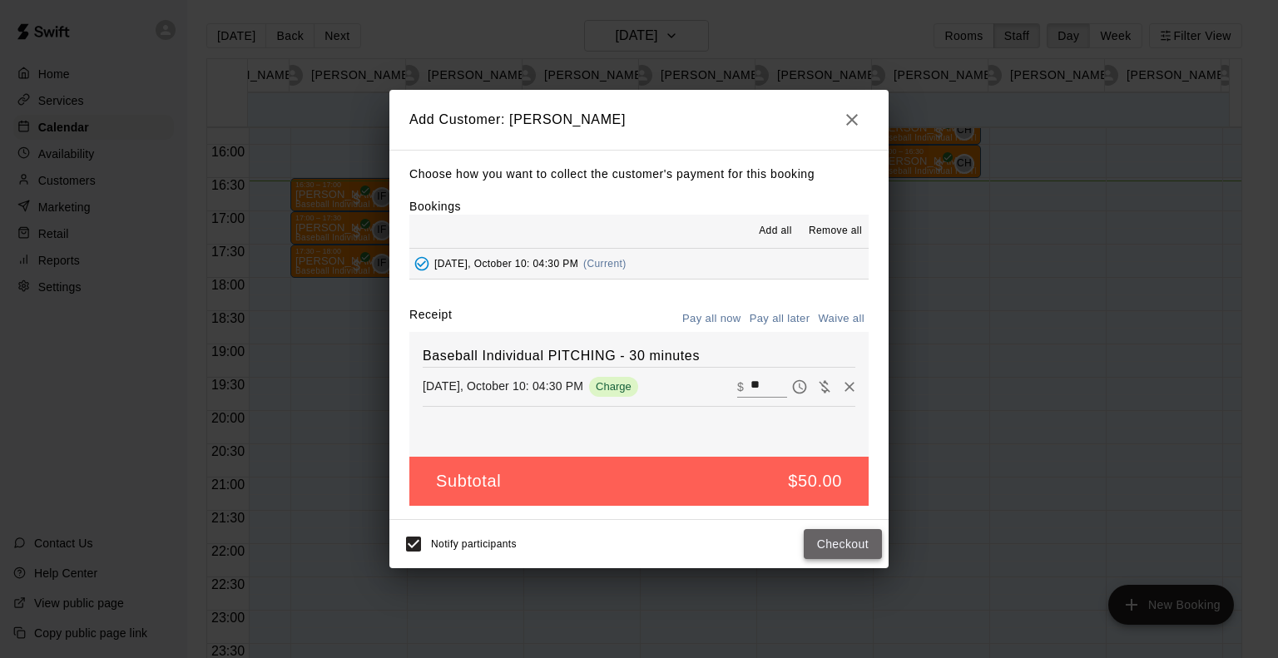
click at [835, 543] on button "Checkout" at bounding box center [843, 544] width 78 height 31
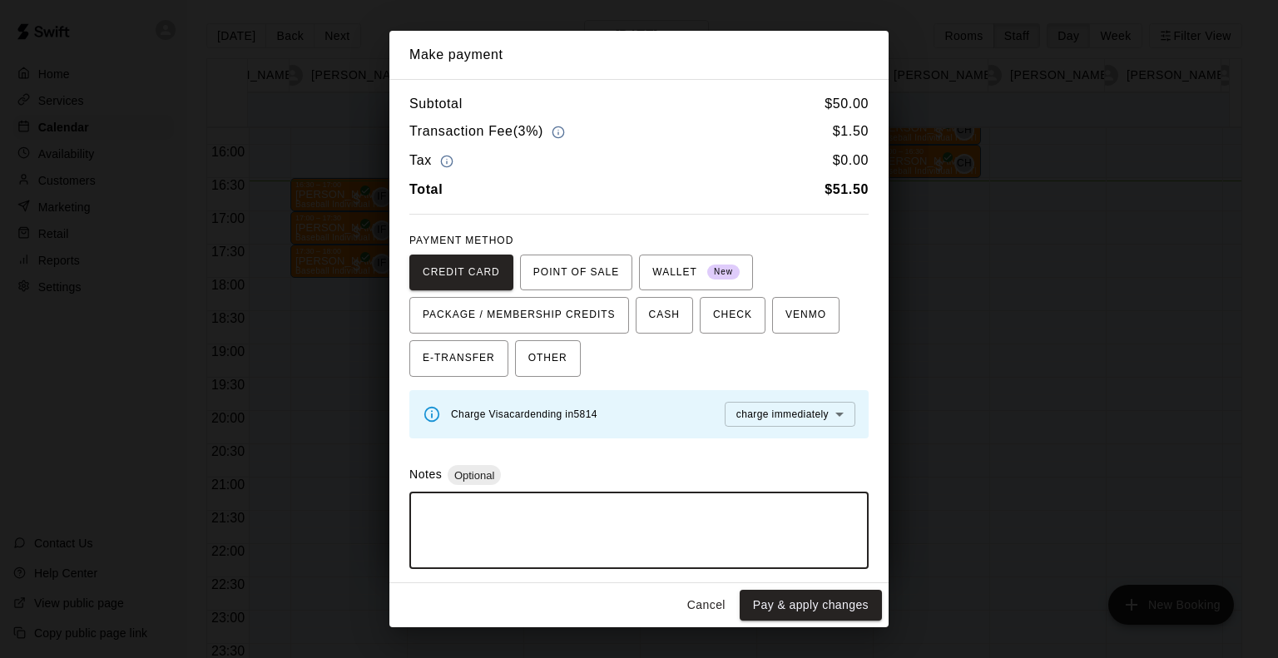
click at [835, 543] on textarea at bounding box center [639, 531] width 436 height 50
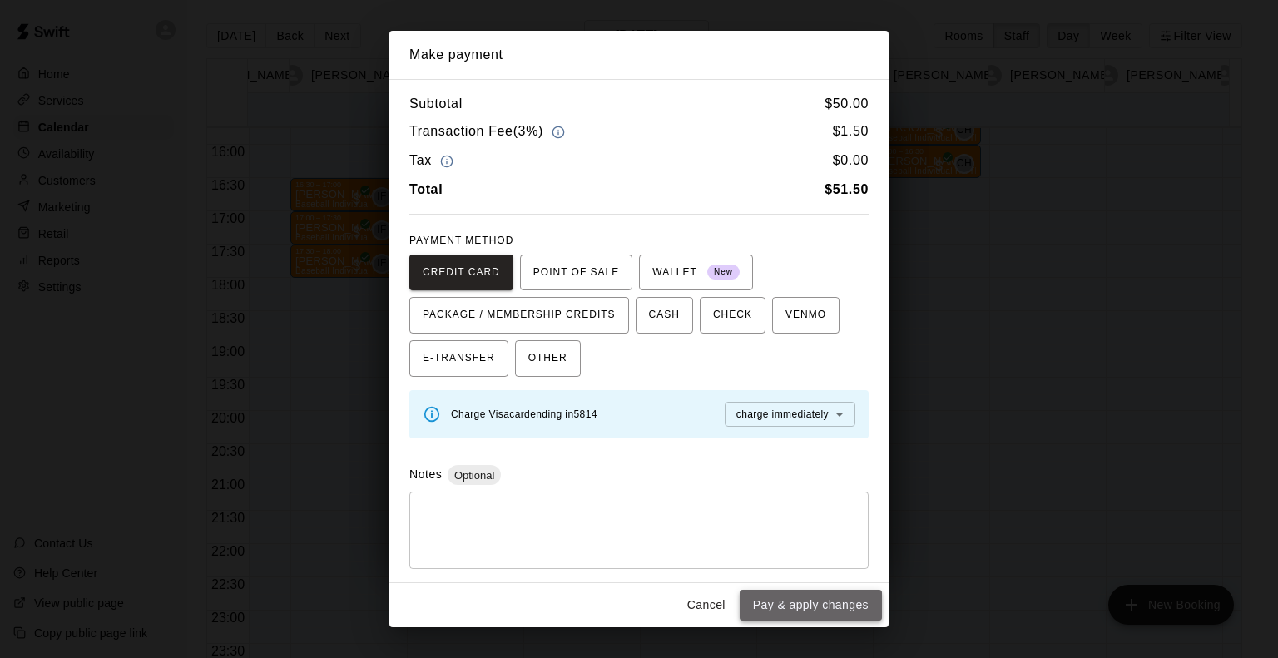
click at [835, 597] on button "Pay & apply changes" at bounding box center [811, 605] width 142 height 31
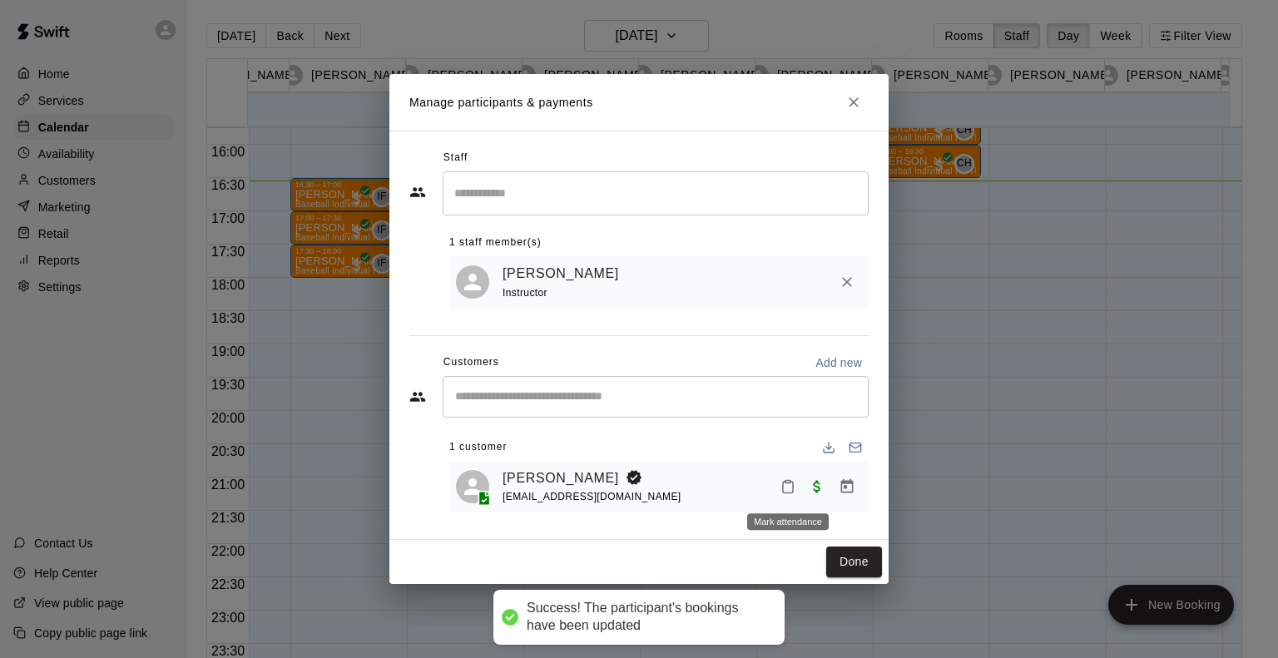
click at [796, 485] on button "Mark attendance" at bounding box center [788, 487] width 28 height 28
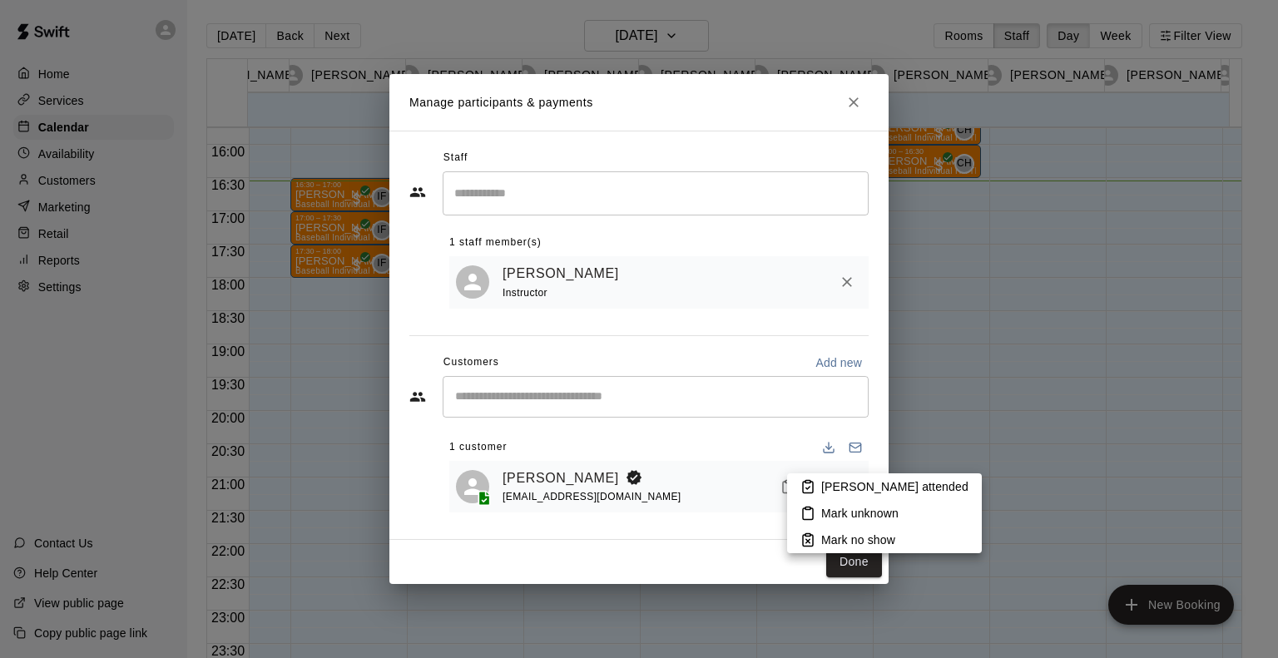
click at [827, 485] on p "Mark attended" at bounding box center [894, 486] width 147 height 17
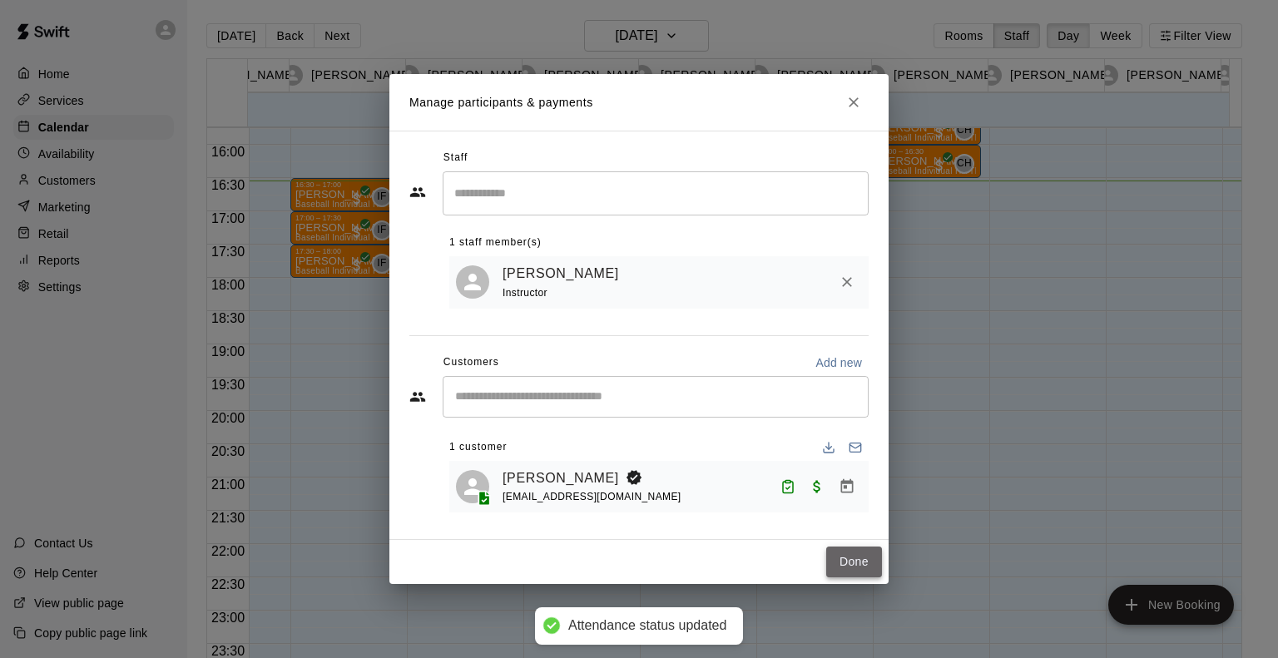
click at [846, 554] on button "Done" at bounding box center [854, 562] width 56 height 31
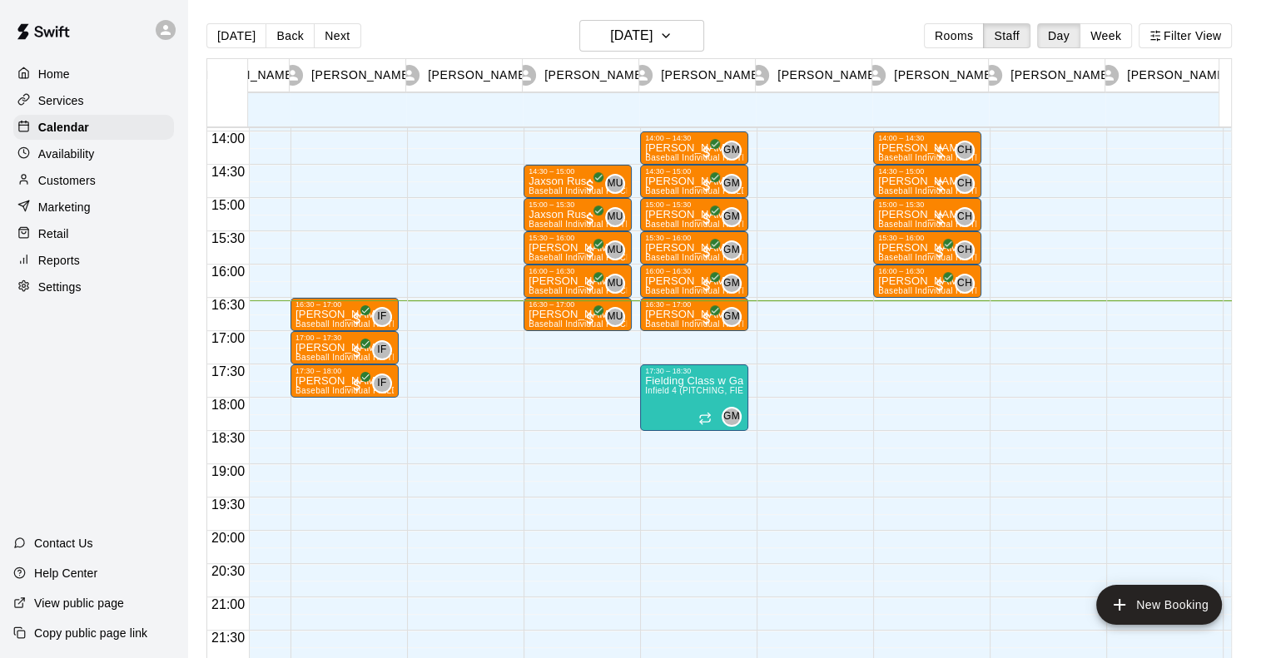
scroll to position [920, 657]
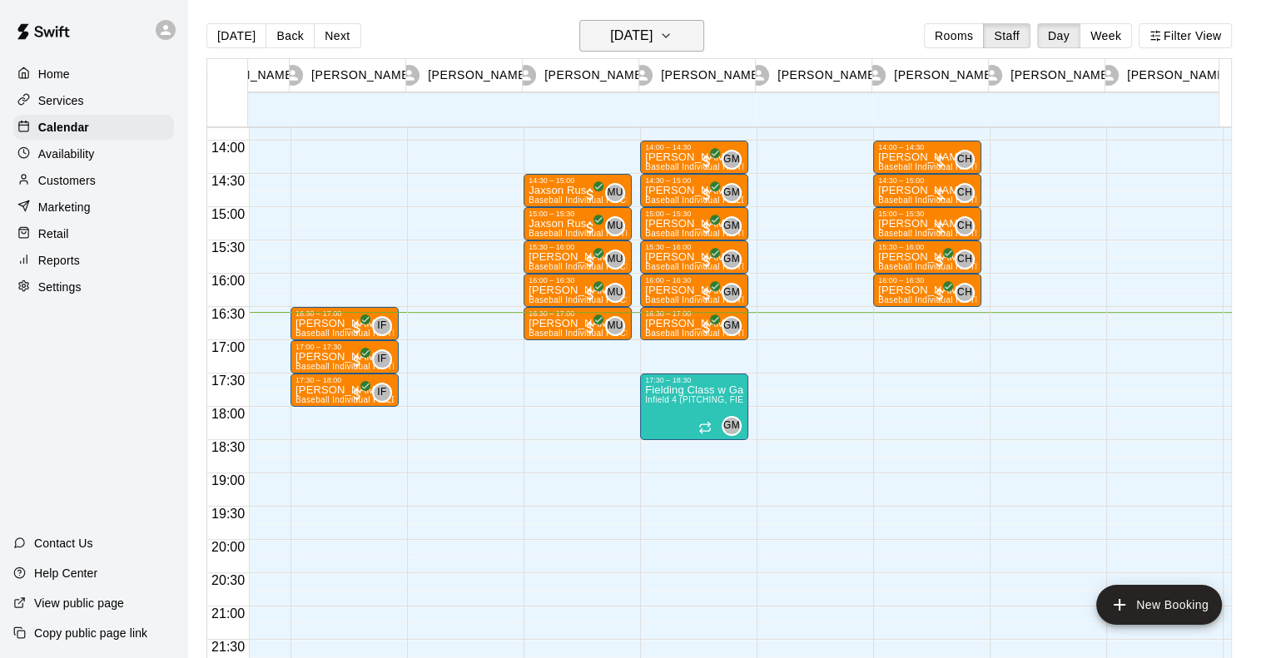
click at [652, 37] on h6 "[DATE]" at bounding box center [631, 35] width 42 height 23
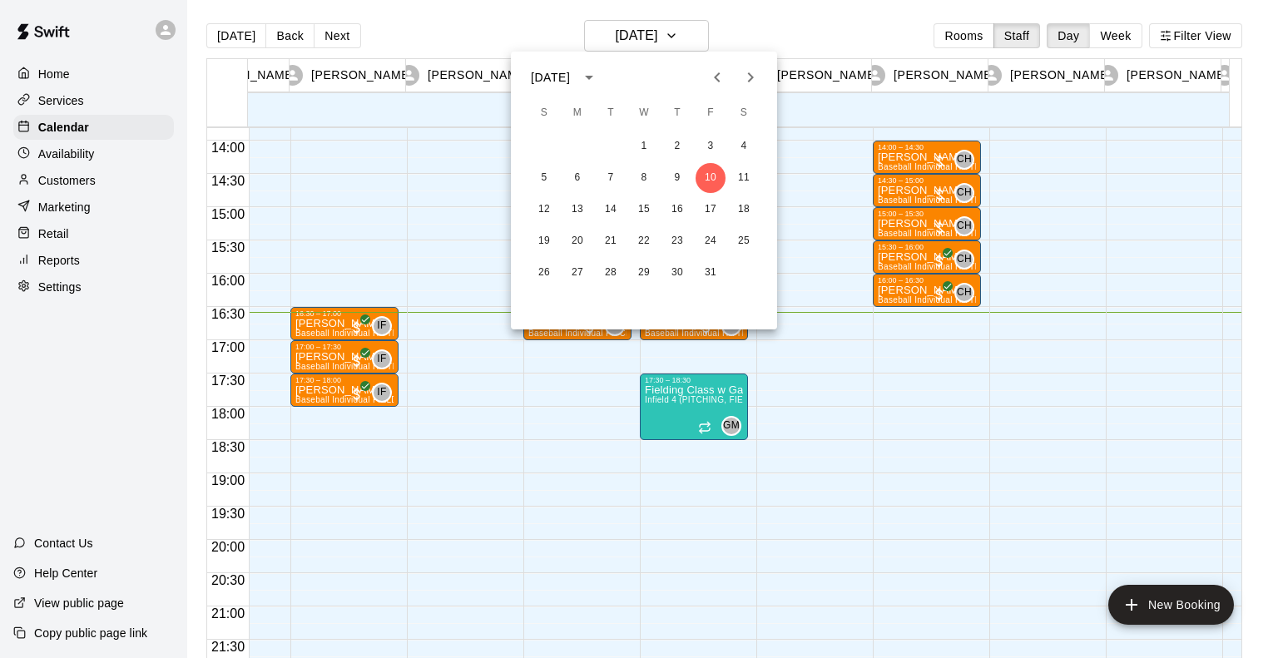
click at [865, 429] on div at bounding box center [639, 329] width 1278 height 658
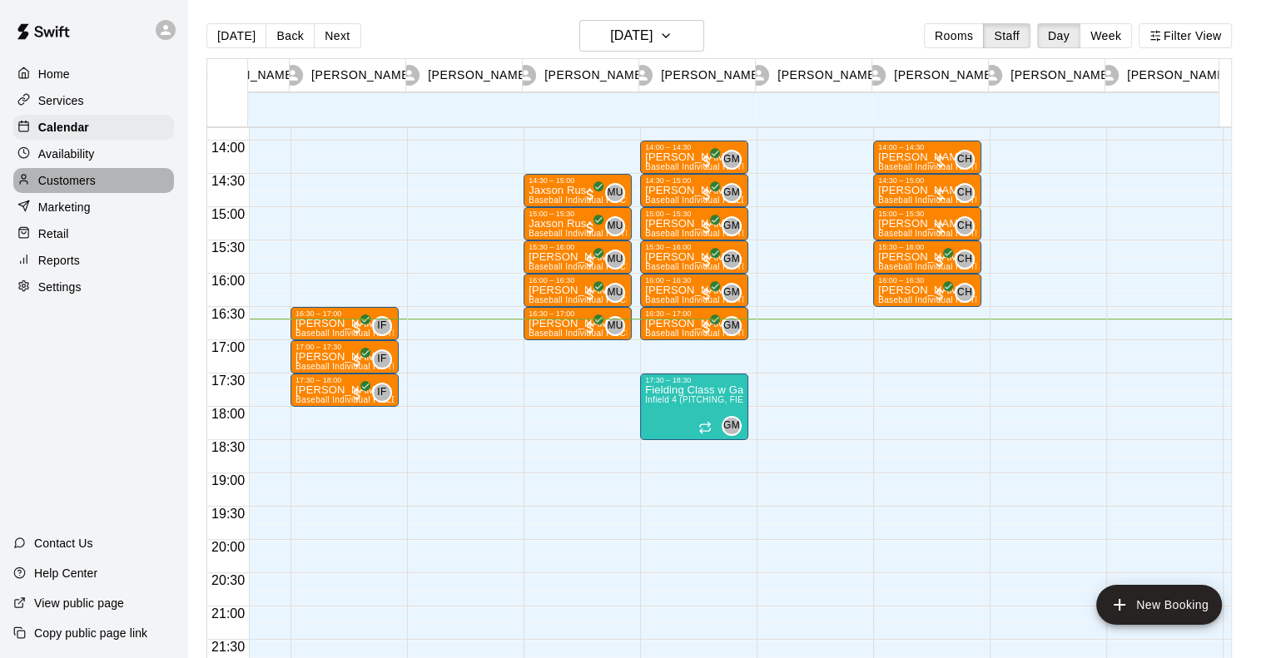
click at [60, 180] on p "Customers" at bounding box center [66, 180] width 57 height 17
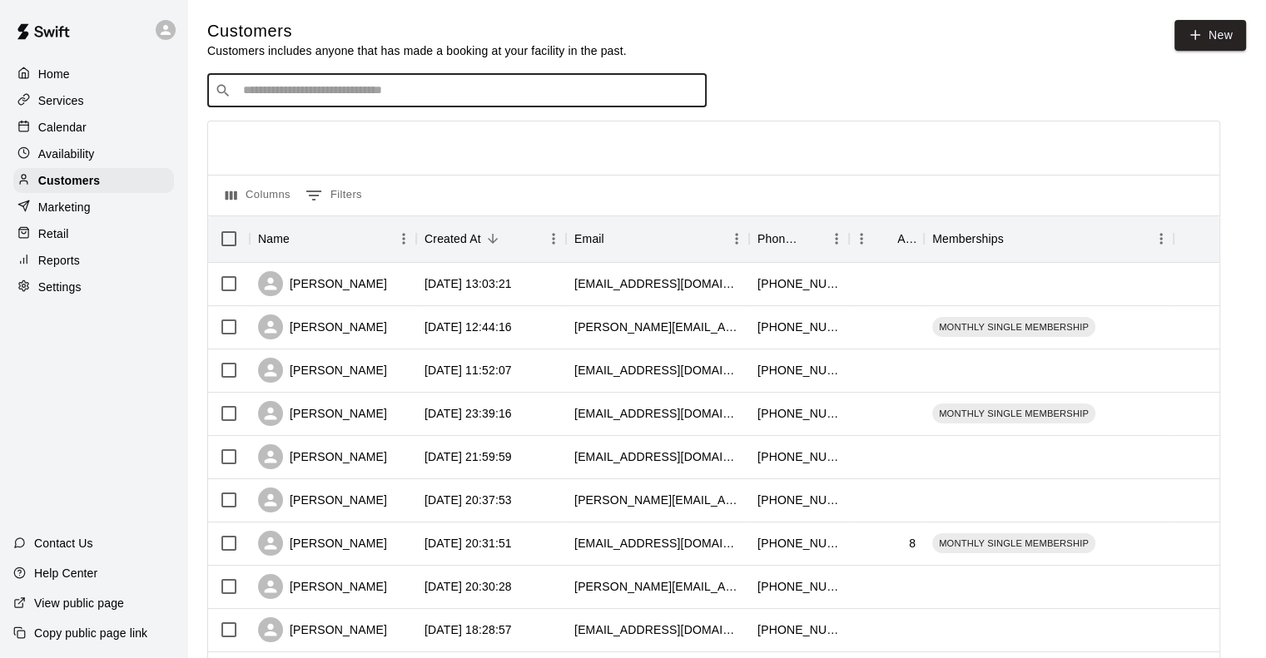
click at [296, 99] on input "Search customers by name or email" at bounding box center [468, 90] width 461 height 17
type input "***"
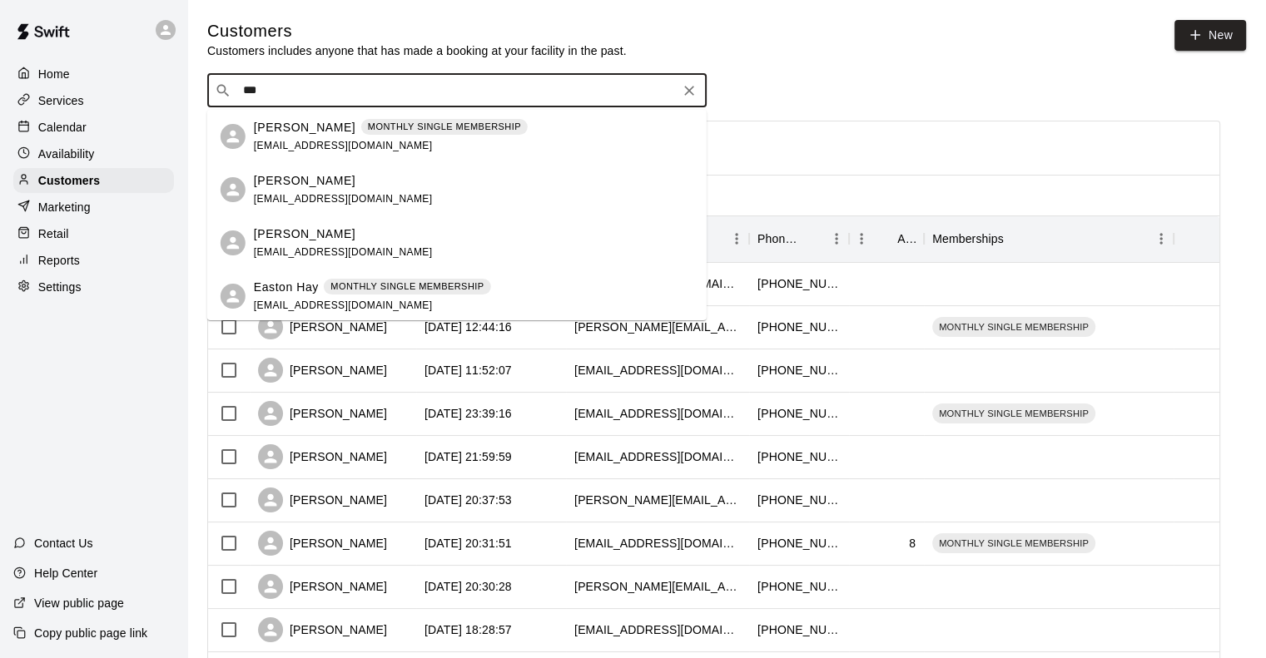
click at [317, 140] on span "heyhay1980@yahoo.com" at bounding box center [343, 146] width 179 height 12
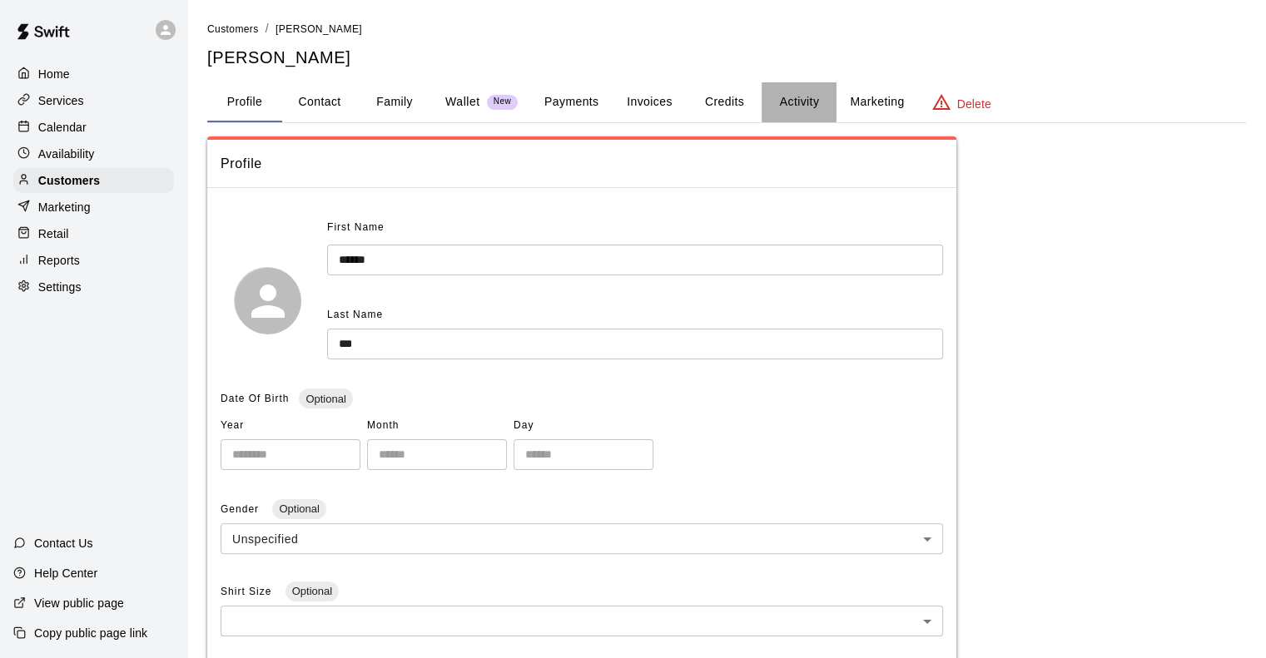
click at [789, 86] on button "Activity" at bounding box center [798, 102] width 75 height 40
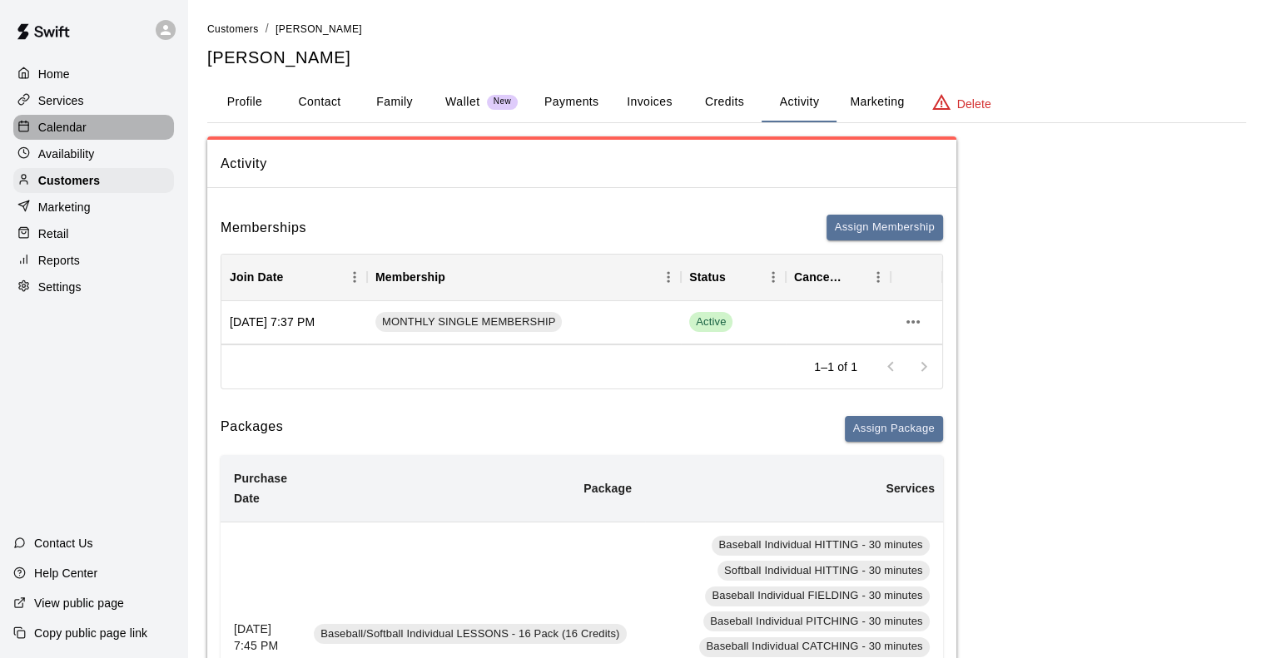
click at [62, 132] on p "Calendar" at bounding box center [62, 127] width 48 height 17
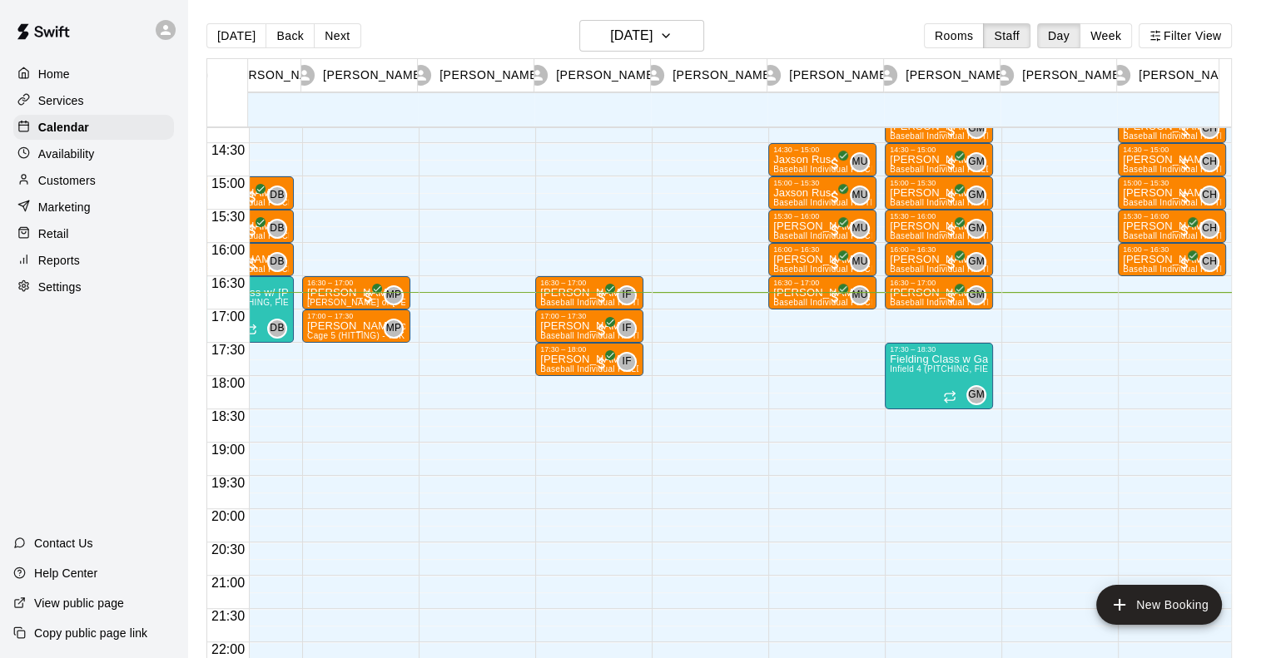
scroll to position [0, 413]
click at [643, 27] on h6 "[DATE]" at bounding box center [631, 35] width 42 height 23
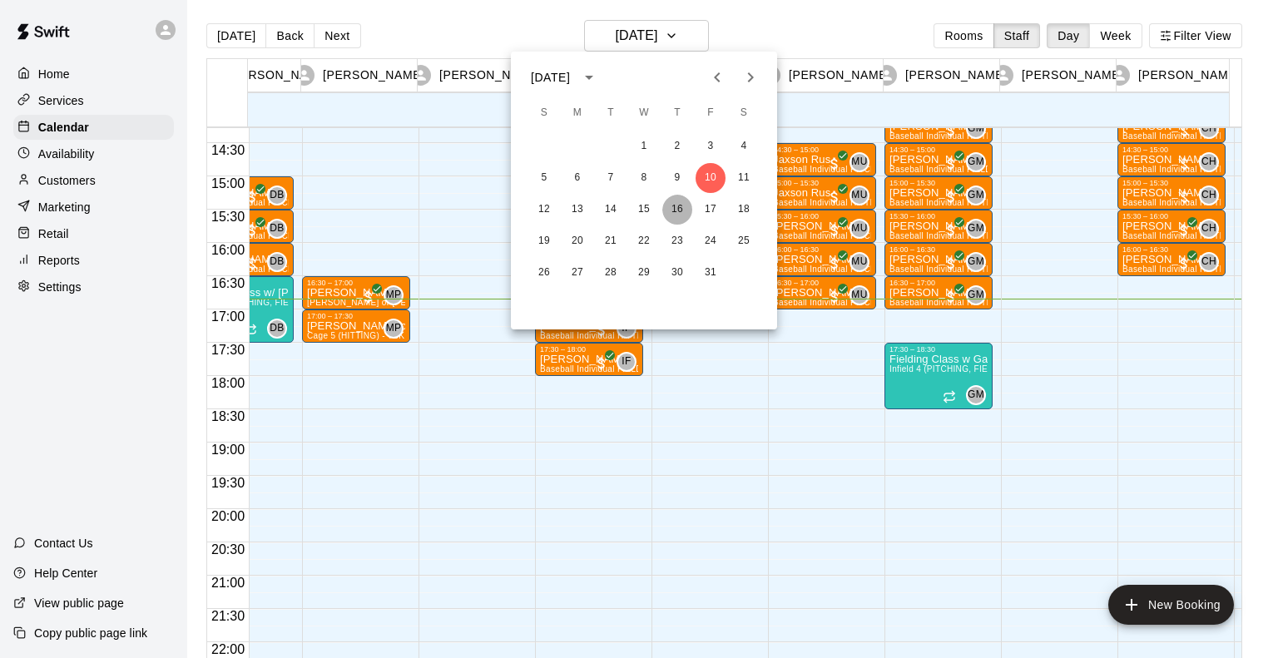
click at [679, 208] on button "16" at bounding box center [677, 210] width 30 height 30
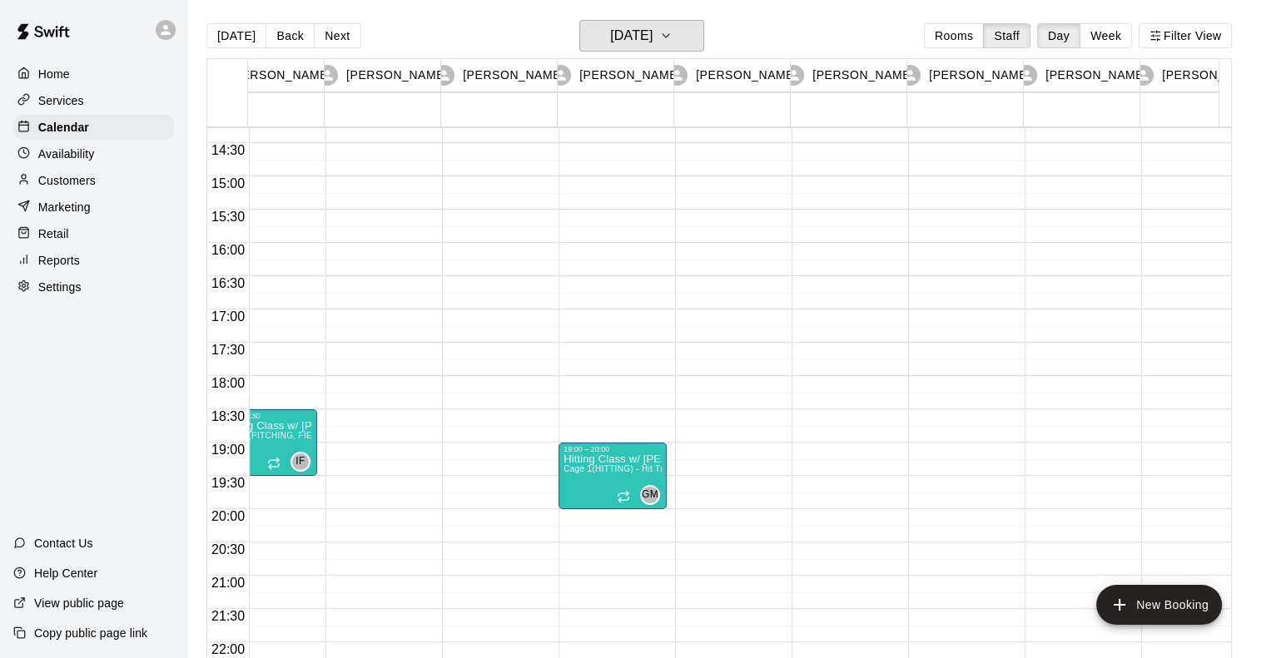
scroll to position [0, 739]
